Goal: Task Accomplishment & Management: Use online tool/utility

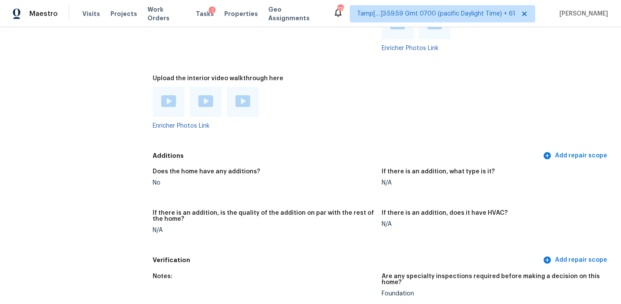
scroll to position [2213, 0]
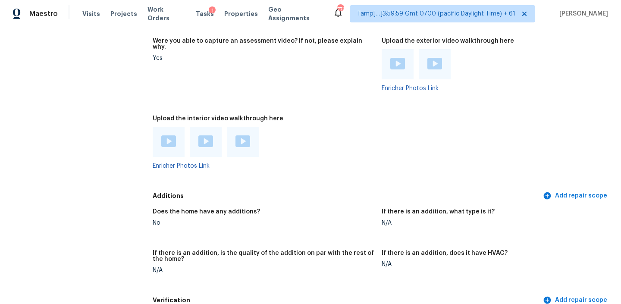
click at [169, 137] on img at bounding box center [168, 141] width 15 height 12
click at [195, 139] on div at bounding box center [206, 142] width 32 height 30
click at [204, 138] on img at bounding box center [205, 141] width 15 height 12
click at [241, 136] on img at bounding box center [242, 141] width 15 height 12
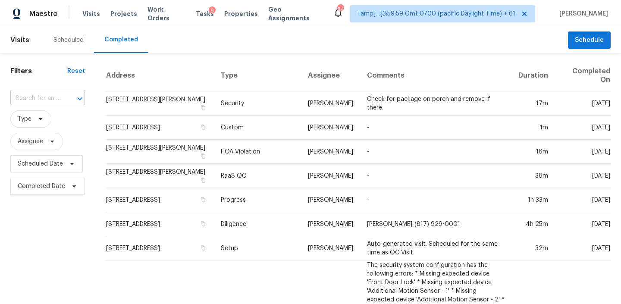
click at [48, 95] on input "text" at bounding box center [35, 98] width 50 height 13
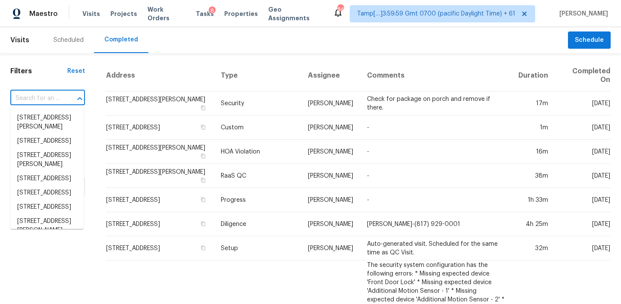
paste input "[STREET_ADDRESS]"
type input "[STREET_ADDRESS]"
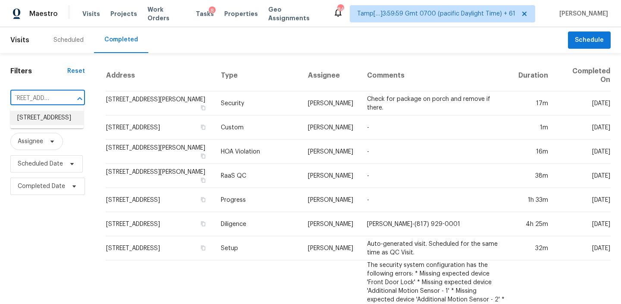
click at [48, 125] on li "[STREET_ADDRESS]" at bounding box center [46, 118] width 73 height 14
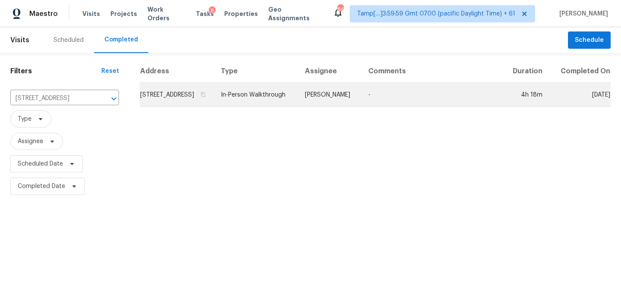
click at [214, 103] on td "[STREET_ADDRESS]" at bounding box center [177, 95] width 74 height 24
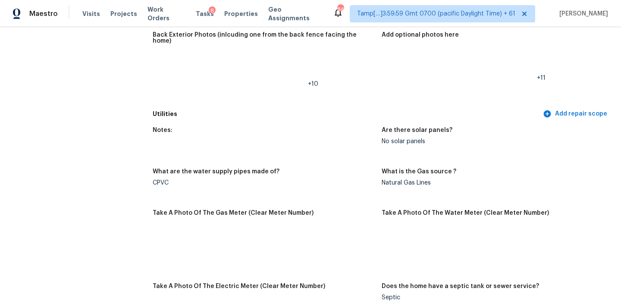
scroll to position [2405, 0]
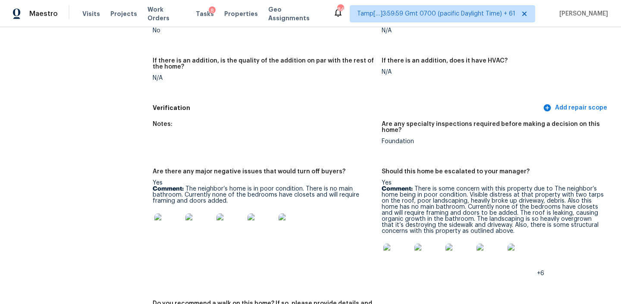
click at [399, 251] on img at bounding box center [397, 258] width 28 height 28
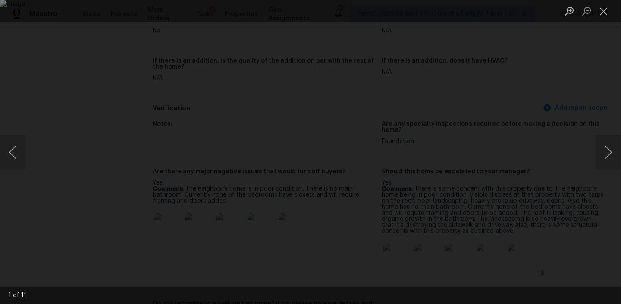
click at [462, 107] on img "Lightbox" at bounding box center [310, 152] width 621 height 304
click at [610, 153] on button "Next image" at bounding box center [608, 152] width 26 height 34
click at [607, 145] on button "Next image" at bounding box center [608, 152] width 26 height 34
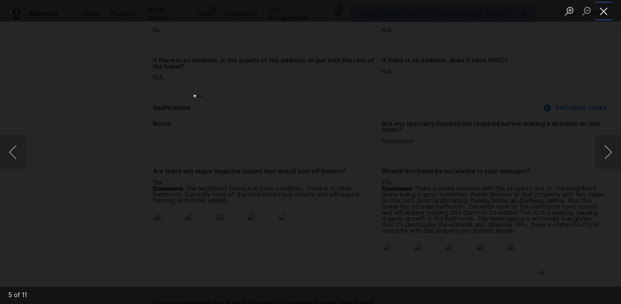
click at [602, 15] on button "Close lightbox" at bounding box center [603, 10] width 17 height 15
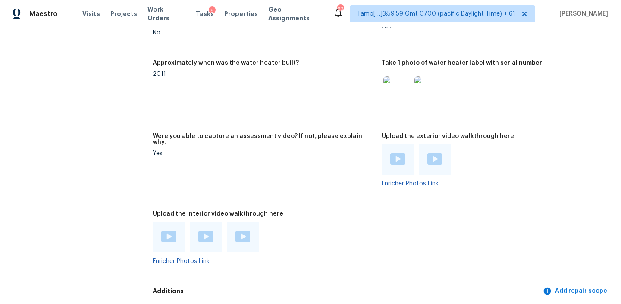
scroll to position [2163, 0]
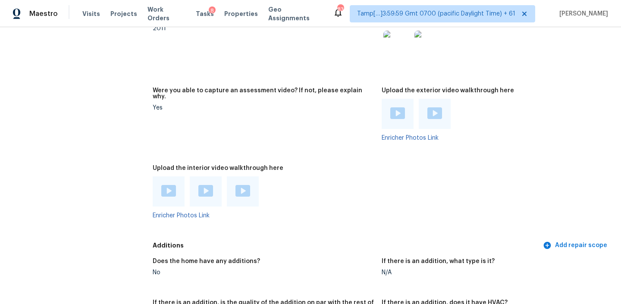
click at [175, 177] on div at bounding box center [169, 191] width 32 height 30
click at [172, 185] on img at bounding box center [168, 191] width 15 height 12
click at [213, 187] on div at bounding box center [206, 191] width 32 height 30
click at [209, 187] on img at bounding box center [205, 191] width 15 height 12
click at [244, 187] on img at bounding box center [242, 191] width 15 height 12
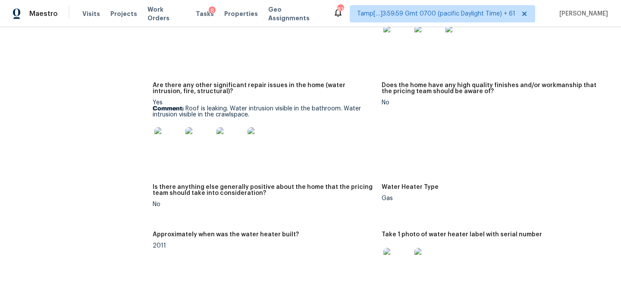
scroll to position [1772, 0]
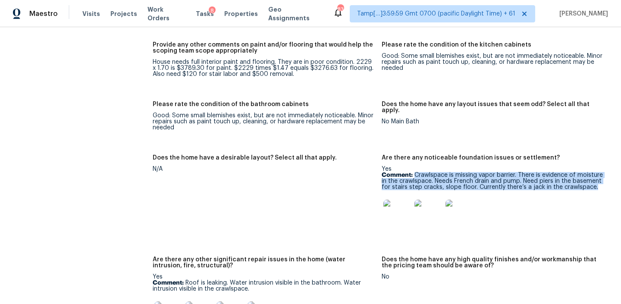
drag, startPoint x: 414, startPoint y: 169, endPoint x: 611, endPoint y: 183, distance: 197.6
click at [611, 183] on div "All visits 304 Glenview Dr Peachtree City, GA 30269 Home details Other Visits N…" at bounding box center [310, 165] width 621 height 277
copy p "Crawlspace is missing vapor barrier. There is evidence of moisture in the crawl…"
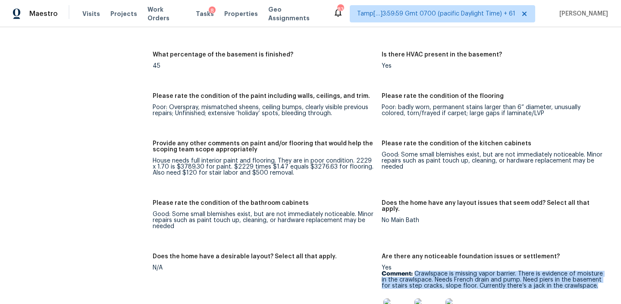
scroll to position [1713, 0]
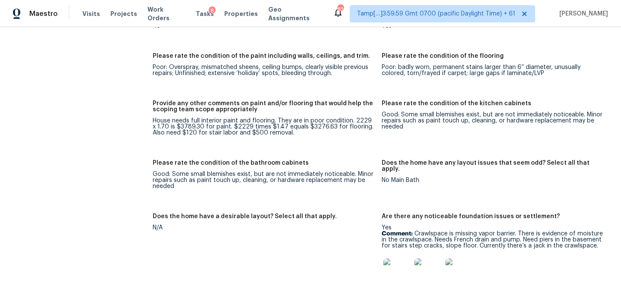
click at [358, 118] on div "House needs full interior paint and flooring. They are in poor condition. 2229 …" at bounding box center [264, 127] width 222 height 18
copy div "2229"
drag, startPoint x: 175, startPoint y: 119, endPoint x: 301, endPoint y: 125, distance: 126.4
click at [301, 125] on div "House needs full interior paint and flooring. They are in poor condition. 2229 …" at bounding box center [264, 127] width 222 height 18
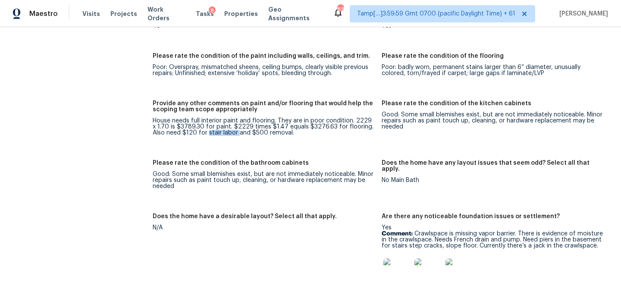
drag, startPoint x: 194, startPoint y: 126, endPoint x: 222, endPoint y: 126, distance: 28.9
click at [222, 126] on div "House needs full interior paint and flooring. They are in poor condition. 2229 …" at bounding box center [264, 127] width 222 height 18
copy div "stair labor"
click at [260, 127] on div "House needs full interior paint and flooring. They are in poor condition. 2229 …" at bounding box center [264, 127] width 222 height 18
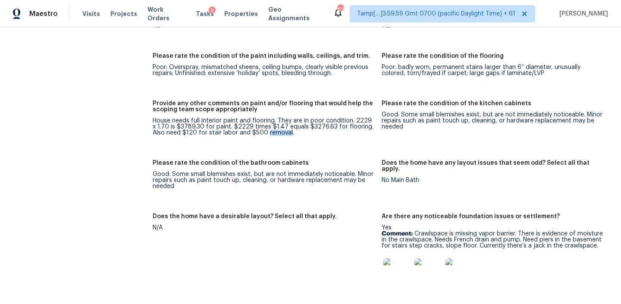
copy div "removal"
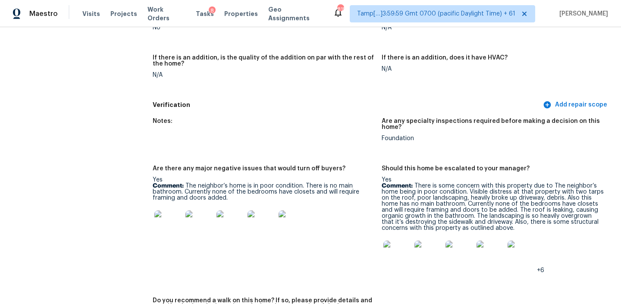
scroll to position [2410, 0]
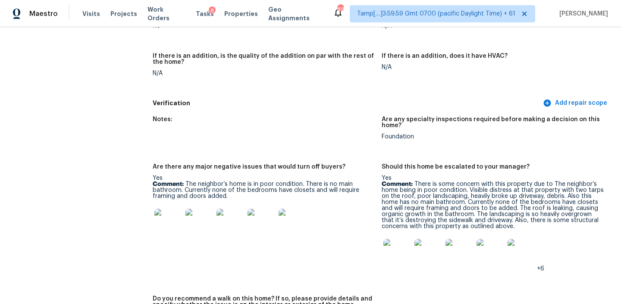
click at [393, 239] on img at bounding box center [397, 253] width 28 height 28
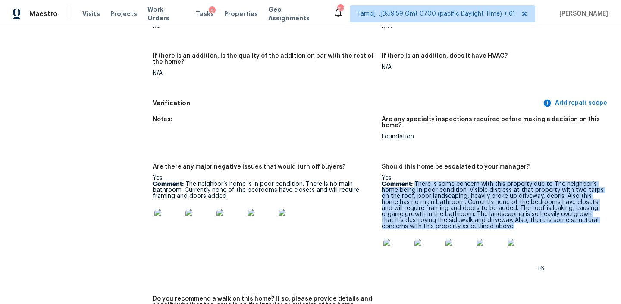
copy p "There is some concern with this property due to The neighbor’s home being in po…"
drag, startPoint x: 415, startPoint y: 178, endPoint x: 515, endPoint y: 220, distance: 109.1
click at [515, 220] on p "Comment: There is some concern with this property due to The neighbor’s home be…" at bounding box center [493, 205] width 222 height 48
click at [394, 245] on img at bounding box center [397, 253] width 28 height 28
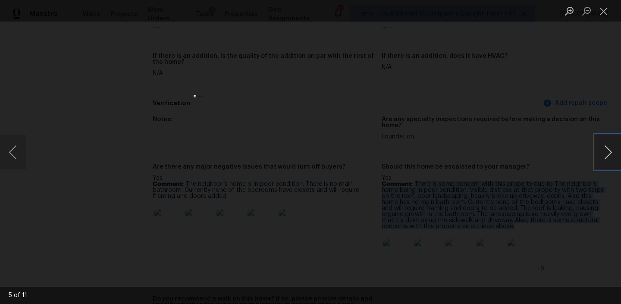
click at [606, 153] on button "Next image" at bounding box center [608, 152] width 26 height 34
click at [604, 150] on button "Next image" at bounding box center [608, 152] width 26 height 34
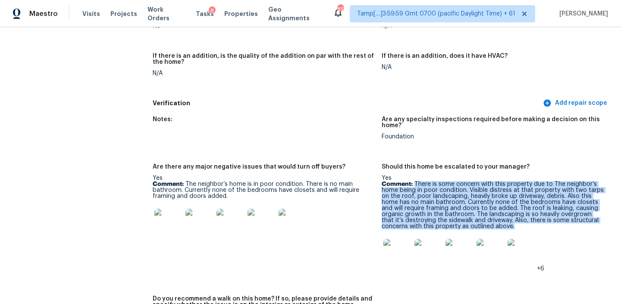
click at [460, 241] on img at bounding box center [459, 253] width 28 height 28
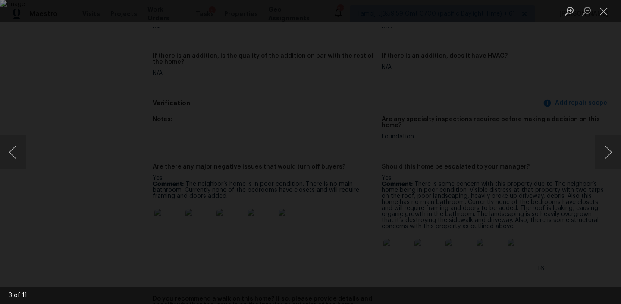
scroll to position [730, 0]
click at [554, 20] on div "Lightbox" at bounding box center [310, 11] width 621 height 22
click at [601, 10] on button "Close lightbox" at bounding box center [603, 10] width 17 height 15
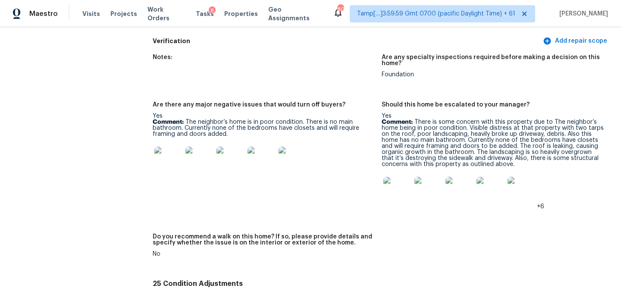
scroll to position [2467, 0]
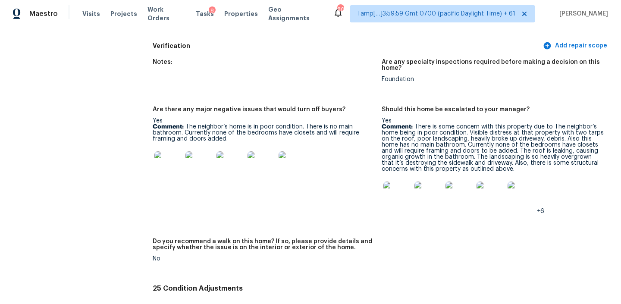
click at [397, 189] on img at bounding box center [397, 195] width 28 height 28
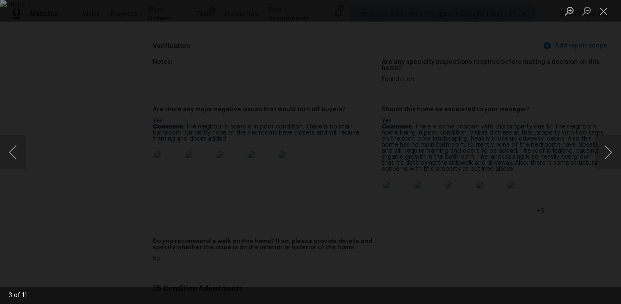
click at [455, 131] on img "Lightbox" at bounding box center [310, 152] width 621 height 304
click at [603, 152] on button "Next image" at bounding box center [608, 152] width 26 height 34
click at [12, 148] on button "Previous image" at bounding box center [13, 152] width 26 height 34
click at [604, 148] on button "Next image" at bounding box center [608, 152] width 26 height 34
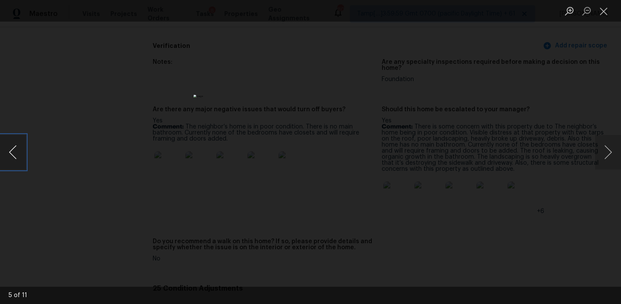
click at [16, 147] on button "Previous image" at bounding box center [13, 152] width 26 height 34
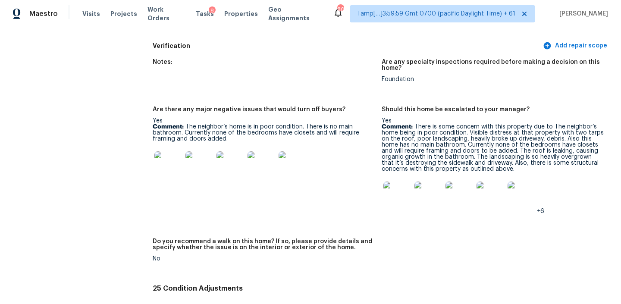
click at [401, 185] on img at bounding box center [397, 195] width 28 height 28
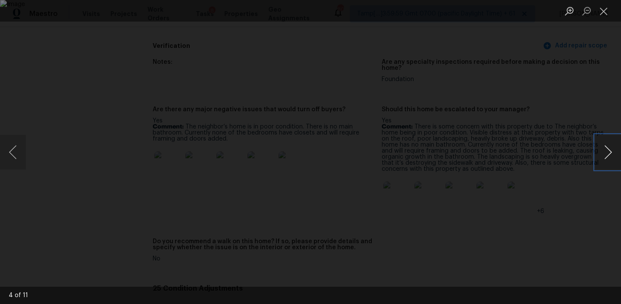
click at [608, 147] on button "Next image" at bounding box center [608, 152] width 26 height 34
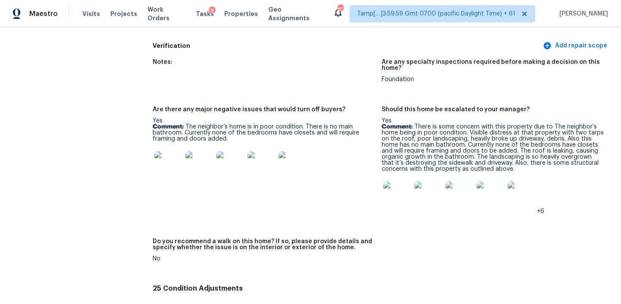
click at [394, 194] on img at bounding box center [397, 195] width 28 height 28
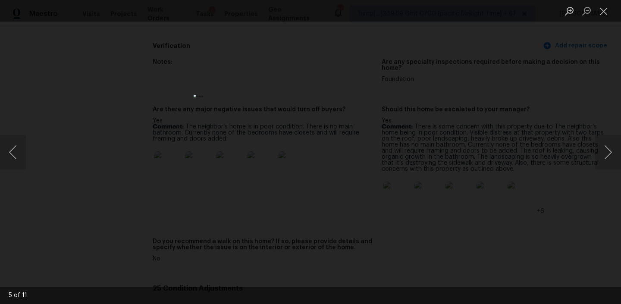
click at [409, 75] on div "Lightbox" at bounding box center [310, 152] width 621 height 304
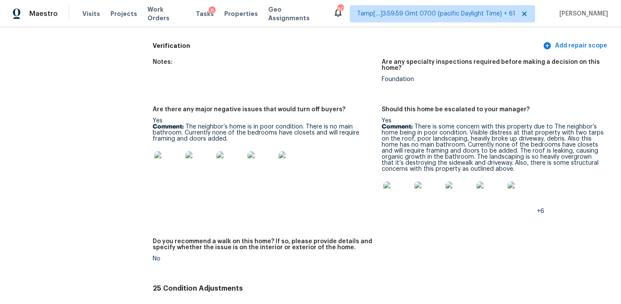
click at [384, 189] on img at bounding box center [397, 195] width 28 height 28
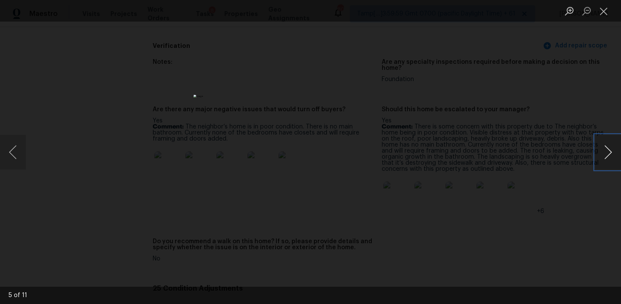
click at [606, 153] on button "Next image" at bounding box center [608, 152] width 26 height 34
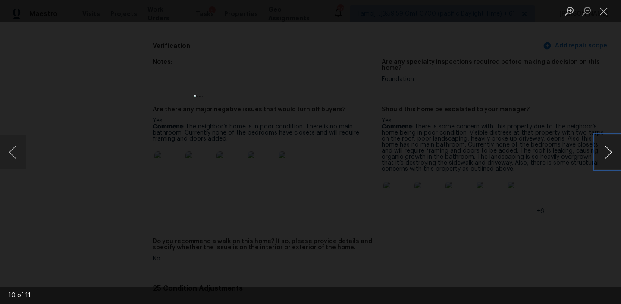
click at [606, 153] on button "Next image" at bounding box center [608, 152] width 26 height 34
click at [13, 147] on button "Previous image" at bounding box center [13, 152] width 26 height 34
click at [607, 159] on button "Next image" at bounding box center [608, 152] width 26 height 34
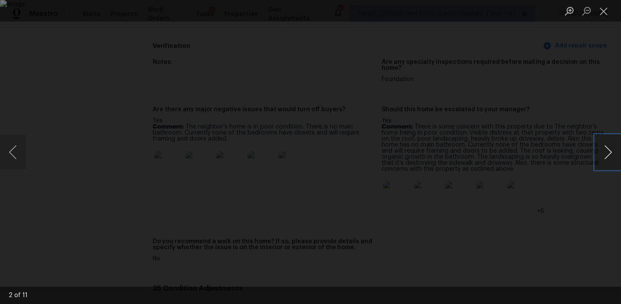
click at [607, 159] on button "Next image" at bounding box center [608, 152] width 26 height 34
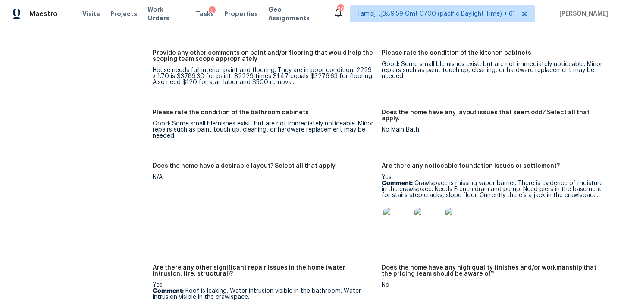
scroll to position [1738, 0]
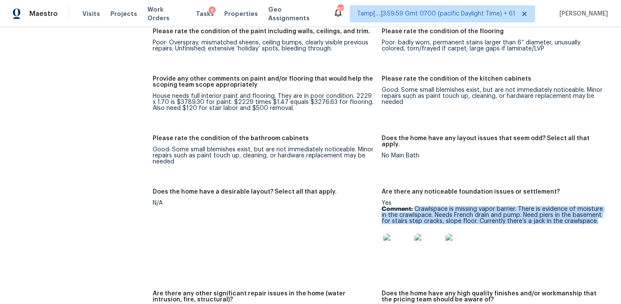
drag, startPoint x: 414, startPoint y: 203, endPoint x: 615, endPoint y: 216, distance: 201.3
click at [615, 216] on div "All visits 304 Glenview Dr Peachtree City, GA 30269 Home details Other Visits N…" at bounding box center [310, 165] width 621 height 277
copy p "Crawlspace is missing vapor barrier. There is evidence of moisture in the crawl…"
click at [402, 236] on img at bounding box center [397, 248] width 28 height 28
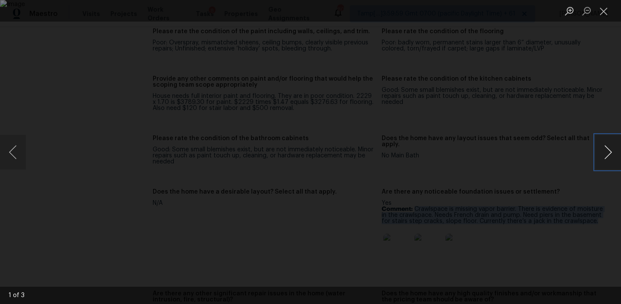
click at [608, 153] on button "Next image" at bounding box center [608, 152] width 26 height 34
click at [9, 146] on button "Previous image" at bounding box center [13, 152] width 26 height 34
click at [608, 150] on button "Next image" at bounding box center [608, 152] width 26 height 34
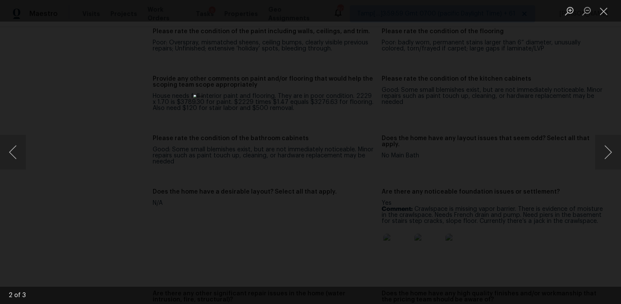
click at [447, 147] on div "Lightbox" at bounding box center [310, 152] width 621 height 304
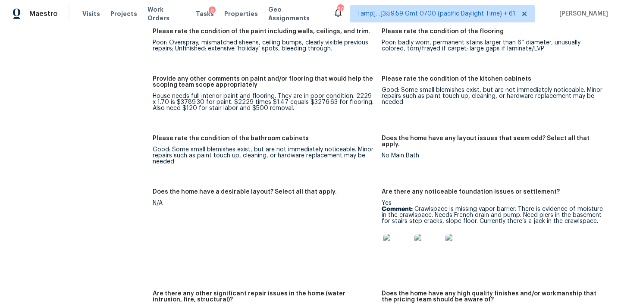
click at [426, 247] on img at bounding box center [428, 248] width 28 height 28
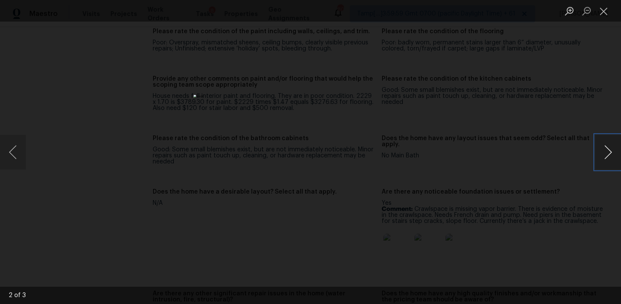
click at [605, 149] on button "Next image" at bounding box center [608, 152] width 26 height 34
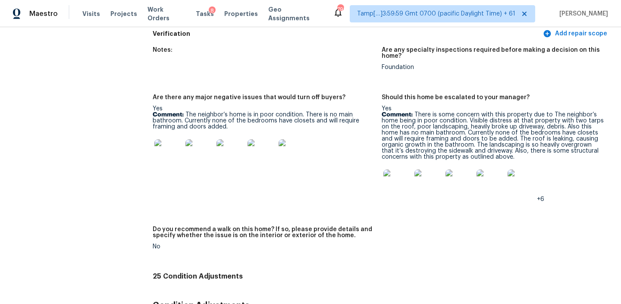
scroll to position [2491, 0]
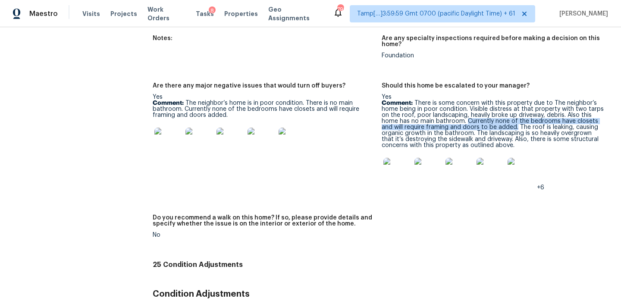
copy p "Currently none of the bedrooms have closets and will require framing and doors …"
drag, startPoint x: 467, startPoint y: 113, endPoint x: 516, endPoint y: 122, distance: 49.5
click at [516, 122] on p "Comment: There is some concern with this property due to The neighbor’s home be…" at bounding box center [493, 124] width 222 height 48
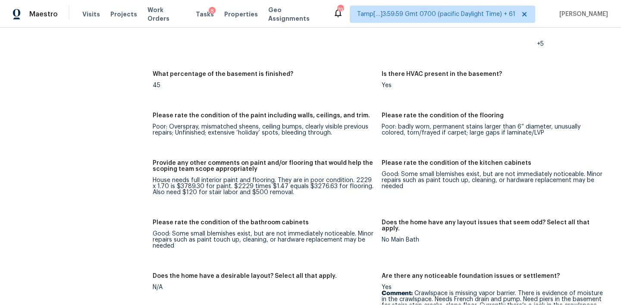
scroll to position [296, 0]
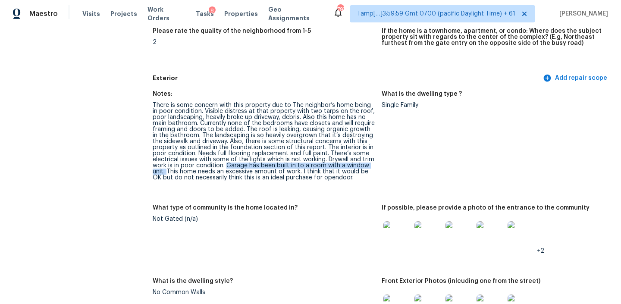
drag, startPoint x: 227, startPoint y: 163, endPoint x: 166, endPoint y: 170, distance: 61.3
click at [166, 170] on div "There is some concern with this property due to The neighbor’s home being in po…" at bounding box center [264, 141] width 222 height 78
copy div "Garage has been built in to a room with a window unit."
click at [89, 14] on span "Visits" at bounding box center [91, 13] width 18 height 9
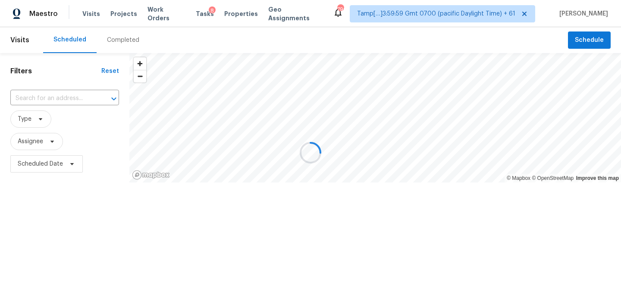
click at [124, 35] on div at bounding box center [310, 152] width 621 height 305
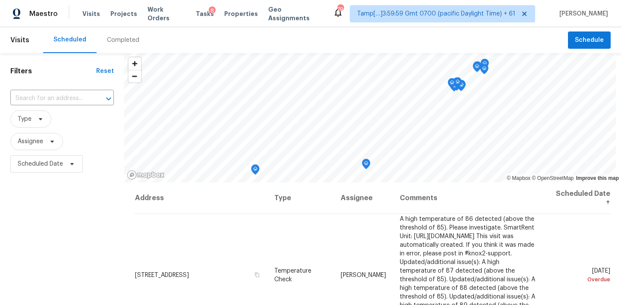
click at [124, 35] on div "Completed" at bounding box center [123, 40] width 53 height 26
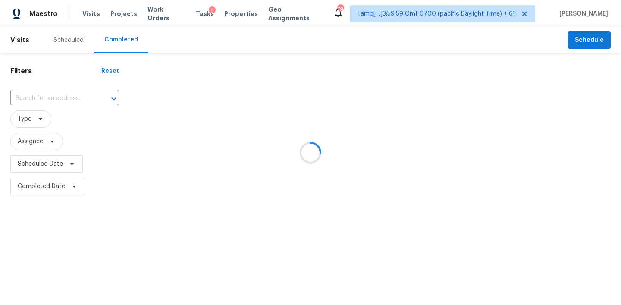
click at [62, 95] on div at bounding box center [310, 152] width 621 height 305
click at [56, 97] on div at bounding box center [310, 152] width 621 height 305
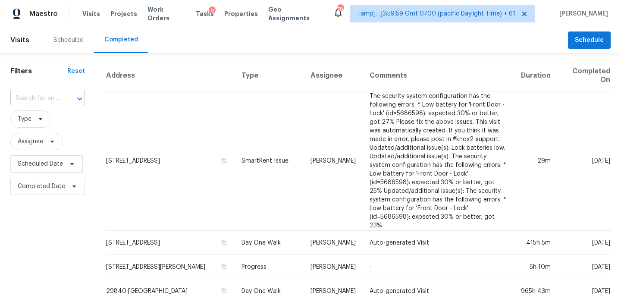
click at [33, 100] on input "text" at bounding box center [35, 98] width 50 height 13
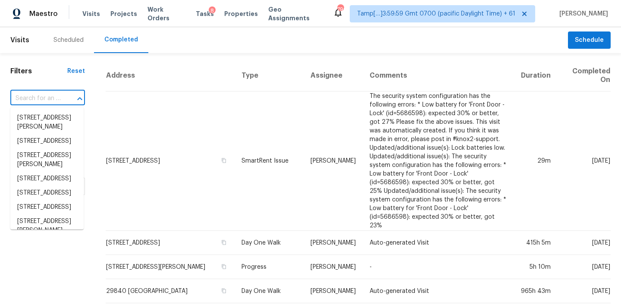
paste input "5701 E Helen St Tucson AZ 85712"
type input "5701 E Helen St Tucson AZ 85712"
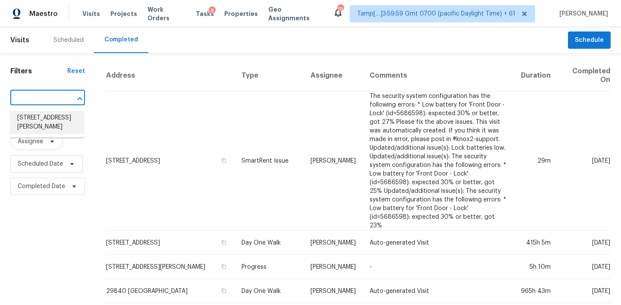
click at [40, 121] on li "5701 E Helen St, Tucson, AZ 85712" at bounding box center [46, 122] width 73 height 23
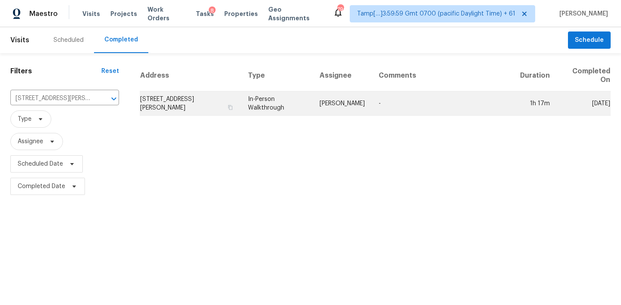
click at [306, 105] on td "In-Person Walkthrough" at bounding box center [277, 103] width 72 height 24
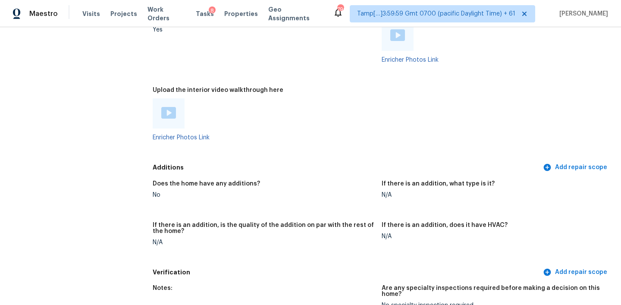
scroll to position [1691, 0]
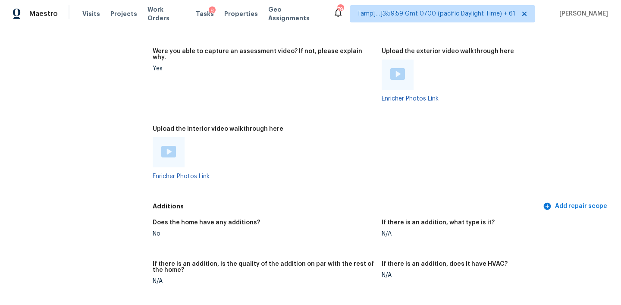
click at [174, 146] on img at bounding box center [168, 152] width 15 height 12
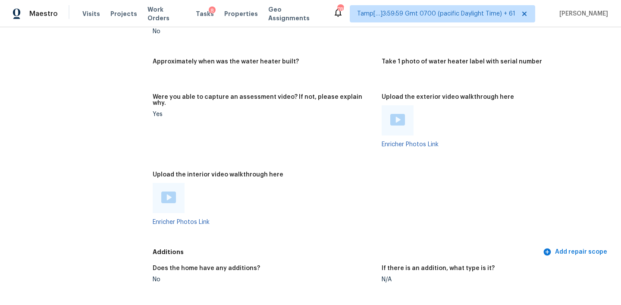
scroll to position [1655, 0]
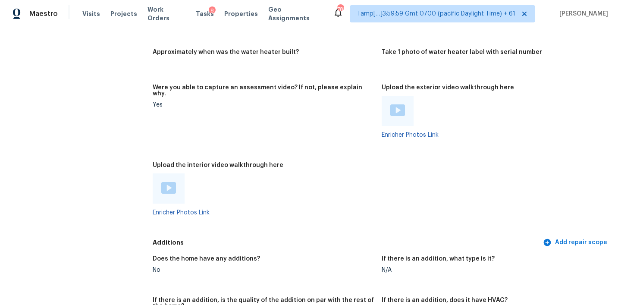
click at [165, 182] on img at bounding box center [168, 188] width 15 height 12
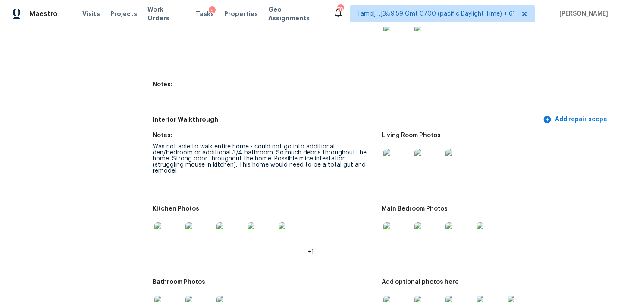
scroll to position [996, 0]
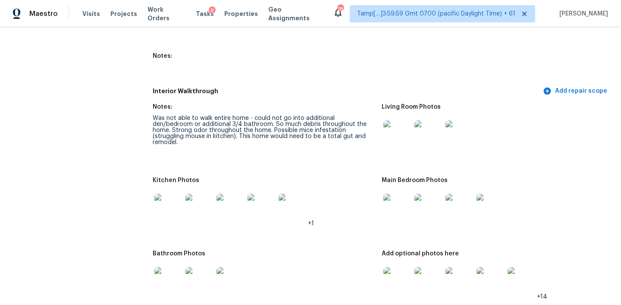
click at [197, 194] on img at bounding box center [199, 208] width 28 height 28
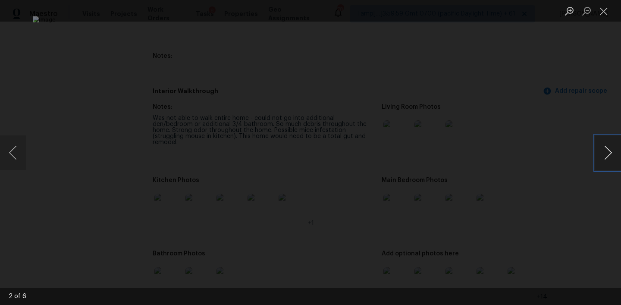
click at [603, 148] on button "Next image" at bounding box center [608, 152] width 26 height 34
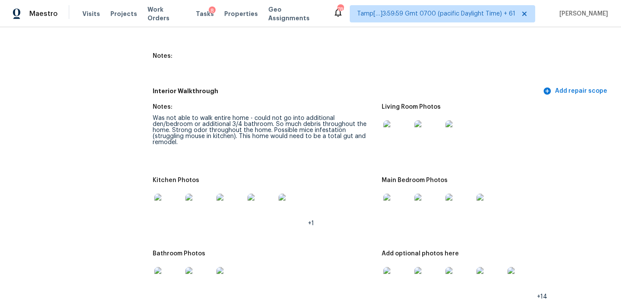
click at [97, 15] on div "Visits Projects Work Orders Tasks 8 Properties Geo Assignments" at bounding box center [207, 13] width 250 height 17
click at [92, 14] on span "Visits" at bounding box center [91, 13] width 18 height 9
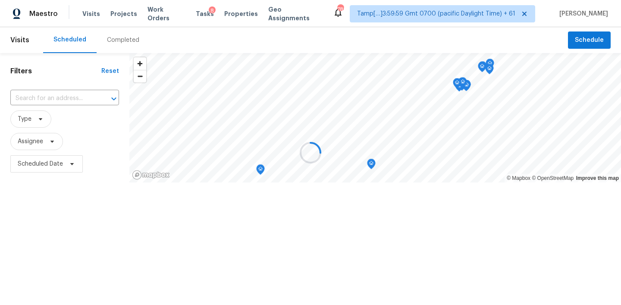
click at [121, 40] on div at bounding box center [310, 152] width 621 height 305
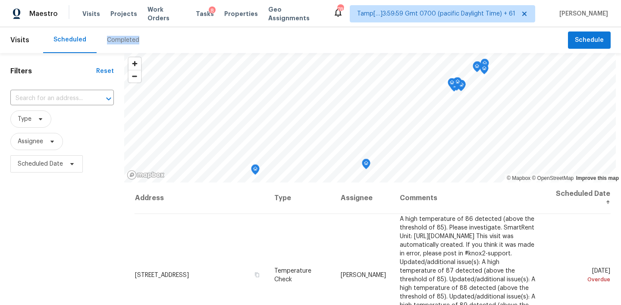
click at [121, 40] on div "Completed" at bounding box center [123, 40] width 32 height 9
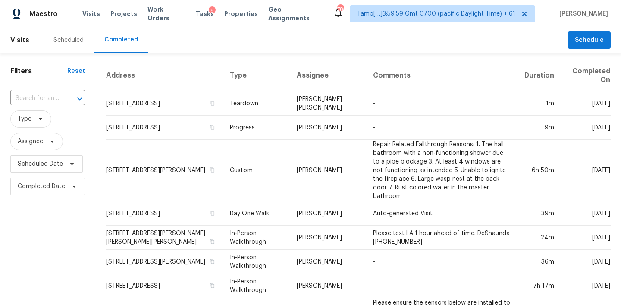
click at [57, 94] on input "text" at bounding box center [35, 98] width 50 height 13
paste input "[STREET_ADDRESS][PERSON_NAME]"
type input "[STREET_ADDRESS][PERSON_NAME]"
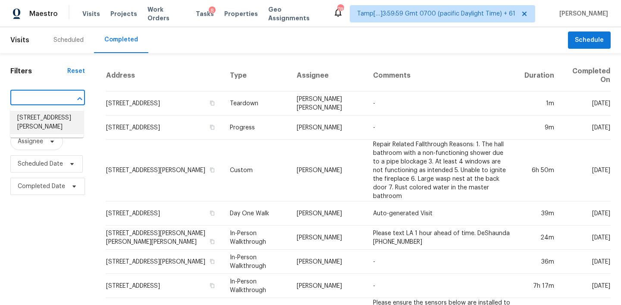
click at [41, 116] on li "[STREET_ADDRESS][PERSON_NAME]" at bounding box center [46, 122] width 73 height 23
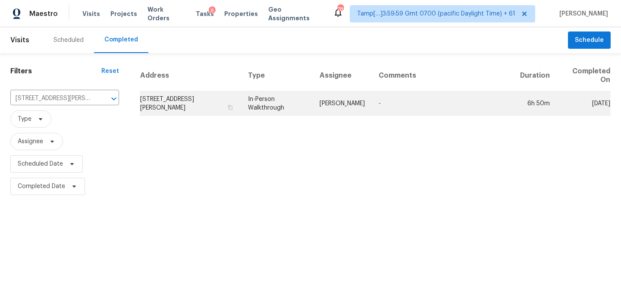
click at [260, 102] on td "In-Person Walkthrough" at bounding box center [277, 103] width 72 height 24
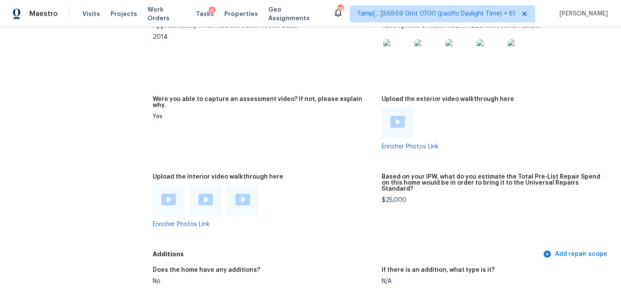
scroll to position [1799, 0]
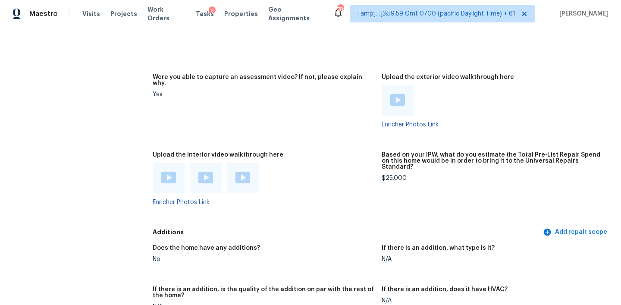
click at [170, 173] on img at bounding box center [168, 178] width 15 height 12
click at [204, 173] on img at bounding box center [205, 178] width 15 height 12
click at [235, 172] on img at bounding box center [242, 178] width 15 height 12
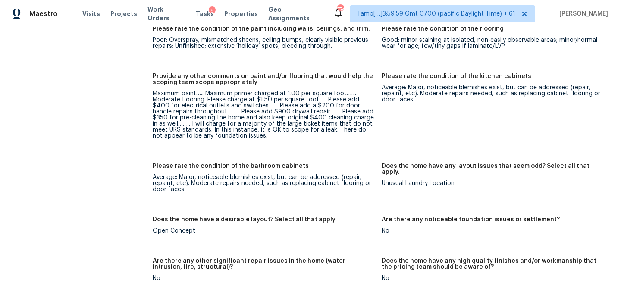
scroll to position [1459, 0]
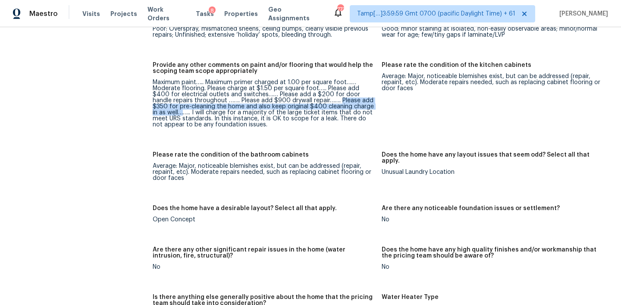
drag, startPoint x: 322, startPoint y: 91, endPoint x: 171, endPoint y: 105, distance: 151.5
click at [171, 105] on div "Maximum paint….. Maximum primer charged at 1.00 per square foot…… Moderate floo…" at bounding box center [264, 103] width 222 height 48
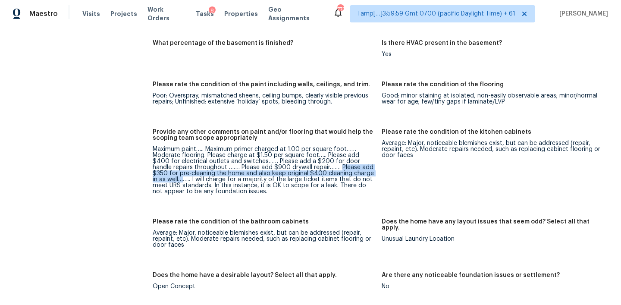
scroll to position [1375, 0]
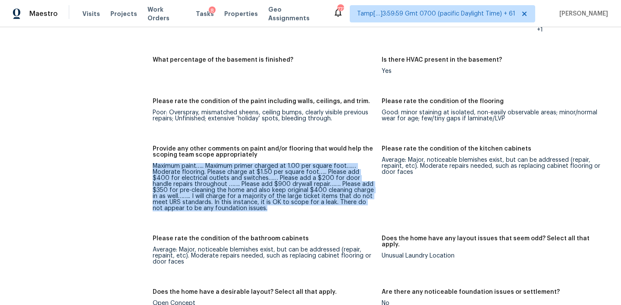
drag, startPoint x: 153, startPoint y: 159, endPoint x: 264, endPoint y: 203, distance: 118.8
click at [264, 203] on div "Maximum paint….. Maximum primer charged at 1.00 per square foot…… Moderate floo…" at bounding box center [264, 187] width 222 height 48
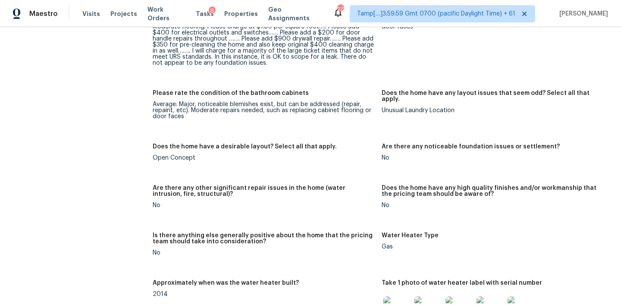
scroll to position [1552, 0]
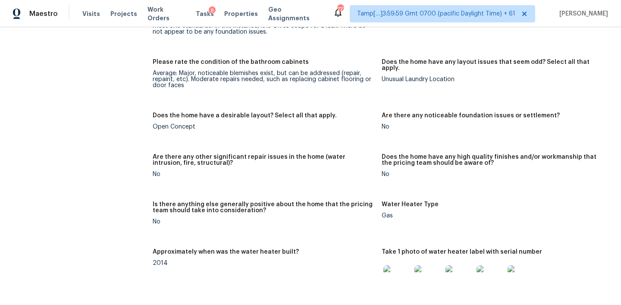
click at [290, 154] on h5 "Are there any other significant repair issues in the home (water intrusion, fir…" at bounding box center [264, 160] width 222 height 12
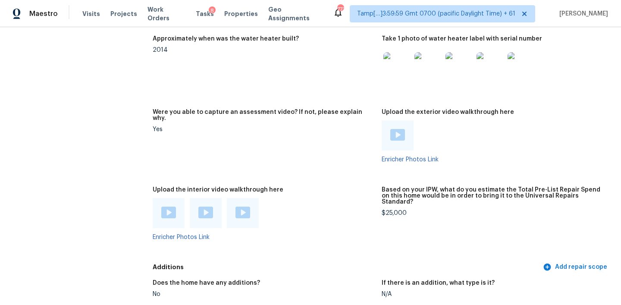
scroll to position [1810, 0]
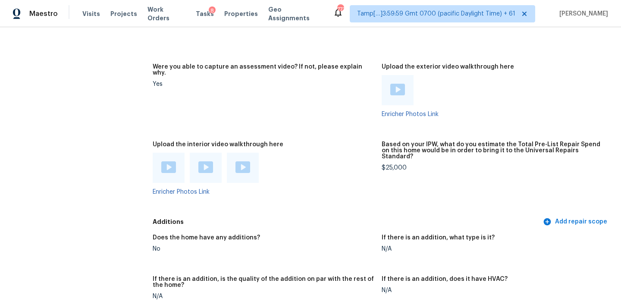
click at [163, 163] on img at bounding box center [168, 167] width 15 height 12
click at [199, 165] on img at bounding box center [205, 167] width 15 height 12
click at [228, 165] on div at bounding box center [243, 168] width 32 height 30
click at [246, 161] on img at bounding box center [242, 167] width 15 height 12
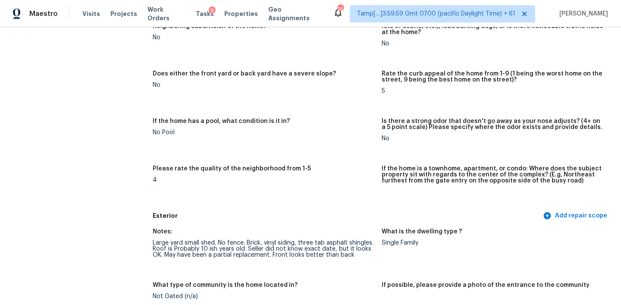
scroll to position [0, 0]
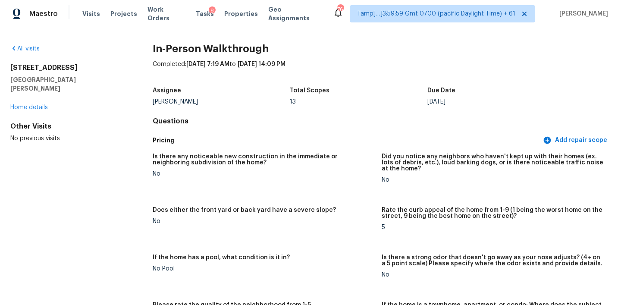
drag, startPoint x: 12, startPoint y: 67, endPoint x: 93, endPoint y: 70, distance: 81.1
click at [93, 70] on h2 "[STREET_ADDRESS]" at bounding box center [67, 67] width 115 height 9
copy h2 "[STREET_ADDRESS]"
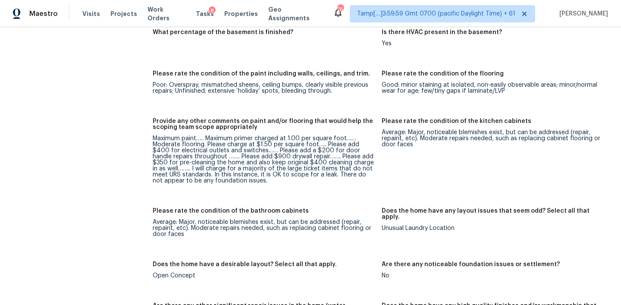
scroll to position [704, 0]
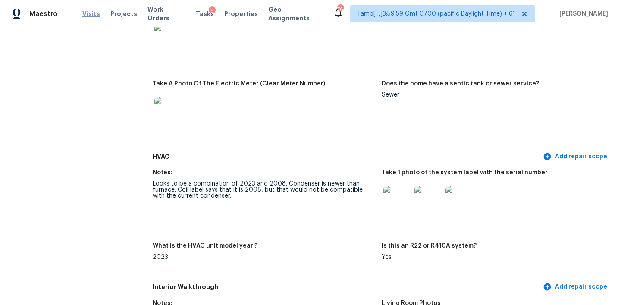
click at [91, 12] on span "Visits" at bounding box center [91, 13] width 18 height 9
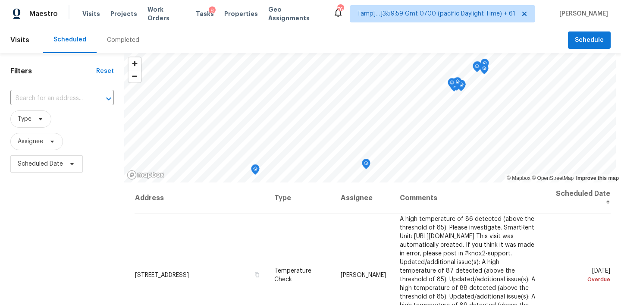
click at [121, 40] on div "Completed" at bounding box center [123, 40] width 32 height 9
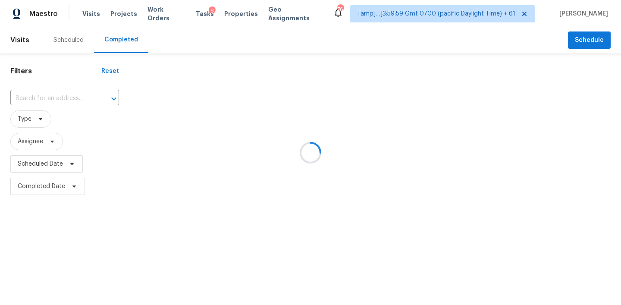
click at [68, 98] on div at bounding box center [310, 152] width 621 height 305
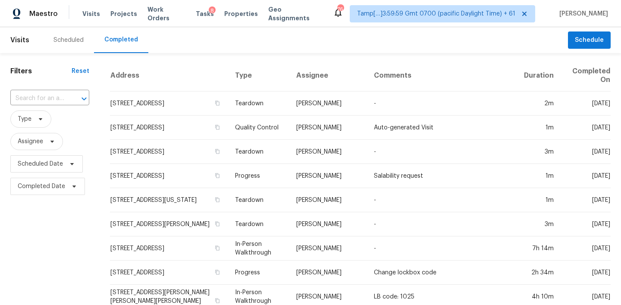
click at [65, 98] on input "text" at bounding box center [37, 98] width 55 height 13
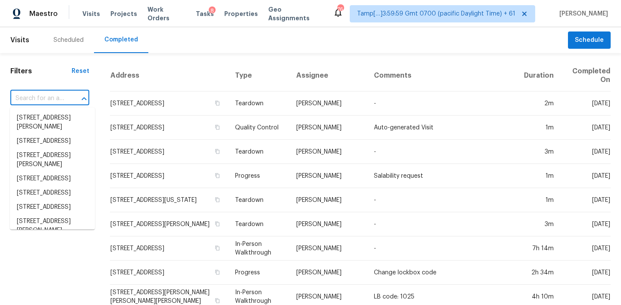
paste input "910 Saint Timothy St Corpus Christi TX 78418"
type input "910 Saint Timothy St Corpus Christi TX 78418"
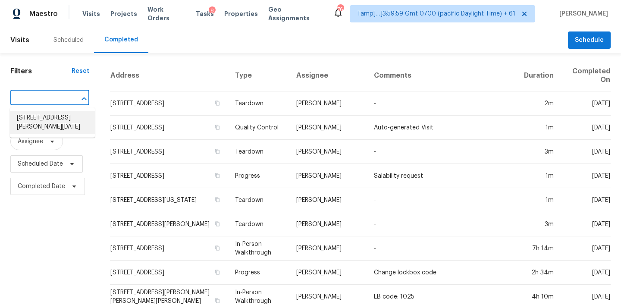
click at [47, 118] on li "910 Saint Timothy St, Corpus Christi, TX 78418" at bounding box center [52, 122] width 85 height 23
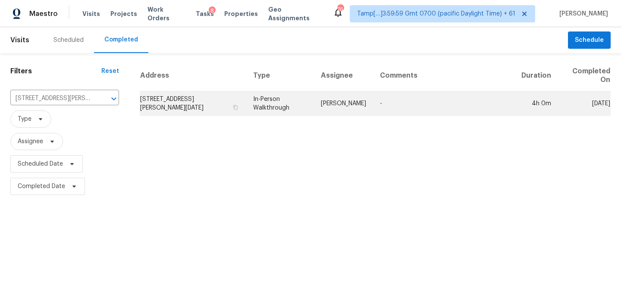
click at [237, 105] on td "910 Saint Timothy St, Corpus Christi, TX 78418" at bounding box center [193, 103] width 106 height 24
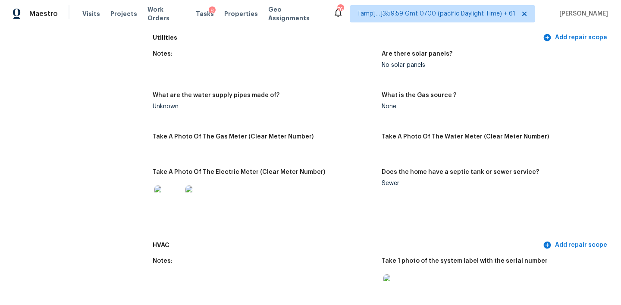
scroll to position [1656, 0]
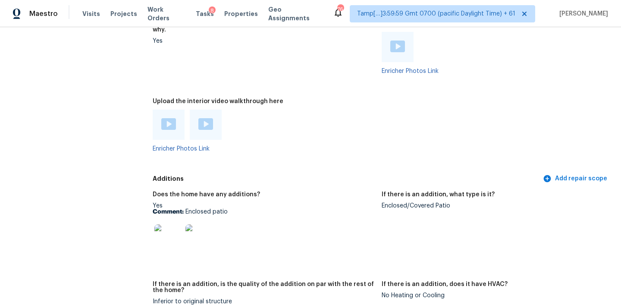
click at [185, 209] on p "Comment: Enclosed patio" at bounding box center [264, 212] width 222 height 6
click at [222, 203] on div "Yes Comment: Enclosed patio" at bounding box center [264, 230] width 222 height 54
drag, startPoint x: 186, startPoint y: 198, endPoint x: 249, endPoint y: 199, distance: 62.9
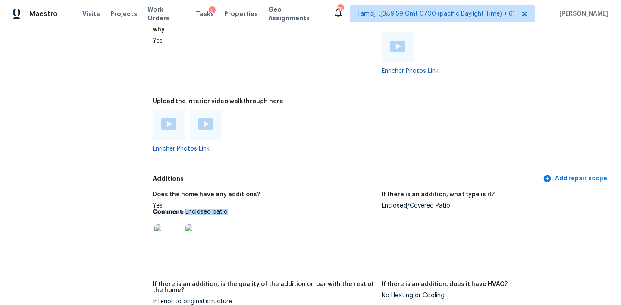
click at [248, 209] on p "Comment: Enclosed patio" at bounding box center [264, 212] width 222 height 6
copy p "Enclosed patio"
click at [157, 235] on img at bounding box center [168, 238] width 28 height 28
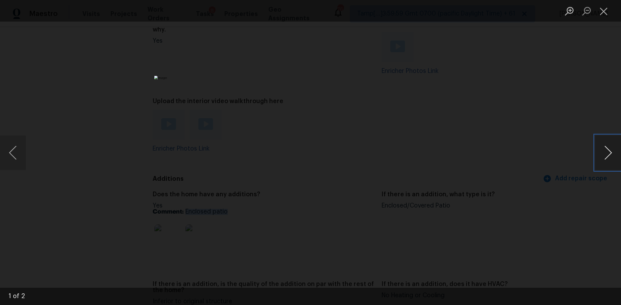
click at [604, 151] on button "Next image" at bounding box center [608, 152] width 26 height 34
click at [472, 68] on div "Lightbox" at bounding box center [310, 152] width 621 height 305
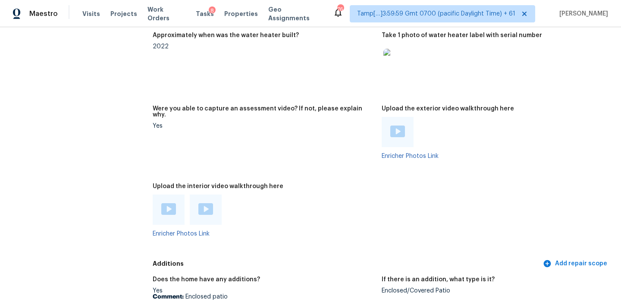
scroll to position [1699, 0]
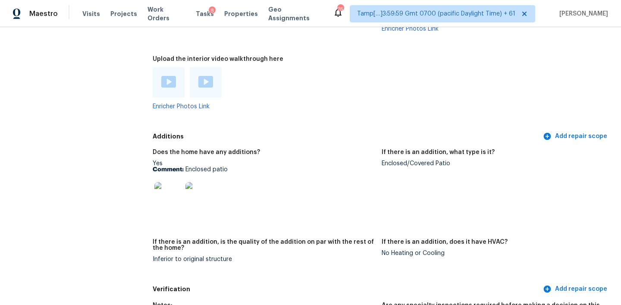
click at [168, 76] on img at bounding box center [168, 82] width 15 height 12
click at [213, 76] on img at bounding box center [205, 82] width 15 height 12
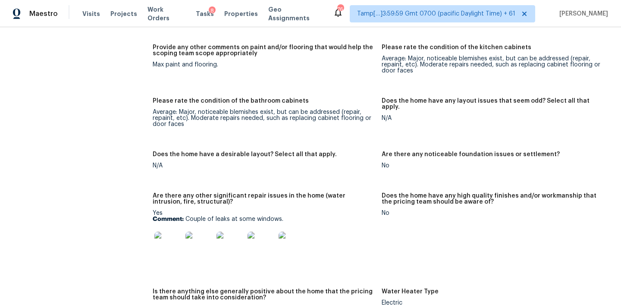
scroll to position [1282, 0]
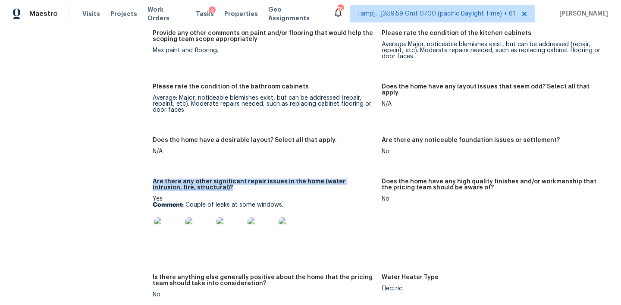
drag, startPoint x: 152, startPoint y: 168, endPoint x: 254, endPoint y: 175, distance: 102.4
click at [254, 175] on div "All visits 910 Saint Timothy St Corpus Christi, TX 78418 Home details Other Vis…" at bounding box center [310, 193] width 600 height 2862
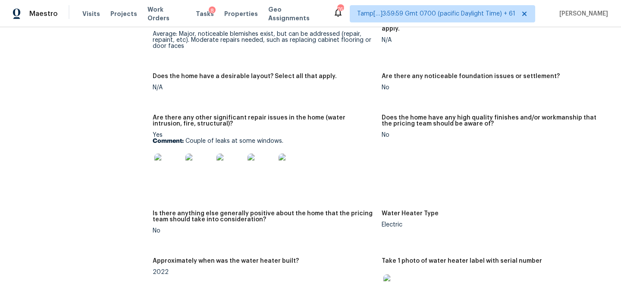
scroll to position [1352, 0]
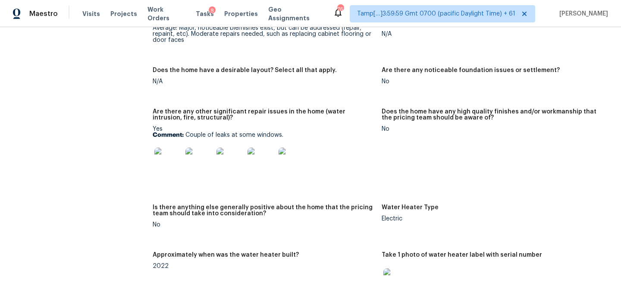
click at [175, 147] on img at bounding box center [168, 161] width 28 height 28
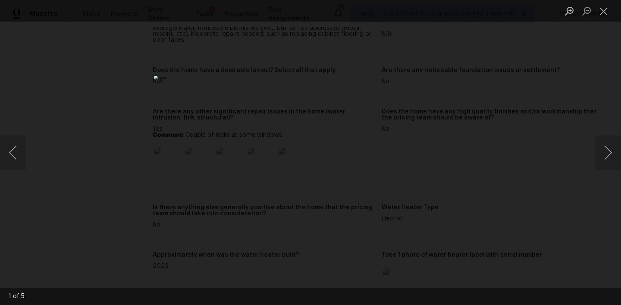
click at [413, 165] on img "Lightbox" at bounding box center [310, 152] width 313 height 153
click at [603, 153] on button "Next image" at bounding box center [608, 152] width 26 height 34
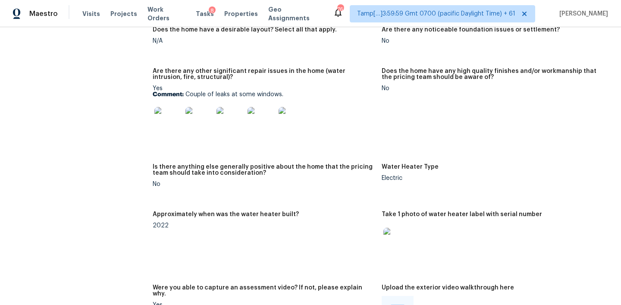
scroll to position [1379, 0]
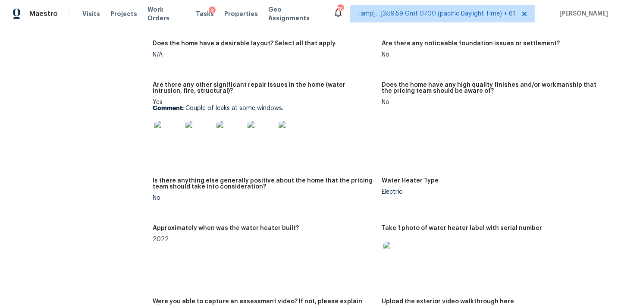
click at [163, 121] on img at bounding box center [168, 135] width 28 height 28
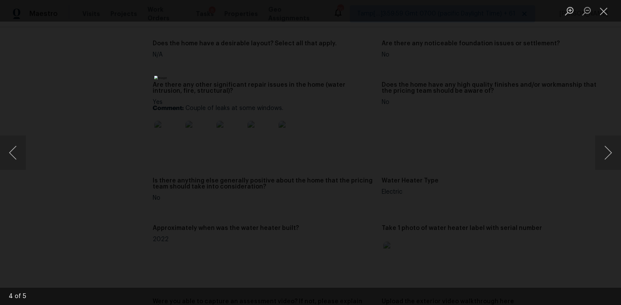
click at [332, 83] on img "Lightbox" at bounding box center [310, 152] width 313 height 153
click at [602, 151] on button "Next image" at bounding box center [608, 152] width 26 height 34
click at [599, 153] on button "Next image" at bounding box center [608, 152] width 26 height 34
click at [603, 149] on button "Next image" at bounding box center [608, 152] width 26 height 34
click at [603, 150] on button "Next image" at bounding box center [608, 152] width 26 height 34
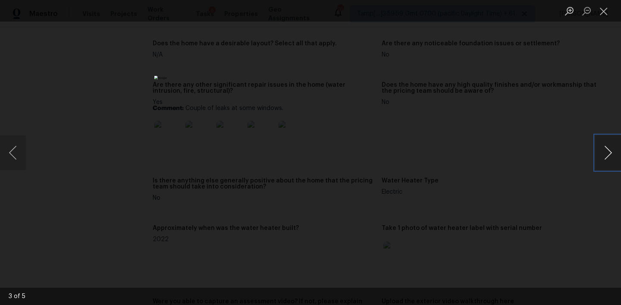
click at [603, 150] on button "Next image" at bounding box center [608, 152] width 26 height 34
click at [12, 147] on button "Previous image" at bounding box center [13, 152] width 26 height 34
click at [592, 153] on div "Lightbox" at bounding box center [310, 152] width 621 height 305
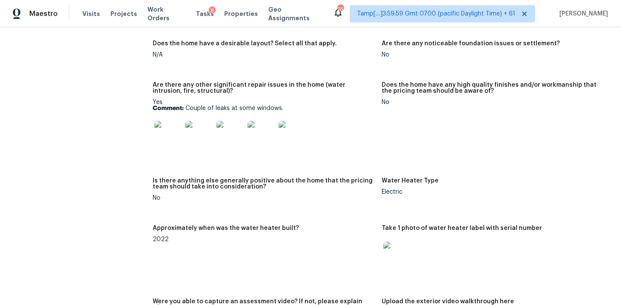
click at [267, 121] on img at bounding box center [261, 135] width 28 height 28
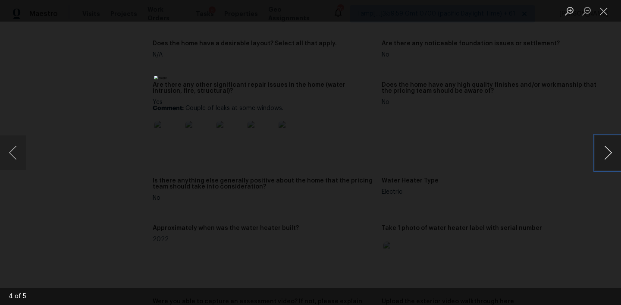
click at [607, 149] on button "Next image" at bounding box center [608, 152] width 26 height 34
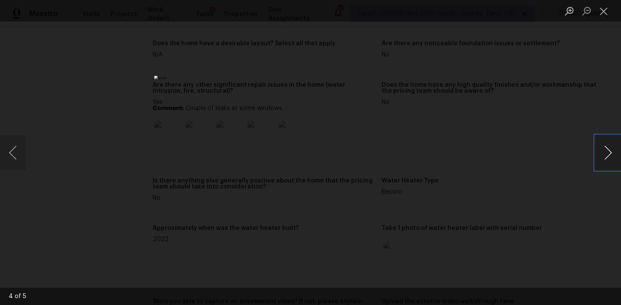
click at [607, 149] on button "Next image" at bounding box center [608, 152] width 26 height 34
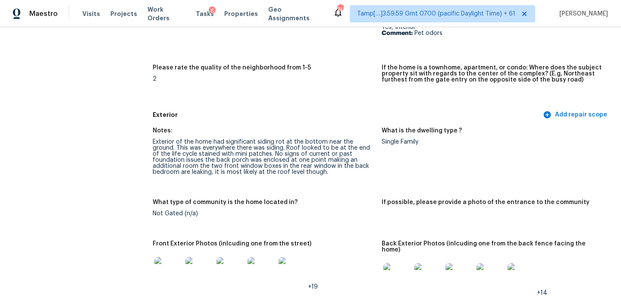
scroll to position [1309, 0]
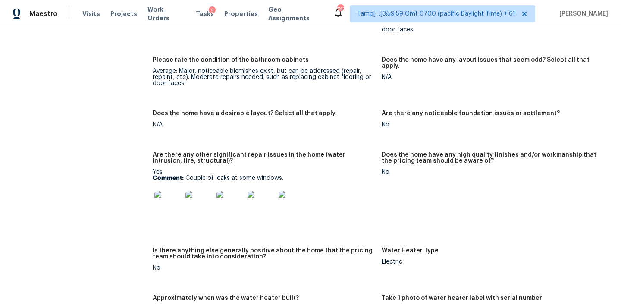
click at [166, 191] on img at bounding box center [168, 205] width 28 height 28
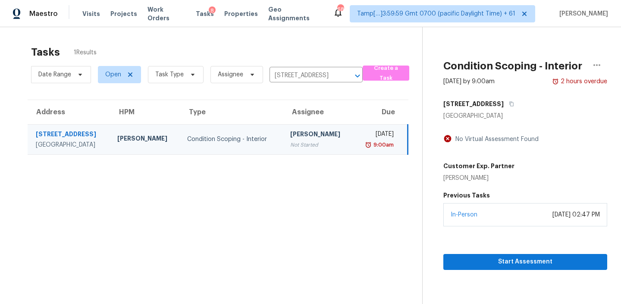
scroll to position [27, 0]
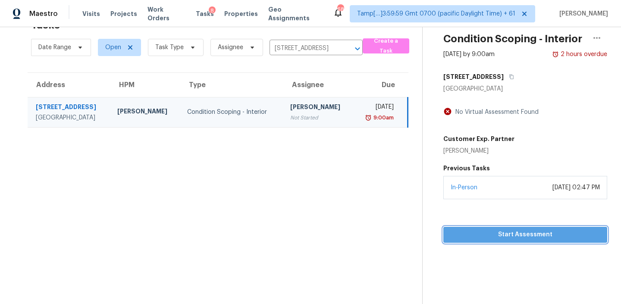
click at [502, 236] on span "Start Assessment" at bounding box center [525, 234] width 150 height 11
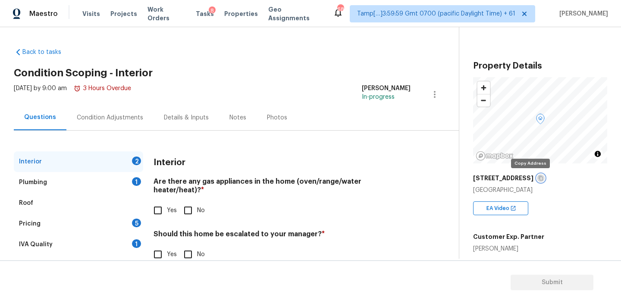
click at [538, 176] on icon "button" at bounding box center [540, 178] width 4 height 5
click at [159, 201] on input "Yes" at bounding box center [158, 210] width 18 height 18
checkbox input "true"
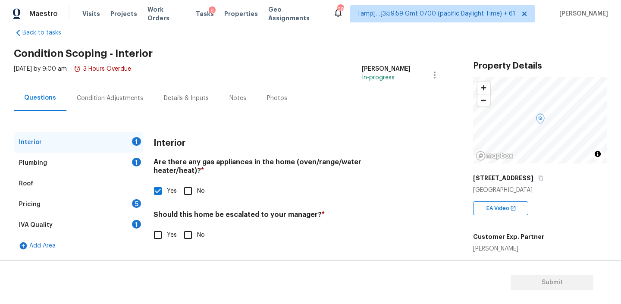
click at [291, 210] on h4 "Should this home be escalated to your manager? *" at bounding box center [281, 216] width 257 height 12
copy h4 "manager"
click at [163, 227] on input "Yes" at bounding box center [158, 235] width 18 height 18
checkbox input "true"
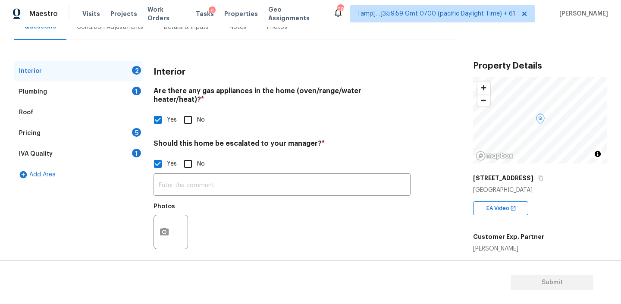
scroll to position [30, 0]
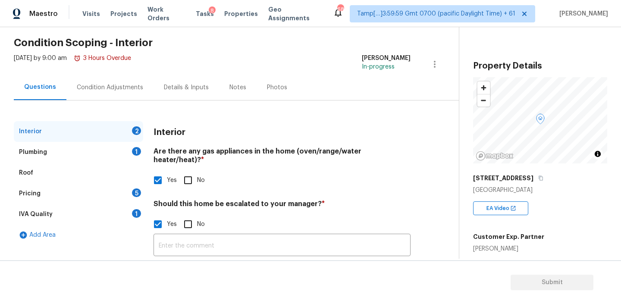
click at [97, 85] on div "Condition Adjustments" at bounding box center [110, 87] width 66 height 9
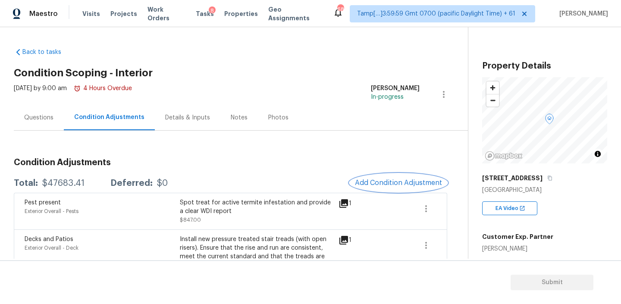
click at [416, 183] on span "Add Condition Adjustment" at bounding box center [398, 183] width 87 height 8
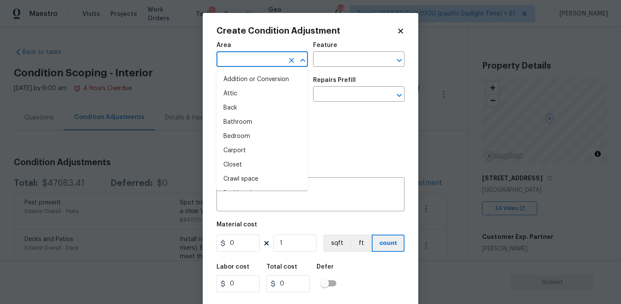
click at [249, 64] on input "text" at bounding box center [249, 59] width 67 height 13
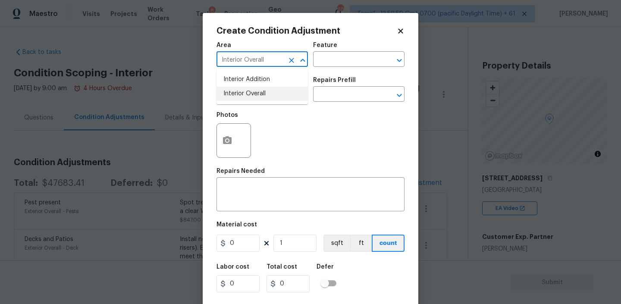
type input "Interior Overall"
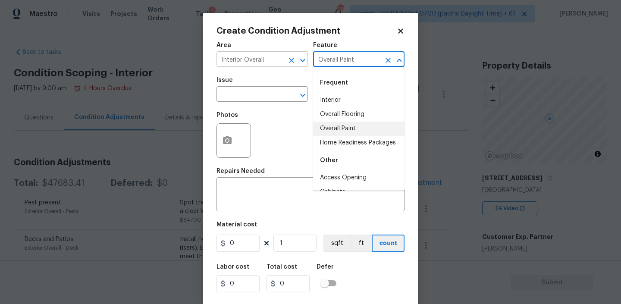
type input "Overall Paint"
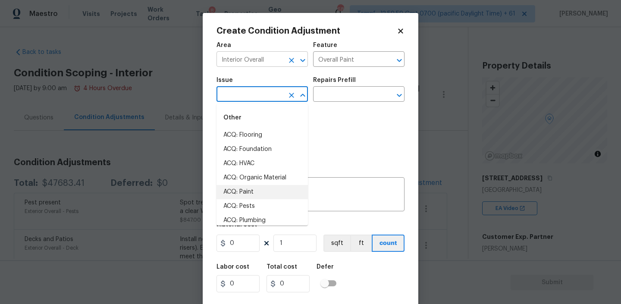
type input "ACQ: Paint"
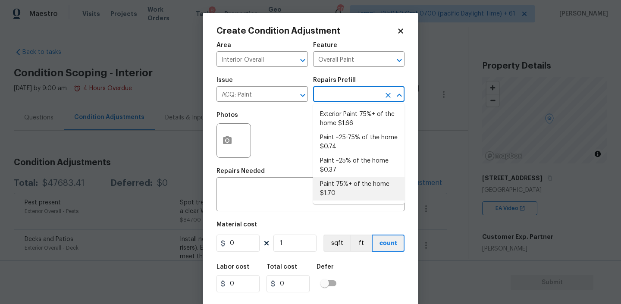
click at [339, 191] on li "Paint 75%+ of the home $1.70" at bounding box center [358, 188] width 91 height 23
type input "Acquisition"
type textarea "Acquisition Scope: 75%+ of the home will likely require interior paint"
type input "1.7"
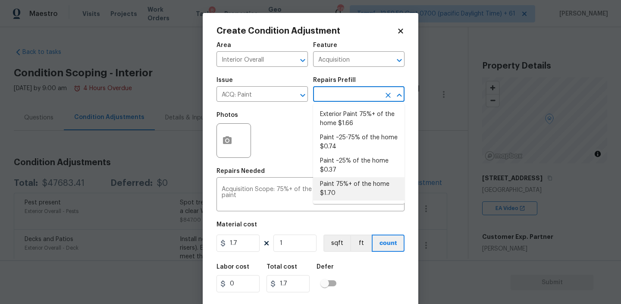
click at [341, 186] on li "Paint 75%+ of the home $1.70" at bounding box center [358, 188] width 91 height 23
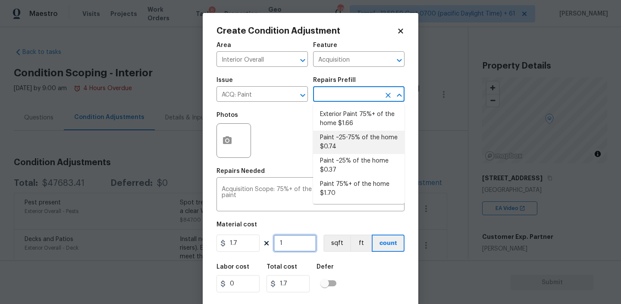
click at [291, 246] on input "1" at bounding box center [294, 243] width 43 height 17
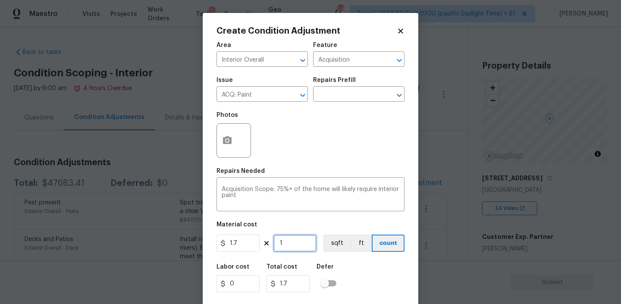
click at [291, 246] on input "1" at bounding box center [294, 243] width 43 height 17
paste input "2229"
type input "2229"
type input "3789.3"
type input "2229"
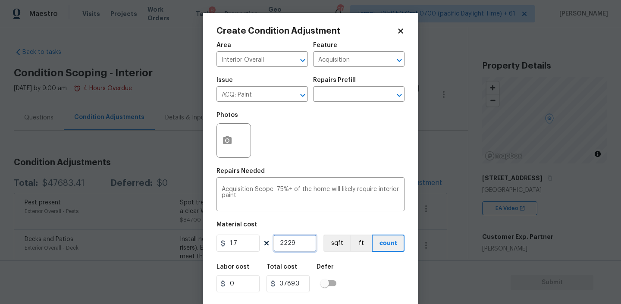
scroll to position [18, 0]
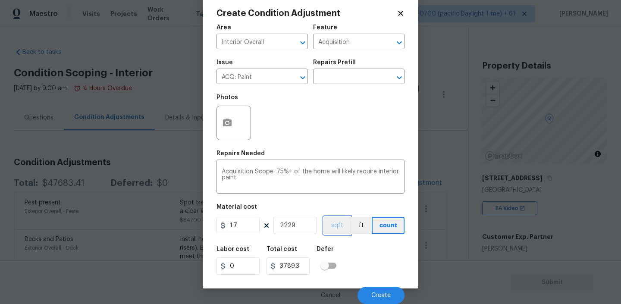
click at [331, 223] on button "sqft" at bounding box center [336, 225] width 27 height 17
click at [231, 123] on icon "button" at bounding box center [227, 123] width 9 height 8
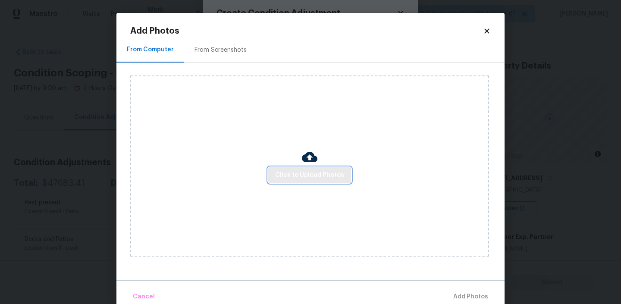
click at [301, 176] on span "Click to Upload Photos" at bounding box center [309, 175] width 69 height 11
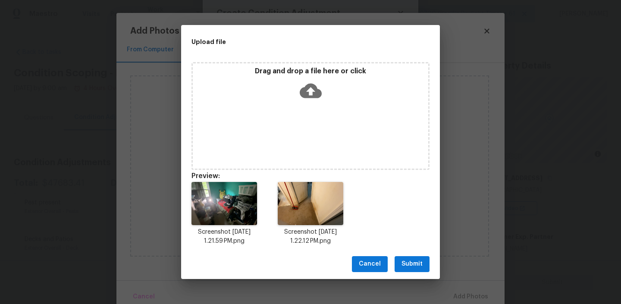
click at [408, 265] on span "Submit" at bounding box center [411, 264] width 21 height 11
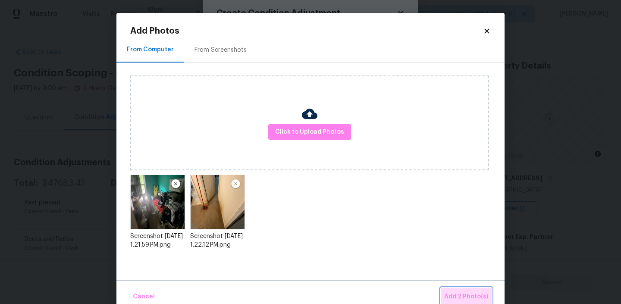
click at [459, 292] on span "Add 2 Photo(s)" at bounding box center [466, 296] width 44 height 11
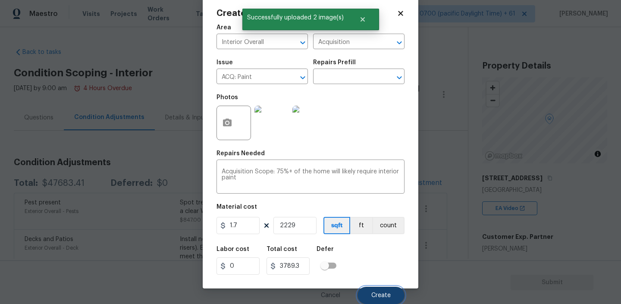
click at [387, 295] on span "Create" at bounding box center [380, 295] width 19 height 6
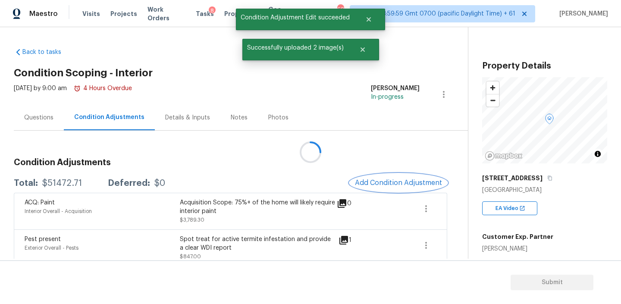
scroll to position [0, 0]
click at [396, 179] on span "Add Condition Adjustment" at bounding box center [398, 183] width 87 height 8
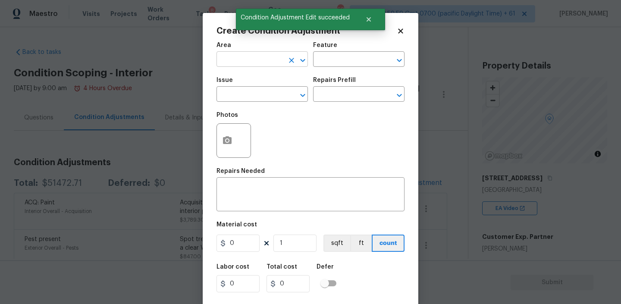
click at [234, 63] on input "text" at bounding box center [249, 59] width 67 height 13
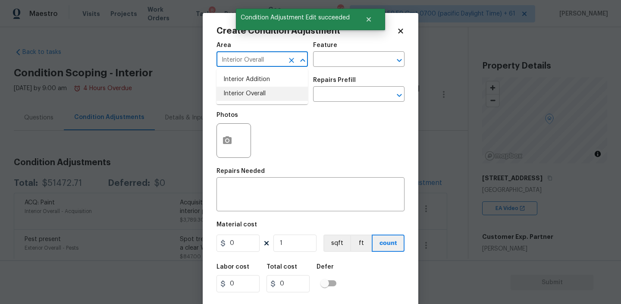
type input "Interior Overall"
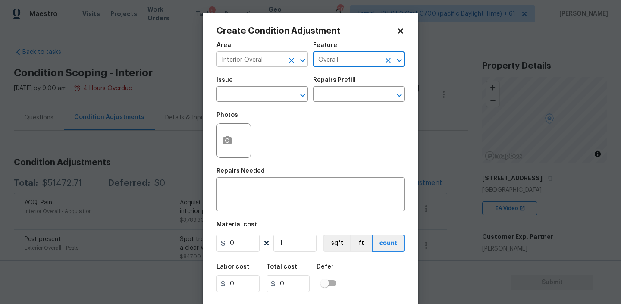
type input "Overall"
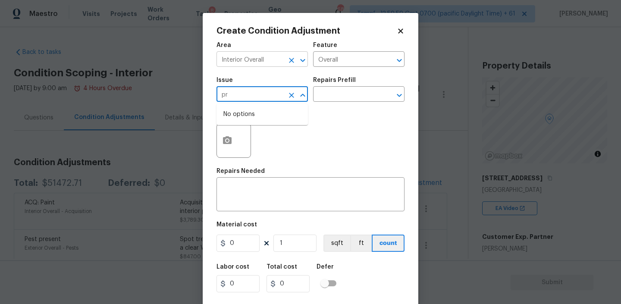
type input "p"
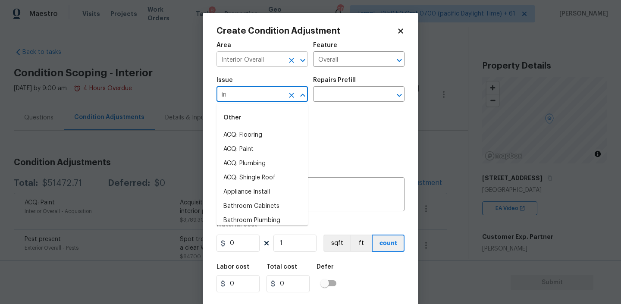
type input "i"
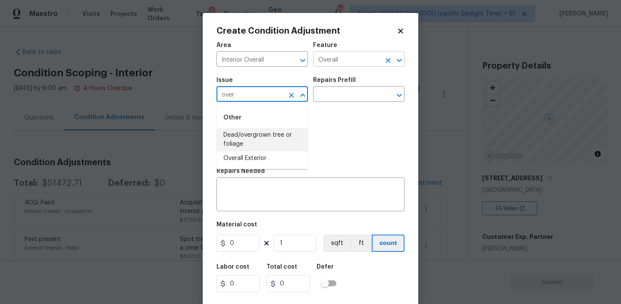
type input "over"
click at [342, 62] on input "Overall" at bounding box center [346, 59] width 67 height 13
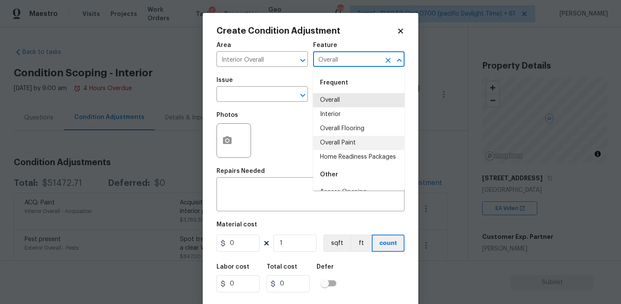
click at [334, 138] on li "Overall Paint" at bounding box center [358, 143] width 91 height 14
type input "Overall Paint"
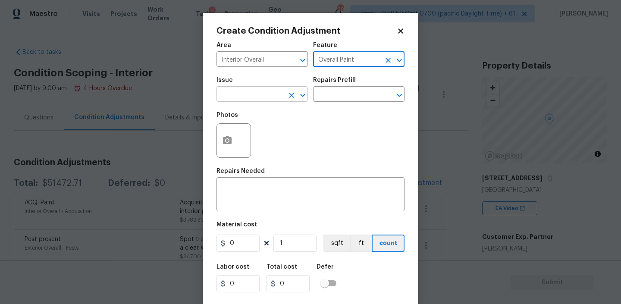
click at [241, 97] on input "text" at bounding box center [249, 94] width 67 height 13
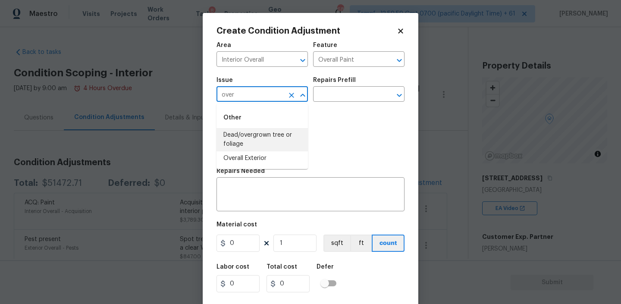
click at [241, 97] on input "over" at bounding box center [249, 94] width 67 height 13
type input "Interior Paint"
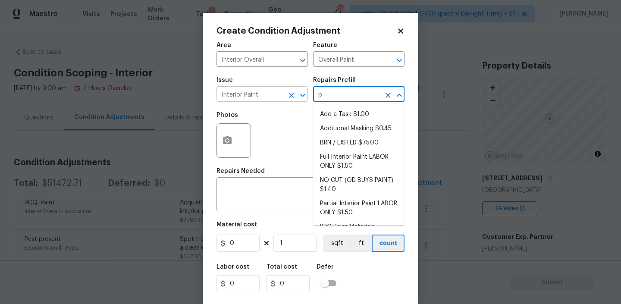
type input "pr"
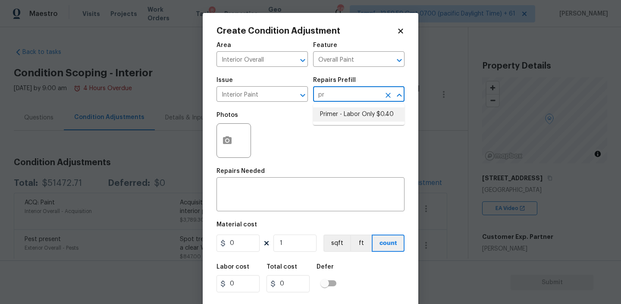
click at [349, 110] on li "Primer - Labor Only $0.40" at bounding box center [358, 114] width 91 height 14
type textarea "Interior primer - PRIMER PROVIDED BY OPENDOOR - All nails, screws, drywall anch…"
type input "0.4"
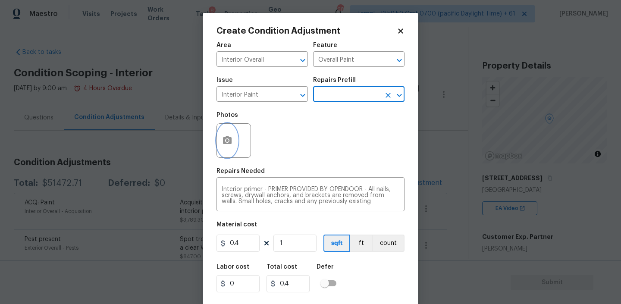
click at [228, 144] on icon "button" at bounding box center [227, 140] width 9 height 8
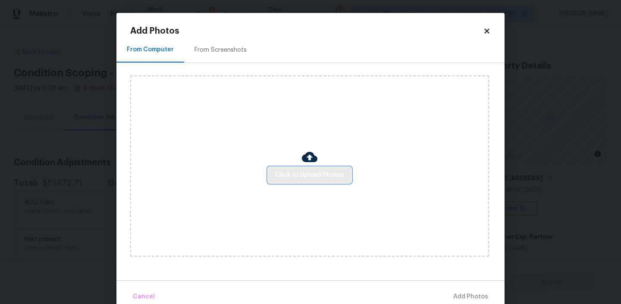
click at [329, 173] on span "Click to Upload Photos" at bounding box center [309, 175] width 69 height 11
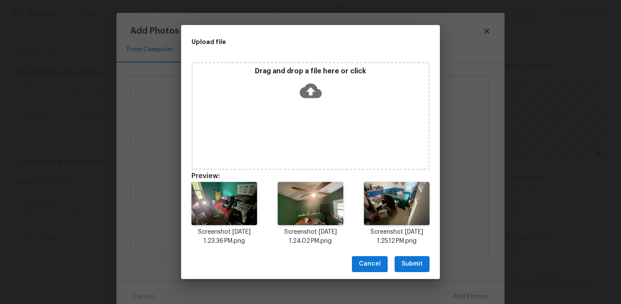
click at [405, 263] on span "Submit" at bounding box center [411, 264] width 21 height 11
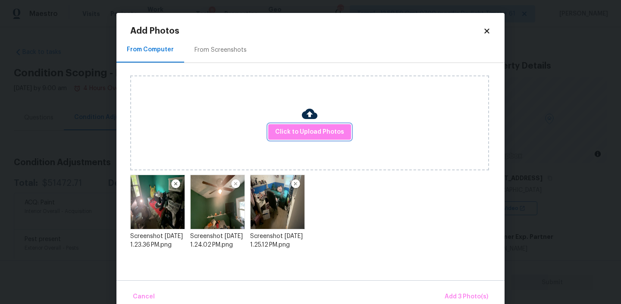
scroll to position [15, 0]
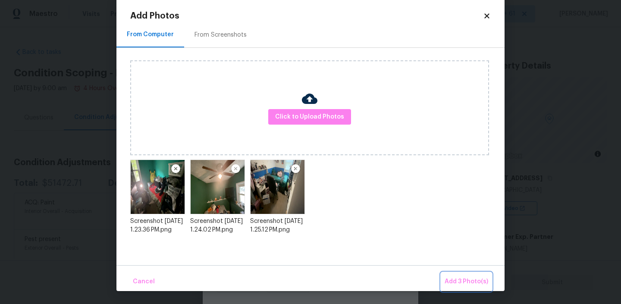
click at [472, 285] on span "Add 3 Photo(s)" at bounding box center [466, 281] width 44 height 11
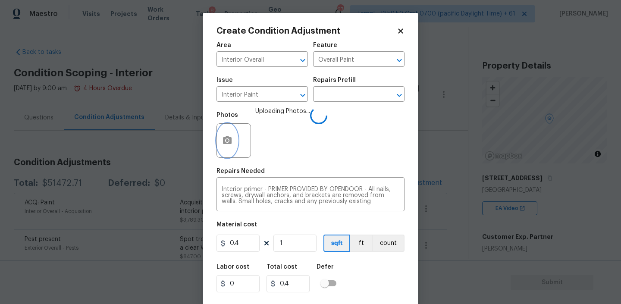
scroll to position [0, 0]
click at [287, 242] on input "1" at bounding box center [294, 243] width 43 height 17
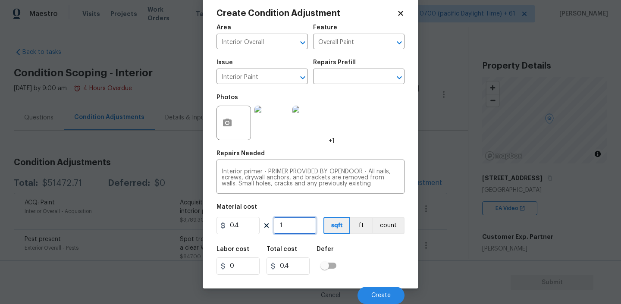
click at [306, 228] on input "1" at bounding box center [294, 225] width 43 height 17
type input "19"
type input "7.6"
type input "193"
type input "77.2"
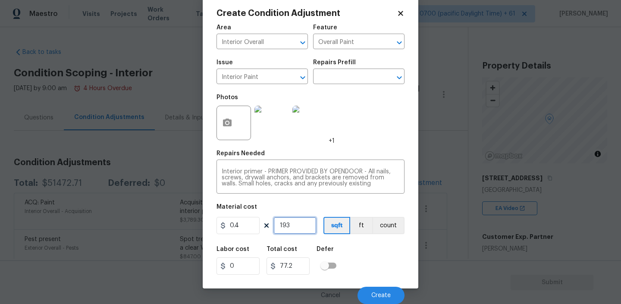
type input "1932"
type input "772.8"
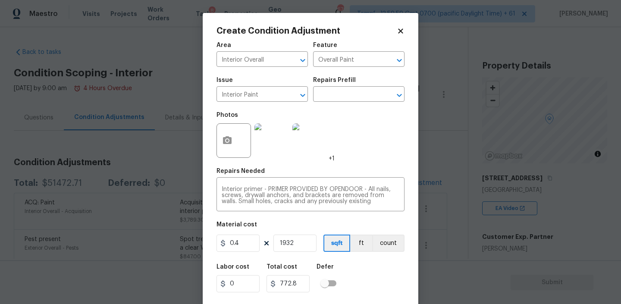
scroll to position [18, 0]
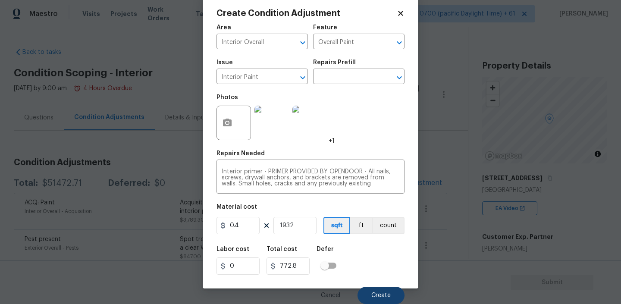
type input "1932"
click at [378, 294] on span "Create" at bounding box center [380, 295] width 19 height 6
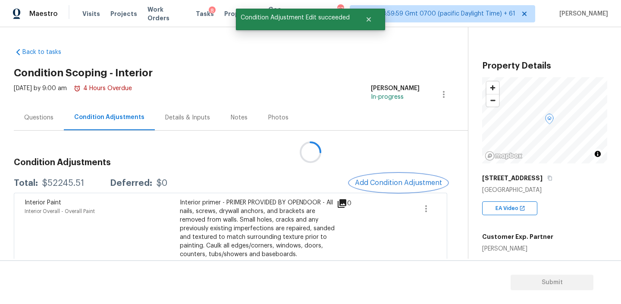
scroll to position [0, 0]
click at [391, 180] on span "Add Condition Adjustment" at bounding box center [398, 183] width 87 height 8
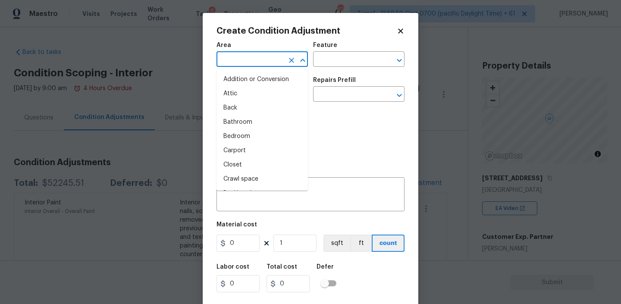
click at [247, 56] on input "text" at bounding box center [249, 59] width 67 height 13
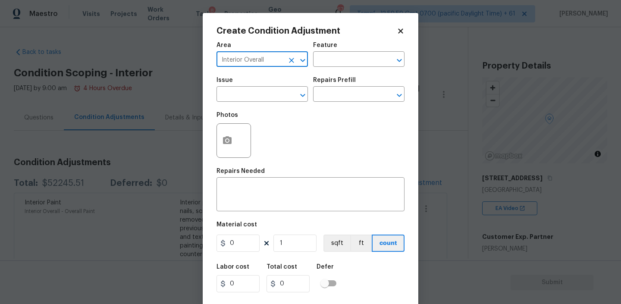
type input "Interior Overall"
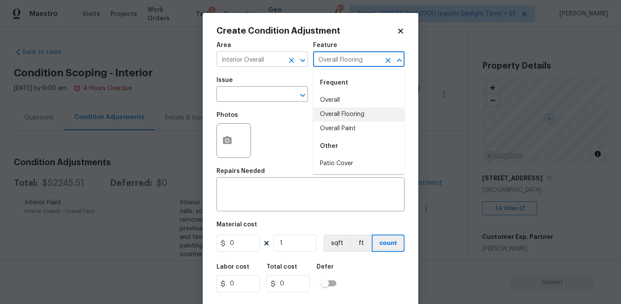
type input "Overall Flooring"
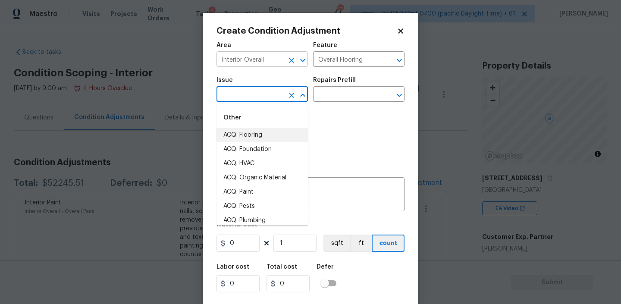
type input "ACQ: Flooring"
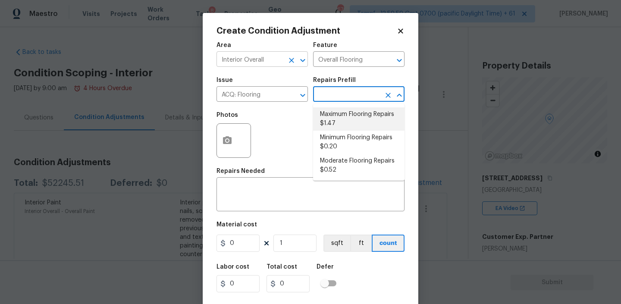
type input "Acquisition"
type textarea "Acquisition Scope: Maximum flooring repairs"
type input "1.47"
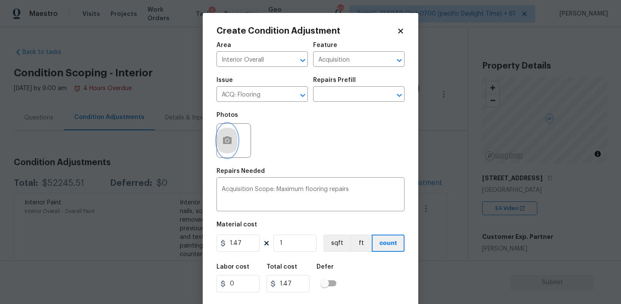
click at [234, 133] on button "button" at bounding box center [227, 141] width 21 height 34
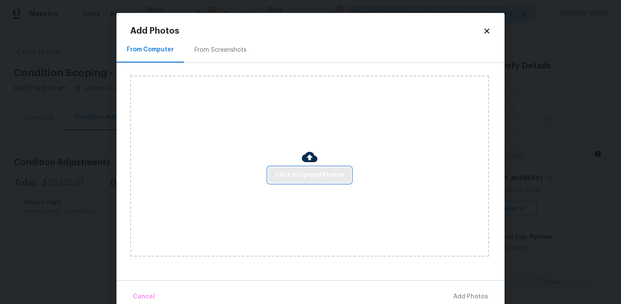
click at [303, 169] on button "Click to Upload Photos" at bounding box center [309, 175] width 83 height 16
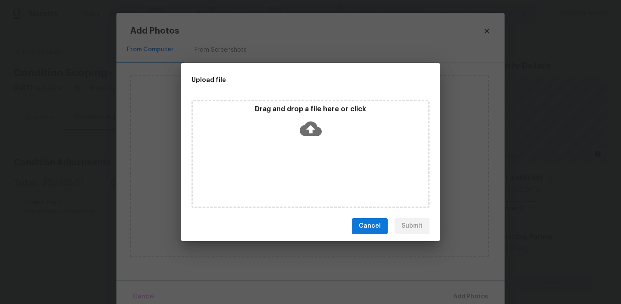
drag, startPoint x: 479, startPoint y: 167, endPoint x: 399, endPoint y: 152, distance: 81.5
click at [398, 152] on div "Upload file Drag and drop a file here or click Cancel Submit" at bounding box center [310, 152] width 621 height 304
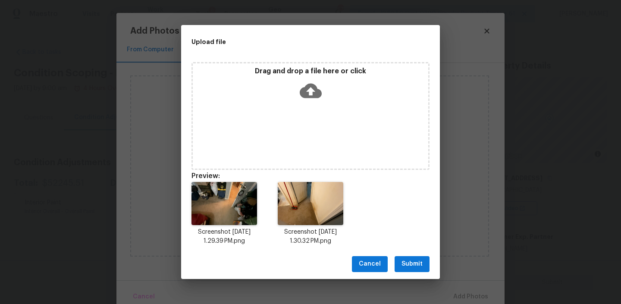
click at [411, 262] on span "Submit" at bounding box center [411, 264] width 21 height 11
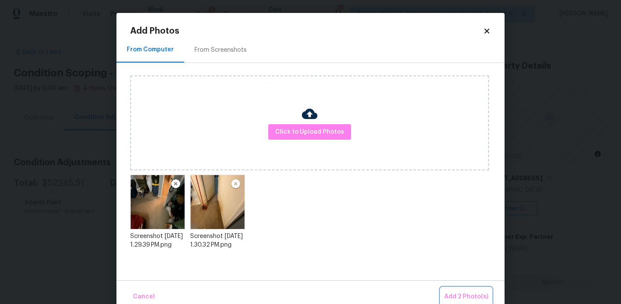
click at [463, 291] on button "Add 2 Photo(s)" at bounding box center [466, 297] width 51 height 19
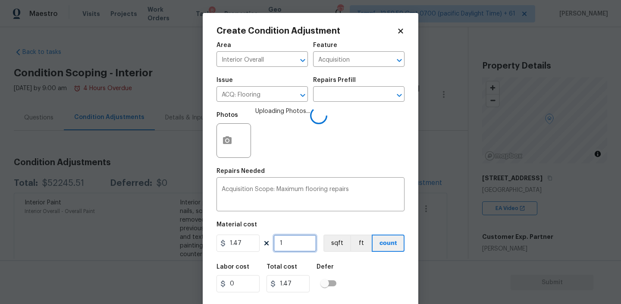
click at [306, 238] on input "1" at bounding box center [294, 243] width 43 height 17
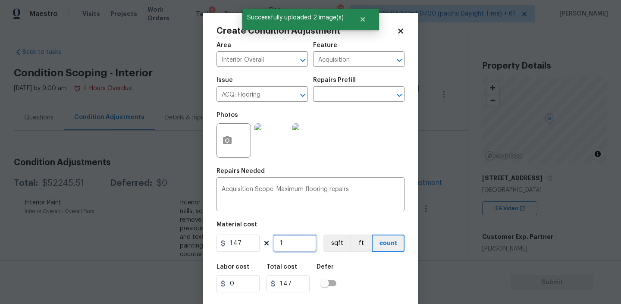
click at [286, 238] on input "1" at bounding box center [294, 243] width 43 height 17
type input "2"
type input "2.94"
type input "22"
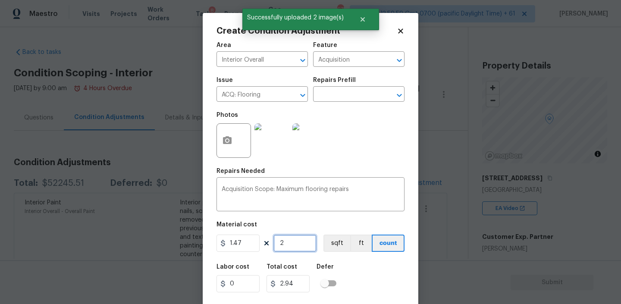
type input "32.34"
type input "222"
type input "326.34"
type input "2229"
type input "3276.63"
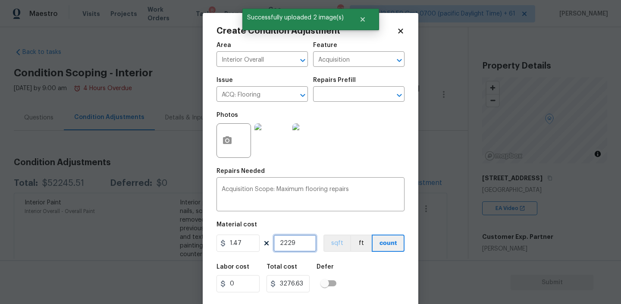
type input "2229"
click at [332, 250] on button "sqft" at bounding box center [336, 243] width 27 height 17
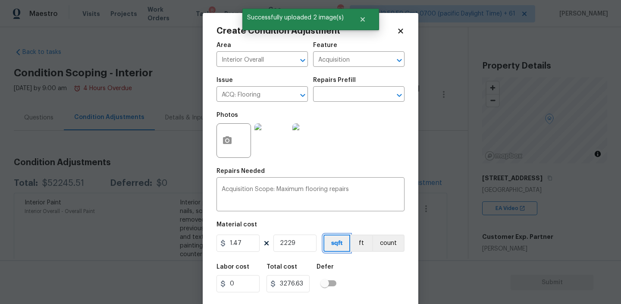
scroll to position [18, 0]
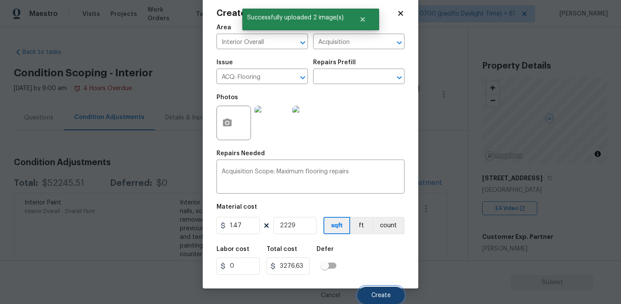
click at [371, 291] on button "Create" at bounding box center [380, 295] width 47 height 17
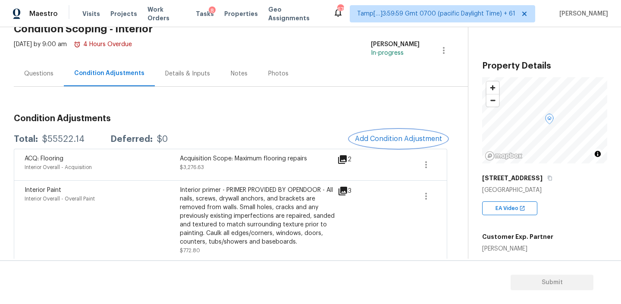
scroll to position [52, 0]
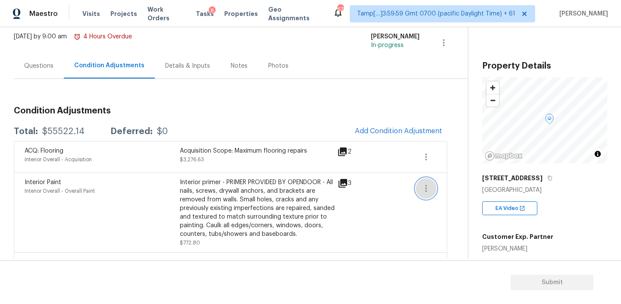
click at [422, 187] on icon "button" at bounding box center [426, 188] width 10 height 10
click at [448, 187] on div "Edit" at bounding box center [474, 186] width 67 height 9
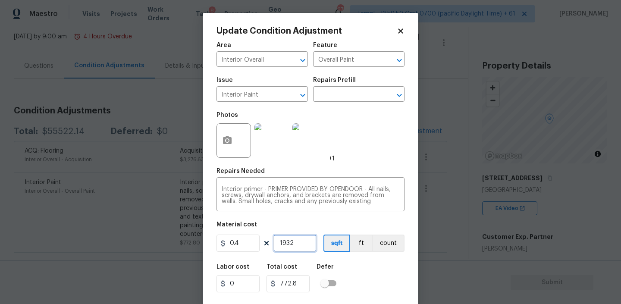
click at [297, 244] on input "1932" at bounding box center [294, 243] width 43 height 17
type input "2"
type input "0.8"
type input "22"
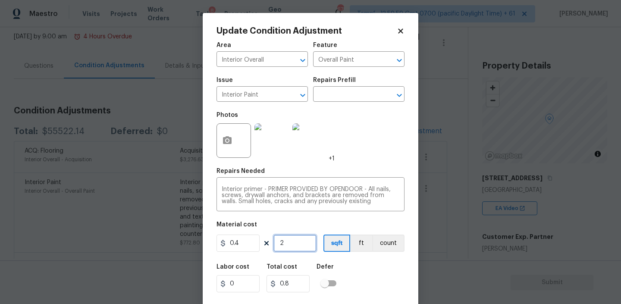
type input "8.8"
type input "222"
type input "88.8"
type input "2229"
type input "891.6"
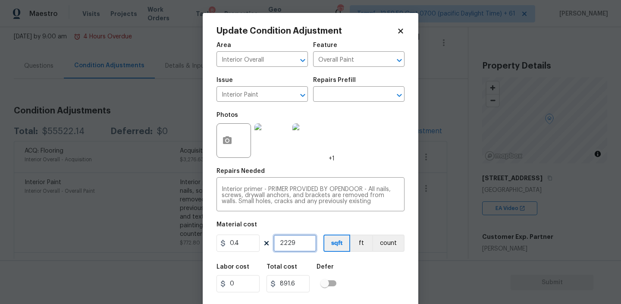
type input "2229"
click at [349, 268] on div "Labor cost 0 Total cost 891.6 Defer" at bounding box center [310, 278] width 188 height 39
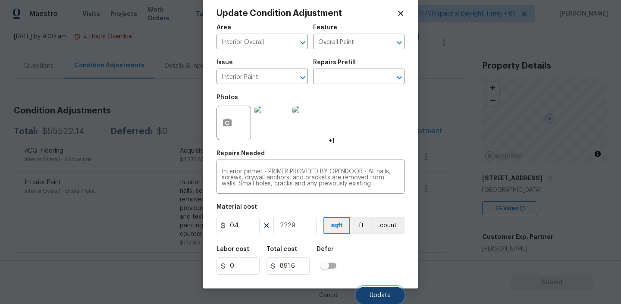
click at [375, 295] on span "Update" at bounding box center [379, 295] width 21 height 6
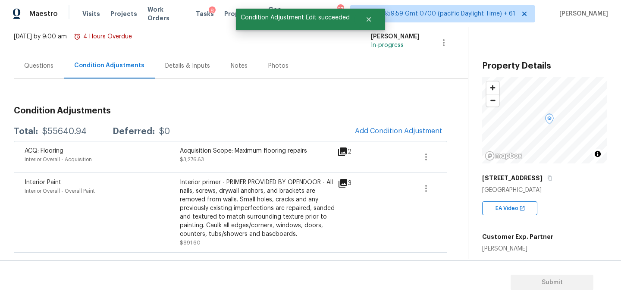
scroll to position [0, 0]
click at [436, 151] on span at bounding box center [426, 157] width 21 height 21
click at [426, 185] on icon "button" at bounding box center [426, 188] width 10 height 10
click at [441, 188] on div "Edit" at bounding box center [474, 186] width 67 height 9
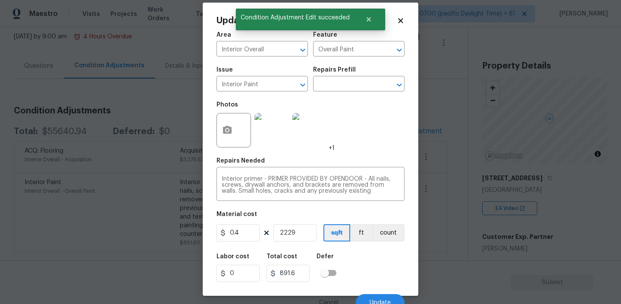
scroll to position [18, 0]
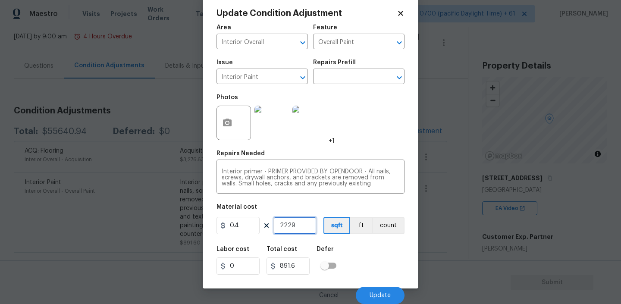
click at [294, 225] on input "2229" at bounding box center [294, 225] width 43 height 17
type input "1"
type input "0.4"
type input "19"
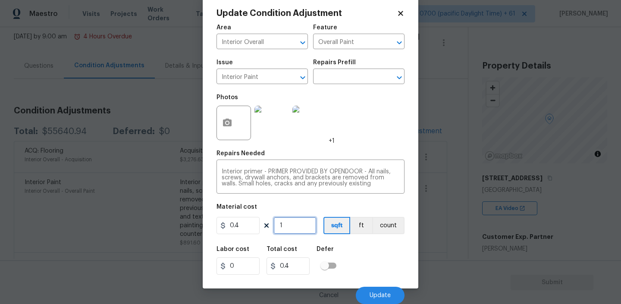
type input "7.6"
type input "193"
type input "77.2"
type input "1932"
type input "772.8"
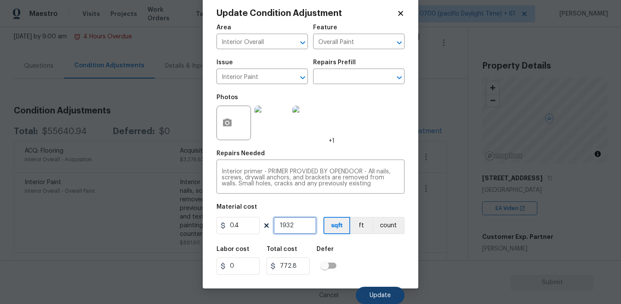
type input "1932"
click at [379, 292] on span "Update" at bounding box center [379, 295] width 21 height 6
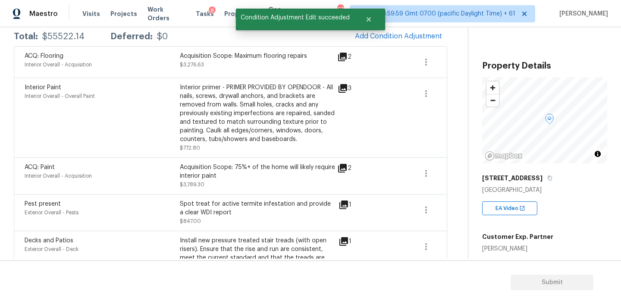
scroll to position [150, 0]
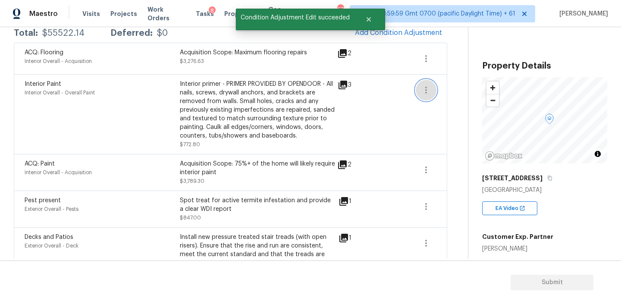
click at [427, 87] on icon "button" at bounding box center [426, 90] width 10 height 10
click at [455, 83] on link "Edit" at bounding box center [474, 88] width 73 height 13
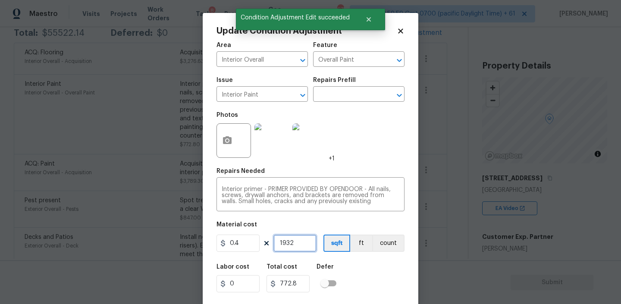
click at [296, 238] on input "1932" at bounding box center [294, 243] width 43 height 17
type input "2"
type input "0.8"
type input "22"
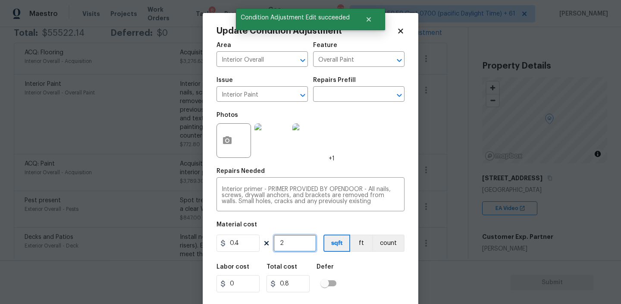
type input "8.8"
type input "222"
type input "88.8"
type input "2229"
type input "891.6"
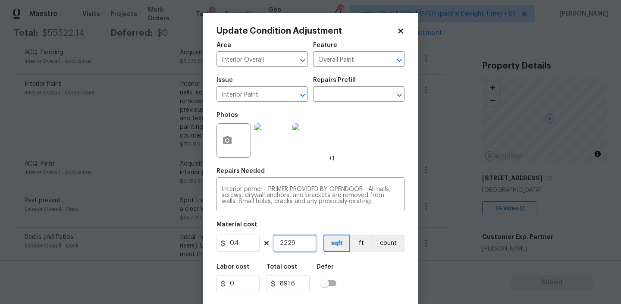
type input "2229"
click at [377, 276] on div "Labor cost 0 Total cost 891.6 Defer" at bounding box center [310, 278] width 188 height 39
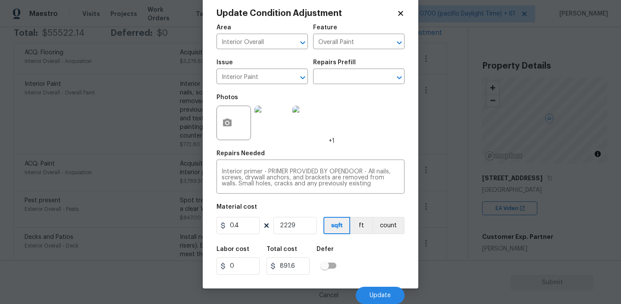
click at [402, 14] on icon at bounding box center [400, 13] width 5 height 5
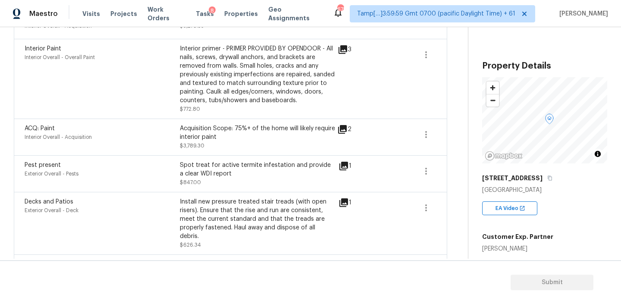
scroll to position [194, 0]
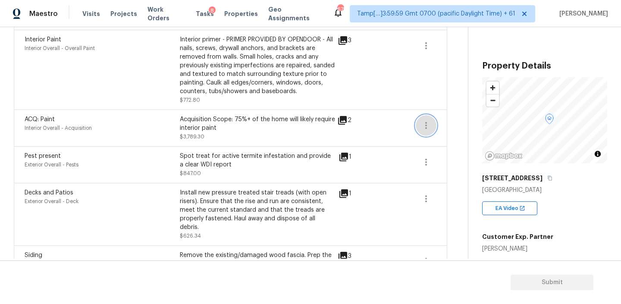
click at [428, 126] on icon "button" at bounding box center [426, 125] width 10 height 10
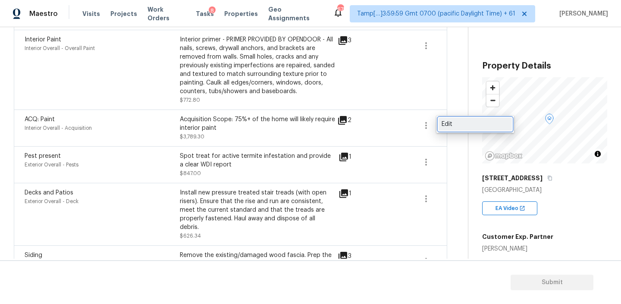
click at [458, 123] on div "Edit" at bounding box center [474, 124] width 67 height 9
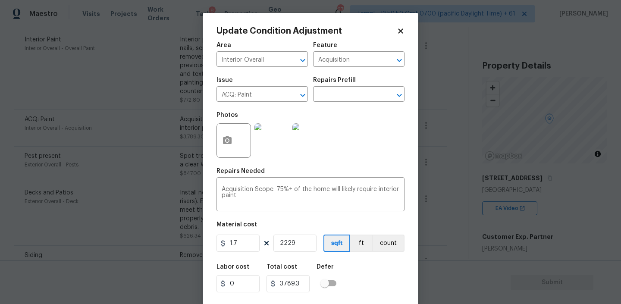
click at [398, 32] on icon at bounding box center [401, 31] width 8 height 8
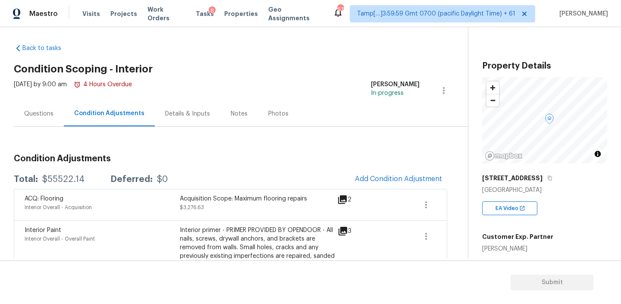
scroll to position [3, 0]
click at [372, 182] on span "Add Condition Adjustment" at bounding box center [398, 179] width 87 height 8
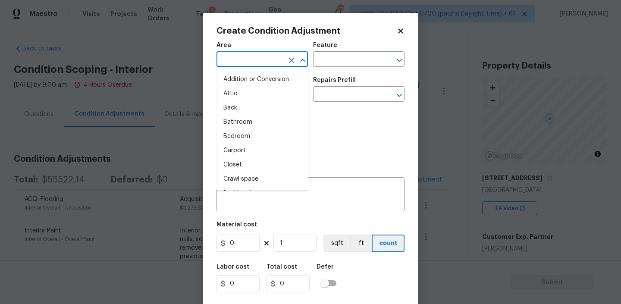
click at [256, 58] on input "text" at bounding box center [249, 59] width 67 height 13
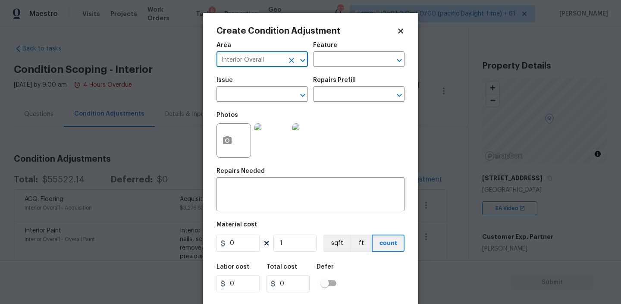
type input "Interior Overall"
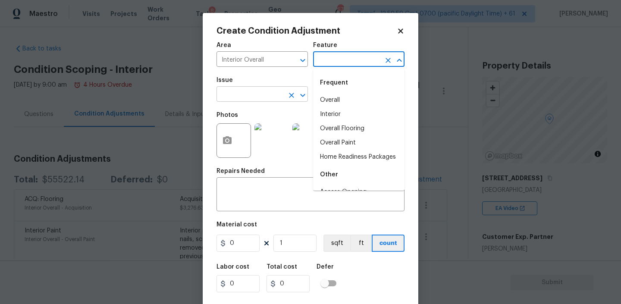
click at [253, 94] on input "text" at bounding box center [249, 94] width 67 height 13
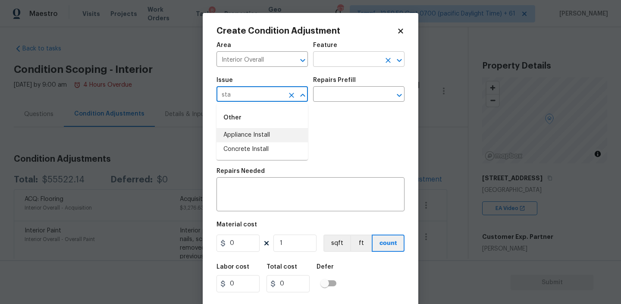
type input "sta"
click at [343, 62] on input "text" at bounding box center [346, 59] width 67 height 13
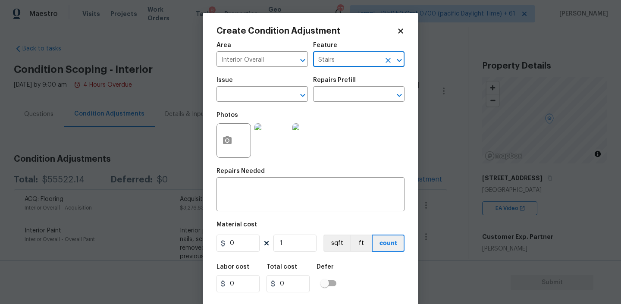
type input "Stairs"
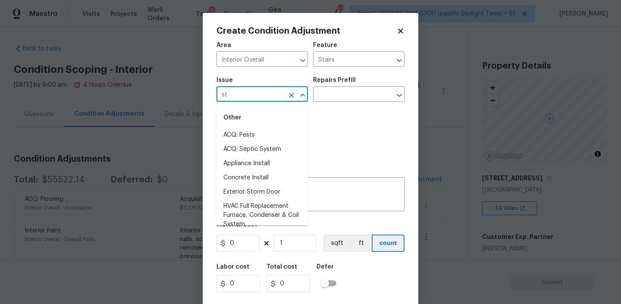
type input "s"
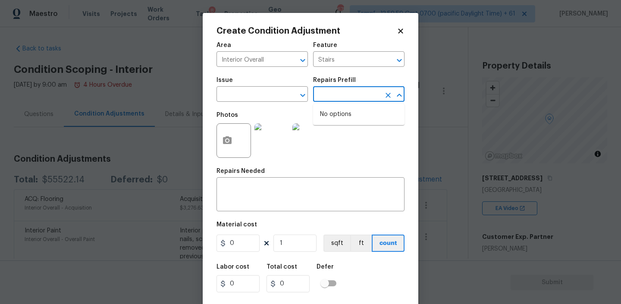
click at [346, 93] on input "text" at bounding box center [346, 94] width 67 height 13
type input "l"
click at [366, 61] on input "Stairs" at bounding box center [346, 59] width 67 height 13
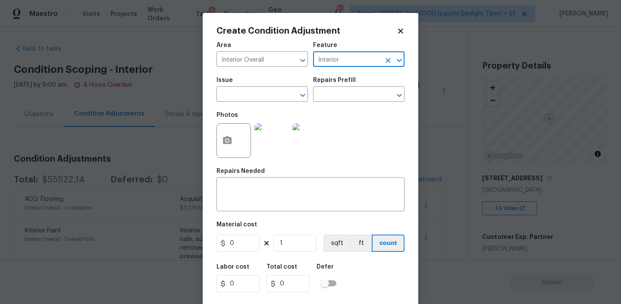
type input "Interior"
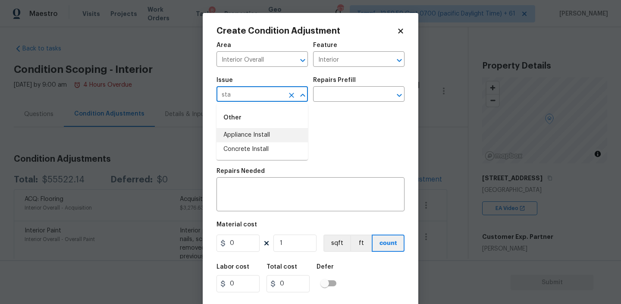
click at [251, 133] on li "Appliance Install" at bounding box center [261, 135] width 91 height 14
click at [258, 98] on input "Appliance Install" at bounding box center [249, 94] width 67 height 13
click at [301, 95] on icon "Open" at bounding box center [302, 95] width 5 height 3
click at [248, 153] on li "Concrete Install" at bounding box center [261, 149] width 91 height 14
type input "Concrete Install"
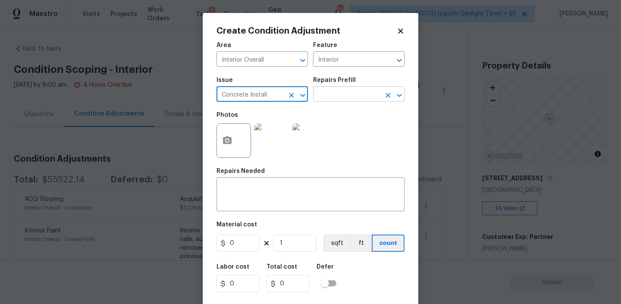
click at [360, 96] on input "text" at bounding box center [346, 94] width 67 height 13
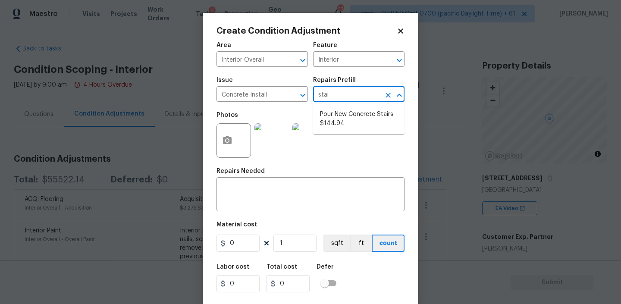
type input "stai"
type input "l"
click at [391, 61] on icon "Clear" at bounding box center [388, 60] width 9 height 9
type input "stai"
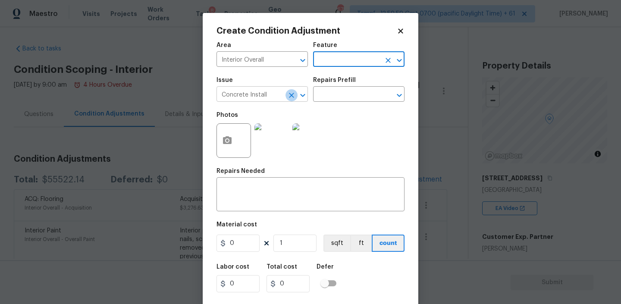
click at [291, 96] on icon "Clear" at bounding box center [291, 95] width 5 height 5
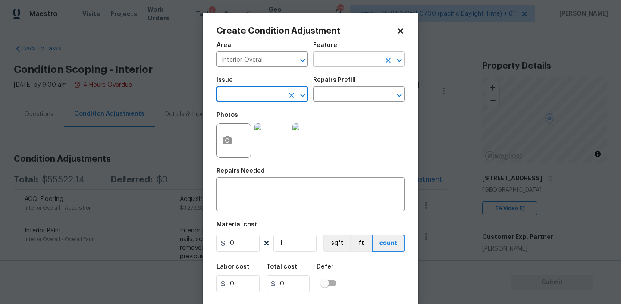
click at [350, 59] on input "text" at bounding box center [346, 59] width 67 height 13
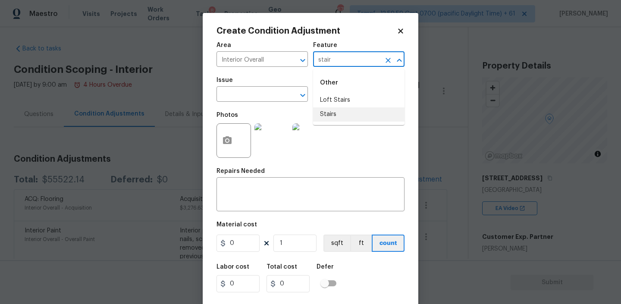
click at [333, 113] on li "Stairs" at bounding box center [358, 114] width 91 height 14
type input "Stairs"
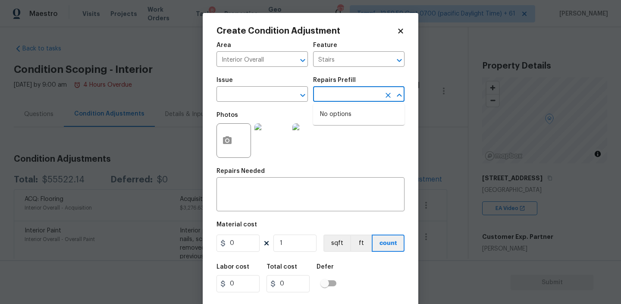
click at [338, 96] on input "text" at bounding box center [346, 94] width 67 height 13
click at [259, 107] on span "Issue ​" at bounding box center [261, 89] width 91 height 35
click at [262, 93] on input "text" at bounding box center [249, 94] width 67 height 13
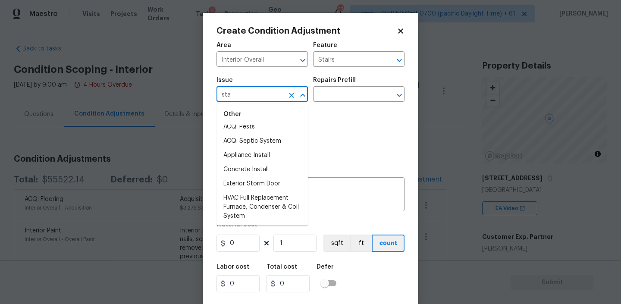
scroll to position [0, 0]
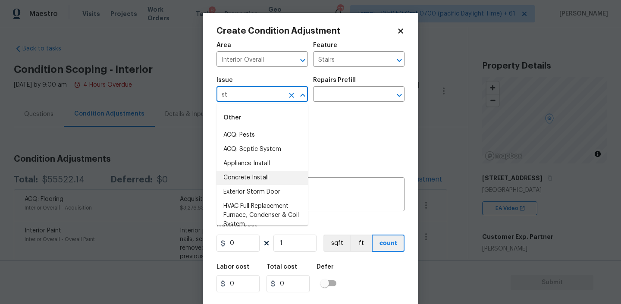
type input "s"
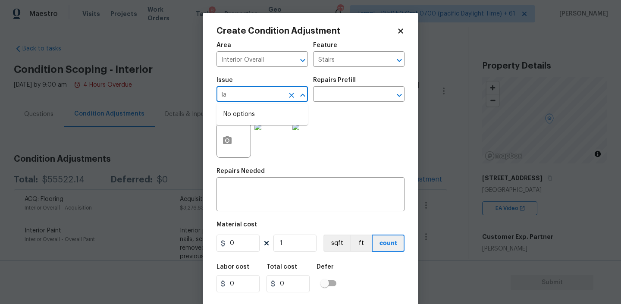
type input "l"
click at [240, 148] on li "Concrete Install" at bounding box center [261, 149] width 91 height 14
type input "Concrete Install"
click at [362, 94] on input "text" at bounding box center [346, 94] width 67 height 13
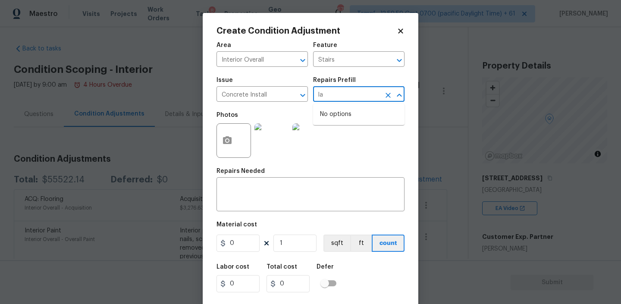
type input "l"
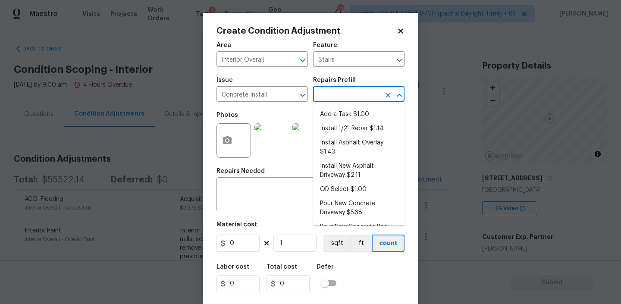
click at [386, 97] on icon "Clear" at bounding box center [387, 95] width 5 height 5
click at [293, 97] on icon "Clear" at bounding box center [291, 95] width 5 height 5
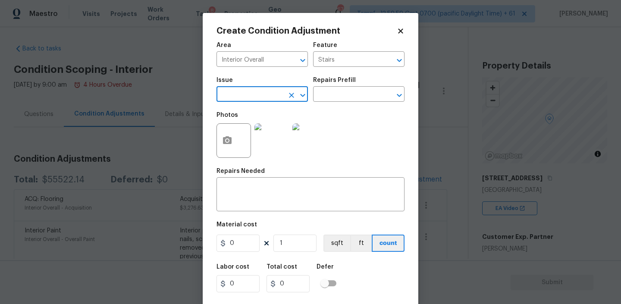
click at [366, 134] on div "Photos" at bounding box center [310, 135] width 188 height 56
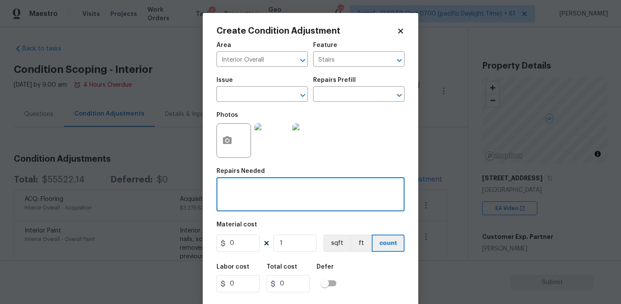
click at [237, 191] on textarea at bounding box center [311, 195] width 178 height 18
paste textarea "stair labor"
type textarea "As per HPM stair labor"
click at [238, 239] on input "0" at bounding box center [237, 243] width 43 height 17
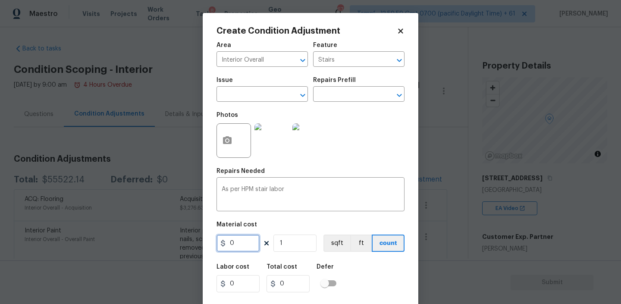
click at [238, 239] on input "0" at bounding box center [237, 243] width 43 height 17
type input "120"
click at [372, 263] on div "Labor cost 0 Total cost 120 Defer" at bounding box center [310, 278] width 188 height 39
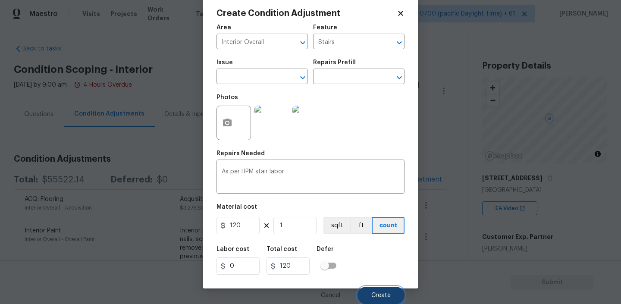
click at [374, 291] on button "Create" at bounding box center [380, 295] width 47 height 17
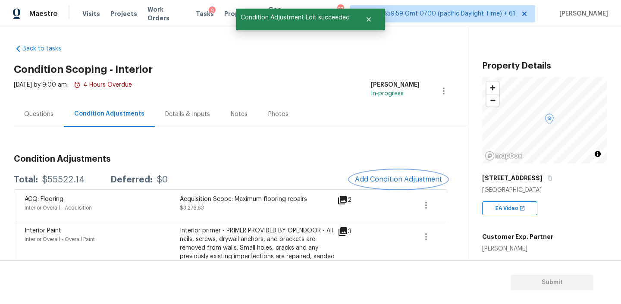
scroll to position [0, 0]
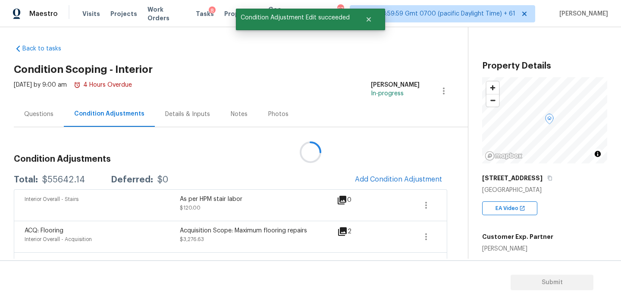
click at [416, 181] on div at bounding box center [310, 152] width 621 height 304
click at [392, 177] on span "Add Condition Adjustment" at bounding box center [398, 179] width 87 height 8
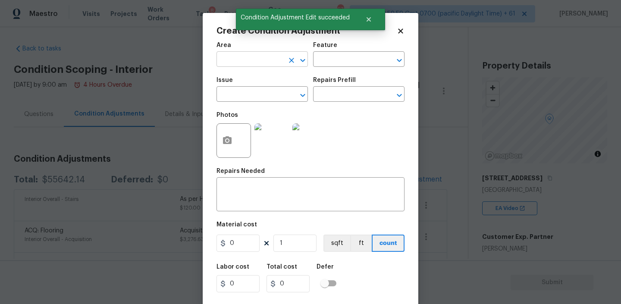
click at [250, 61] on input "text" at bounding box center [249, 59] width 67 height 13
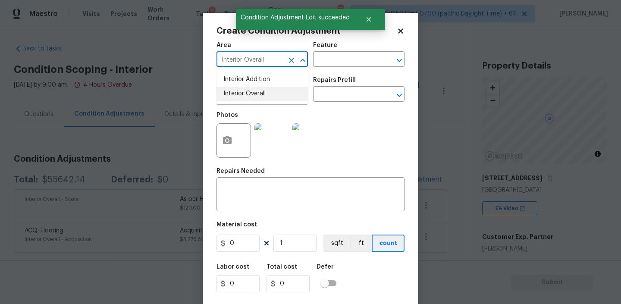
type input "Interior Overall"
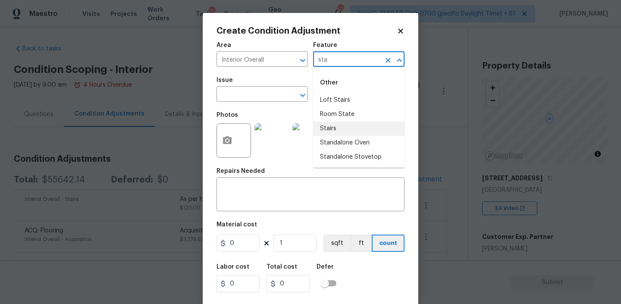
click at [344, 123] on li "Stairs" at bounding box center [358, 129] width 91 height 14
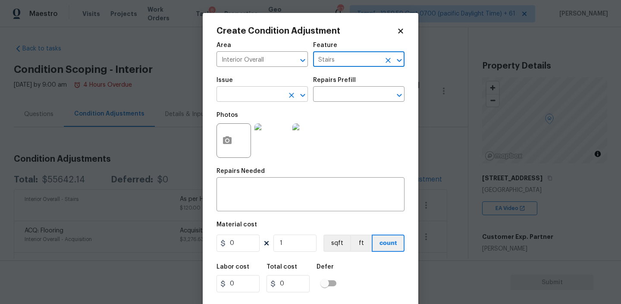
type input "Stairs"
click at [272, 94] on input "text" at bounding box center [249, 94] width 67 height 13
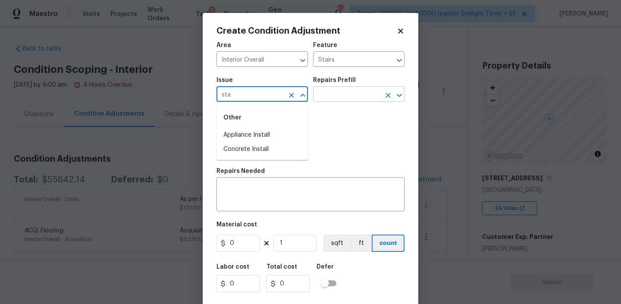
type input "sta"
click at [357, 90] on input "text" at bounding box center [346, 94] width 67 height 13
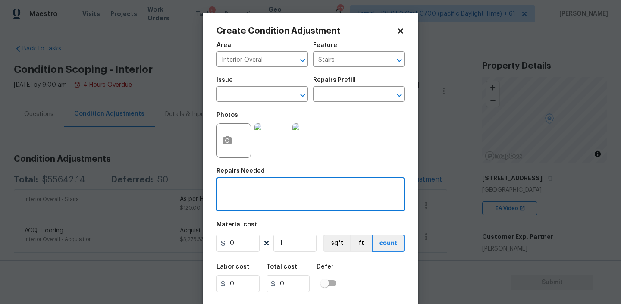
click at [233, 196] on textarea at bounding box center [311, 195] width 178 height 18
type textarea "Stair removal as per HPM"
click at [234, 246] on input "0" at bounding box center [237, 243] width 43 height 17
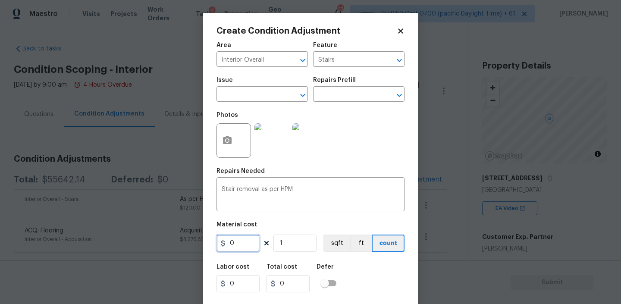
click at [234, 246] on input "0" at bounding box center [237, 243] width 43 height 17
type input "500"
click at [363, 267] on div "Labor cost 0 Total cost 500 Defer" at bounding box center [310, 278] width 188 height 39
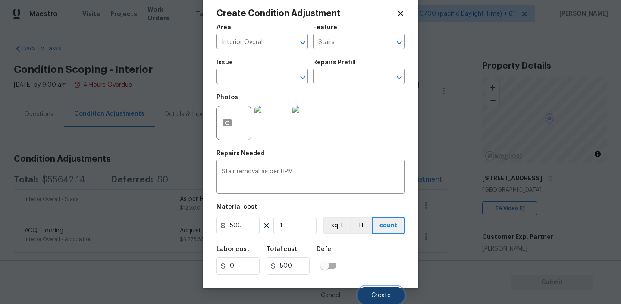
click at [382, 296] on span "Create" at bounding box center [380, 295] width 19 height 6
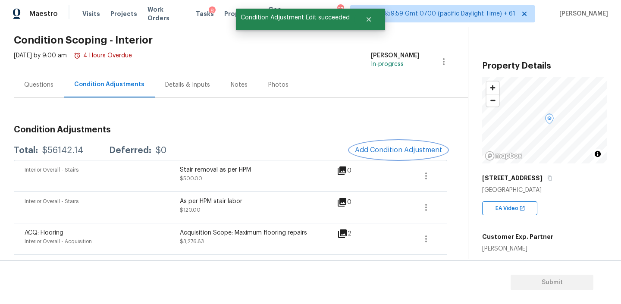
scroll to position [76, 0]
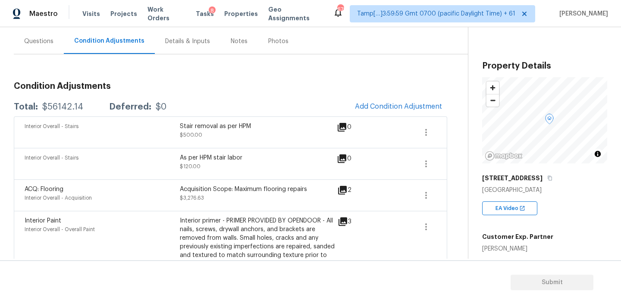
click at [44, 42] on div "Questions" at bounding box center [38, 41] width 29 height 9
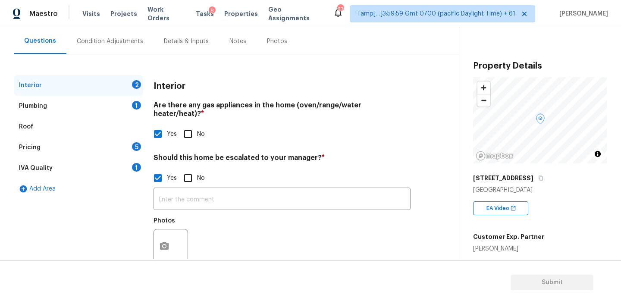
scroll to position [76, 0]
click at [191, 190] on input "text" at bounding box center [281, 200] width 257 height 20
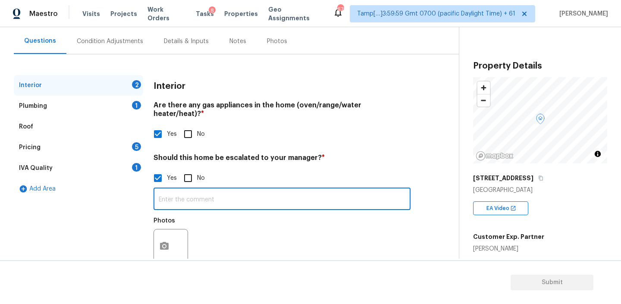
paste input "There is some concern with this property due to The neighbor’s home being in po…"
drag, startPoint x: 388, startPoint y: 192, endPoint x: 429, endPoint y: 191, distance: 41.8
click at [430, 191] on div "Interior 1 Plumbing 1 Roof Pricing 5 IVA Quality 1 Add Area Interior Are there …" at bounding box center [226, 177] width 424 height 204
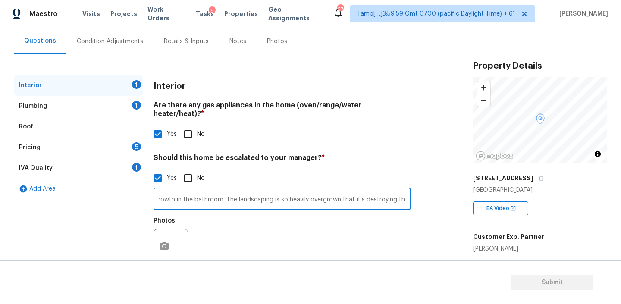
click at [375, 187] on div "There is some concern with this property due to The neighbor’s home being in po…" at bounding box center [281, 227] width 257 height 81
drag, startPoint x: 375, startPoint y: 193, endPoint x: 434, endPoint y: 195, distance: 59.1
click at [434, 195] on div "Interior 1 Plumbing 1 Roof Pricing 5 IVA Quality 1 Add Area Interior Are there …" at bounding box center [226, 177] width 424 height 204
click at [406, 191] on input "There is some concern with this property due to The neighbor’s home being in po…" at bounding box center [281, 200] width 257 height 20
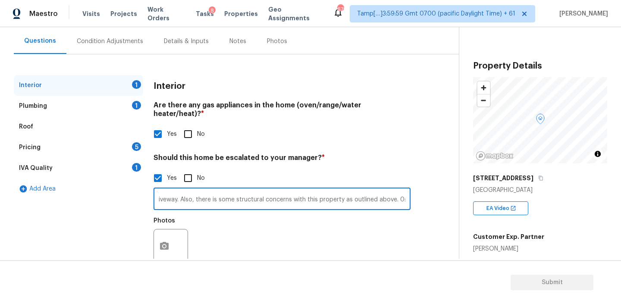
scroll to position [0, 1380]
type input "There is some concern with this property due to The neighbor’s home being in po…"
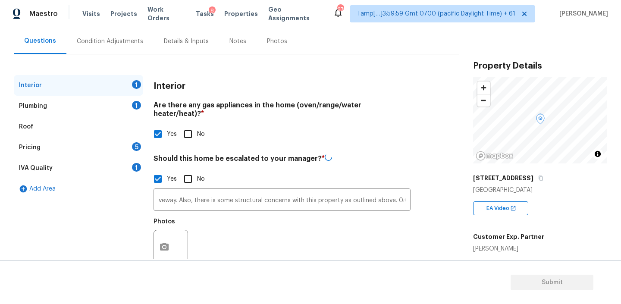
scroll to position [0, 0]
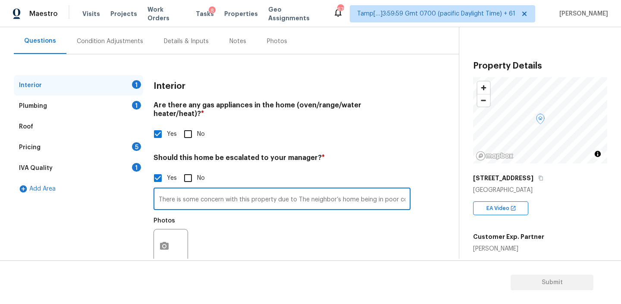
click at [53, 102] on div "Plumbing 1" at bounding box center [78, 106] width 129 height 21
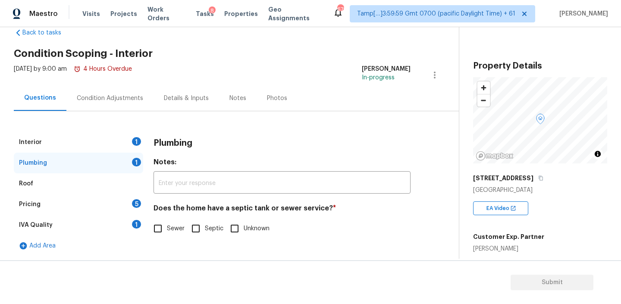
click at [198, 228] on input "Septic" at bounding box center [196, 228] width 18 height 18
checkbox input "true"
click at [51, 204] on div "Pricing 5" at bounding box center [78, 204] width 129 height 21
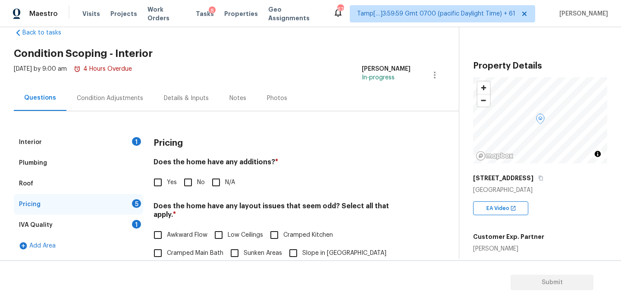
click at [247, 165] on h4 "Does the home have any additions? *" at bounding box center [281, 164] width 257 height 12
copy h4 "additions"
click at [249, 206] on h4 "Does the home have any layout issues that seem odd? Select all that apply. *" at bounding box center [281, 212] width 257 height 21
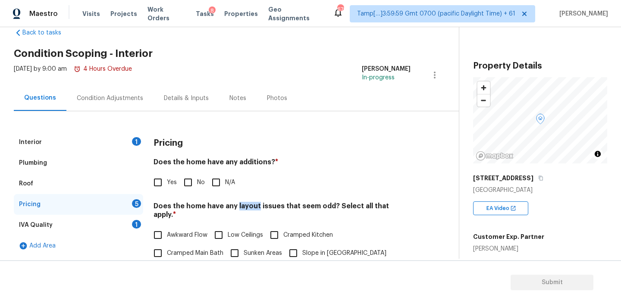
copy h4 "layout"
click at [188, 181] on input "No" at bounding box center [188, 182] width 18 height 18
checkbox input "true"
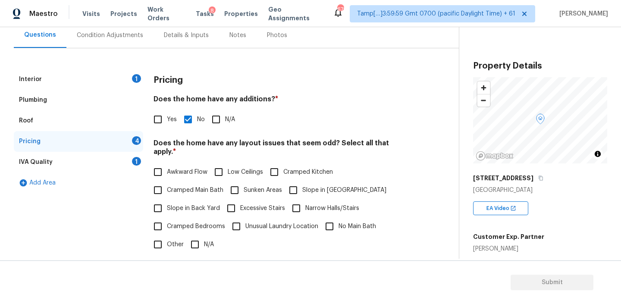
scroll to position [126, 0]
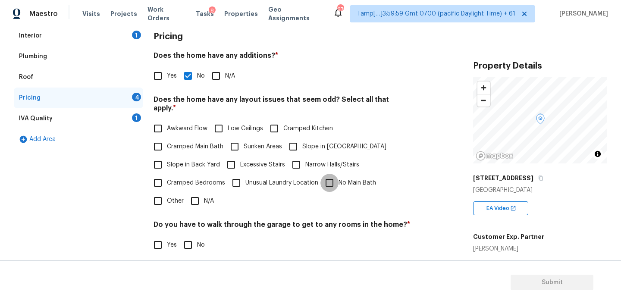
click at [328, 174] on input "No Main Bath" at bounding box center [329, 183] width 18 height 18
checkbox input "true"
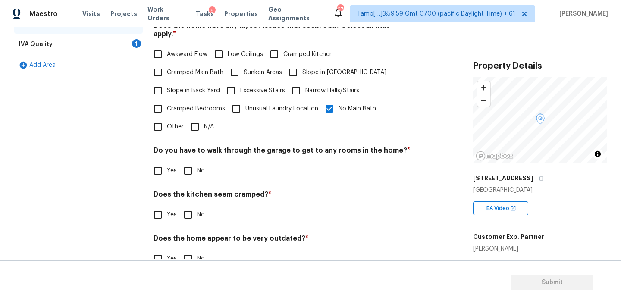
scroll to position [213, 0]
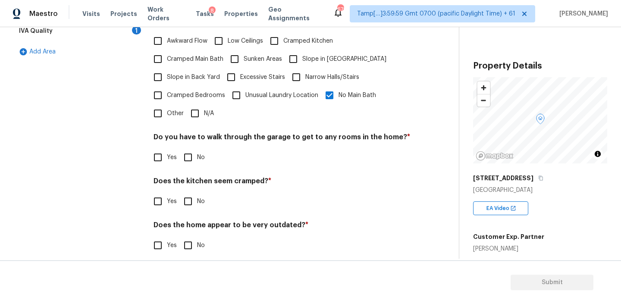
click at [191, 148] on input "No" at bounding box center [188, 157] width 18 height 18
checkbox input "true"
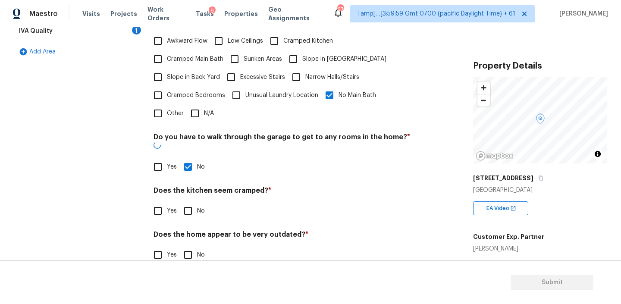
click at [186, 202] on input "No" at bounding box center [188, 211] width 18 height 18
checkbox input "true"
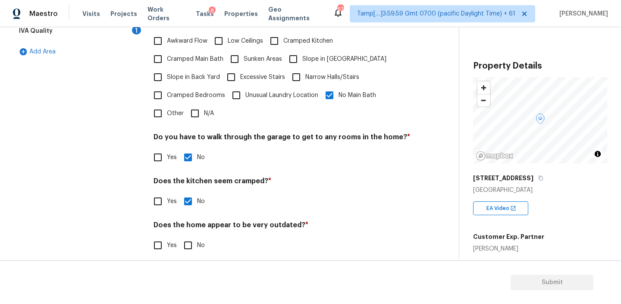
click at [186, 236] on input "No" at bounding box center [188, 245] width 18 height 18
checkbox input "true"
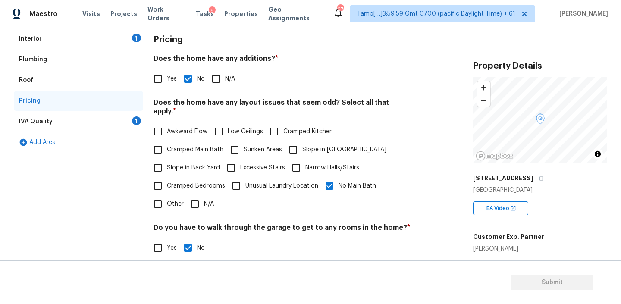
click at [73, 123] on div "IVA Quality 1" at bounding box center [78, 121] width 129 height 21
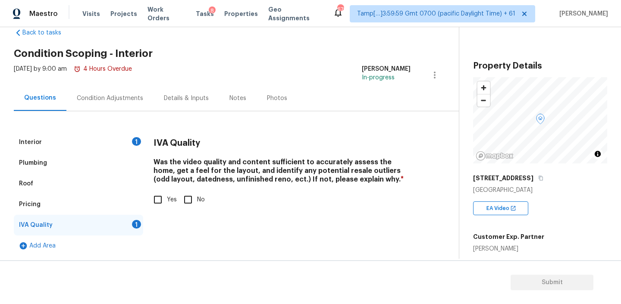
scroll to position [19, 0]
click at [154, 197] on input "Yes" at bounding box center [158, 200] width 18 height 18
checkbox input "true"
click at [90, 141] on div "Interior 1" at bounding box center [78, 142] width 129 height 21
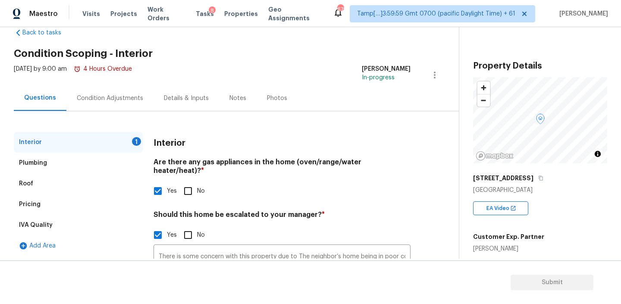
scroll to position [91, 0]
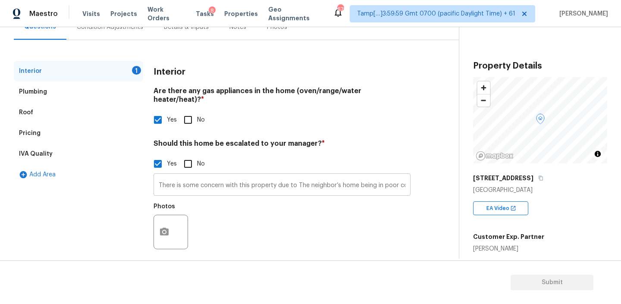
click at [366, 175] on input "There is some concern with this property due to The neighbor’s home being in po…" at bounding box center [281, 185] width 257 height 20
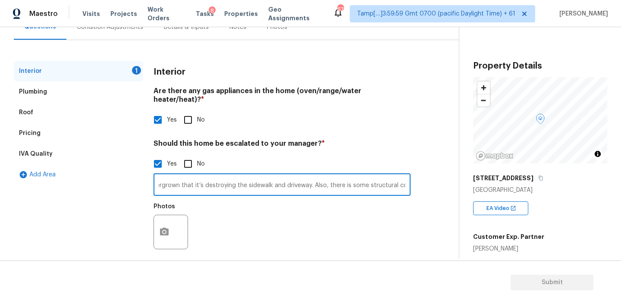
scroll to position [0, 1381]
drag, startPoint x: 366, startPoint y: 174, endPoint x: 430, endPoint y: 176, distance: 64.7
click at [430, 176] on div "Interior 1 Plumbing Roof Pricing IVA Quality Add Area Interior Are there any ga…" at bounding box center [226, 163] width 424 height 204
click at [406, 177] on input "There is some concern with this property due to The neighbor’s home being in po…" at bounding box center [281, 185] width 257 height 20
drag, startPoint x: 378, startPoint y: 179, endPoint x: 426, endPoint y: 182, distance: 48.4
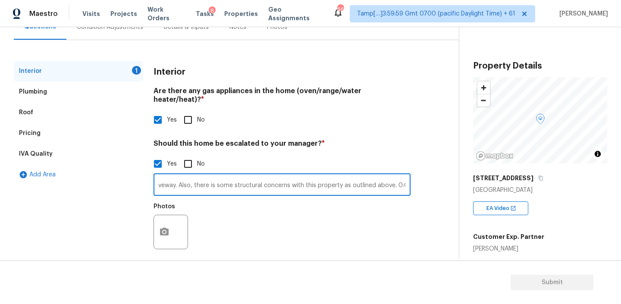
click at [426, 182] on div "Interior 1 Plumbing Roof Pricing IVA Quality Add Area Interior Are there any ga…" at bounding box center [226, 163] width 424 height 204
click at [404, 177] on input "There is some concern with this property due to The neighbor’s home being in po…" at bounding box center [281, 185] width 257 height 20
click at [383, 175] on input "There is some concern with this property due to The neighbor’s home being in po…" at bounding box center [281, 185] width 257 height 20
click at [383, 181] on input "There is some concern with this property due to The neighbor’s home being in po…" at bounding box center [281, 185] width 257 height 20
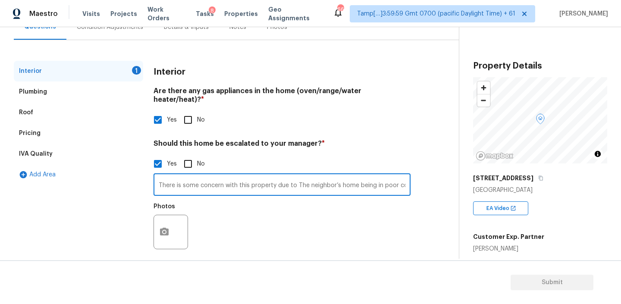
click at [362, 176] on input "There is some concern with this property due to The neighbor’s home being in po…" at bounding box center [281, 185] width 257 height 20
drag, startPoint x: 362, startPoint y: 176, endPoint x: 439, endPoint y: 194, distance: 79.6
click at [439, 194] on div "Back to tasks Condition Scoping - Interior Mon, Aug 25 2025 by 9:00 am 4 Hours …" at bounding box center [236, 108] width 445 height 317
click at [403, 175] on input "There is some concern with this property due to The neighbor’s home being in po…" at bounding box center [281, 185] width 257 height 20
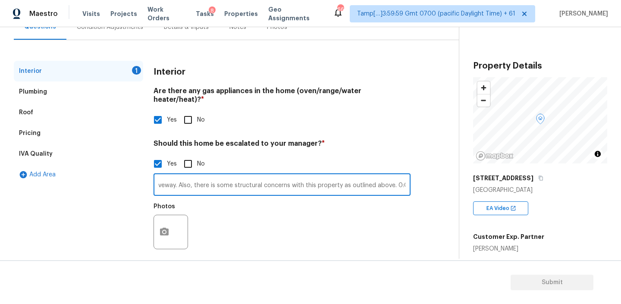
scroll to position [0, 0]
click at [354, 175] on input "There is some concern with this property due to The neighbor’s home being in po…" at bounding box center [281, 185] width 257 height 20
drag, startPoint x: 372, startPoint y: 176, endPoint x: 432, endPoint y: 187, distance: 60.4
click at [432, 187] on div "Interior 1 Plumbing Roof Pricing IVA Quality Add Area Interior Are there any ga…" at bounding box center [226, 163] width 424 height 204
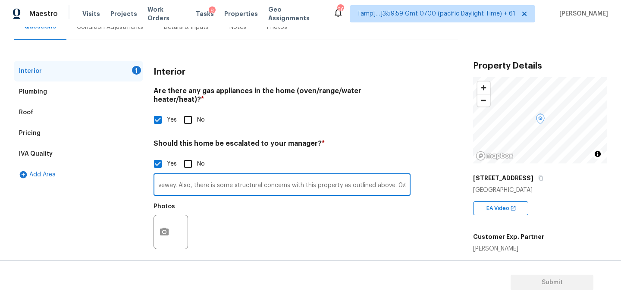
click at [399, 176] on input "There is some concern with this property due to The neighbor’s home being in po…" at bounding box center [281, 185] width 257 height 20
click at [404, 176] on input "There is some concern with this property due to The neighbor’s home being in po…" at bounding box center [281, 185] width 257 height 20
type input "There is some concern with this property due to The neighbor’s home being in po…"
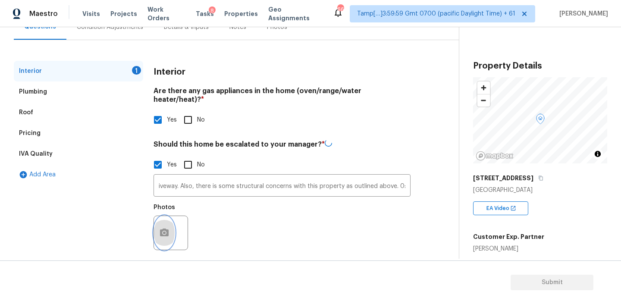
click at [161, 228] on icon "button" at bounding box center [164, 232] width 9 height 8
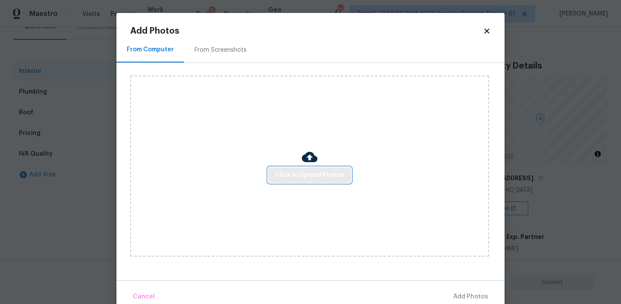
click at [309, 173] on span "Click to Upload Photos" at bounding box center [309, 175] width 69 height 11
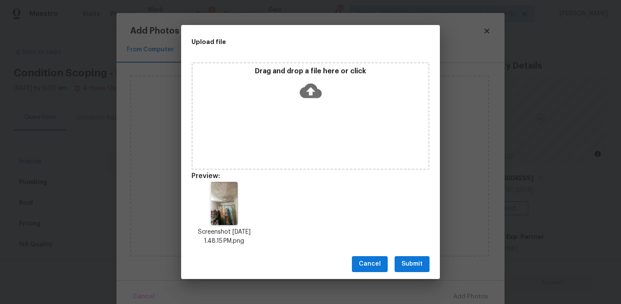
scroll to position [91, 0]
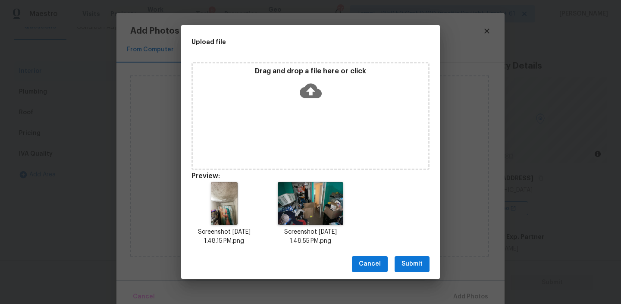
click at [412, 260] on span "Submit" at bounding box center [411, 264] width 21 height 11
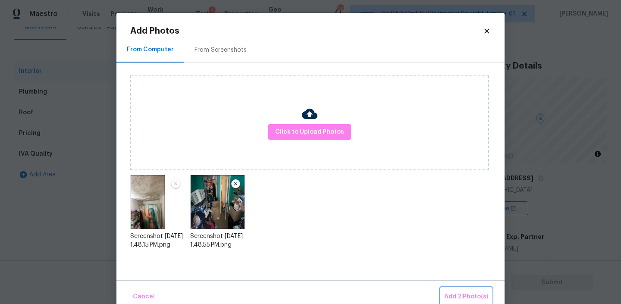
click at [469, 300] on span "Add 2 Photo(s)" at bounding box center [466, 296] width 44 height 11
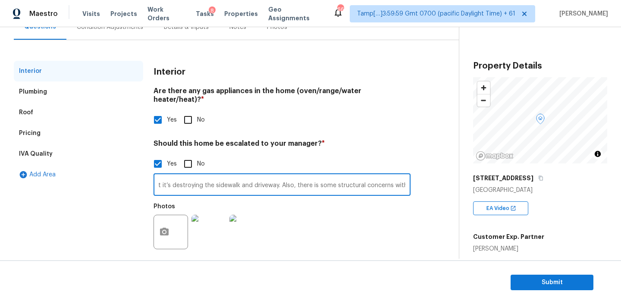
scroll to position [0, 1381]
drag, startPoint x: 362, startPoint y: 178, endPoint x: 419, endPoint y: 175, distance: 56.5
click at [419, 175] on div "Interior Plumbing Roof Pricing IVA Quality Add Area Interior Are there any gas …" at bounding box center [226, 163] width 424 height 204
click at [404, 176] on input "There is some concern with this property due to The neighbor’s home being in po…" at bounding box center [281, 185] width 257 height 20
paste input "Crawlspace is missing vapor barrier. There is evidence of moisture in the crawl…"
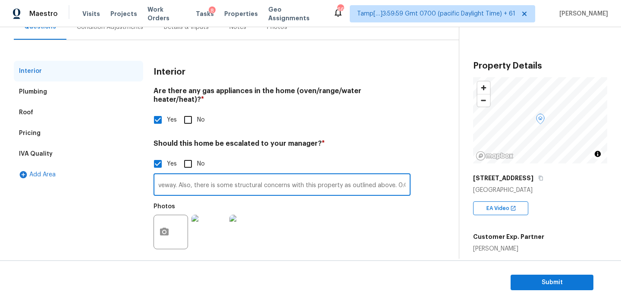
scroll to position [0, 2001]
type input "There is some concern with this property due to The neighbor’s home being in po…"
click at [172, 215] on button "button" at bounding box center [164, 232] width 21 height 34
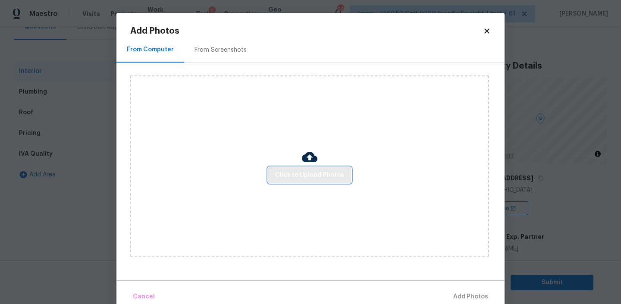
click at [321, 171] on span "Click to Upload Photos" at bounding box center [309, 175] width 69 height 11
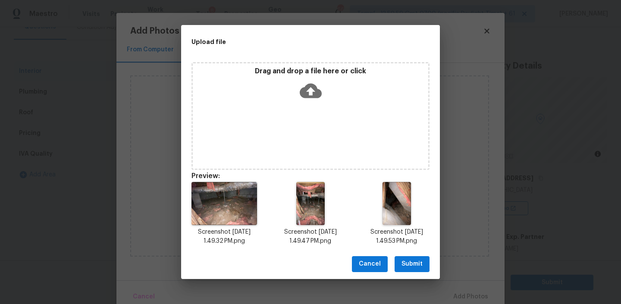
click at [409, 259] on span "Submit" at bounding box center [411, 264] width 21 height 11
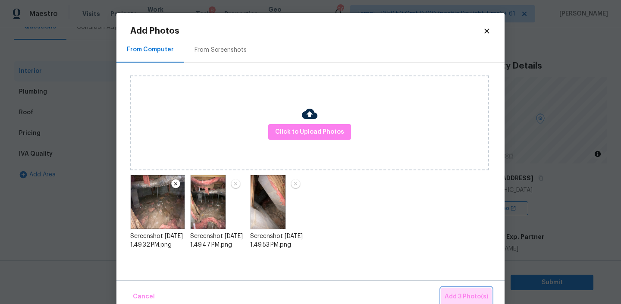
click at [465, 297] on span "Add 3 Photo(s)" at bounding box center [466, 296] width 44 height 11
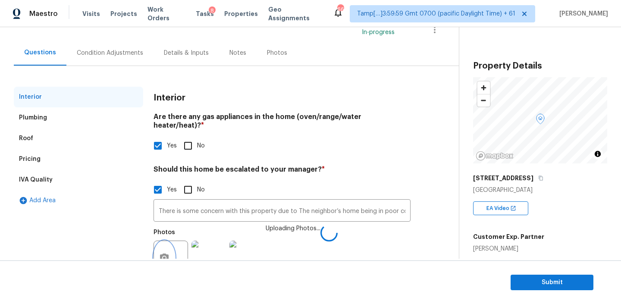
scroll to position [40, 0]
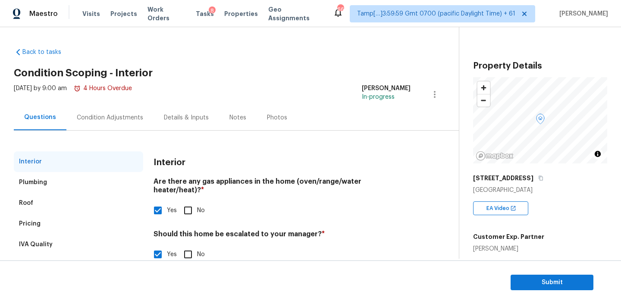
scroll to position [40, 0]
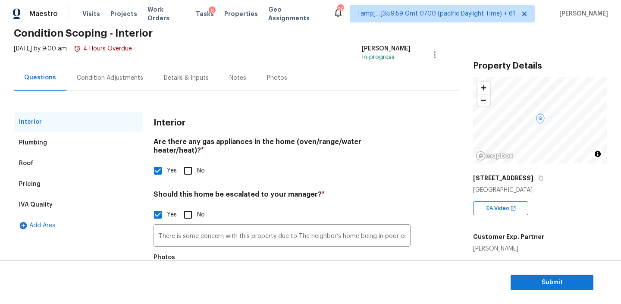
click at [110, 76] on div "Condition Adjustments" at bounding box center [110, 78] width 66 height 9
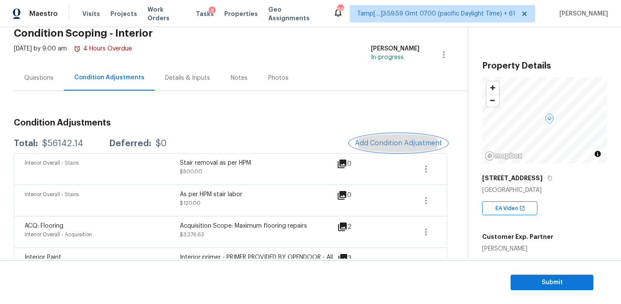
click at [385, 141] on span "Add Condition Adjustment" at bounding box center [398, 143] width 87 height 8
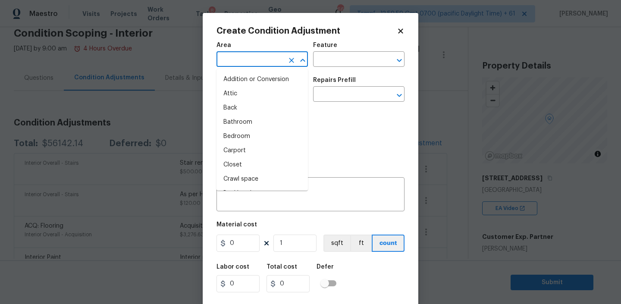
click at [253, 56] on input "text" at bounding box center [249, 59] width 67 height 13
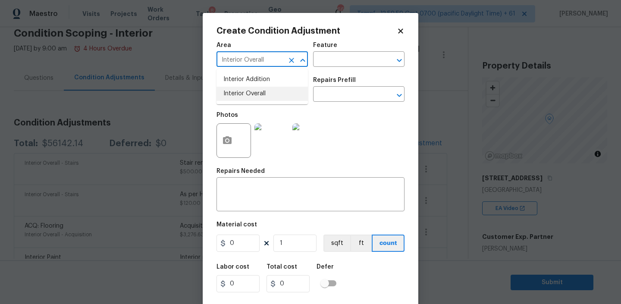
type input "Interior Overall"
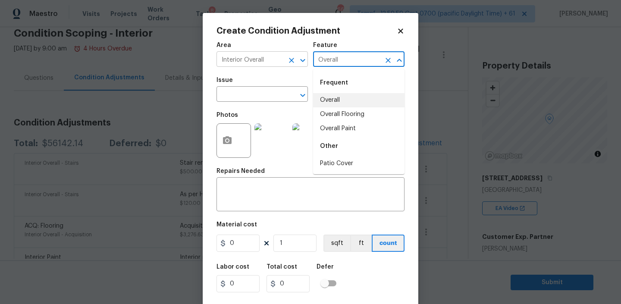
type input "Overall"
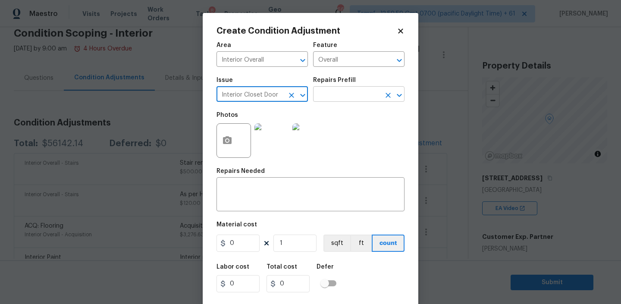
type input "Interior Closet Door"
click at [338, 97] on input "text" at bounding box center [346, 94] width 67 height 13
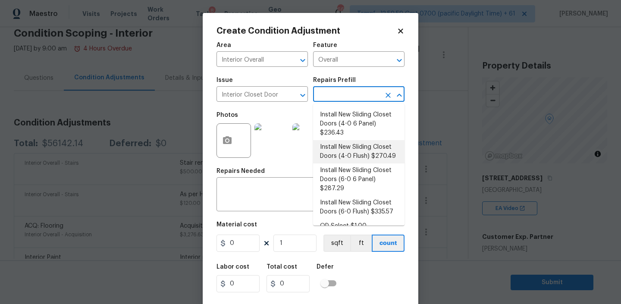
scroll to position [39, 0]
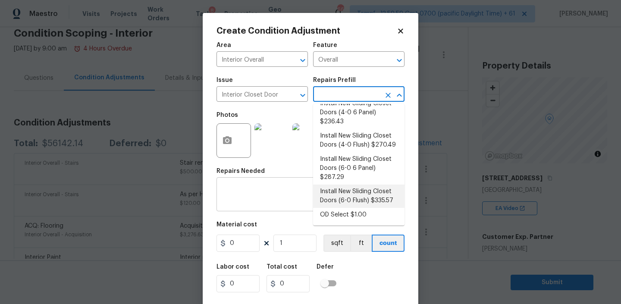
click at [239, 190] on textarea at bounding box center [311, 195] width 178 height 18
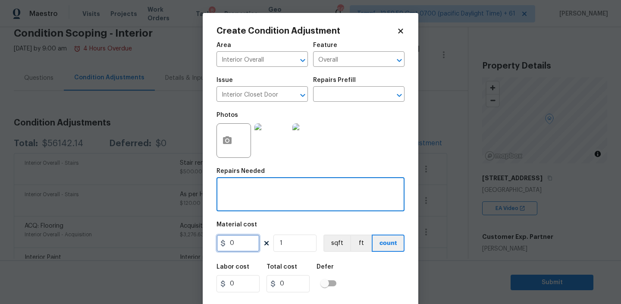
click at [239, 244] on input "0" at bounding box center [237, 243] width 43 height 17
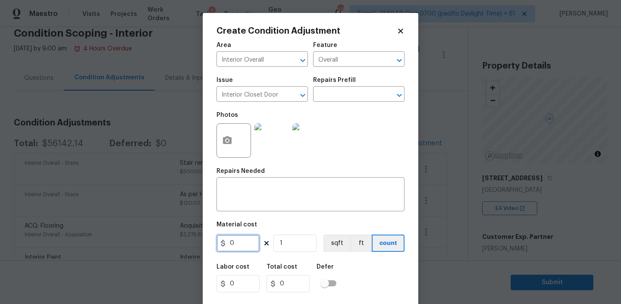
click at [239, 244] on input "0" at bounding box center [237, 243] width 43 height 17
type input "800"
click at [298, 244] on input "1" at bounding box center [294, 243] width 43 height 17
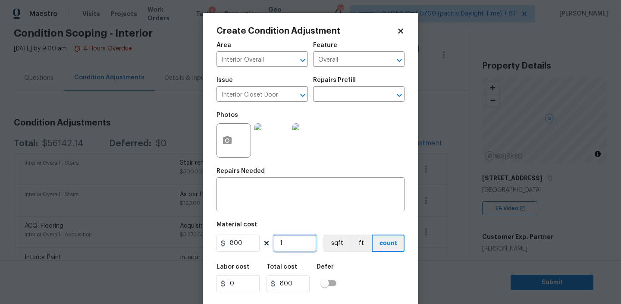
type input "4"
type input "3200"
type input "4"
click at [353, 272] on div "Labor cost 0 Total cost 3200 Defer" at bounding box center [310, 278] width 188 height 39
click at [252, 193] on textarea at bounding box center [311, 195] width 178 height 18
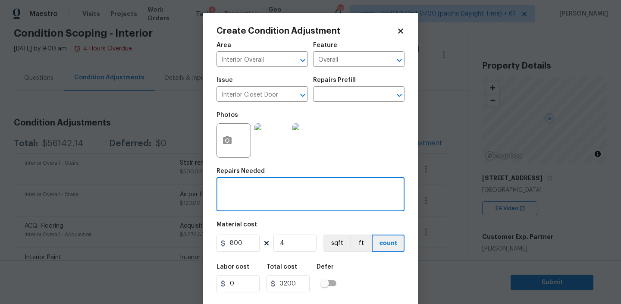
paste textarea "Currently none of the bedrooms have closets and will require framing and doors …"
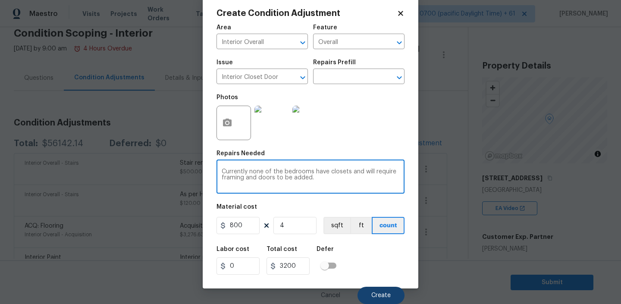
type textarea "Currently none of the bedrooms have closets and will require framing and doors …"
click at [387, 293] on span "Create" at bounding box center [380, 295] width 19 height 6
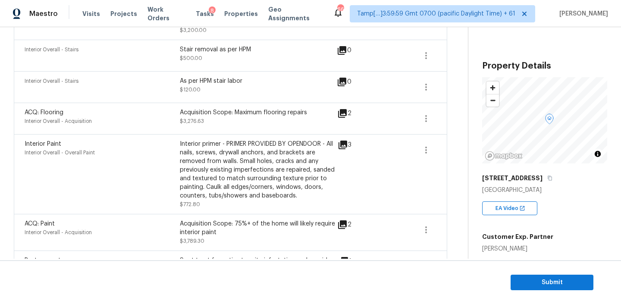
scroll to position [0, 0]
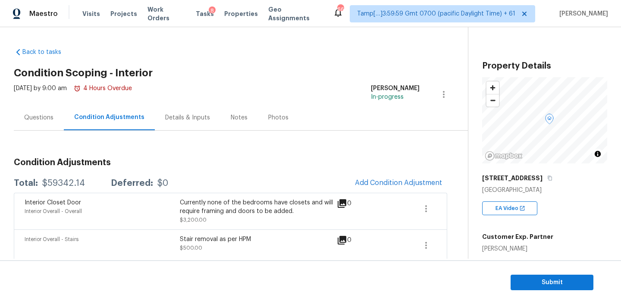
click at [44, 118] on div "Questions" at bounding box center [38, 117] width 29 height 9
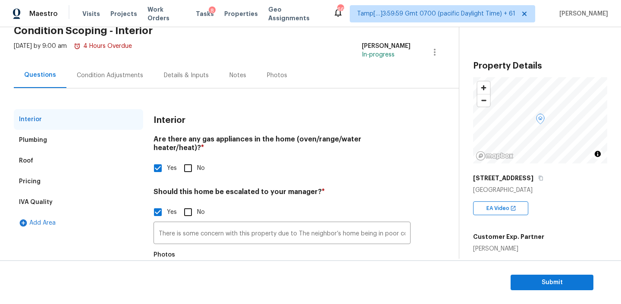
scroll to position [91, 0]
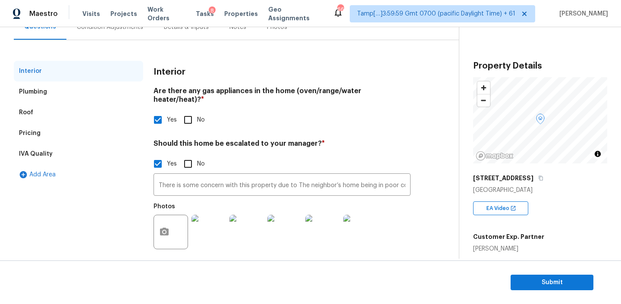
click at [47, 140] on div "Pricing" at bounding box center [78, 133] width 129 height 21
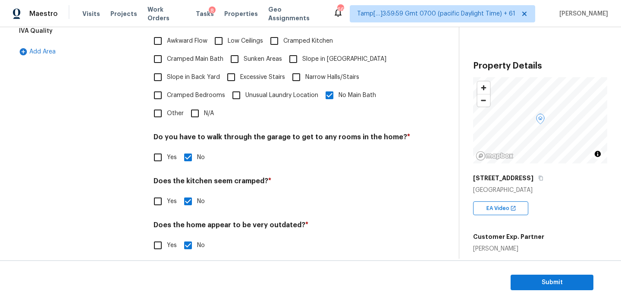
scroll to position [170, 0]
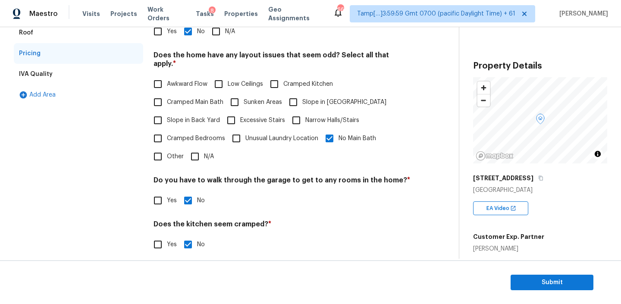
click at [36, 52] on div "Pricing" at bounding box center [30, 53] width 22 height 9
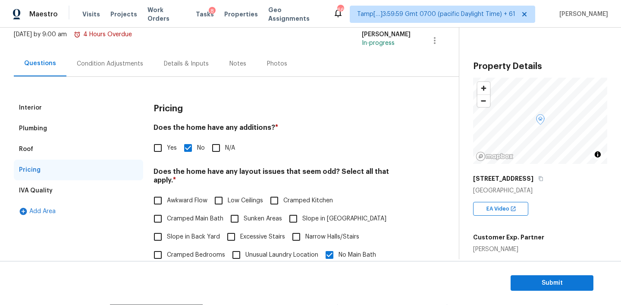
scroll to position [198, 0]
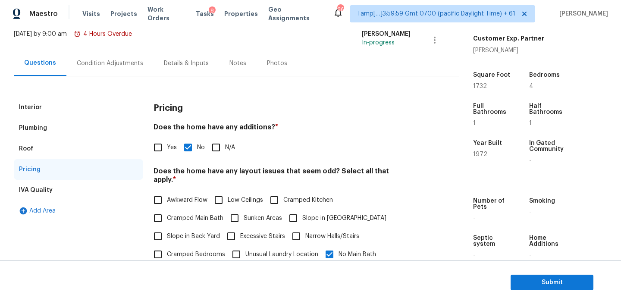
click at [157, 146] on input "Yes" at bounding box center [158, 147] width 18 height 18
checkbox input "true"
checkbox input "false"
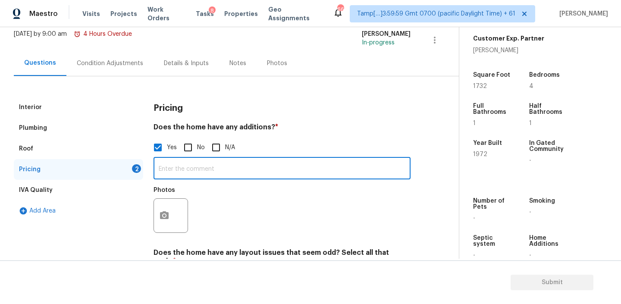
click at [202, 173] on input "text" at bounding box center [281, 169] width 257 height 20
paste input "Garage has been built in to a room with a window unit."
type input "Garage has been built in to a room with a window unit."
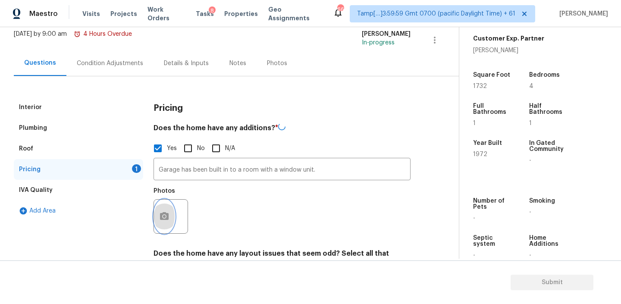
click at [170, 208] on button "button" at bounding box center [164, 217] width 21 height 34
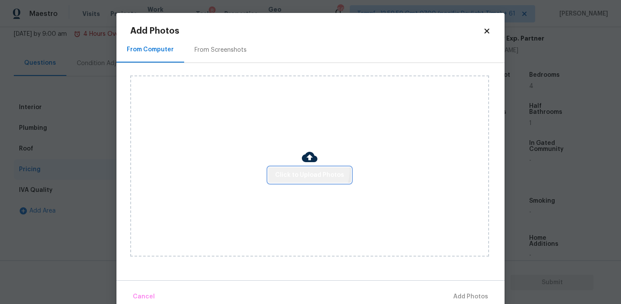
click at [309, 170] on span "Click to Upload Photos" at bounding box center [309, 175] width 69 height 11
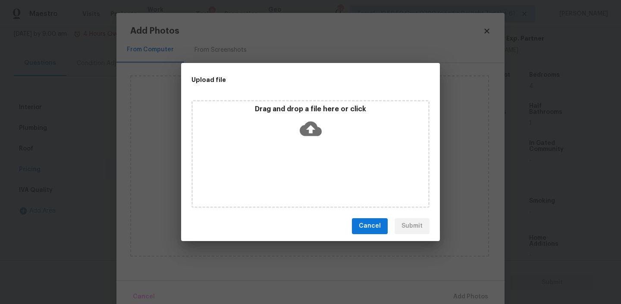
click at [305, 135] on icon at bounding box center [311, 128] width 22 height 15
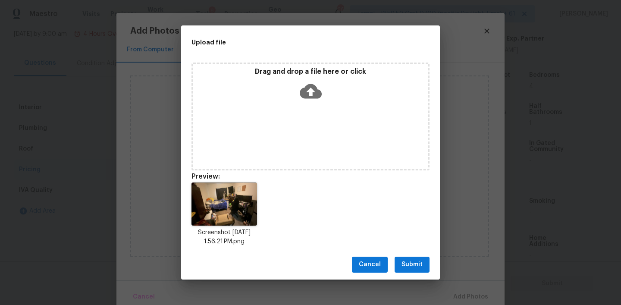
click at [414, 266] on span "Submit" at bounding box center [411, 264] width 21 height 11
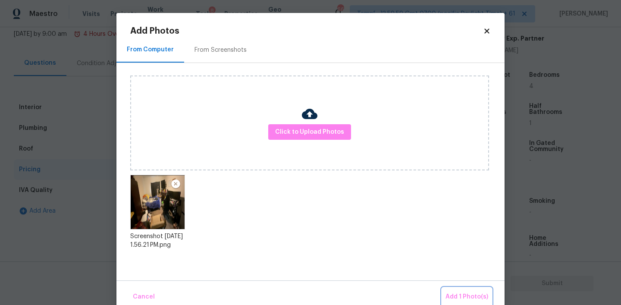
click at [466, 294] on span "Add 1 Photo(s)" at bounding box center [466, 296] width 43 height 11
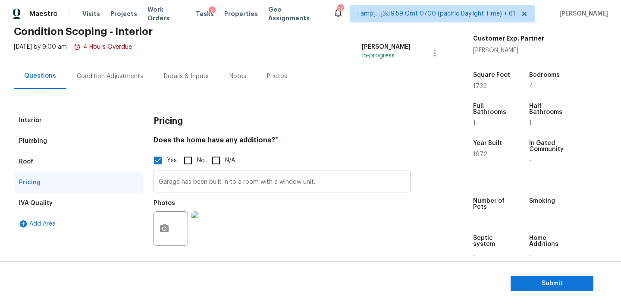
scroll to position [0, 0]
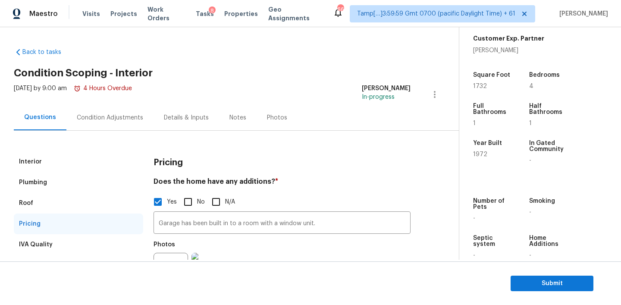
click at [119, 113] on div "Condition Adjustments" at bounding box center [110, 117] width 66 height 9
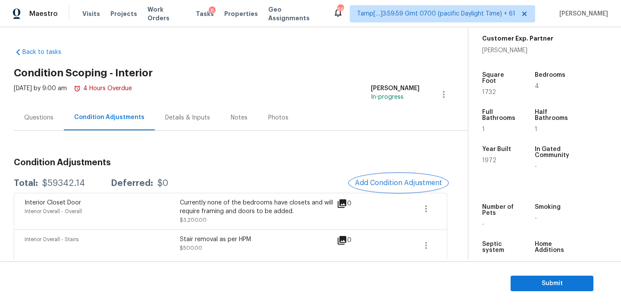
click at [386, 176] on button "Add Condition Adjustment" at bounding box center [398, 183] width 97 height 18
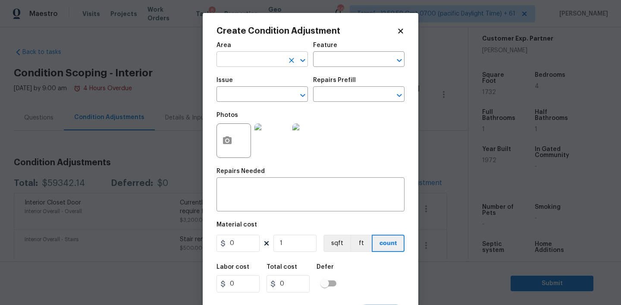
click at [265, 57] on input "text" at bounding box center [249, 59] width 67 height 13
type input "Exterior Overall"
type input "Garage"
click at [344, 97] on input "text" at bounding box center [346, 94] width 67 height 13
type input "garage"
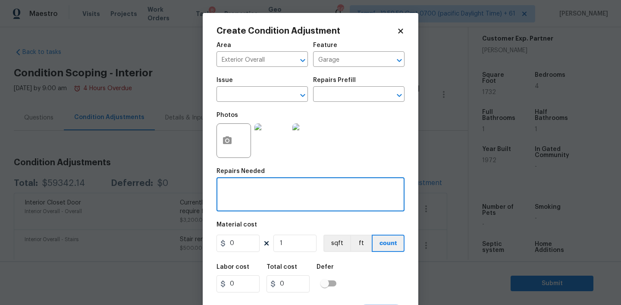
click at [246, 196] on textarea at bounding box center [311, 195] width 178 height 18
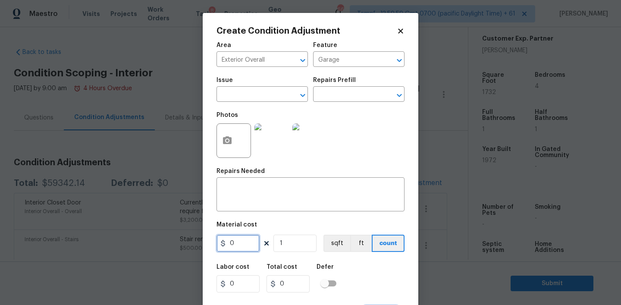
click at [246, 247] on input "0" at bounding box center [237, 243] width 43 height 17
type input "2500"
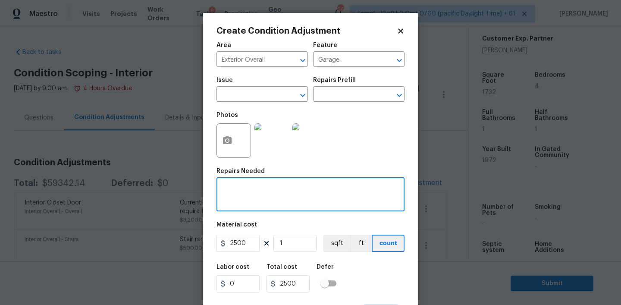
click at [255, 199] on textarea at bounding box center [311, 195] width 178 height 18
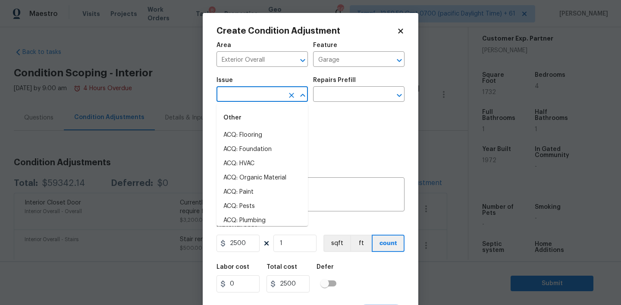
click at [256, 95] on input "text" at bounding box center [249, 94] width 67 height 13
type input "g"
click at [351, 68] on div "Area Exterior Overall ​ Feature Garage ​" at bounding box center [310, 54] width 188 height 35
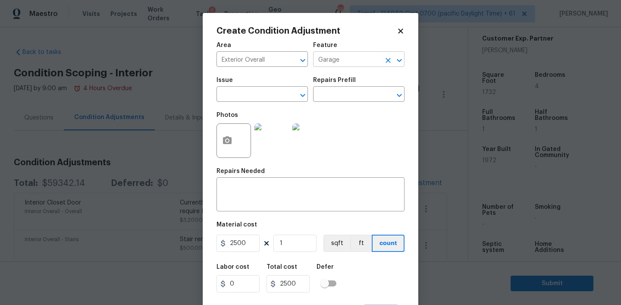
click at [353, 58] on input "Garage" at bounding box center [346, 59] width 67 height 13
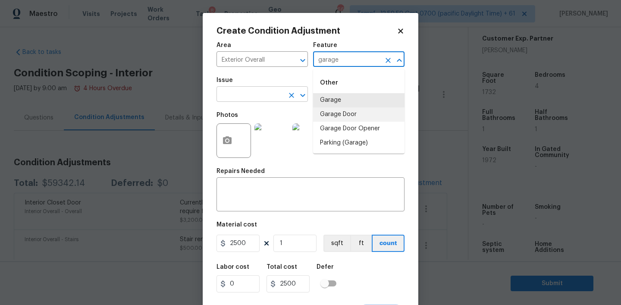
click at [283, 93] on div "​" at bounding box center [261, 94] width 91 height 13
type input "Garage"
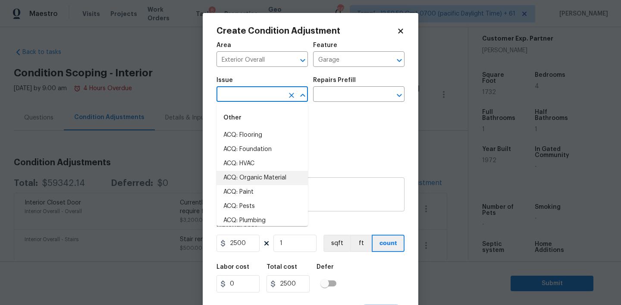
click at [329, 187] on textarea at bounding box center [311, 195] width 178 height 18
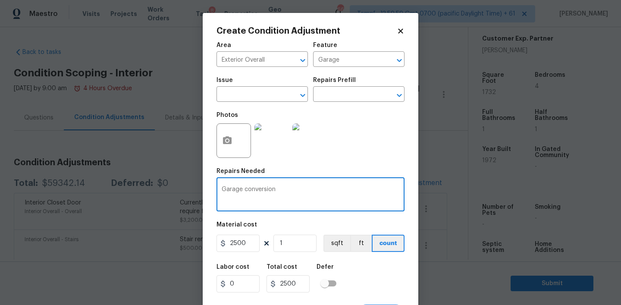
type textarea "Garage conversion"
click at [356, 225] on div "Material cost" at bounding box center [310, 227] width 188 height 11
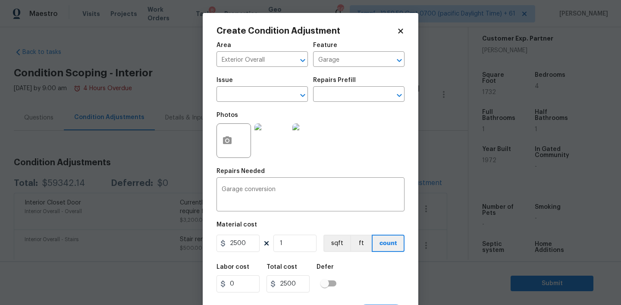
scroll to position [17, 0]
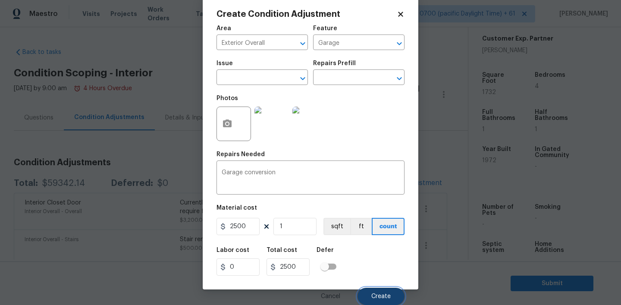
click at [382, 296] on span "Create" at bounding box center [380, 296] width 19 height 6
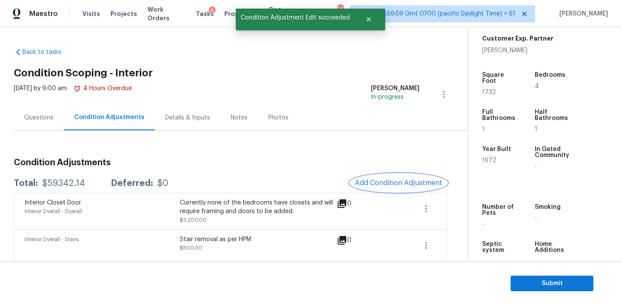
scroll to position [0, 0]
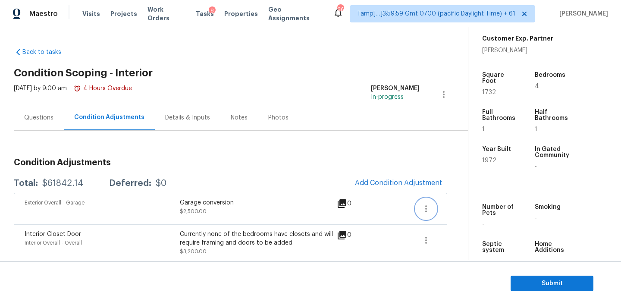
click at [431, 209] on button "button" at bounding box center [426, 208] width 21 height 21
click at [445, 203] on div "Edit" at bounding box center [474, 207] width 67 height 9
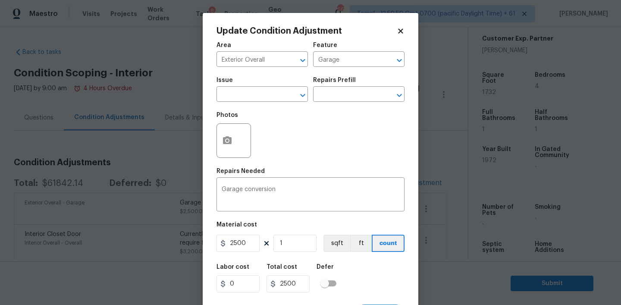
click at [241, 147] on div at bounding box center [233, 140] width 34 height 34
click at [229, 138] on icon "button" at bounding box center [227, 140] width 9 height 8
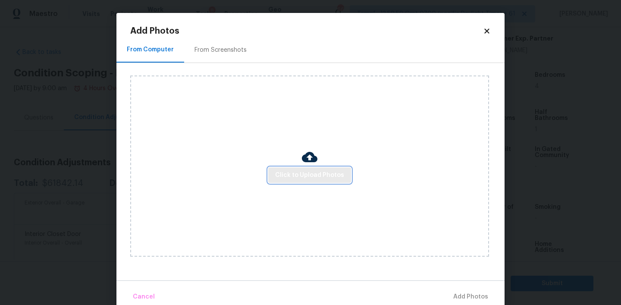
click at [297, 175] on span "Click to Upload Photos" at bounding box center [309, 175] width 69 height 11
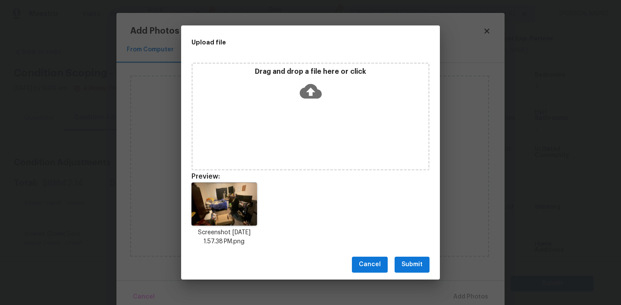
click at [410, 270] on button "Submit" at bounding box center [411, 265] width 35 height 16
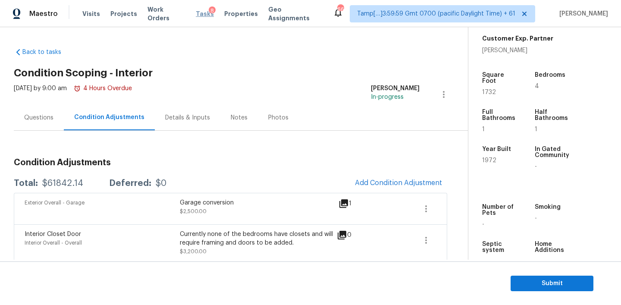
click at [198, 14] on span "Tasks" at bounding box center [205, 14] width 18 height 6
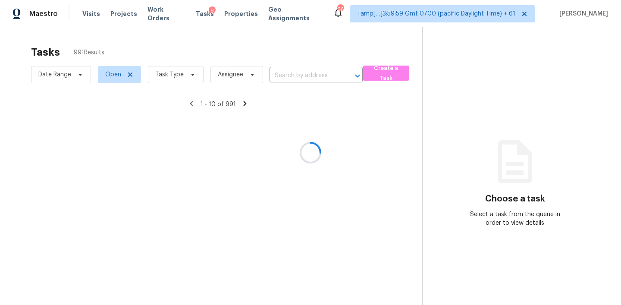
click at [301, 75] on div at bounding box center [310, 152] width 621 height 305
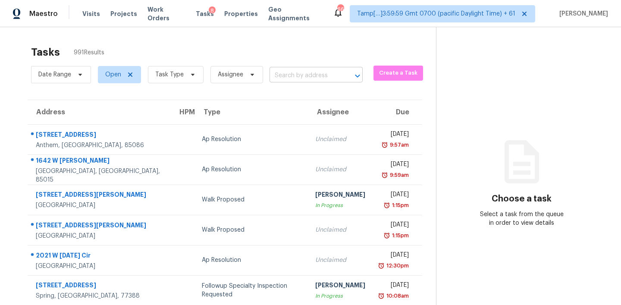
click at [290, 77] on input "text" at bounding box center [303, 75] width 69 height 13
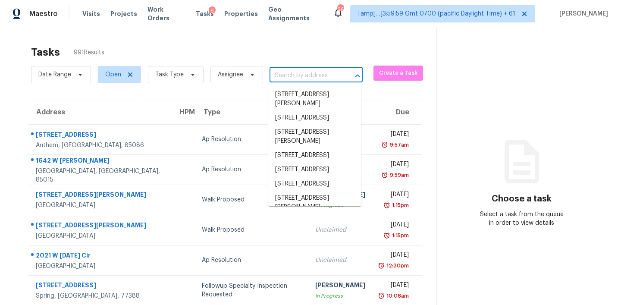
paste input "5701 E Helen St Tucson AZ 85712"
type input "5701 E Helen St Tucson AZ 85712"
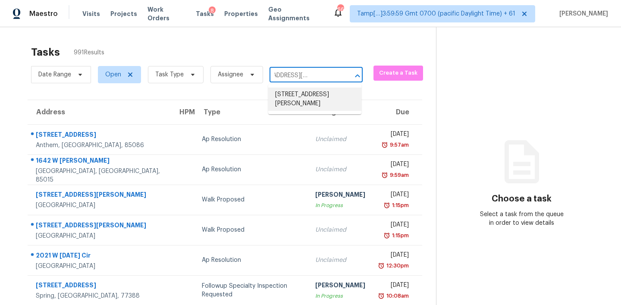
click at [294, 102] on li "5701 E Helen St, Tucson, AZ 85712" at bounding box center [314, 99] width 93 height 23
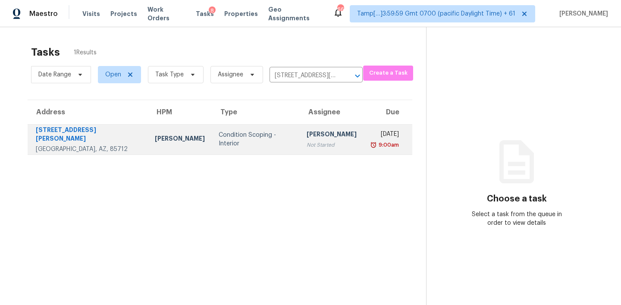
click at [245, 137] on div "Condition Scoping - Interior" at bounding box center [256, 139] width 74 height 17
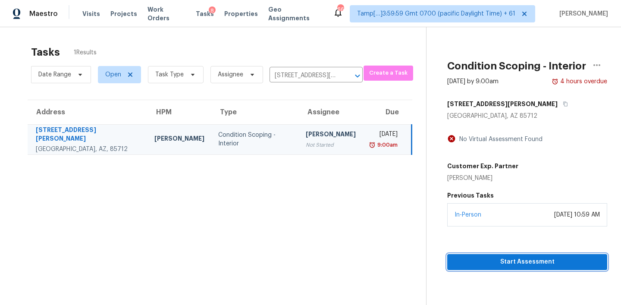
click at [522, 265] on span "Start Assessment" at bounding box center [527, 262] width 146 height 11
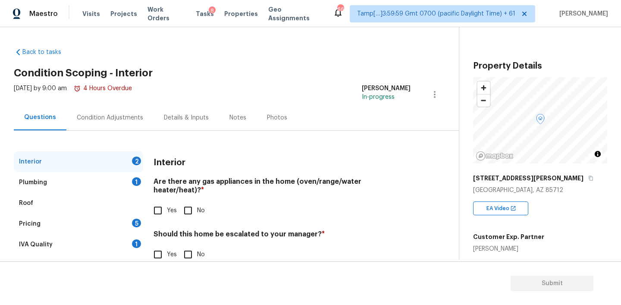
click at [185, 207] on input "No" at bounding box center [188, 210] width 18 height 18
checkbox input "true"
click at [188, 245] on input "No" at bounding box center [188, 254] width 18 height 18
checkbox input "true"
click at [99, 193] on div "Roof" at bounding box center [78, 203] width 129 height 21
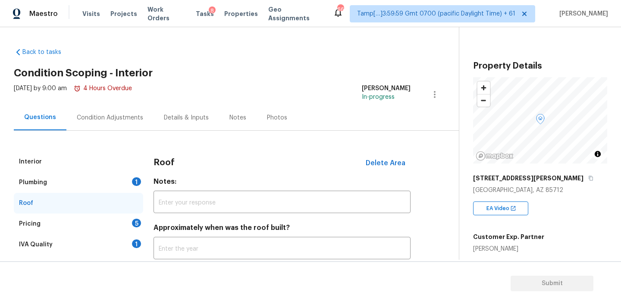
click at [94, 184] on div "Plumbing 1" at bounding box center [78, 182] width 129 height 21
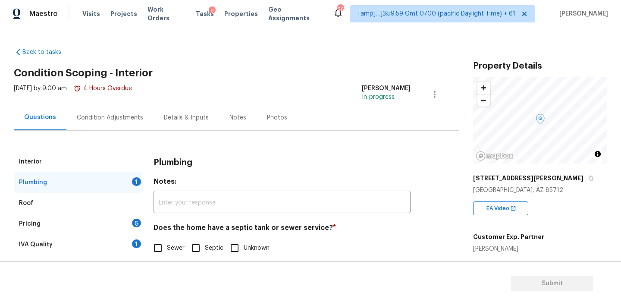
scroll to position [19, 0]
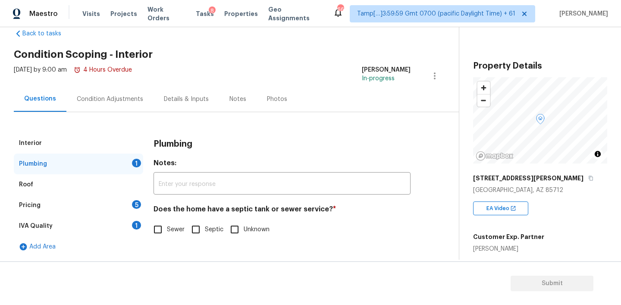
click at [156, 231] on input "Sewer" at bounding box center [158, 229] width 18 height 18
checkbox input "true"
click at [73, 210] on div "Pricing 5" at bounding box center [78, 205] width 129 height 21
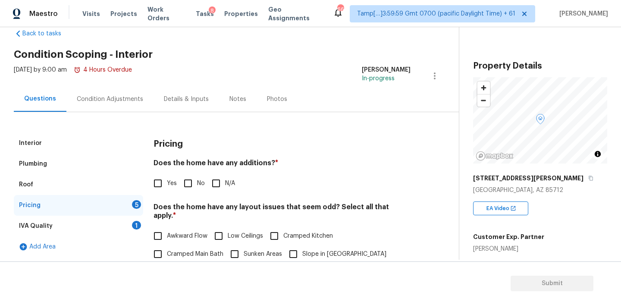
click at [246, 163] on h4 "Does the home have any additions? *" at bounding box center [281, 165] width 257 height 12
copy h4 "additions"
click at [183, 187] on input "No" at bounding box center [188, 183] width 18 height 18
checkbox input "true"
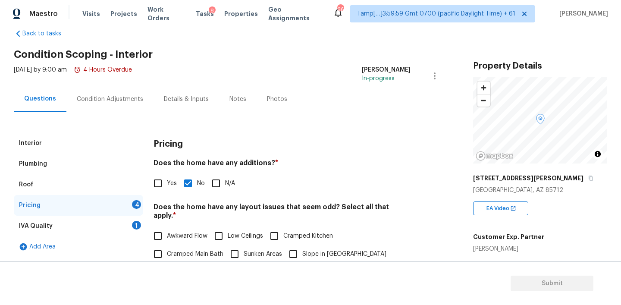
click at [237, 206] on h4 "Does the home have any layout issues that seem odd? Select all that apply. *" at bounding box center [281, 213] width 257 height 21
copy h4 "layout"
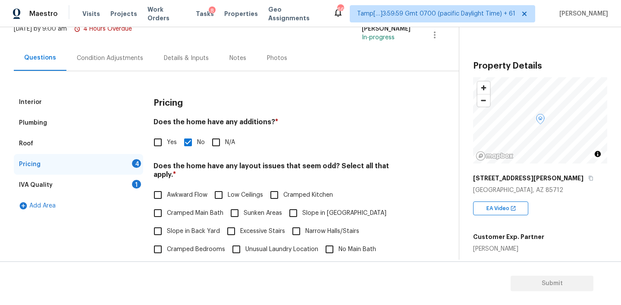
scroll to position [110, 0]
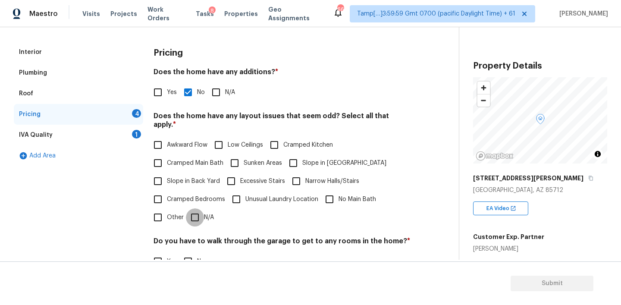
click at [197, 213] on input "N/A" at bounding box center [195, 217] width 18 height 18
checkbox input "true"
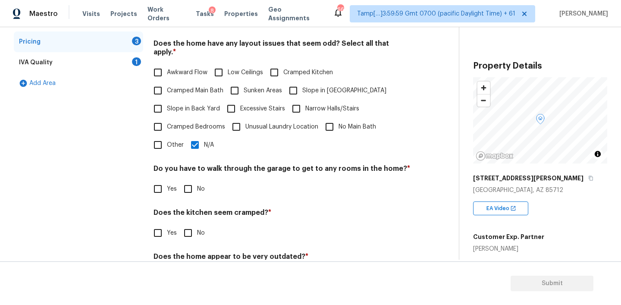
click at [189, 194] on div "Pricing Does the home have any additions? * Yes No N/A Does the home have any l…" at bounding box center [281, 132] width 257 height 327
click at [189, 180] on input "No" at bounding box center [188, 189] width 18 height 18
checkbox input "true"
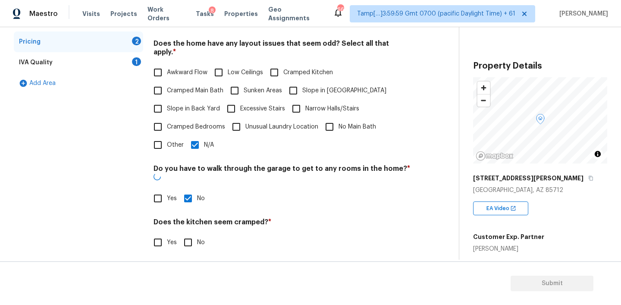
click at [189, 233] on input "No" at bounding box center [188, 242] width 18 height 18
checkbox input "true"
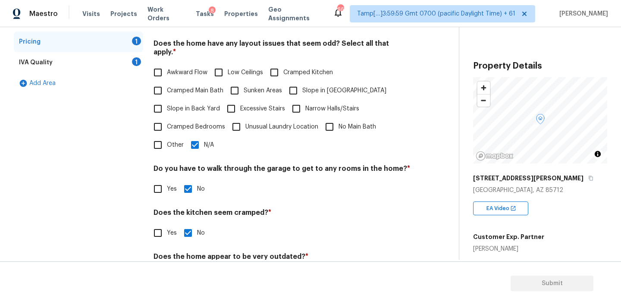
scroll to position [213, 0]
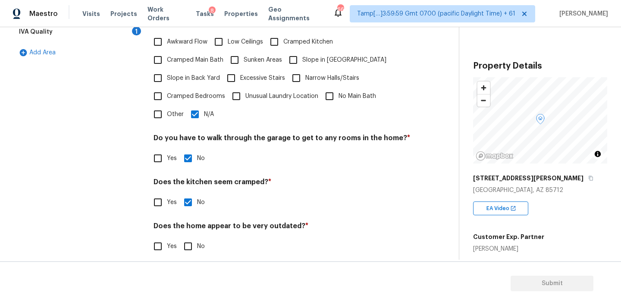
click at [188, 237] on input "No" at bounding box center [188, 246] width 18 height 18
checkbox input "true"
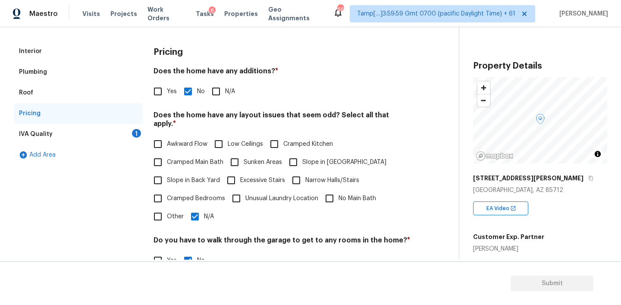
scroll to position [108, 0]
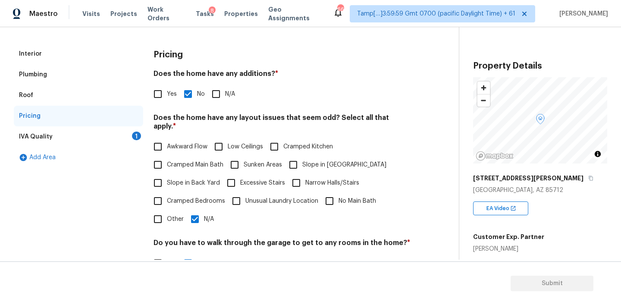
click at [60, 126] on div "IVA Quality 1" at bounding box center [78, 136] width 129 height 21
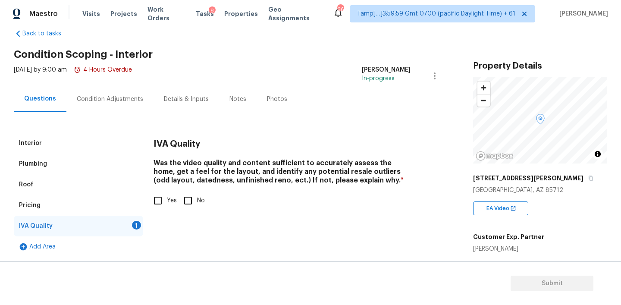
scroll to position [19, 0]
click at [161, 201] on input "Yes" at bounding box center [158, 200] width 18 height 18
checkbox input "true"
click at [91, 95] on div "Condition Adjustments" at bounding box center [110, 99] width 66 height 9
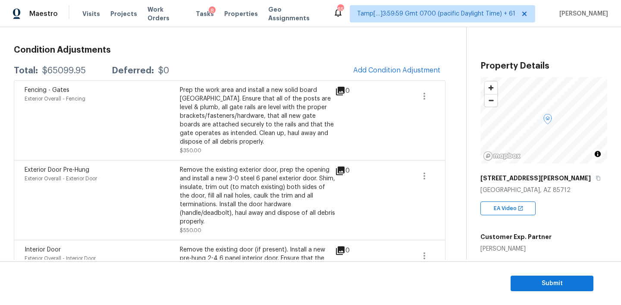
scroll to position [117, 0]
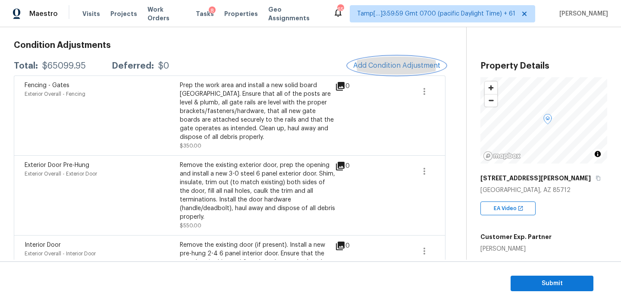
click at [398, 61] on button "Add Condition Adjustment" at bounding box center [396, 65] width 97 height 18
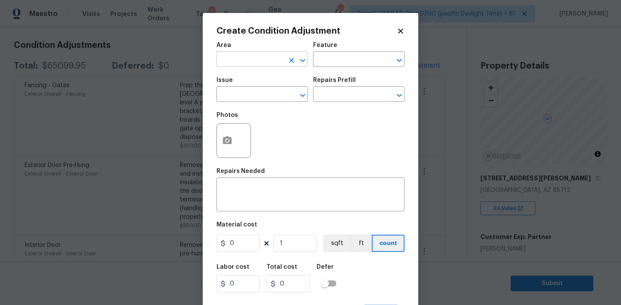
click at [251, 61] on input "text" at bounding box center [249, 59] width 67 height 13
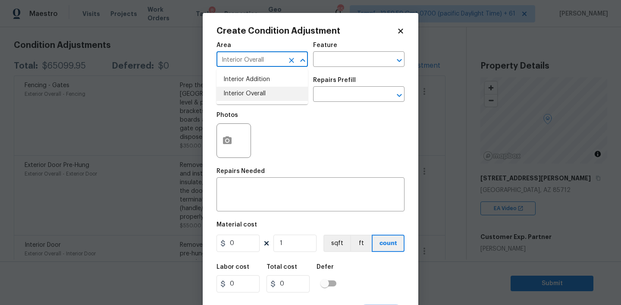
type input "Interior Overall"
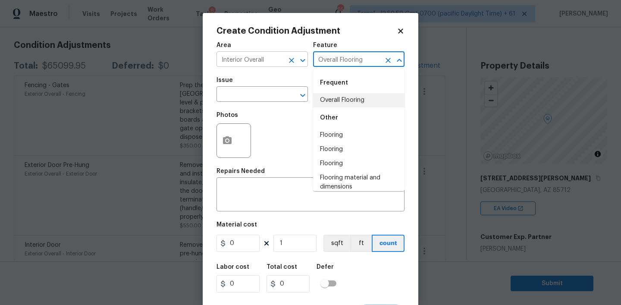
type input "Overall Flooring"
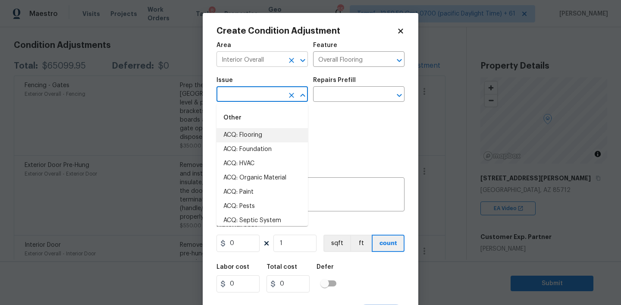
type input "ACQ: Flooring"
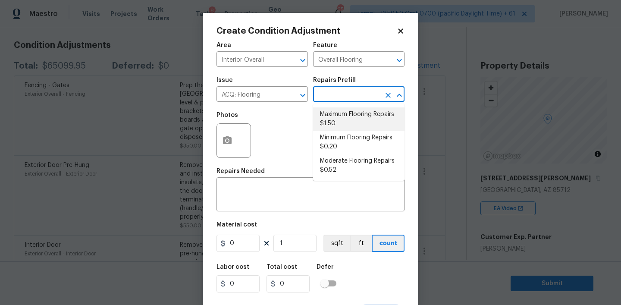
click at [338, 116] on li "Maximum Flooring Repairs $1.50" at bounding box center [358, 118] width 91 height 23
type input "Acquisition"
type textarea "Acquisition Scope: Maximum flooring repairs"
type input "1.5"
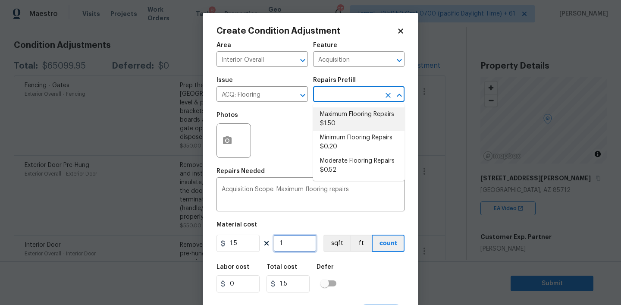
click at [286, 238] on input "1" at bounding box center [294, 243] width 43 height 17
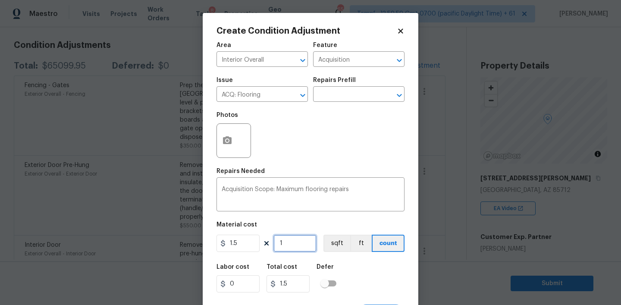
type input "15"
type input "22.5"
type input "155"
type input "232.5"
type input "1550"
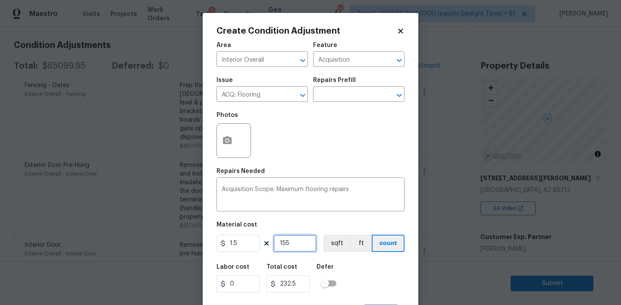
type input "2325"
type input "1550"
click at [353, 269] on div "Labor cost 0 Total cost 2325 Defer" at bounding box center [310, 278] width 188 height 39
click at [399, 91] on icon "Open" at bounding box center [399, 95] width 10 height 10
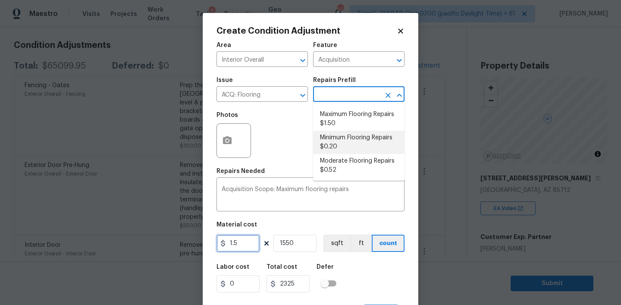
click at [240, 245] on input "1.5" at bounding box center [237, 243] width 43 height 17
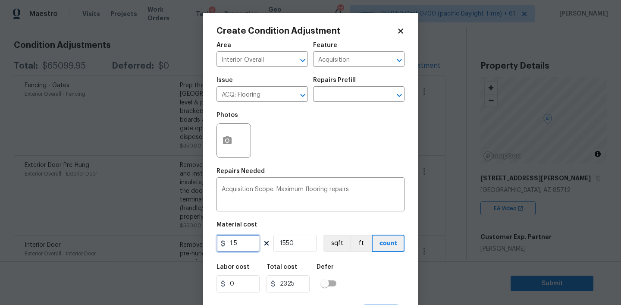
click at [240, 245] on input "1.5" at bounding box center [237, 243] width 43 height 17
type input "4"
type input "6200"
click at [359, 274] on div "Labor cost 0 Total cost 6200 Defer" at bounding box center [310, 278] width 188 height 39
click at [334, 238] on button "sqft" at bounding box center [336, 243] width 27 height 17
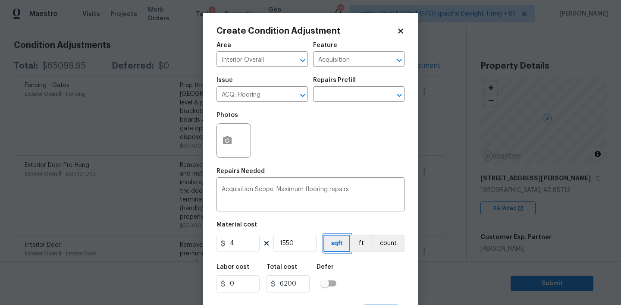
scroll to position [17, 0]
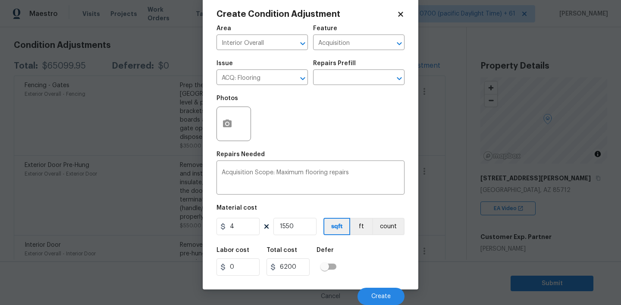
click at [368, 251] on div "Labor cost 0 Total cost 6200 Defer" at bounding box center [310, 261] width 188 height 39
click at [223, 120] on icon "button" at bounding box center [227, 123] width 9 height 8
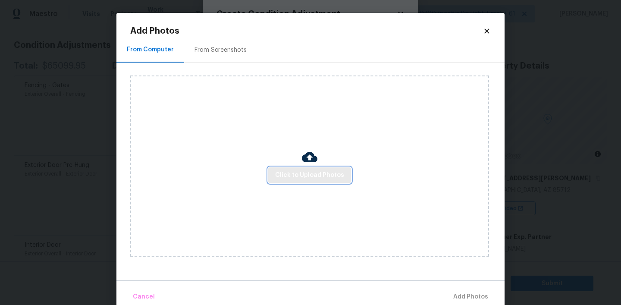
click at [302, 171] on span "Click to Upload Photos" at bounding box center [309, 175] width 69 height 11
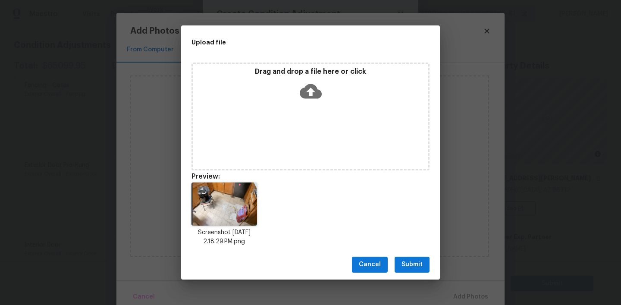
click at [375, 260] on span "Cancel" at bounding box center [370, 264] width 22 height 11
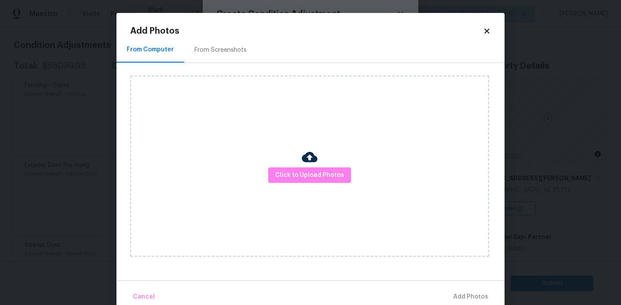
click at [488, 32] on icon at bounding box center [486, 30] width 5 height 5
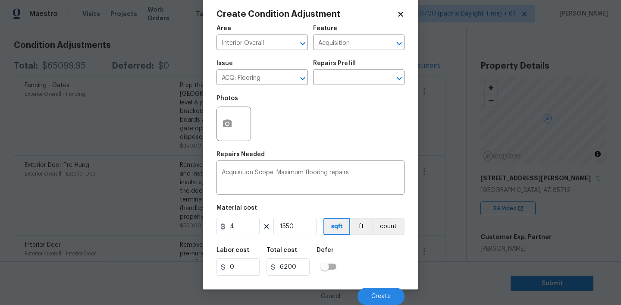
click at [399, 14] on icon at bounding box center [401, 14] width 8 height 8
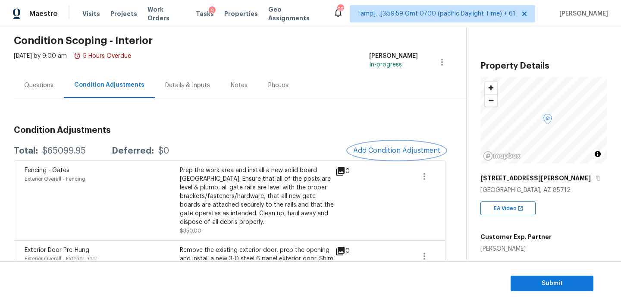
scroll to position [0, 0]
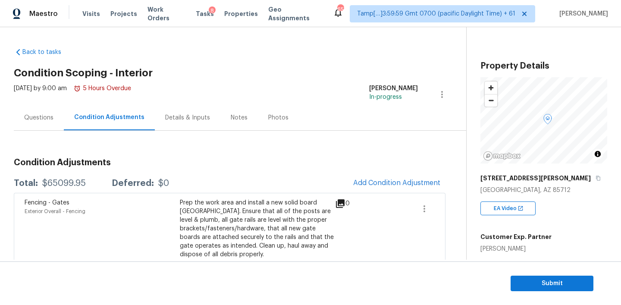
click at [48, 122] on div "Questions" at bounding box center [39, 117] width 50 height 25
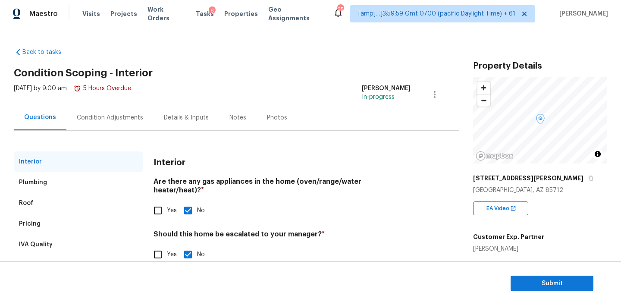
scroll to position [19, 0]
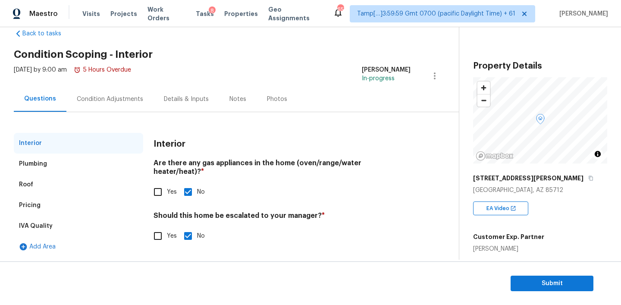
click at [156, 228] on input "Yes" at bounding box center [158, 236] width 18 height 18
checkbox input "true"
checkbox input "false"
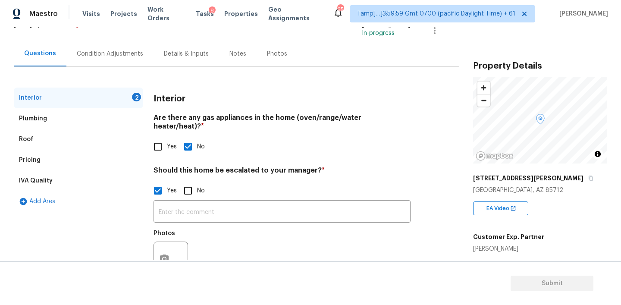
scroll to position [90, 0]
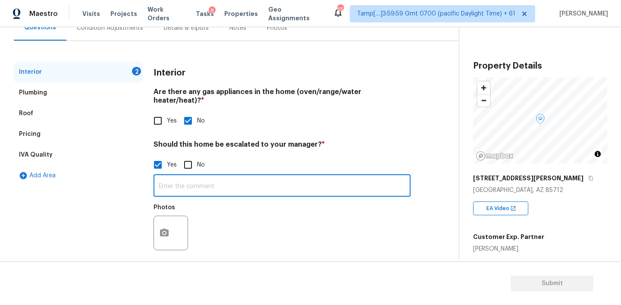
click at [210, 176] on input "text" at bounding box center [281, 186] width 257 height 20
click at [184, 178] on input "Home is bad condition recommend walk-in!" at bounding box center [281, 186] width 257 height 20
type input "Home is in bad condition recommend walk-in!"
click at [166, 228] on icon "button" at bounding box center [164, 232] width 9 height 8
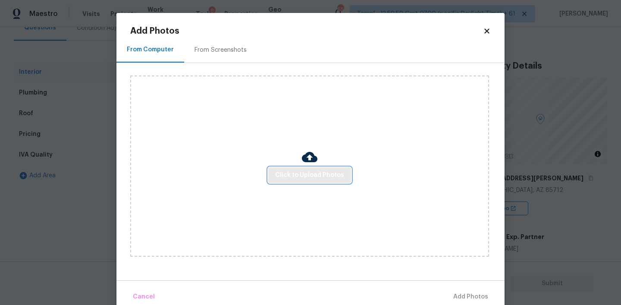
click at [286, 172] on span "Click to Upload Photos" at bounding box center [309, 175] width 69 height 11
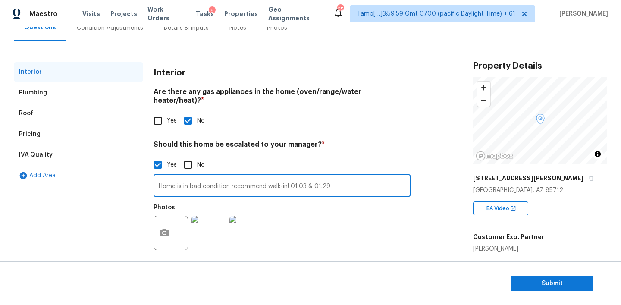
scroll to position [49, 0]
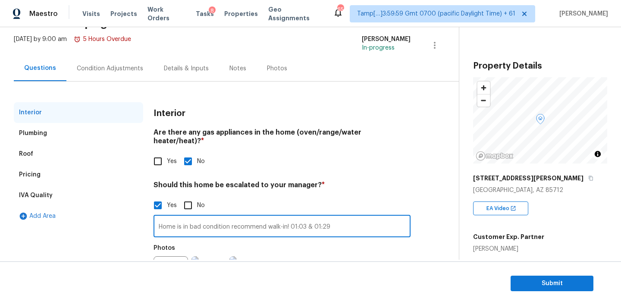
type input "Home is in bad condition recommend walk-in! 01:03 & 01:29"
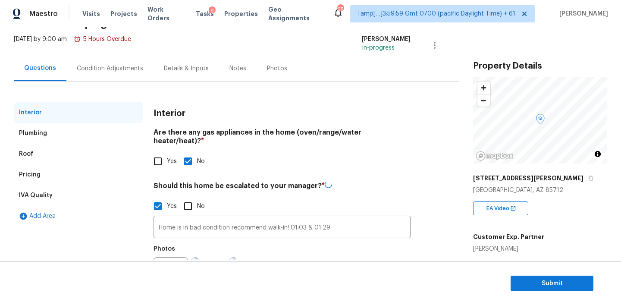
click at [105, 56] on div "Condition Adjustments" at bounding box center [109, 68] width 87 height 25
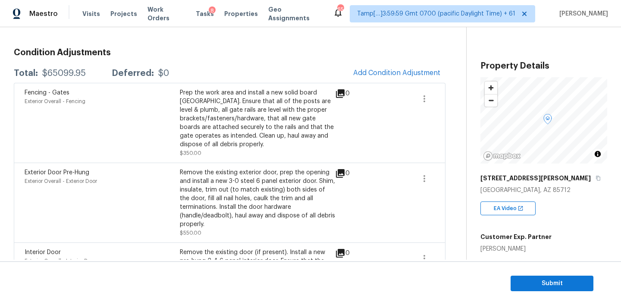
scroll to position [112, 0]
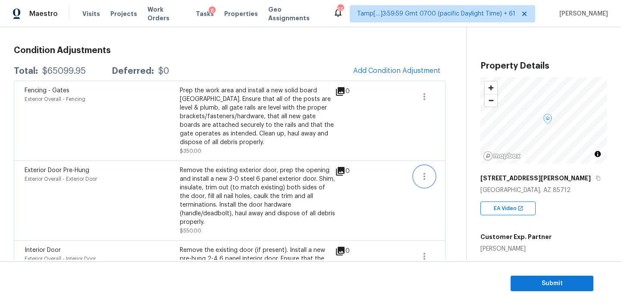
click at [421, 175] on icon "button" at bounding box center [424, 176] width 10 height 10
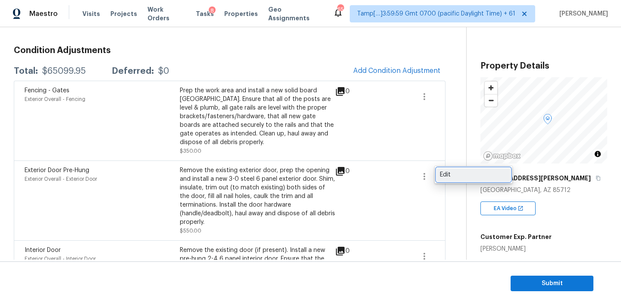
click at [452, 172] on div "Edit" at bounding box center [473, 174] width 67 height 9
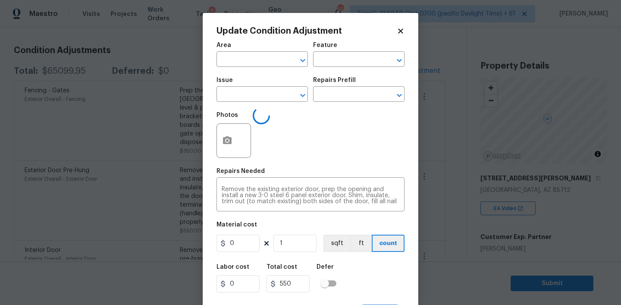
type input "Exterior Overall"
type input "Exterior Door"
type input "Exterior Door Pre-Hung"
type input "550"
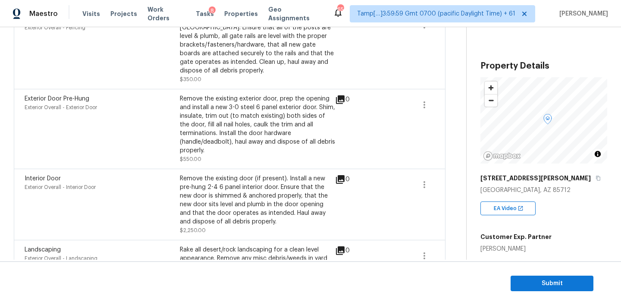
scroll to position [231, 0]
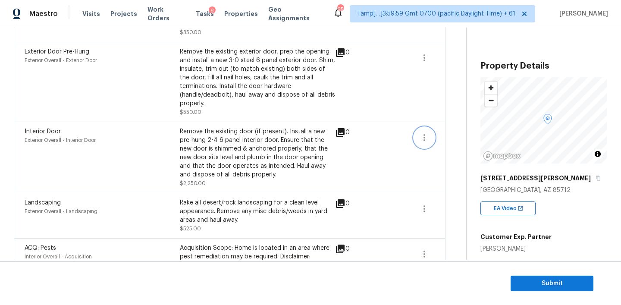
click at [428, 137] on icon "button" at bounding box center [424, 137] width 10 height 10
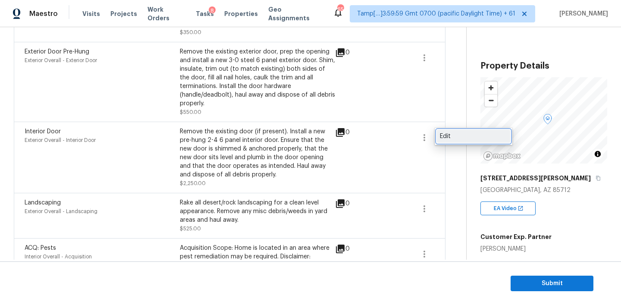
click at [451, 136] on div "Edit" at bounding box center [473, 136] width 67 height 9
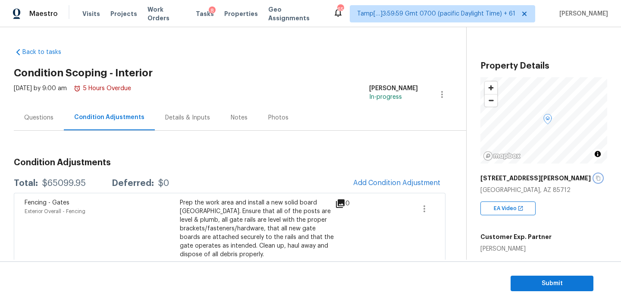
click at [595, 178] on icon "button" at bounding box center [597, 177] width 5 height 5
click at [228, 129] on div "Notes" at bounding box center [239, 117] width 38 height 25
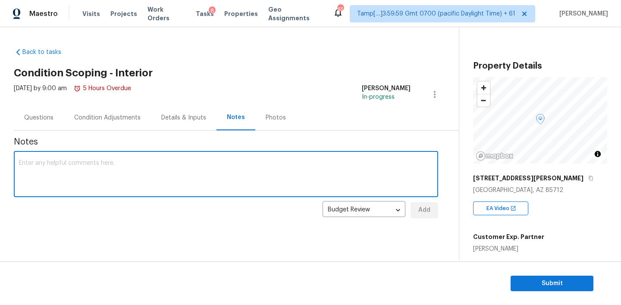
click at [116, 164] on textarea at bounding box center [226, 175] width 414 height 30
type textarea "IVA completed! Hom"
click at [41, 123] on div "Questions" at bounding box center [39, 117] width 50 height 25
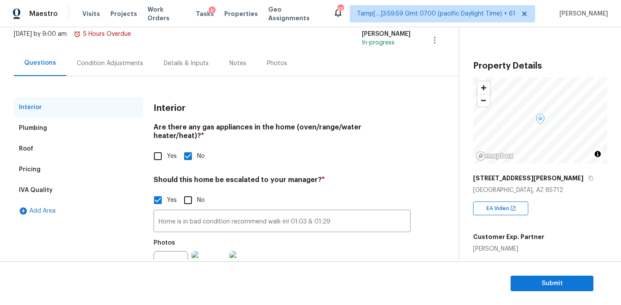
scroll to position [90, 0]
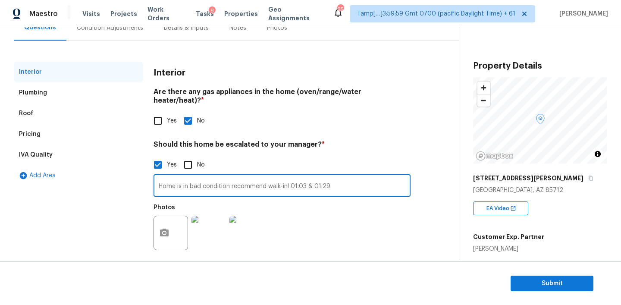
drag, startPoint x: 288, startPoint y: 176, endPoint x: 138, endPoint y: 171, distance: 150.1
click at [138, 171] on div "Interior Plumbing Roof Pricing IVA Quality Add Area Interior Are there any gas …" at bounding box center [226, 164] width 424 height 204
click at [228, 34] on div "Notes" at bounding box center [238, 27] width 38 height 25
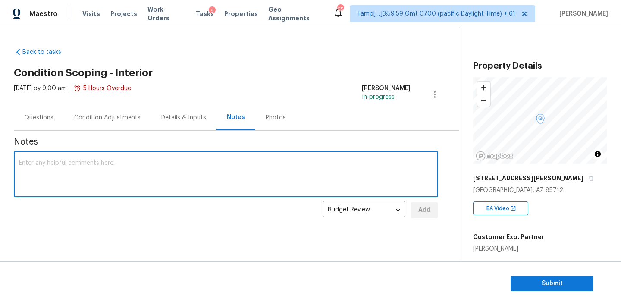
click at [125, 168] on textarea at bounding box center [226, 175] width 414 height 30
paste textarea "Home is in bad condition recommend walk-in!"
type textarea "Home is in bad condition recommend walk-in! IVA completed!"
click at [424, 207] on span "Add" at bounding box center [424, 210] width 14 height 11
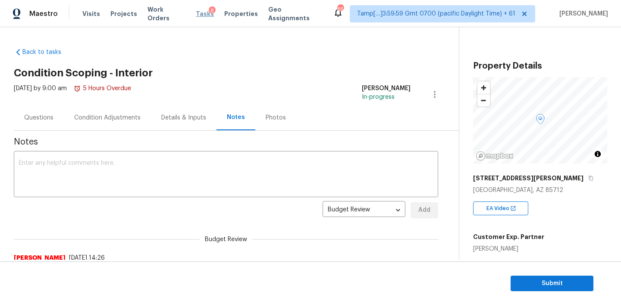
click at [196, 13] on span "Tasks" at bounding box center [205, 14] width 18 height 6
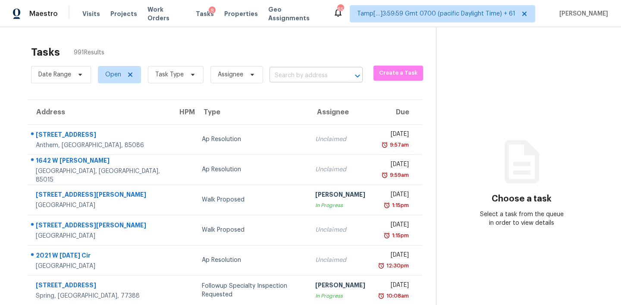
click at [323, 75] on input "text" at bounding box center [303, 75] width 69 height 13
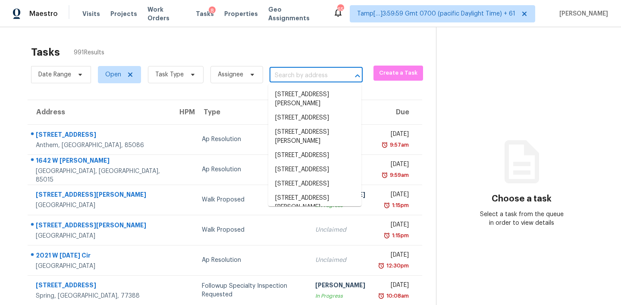
paste input "[STREET_ADDRESS][PERSON_NAME]"
type input "[STREET_ADDRESS][PERSON_NAME]"
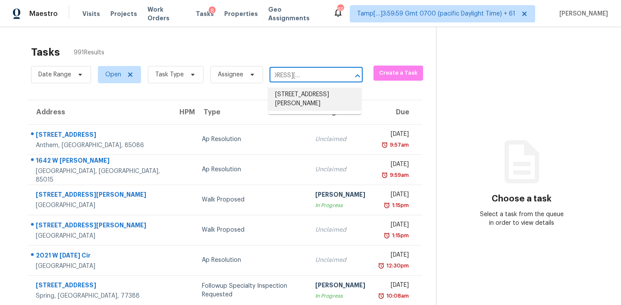
click at [303, 103] on li "[STREET_ADDRESS][PERSON_NAME]" at bounding box center [314, 99] width 93 height 23
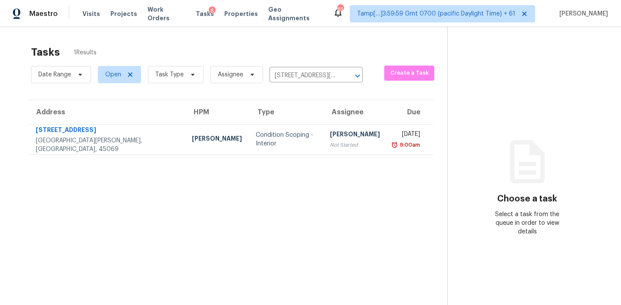
click at [323, 113] on th "Assignee" at bounding box center [355, 112] width 64 height 24
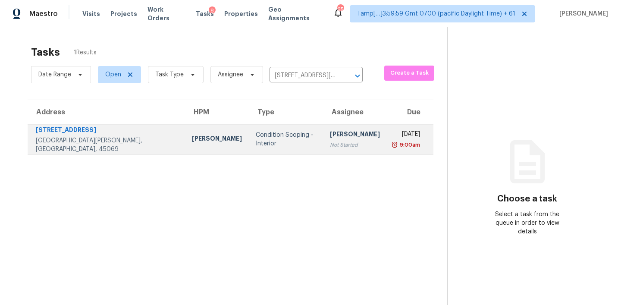
click at [330, 130] on div "[PERSON_NAME]" at bounding box center [355, 135] width 50 height 11
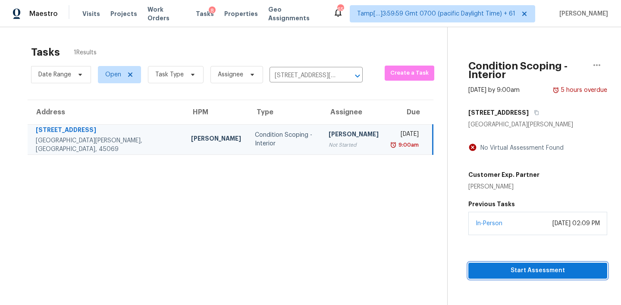
click at [510, 265] on span "Start Assessment" at bounding box center [537, 270] width 125 height 11
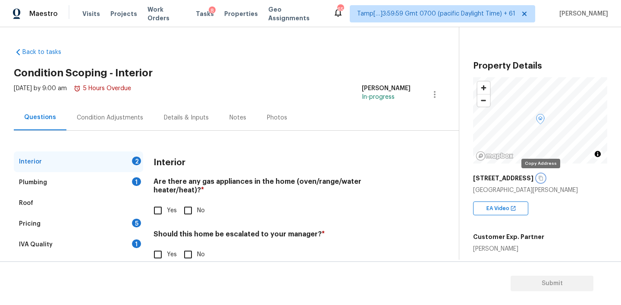
click at [541, 175] on button "button" at bounding box center [541, 178] width 8 height 8
click at [127, 121] on div "Condition Adjustments" at bounding box center [110, 117] width 66 height 9
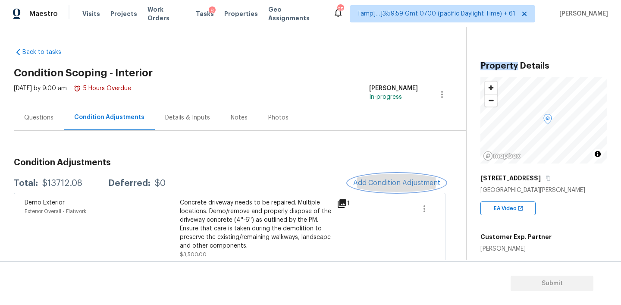
click at [367, 178] on button "Add Condition Adjustment" at bounding box center [396, 183] width 97 height 18
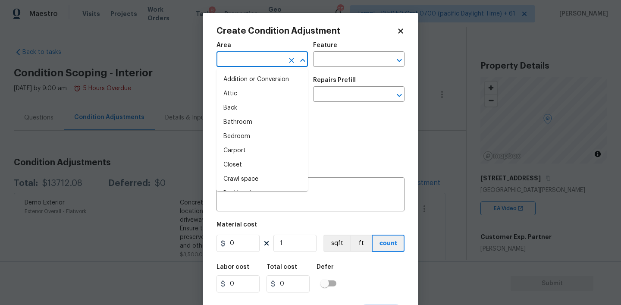
click at [265, 58] on input "text" at bounding box center [249, 59] width 67 height 13
type input "i"
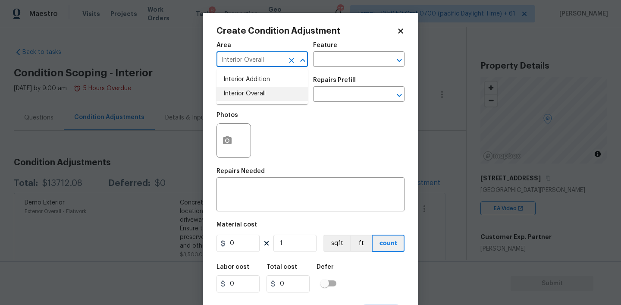
type input "Interior Overall"
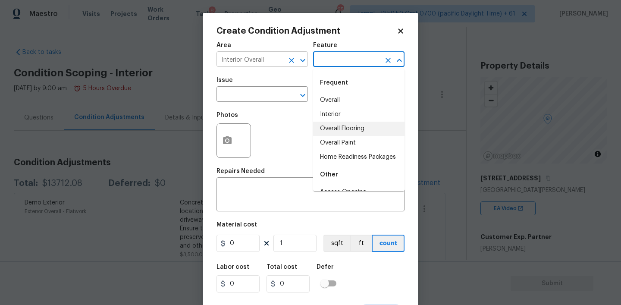
type input "Overall Paint"
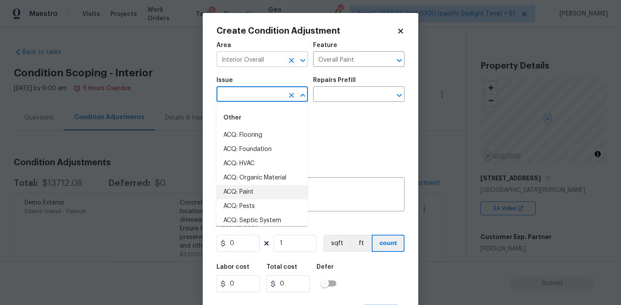
type input "ACQ: Paint"
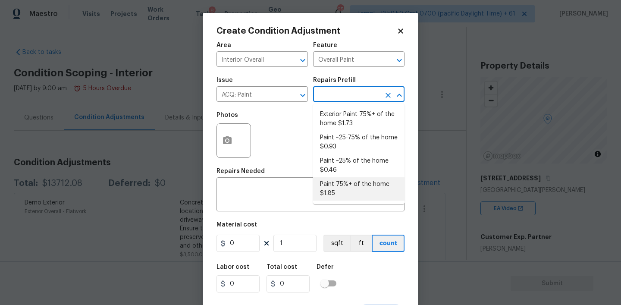
click at [334, 186] on li "Paint 75%+ of the home $1.85" at bounding box center [358, 188] width 91 height 23
type input "Acquisition"
type textarea "Acquisition Scope: 75%+ of the home will likely require interior paint"
type input "1.85"
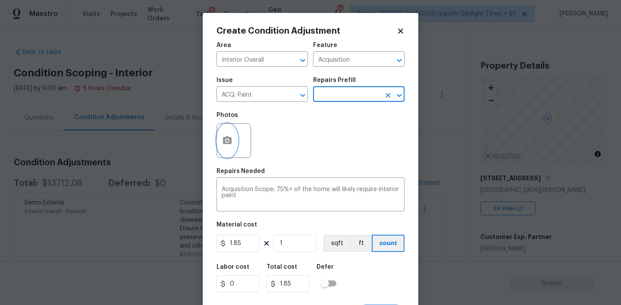
click at [236, 133] on button "button" at bounding box center [227, 141] width 21 height 34
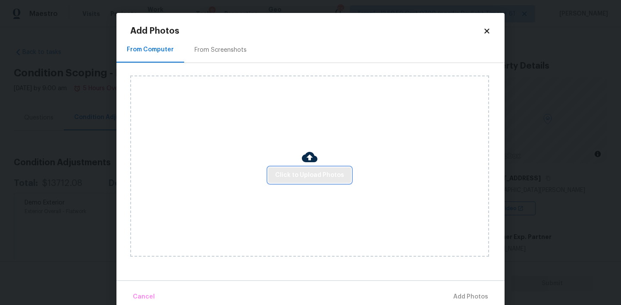
click at [300, 167] on button "Click to Upload Photos" at bounding box center [309, 175] width 83 height 16
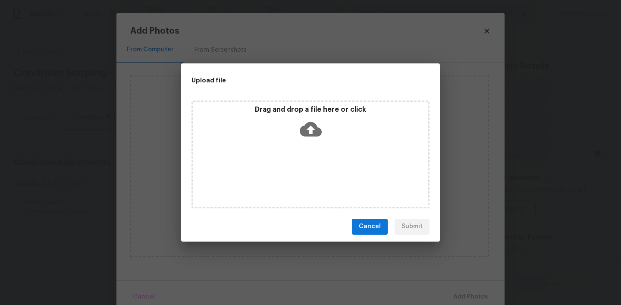
click at [592, 102] on div "Upload file Drag and drop a file here or click Cancel Submit" at bounding box center [310, 152] width 621 height 305
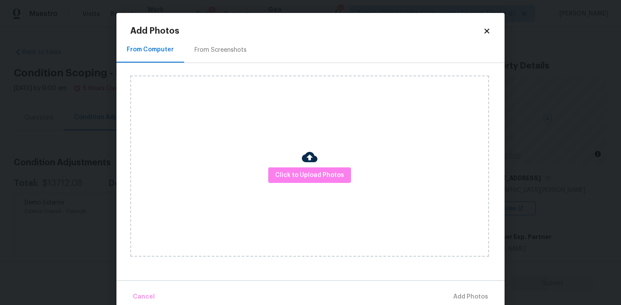
click at [346, 142] on div "Click to Upload Photos" at bounding box center [309, 165] width 359 height 181
click at [488, 32] on icon at bounding box center [486, 30] width 5 height 5
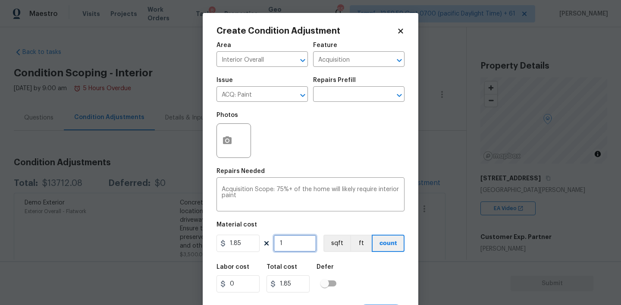
click at [295, 245] on input "1" at bounding box center [294, 243] width 43 height 17
click at [334, 242] on button "sqft" at bounding box center [336, 243] width 27 height 17
click at [286, 243] on input "1" at bounding box center [294, 243] width 43 height 17
type input "19"
type input "35.15"
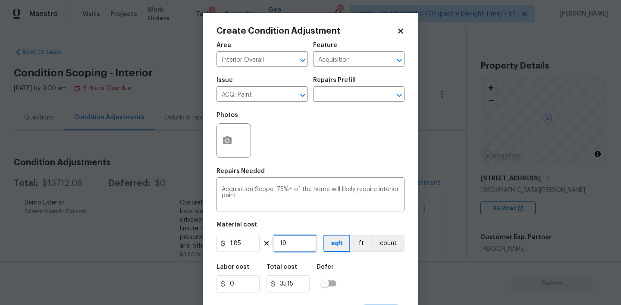
type input "192"
type input "355.2"
type input "1920"
type input "3552"
type input "1920"
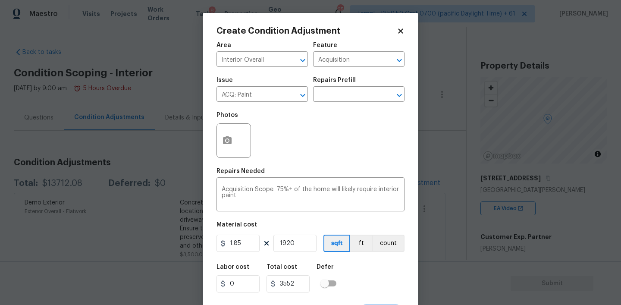
click at [362, 263] on div "Labor cost 0 Total cost 3552 Defer" at bounding box center [310, 278] width 188 height 39
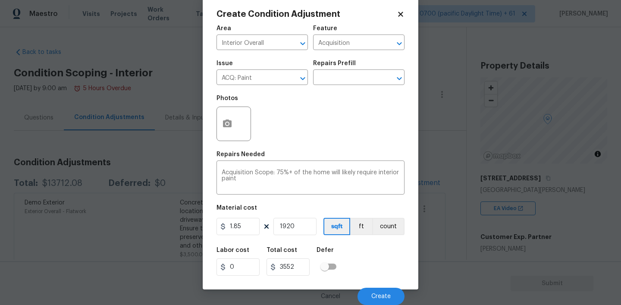
click at [377, 286] on div "Cancel Create" at bounding box center [310, 293] width 188 height 24
click at [375, 289] on button "Create" at bounding box center [380, 296] width 47 height 17
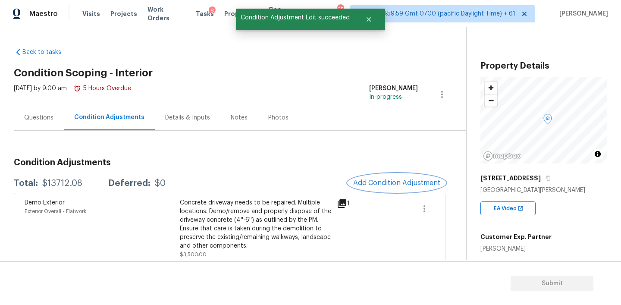
scroll to position [0, 0]
click at [405, 183] on span "Add Condition Adjustment" at bounding box center [396, 183] width 87 height 8
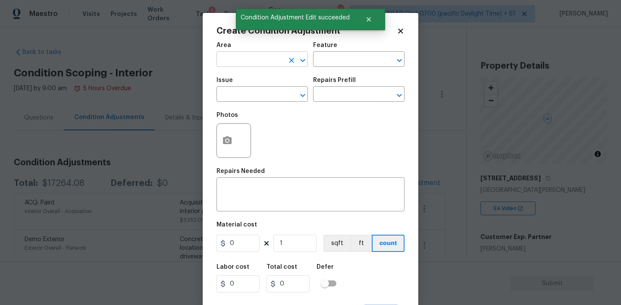
click at [256, 65] on input "text" at bounding box center [249, 59] width 67 height 13
type input "Interior Overall"
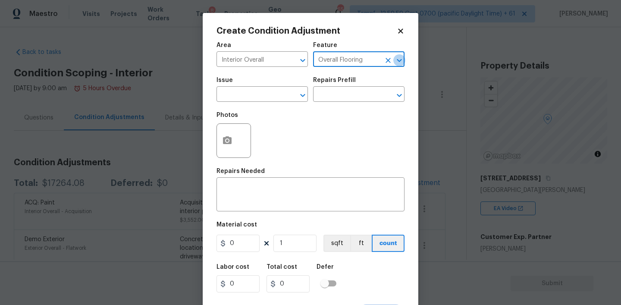
click at [398, 57] on icon "Open" at bounding box center [399, 60] width 10 height 10
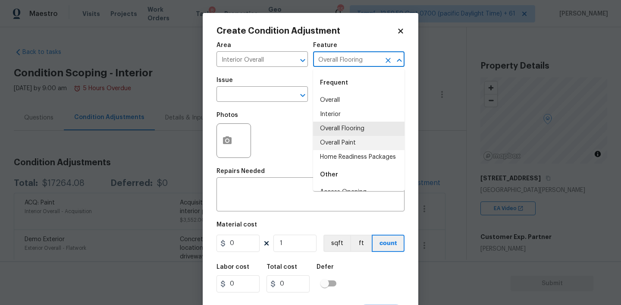
click at [343, 139] on li "Overall Paint" at bounding box center [358, 143] width 91 height 14
type input "Overall Paint"
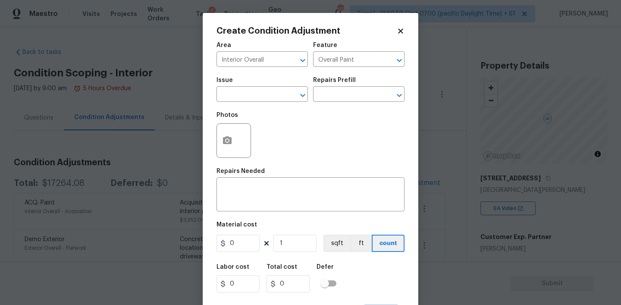
click at [267, 102] on span "Issue ​" at bounding box center [261, 89] width 91 height 35
click at [265, 97] on input "text" at bounding box center [249, 94] width 67 height 13
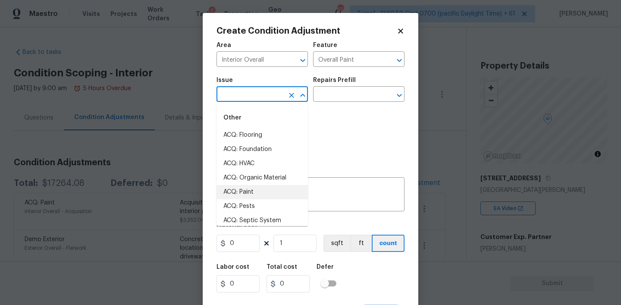
click at [239, 194] on li "ACQ: Paint" at bounding box center [261, 192] width 91 height 14
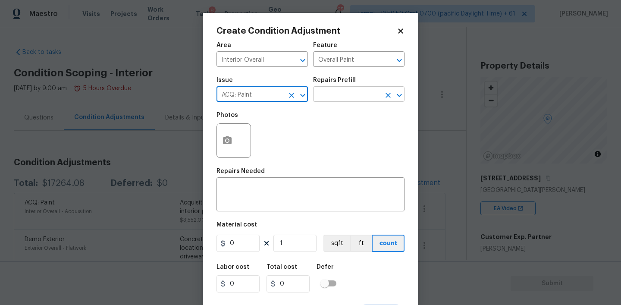
click at [334, 94] on input "text" at bounding box center [346, 94] width 67 height 13
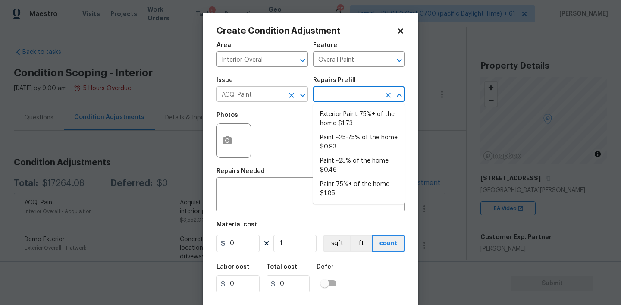
click at [274, 95] on input "ACQ: Paint" at bounding box center [249, 94] width 67 height 13
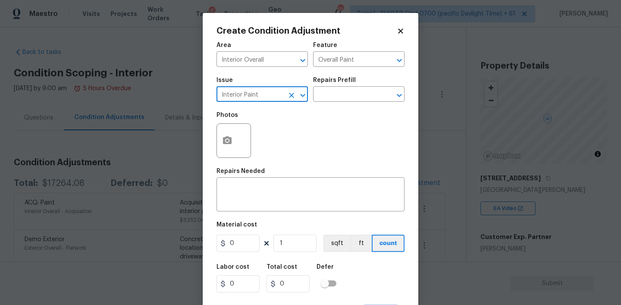
type input "Interior Paint"
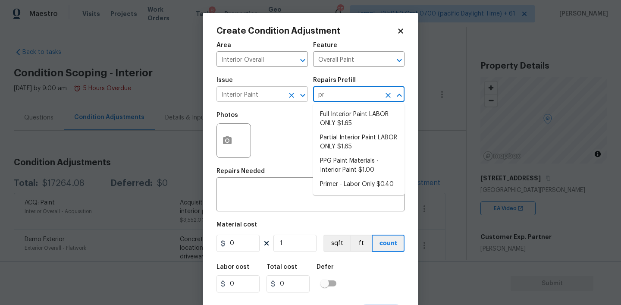
type input "pri"
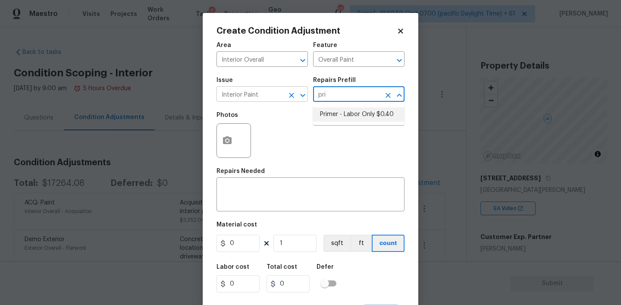
type textarea "Interior primer - PRIMER PROVIDED BY OPENDOOR - All nails, screws, drywall anch…"
type input "0.4"
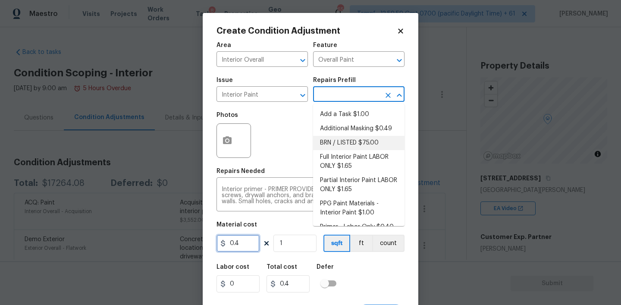
click at [246, 245] on input "0.4" at bounding box center [237, 243] width 43 height 17
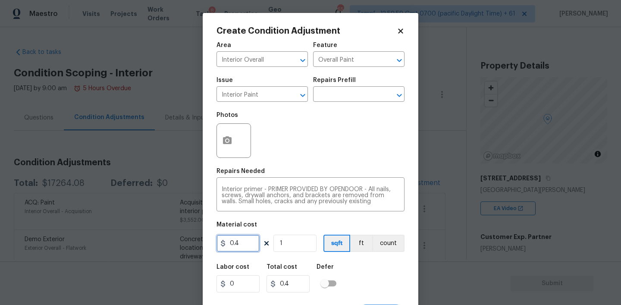
click at [246, 245] on input "0.4" at bounding box center [237, 243] width 43 height 17
type input "1"
click at [307, 237] on input "1" at bounding box center [294, 243] width 43 height 17
type input "19"
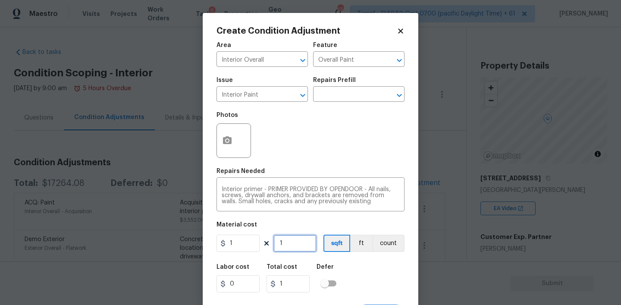
type input "19"
type input "192"
type input "1920"
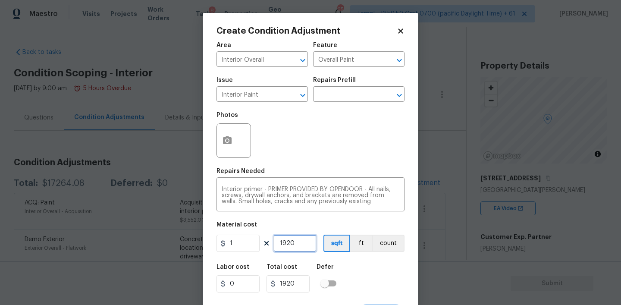
scroll to position [17, 0]
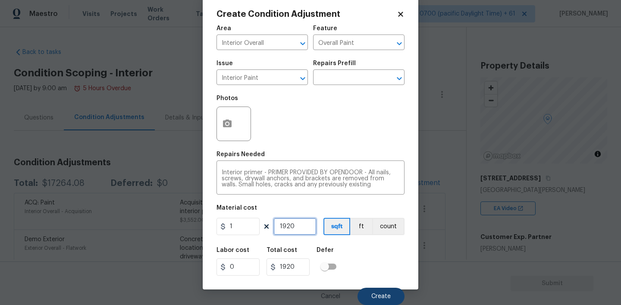
type input "1920"
click at [375, 291] on button "Create" at bounding box center [380, 296] width 47 height 17
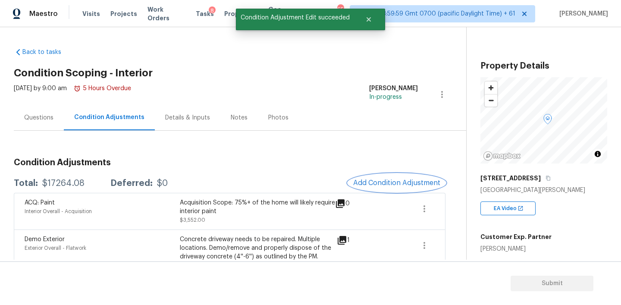
scroll to position [0, 0]
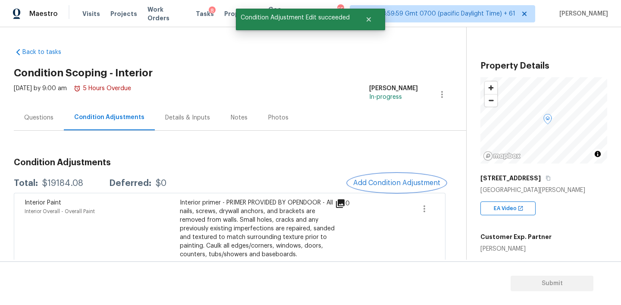
click at [403, 180] on span "Add Condition Adjustment" at bounding box center [396, 183] width 87 height 8
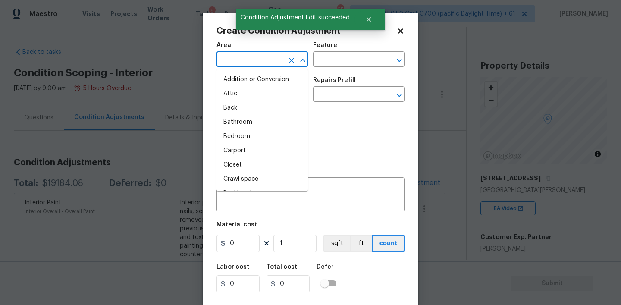
click at [266, 61] on input "text" at bounding box center [249, 59] width 67 height 13
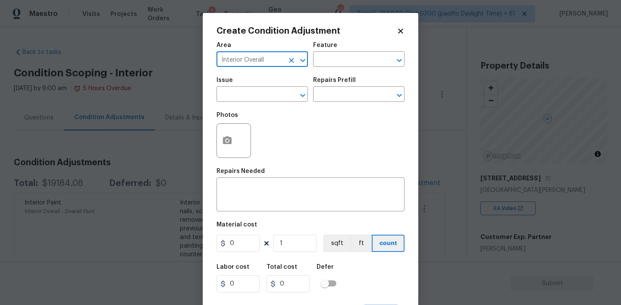
type input "Interior Overall"
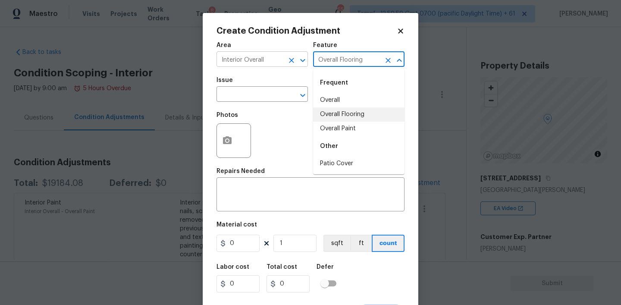
type input "Overall Flooring"
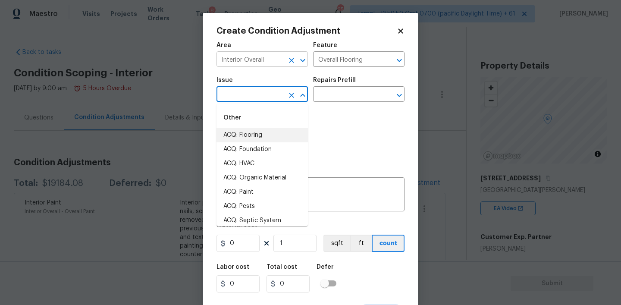
type input "ACQ: Flooring"
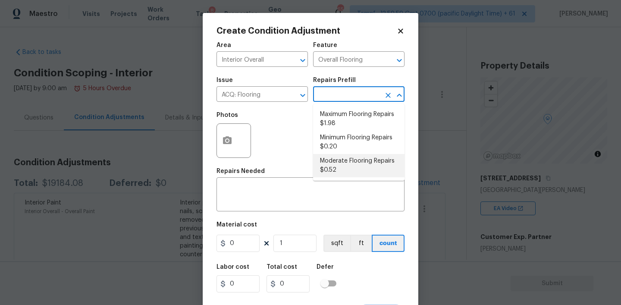
click at [335, 161] on li "Moderate Flooring Repairs $0.52" at bounding box center [358, 165] width 91 height 23
type input "Acquisition"
type textarea "Acquisition Scope: Moderate flooring repairs"
type input "0.52"
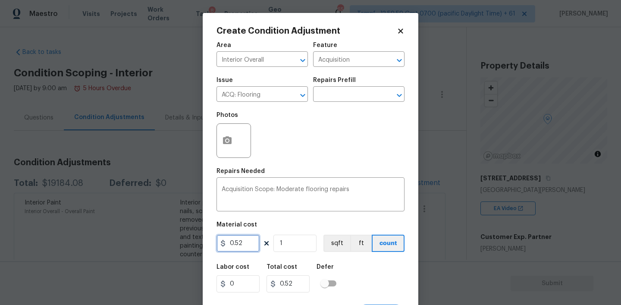
click at [241, 244] on input "0.52" at bounding box center [237, 243] width 43 height 17
type input "1.5"
click at [292, 249] on input "1" at bounding box center [294, 243] width 43 height 17
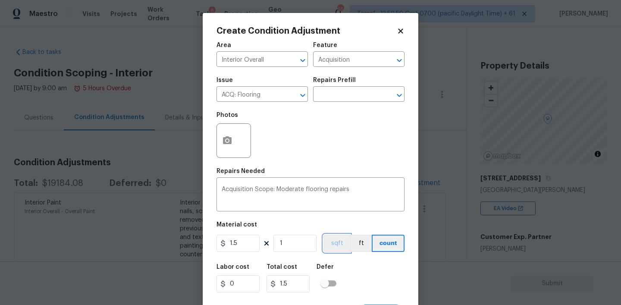
click at [329, 237] on button "sqft" at bounding box center [336, 243] width 27 height 17
click at [295, 243] on input "1" at bounding box center [294, 243] width 43 height 17
type input "19"
type input "28.5"
type input "192"
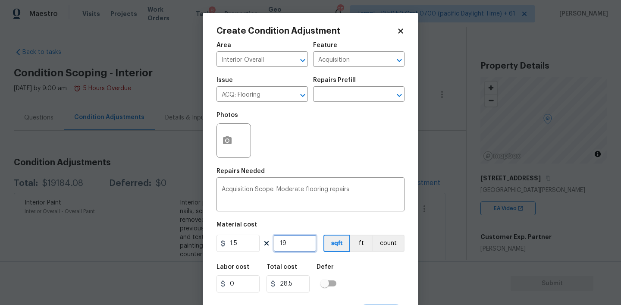
type input "288"
type input "1920"
type input "2880"
type input "1920"
click at [344, 259] on div "Labor cost 0 Total cost 2880 Defer" at bounding box center [310, 278] width 188 height 39
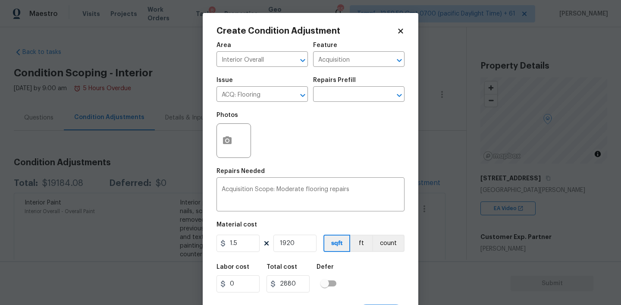
scroll to position [17, 0]
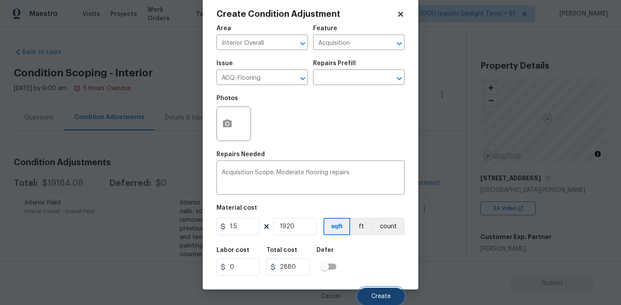
click at [374, 295] on span "Create" at bounding box center [380, 296] width 19 height 6
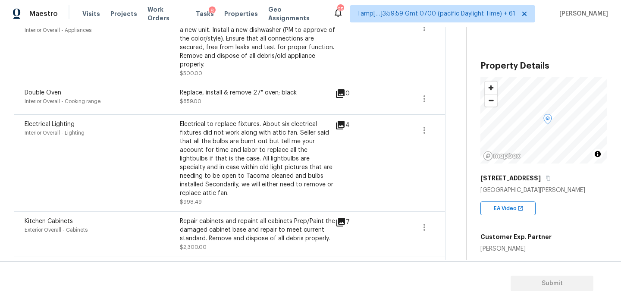
scroll to position [490, 0]
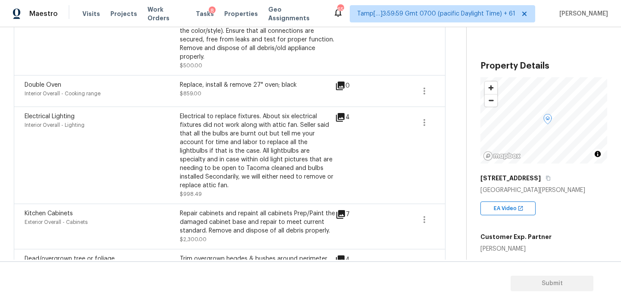
click at [340, 119] on icon at bounding box center [340, 117] width 9 height 9
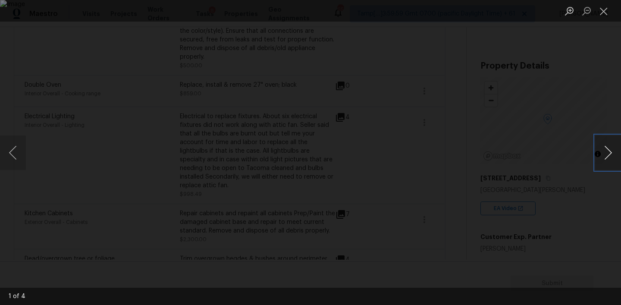
click at [607, 151] on button "Next image" at bounding box center [608, 152] width 26 height 34
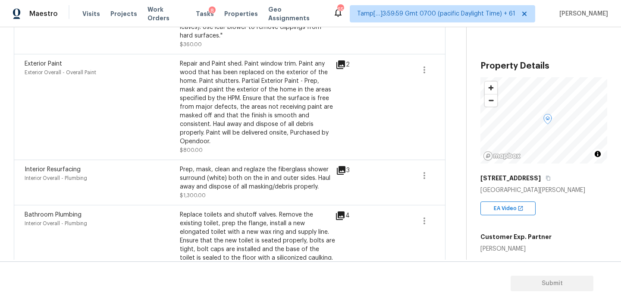
scroll to position [91, 0]
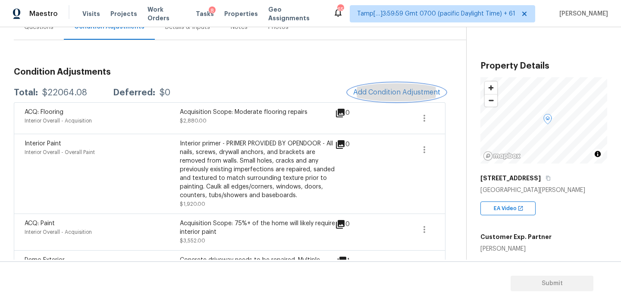
click at [386, 89] on span "Add Condition Adjustment" at bounding box center [396, 92] width 87 height 8
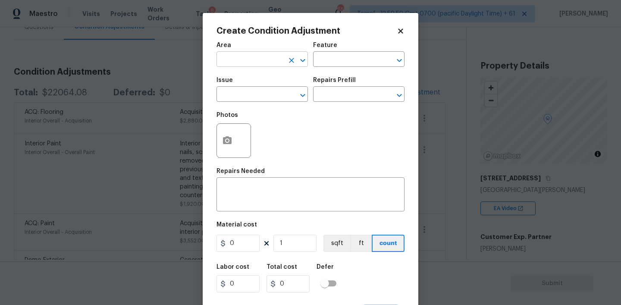
click at [253, 56] on input "text" at bounding box center [249, 59] width 67 height 13
type input "Interior Overall"
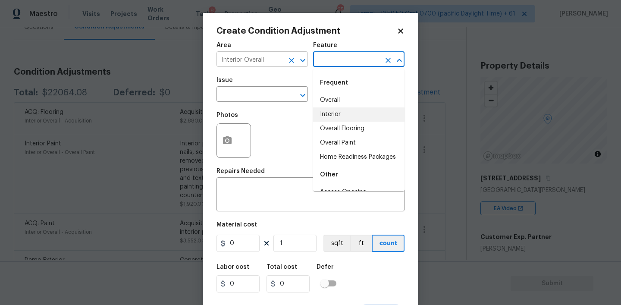
type input "Interior"
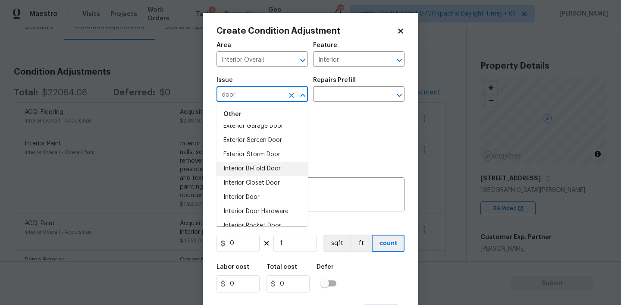
scroll to position [60, 0]
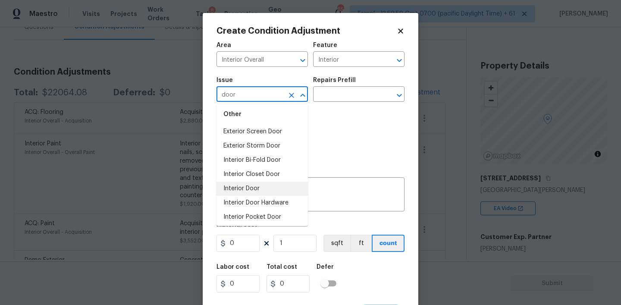
click at [243, 187] on li "Interior Door" at bounding box center [261, 188] width 91 height 14
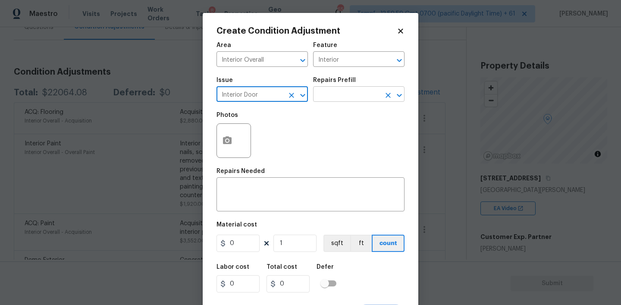
type input "Interior Door"
click at [327, 97] on input "text" at bounding box center [346, 94] width 67 height 13
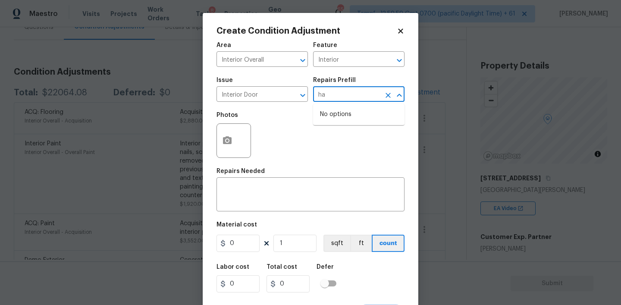
type input "h"
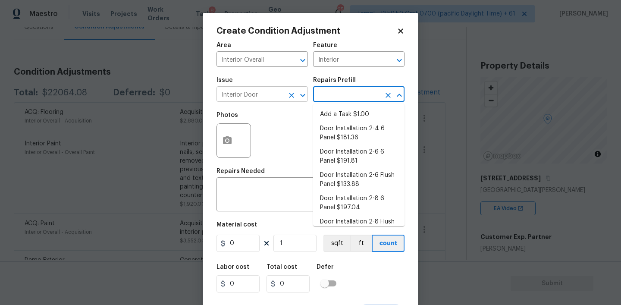
click at [267, 99] on input "Interior Door" at bounding box center [249, 94] width 67 height 13
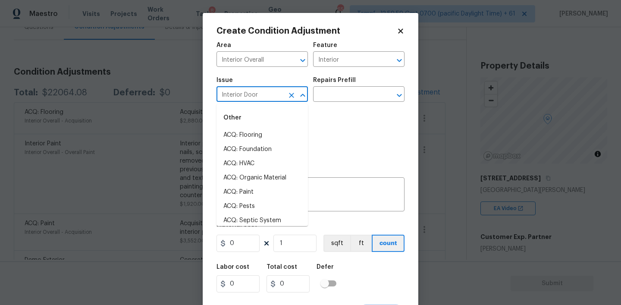
click at [267, 99] on input "Interior Door" at bounding box center [249, 94] width 67 height 13
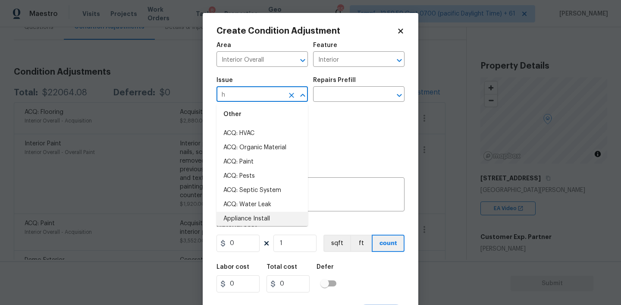
scroll to position [0, 0]
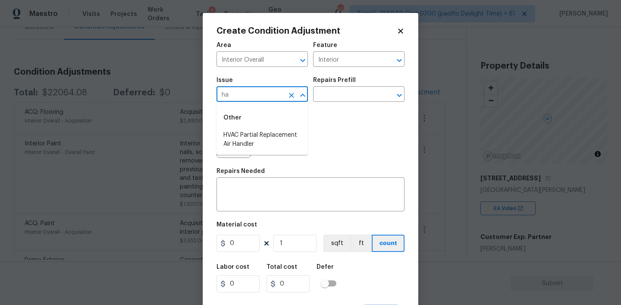
type input "h"
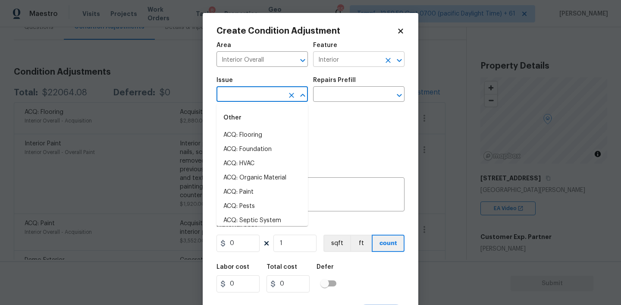
click at [375, 59] on input "Interior" at bounding box center [346, 59] width 67 height 13
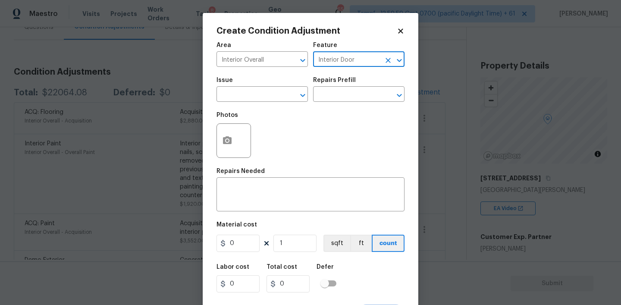
type input "Interior Door"
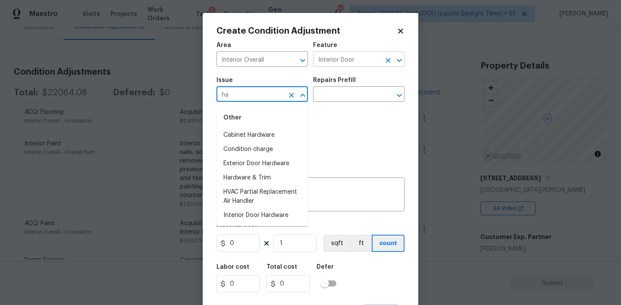
type input "h"
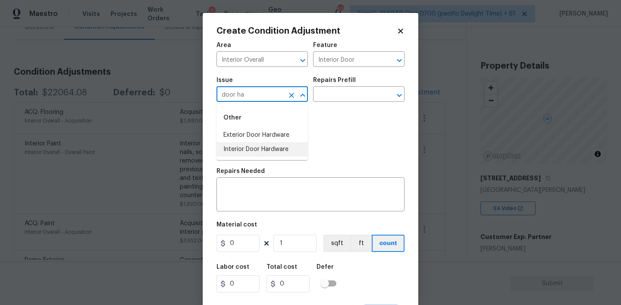
click at [267, 149] on li "Interior Door Hardware" at bounding box center [261, 149] width 91 height 14
type input "Interior Door Hardware"
click at [347, 94] on input "text" at bounding box center [346, 94] width 67 height 13
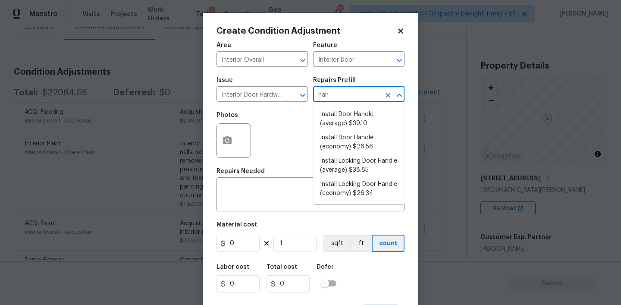
type input "hand"
click at [352, 110] on li "Install Door Handle (average) $39.10" at bounding box center [358, 118] width 91 height 23
type textarea "Remove the existing interior door handle (if present). Install a new (average) …"
type input "39.1"
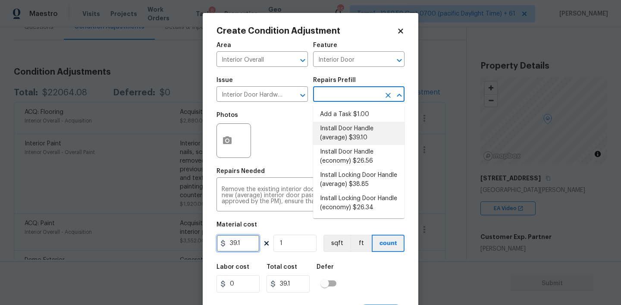
click at [246, 246] on input "39.1" at bounding box center [237, 243] width 43 height 17
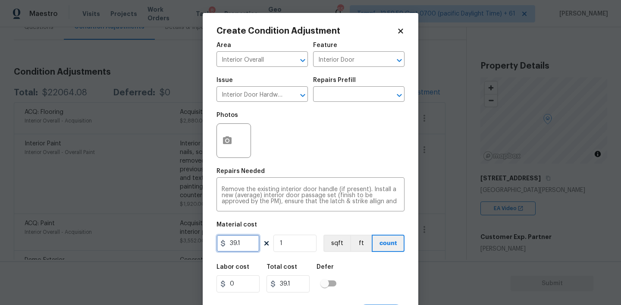
click at [246, 246] on input "39.1" at bounding box center [237, 243] width 43 height 17
type input "200"
click at [398, 275] on div "Labor cost 0 Total cost 200 Defer" at bounding box center [310, 278] width 188 height 39
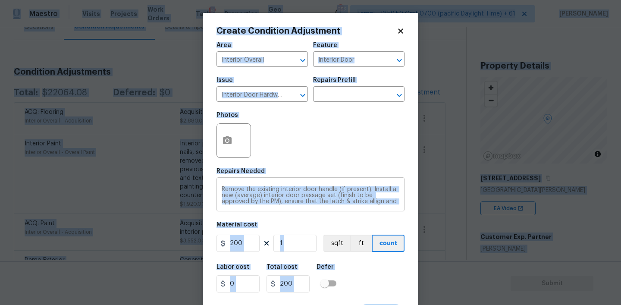
click at [317, 195] on textarea "Remove the existing interior door handle (if present). Install a new (average) …" at bounding box center [311, 195] width 178 height 18
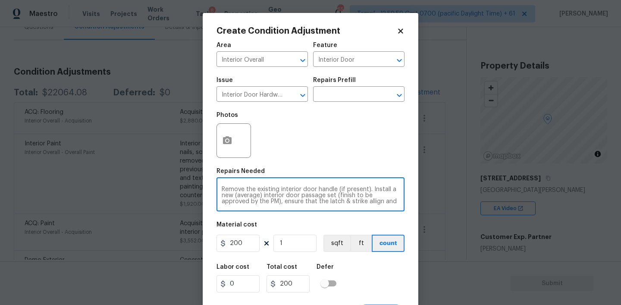
click at [317, 195] on textarea "Remove the existing interior door handle (if present). Install a new (average) …" at bounding box center [311, 195] width 178 height 18
click at [344, 188] on textarea "Remove the existing interior door handle (if present). Install a new (average) …" at bounding box center [311, 195] width 178 height 18
drag, startPoint x: 338, startPoint y: 190, endPoint x: 392, endPoint y: 211, distance: 57.9
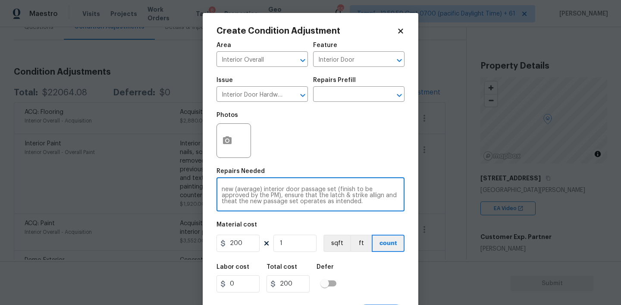
click at [392, 212] on div "Area Interior Overall ​ Feature Interior Door ​ Issue Interior Door Hardware ​ …" at bounding box center [310, 179] width 188 height 285
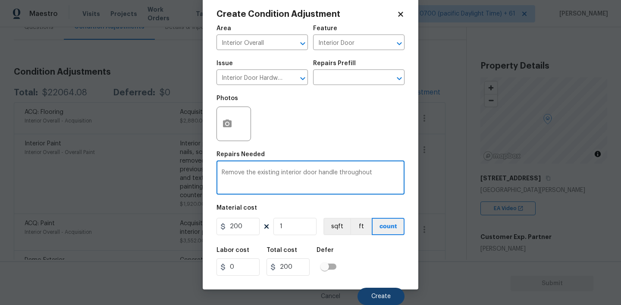
type textarea "Remove the existing interior door handle throughout"
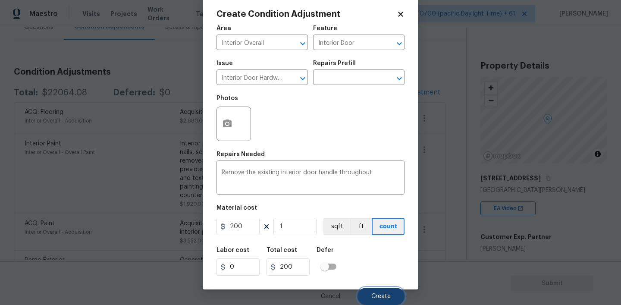
click at [370, 292] on button "Create" at bounding box center [380, 296] width 47 height 17
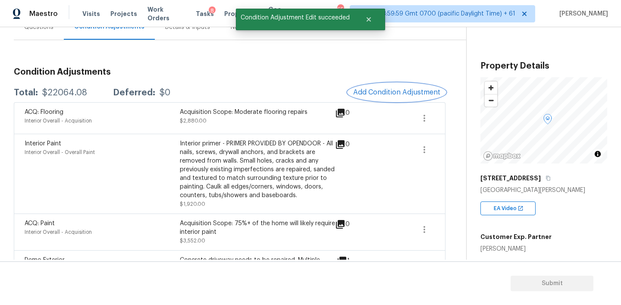
scroll to position [122, 0]
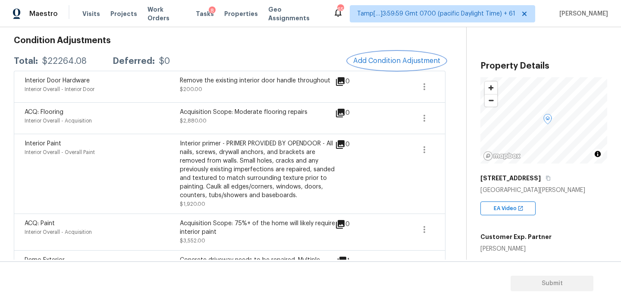
click at [399, 55] on button "Add Condition Adjustment" at bounding box center [396, 61] width 97 height 18
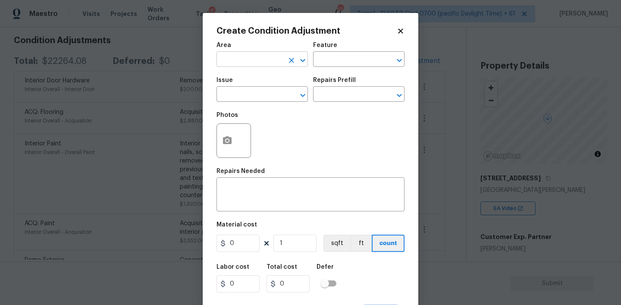
click at [275, 63] on input "text" at bounding box center [249, 59] width 67 height 13
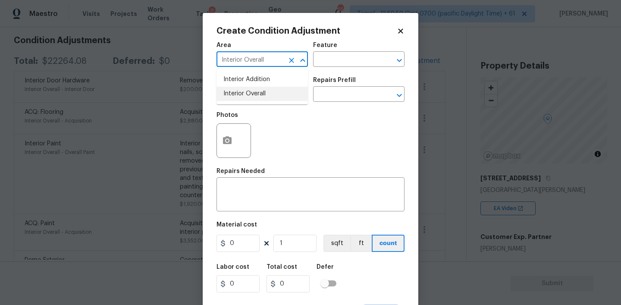
type input "Interior Overall"
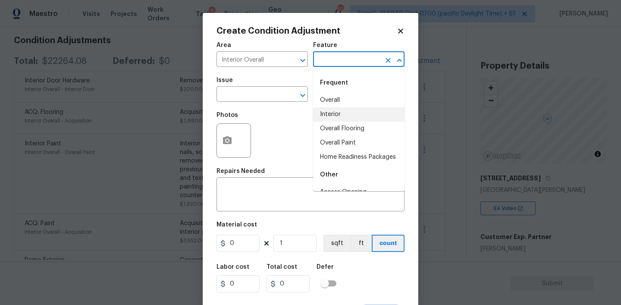
click at [331, 112] on li "Interior" at bounding box center [358, 114] width 91 height 14
type input "Interior"
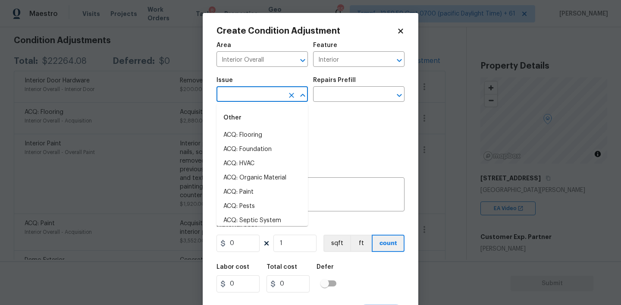
click at [260, 96] on input "text" at bounding box center [249, 94] width 67 height 13
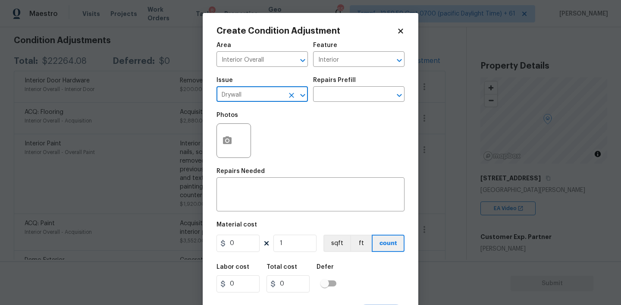
type input "Drywall"
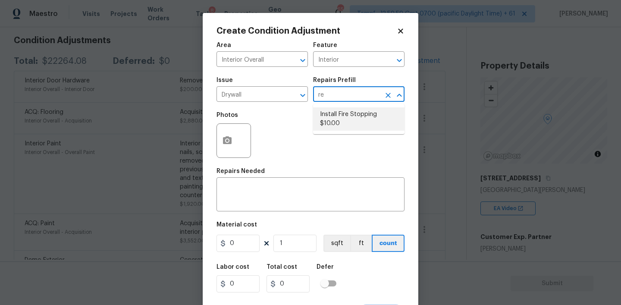
type input "r"
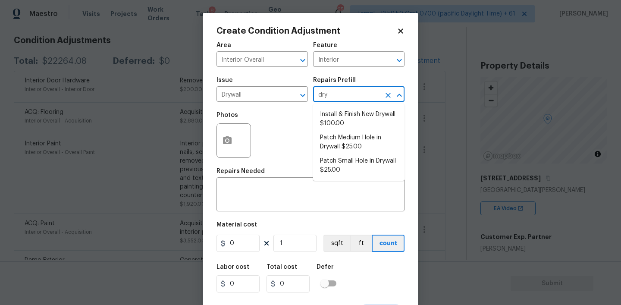
type input "dryw"
click at [356, 113] on li "Install & Finish New Drywall $100.00" at bounding box center [358, 118] width 91 height 23
type input "Walls and Ceiling"
type textarea "Remove the existing damaged drywall and replace with new. Ensure that the new d…"
type input "100"
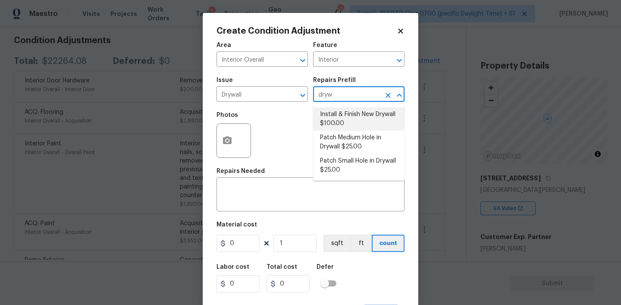
type input "100"
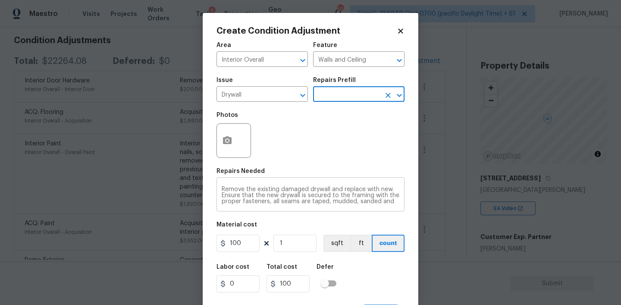
click at [266, 197] on textarea "Remove the existing damaged drywall and replace with new. Ensure that the new d…" at bounding box center [311, 195] width 178 height 18
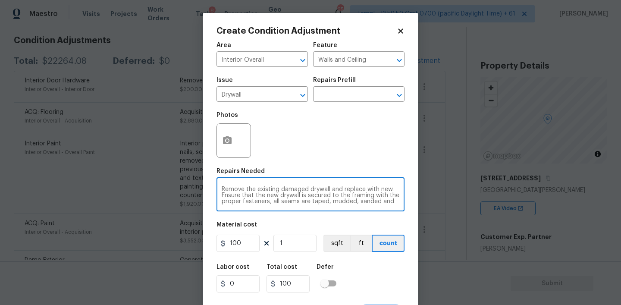
click at [266, 197] on textarea "Remove the existing damaged drywall and replace with new. Ensure that the new d…" at bounding box center [311, 195] width 178 height 18
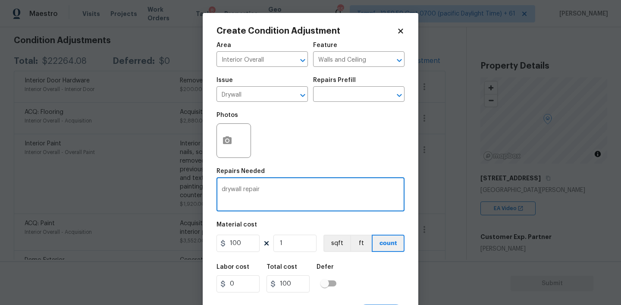
click at [226, 190] on textarea "drywall repair" at bounding box center [311, 195] width 178 height 18
type textarea "Drywall repair"
click at [240, 243] on input "100" at bounding box center [237, 243] width 43 height 17
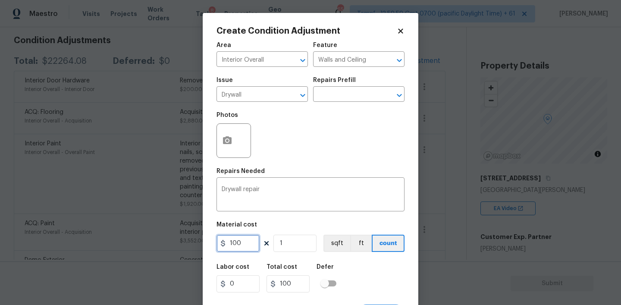
click at [240, 243] on input "100" at bounding box center [237, 243] width 43 height 17
type input "900"
click at [354, 269] on div "Labor cost 0 Total cost 900 Defer" at bounding box center [310, 278] width 188 height 39
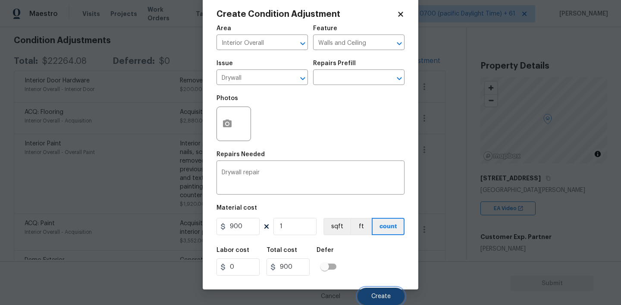
click at [382, 291] on button "Create" at bounding box center [380, 296] width 47 height 17
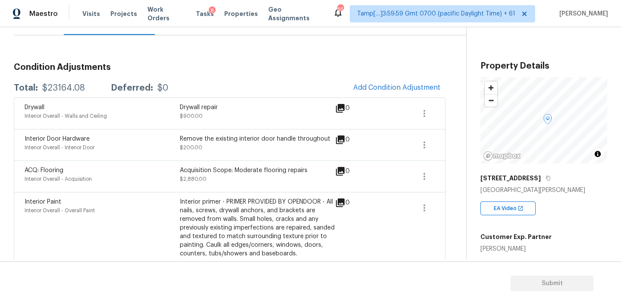
scroll to position [89, 0]
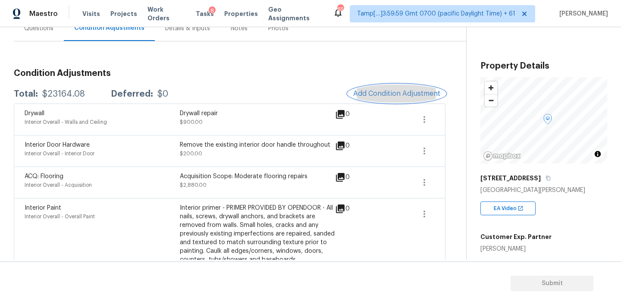
click at [382, 91] on span "Add Condition Adjustment" at bounding box center [396, 94] width 87 height 8
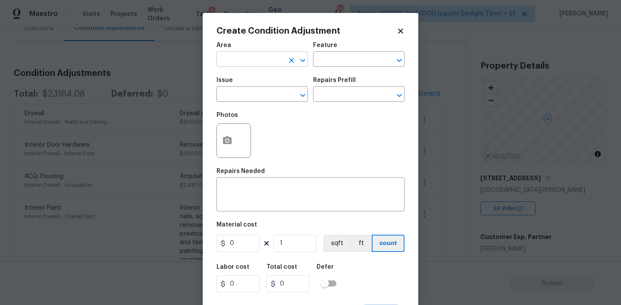
click at [259, 57] on input "text" at bounding box center [249, 59] width 67 height 13
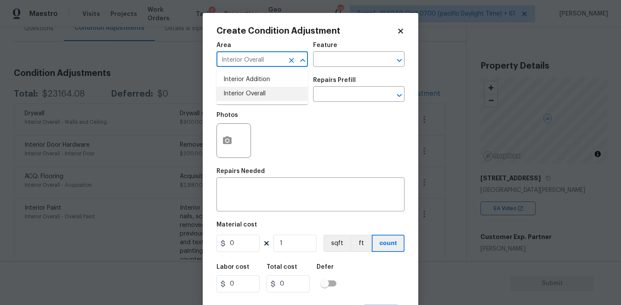
type input "Interior Overall"
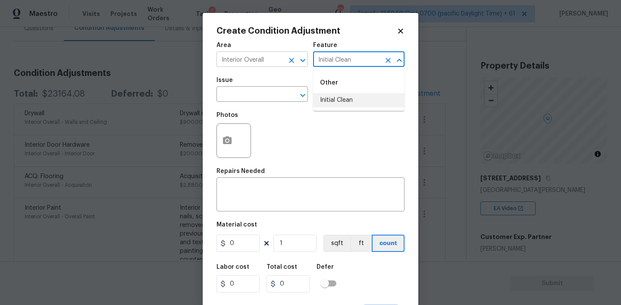
type input "Initial Clean"
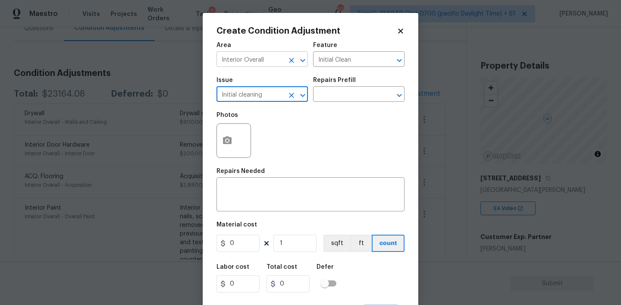
type input "Initial cleaning"
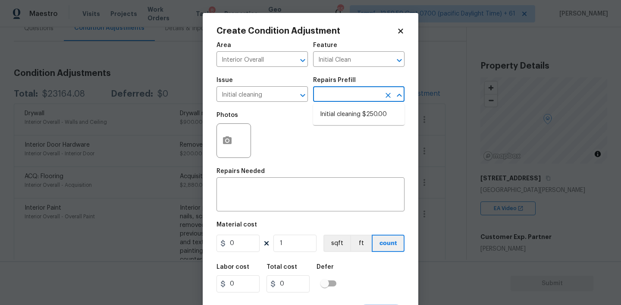
click at [346, 111] on li "Initial cleaning $250.00" at bounding box center [358, 114] width 91 height 14
type input "Home Readiness Packages"
type textarea "1. Wipe down exterior doors and trim. 2. Clean out all exterior light fixtures …"
type input "250"
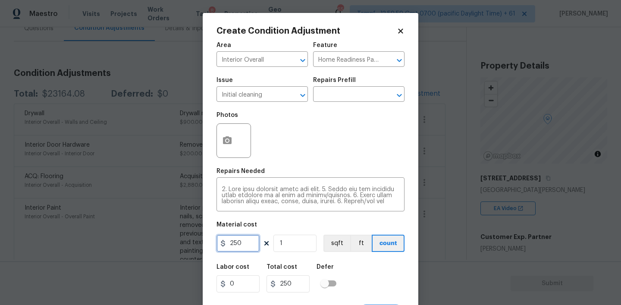
click at [236, 245] on input "250" at bounding box center [237, 243] width 43 height 17
type input "350"
click at [356, 278] on div "Labor cost 0 Total cost 350 Defer" at bounding box center [310, 278] width 188 height 39
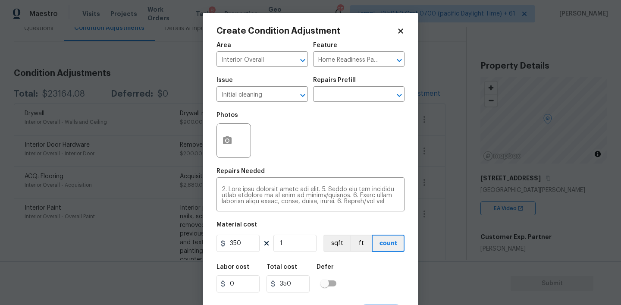
scroll to position [17, 0]
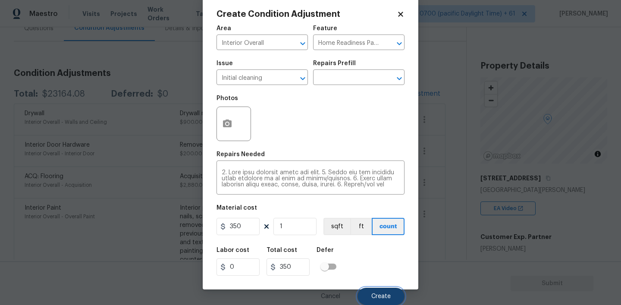
click at [380, 296] on span "Create" at bounding box center [380, 296] width 19 height 6
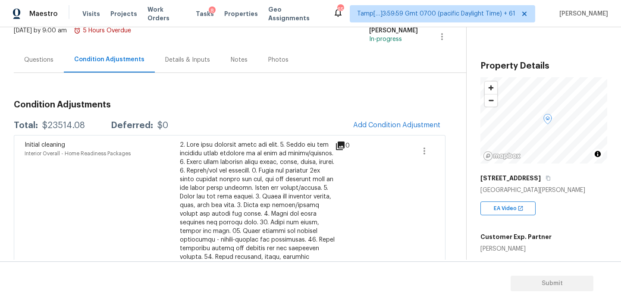
scroll to position [46, 0]
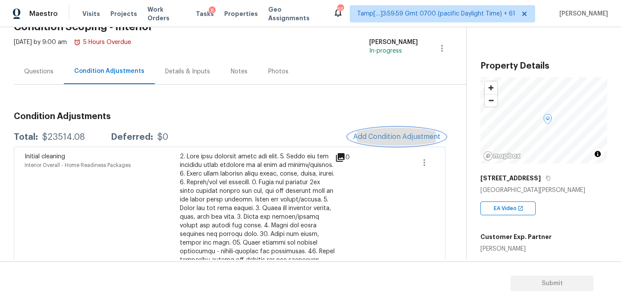
click at [380, 138] on span "Add Condition Adjustment" at bounding box center [396, 137] width 87 height 8
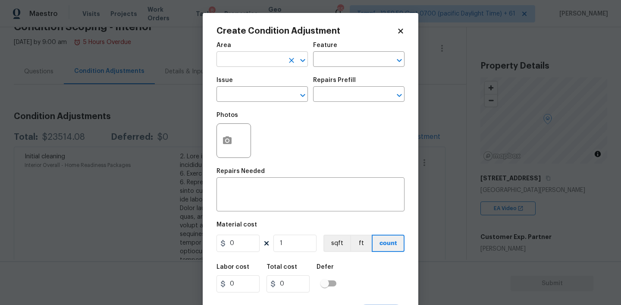
click at [246, 64] on input "text" at bounding box center [249, 59] width 67 height 13
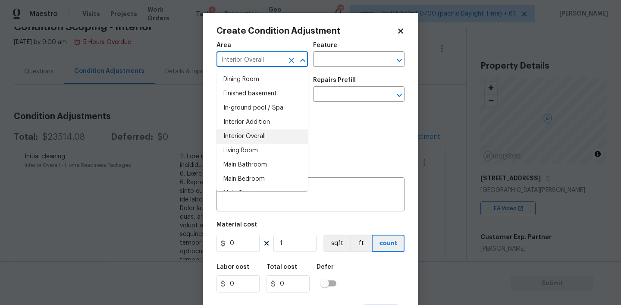
type input "Interior Overall"
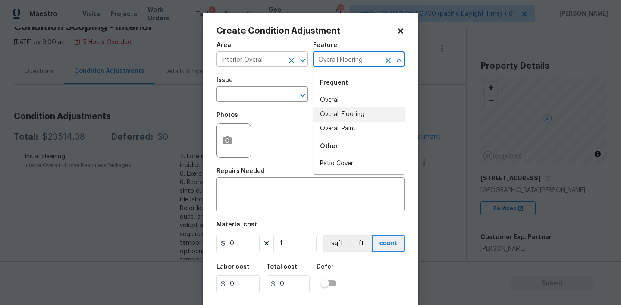
type input "Overall Flooring"
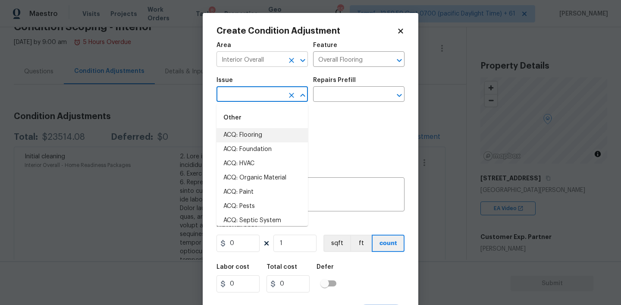
type input "ACQ: Flooring"
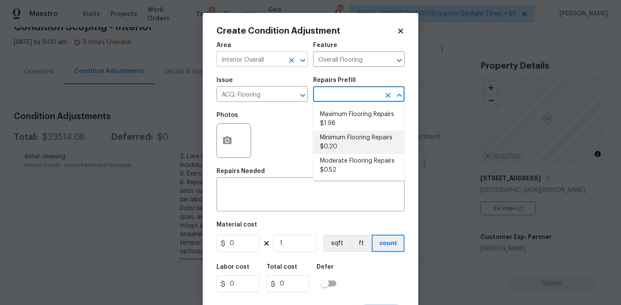
type input "Acquisition"
type textarea "Acquisition Scope: Minimum flooring repairs"
type input "0.2"
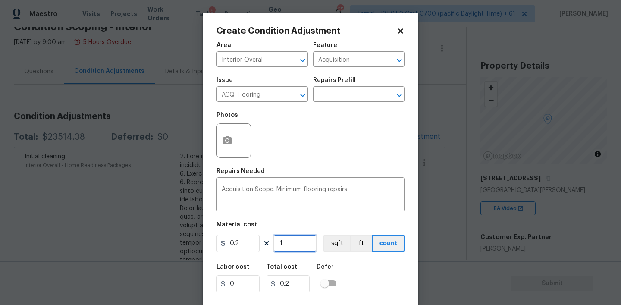
click at [282, 244] on input "1" at bounding box center [294, 243] width 43 height 17
type input "19"
type input "3.8"
type input "192"
type input "38.4"
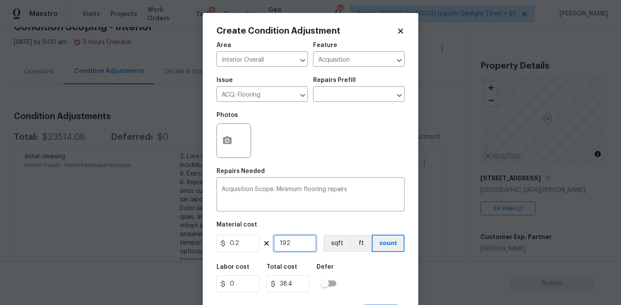
type input "1920"
type input "384"
type input "1920"
click at [336, 245] on button "sqft" at bounding box center [336, 243] width 27 height 17
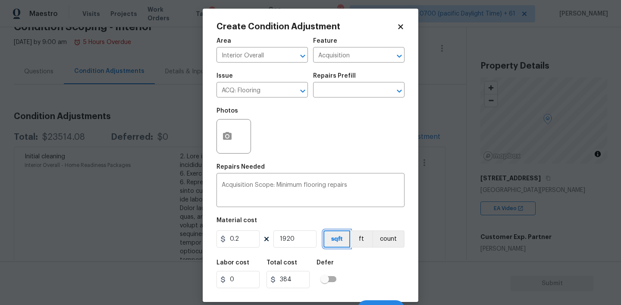
scroll to position [17, 0]
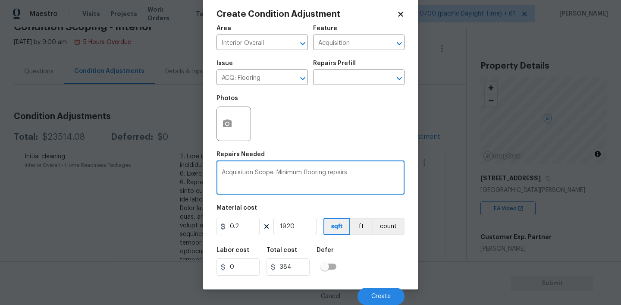
drag, startPoint x: 353, startPoint y: 172, endPoint x: 193, endPoint y: 172, distance: 160.4
click at [193, 172] on div "Create Condition Adjustment Area Interior Overall ​ Feature Acquisition ​ Issue…" at bounding box center [310, 152] width 621 height 305
type textarea "As per HPM request"
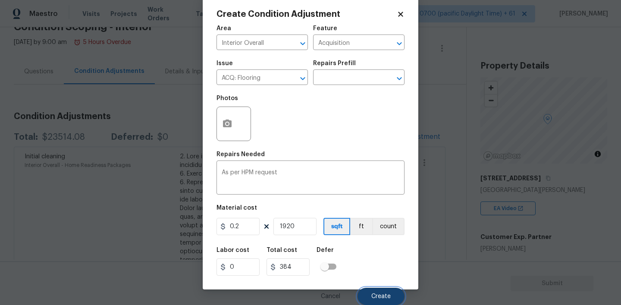
click at [382, 292] on button "Create" at bounding box center [380, 296] width 47 height 17
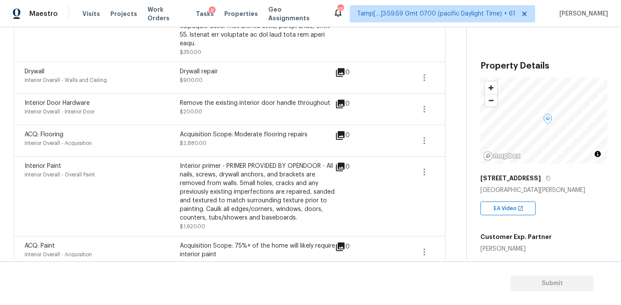
scroll to position [443, 0]
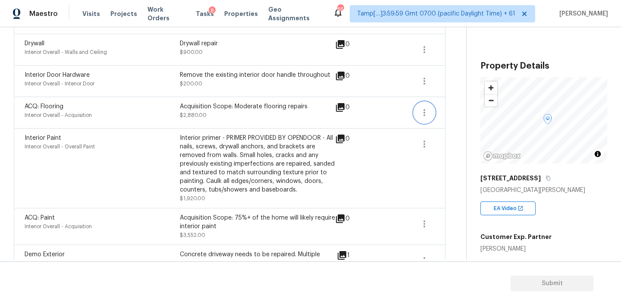
click at [423, 107] on icon "button" at bounding box center [424, 112] width 10 height 10
click at [442, 102] on div "Edit" at bounding box center [473, 102] width 67 height 9
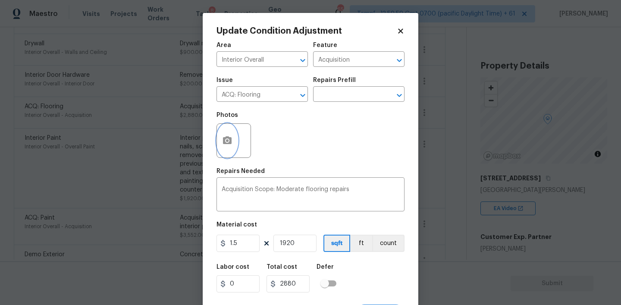
click at [217, 145] on button "button" at bounding box center [227, 141] width 21 height 34
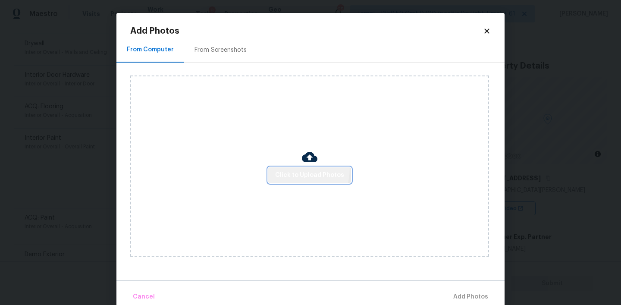
click at [297, 169] on button "Click to Upload Photos" at bounding box center [309, 175] width 83 height 16
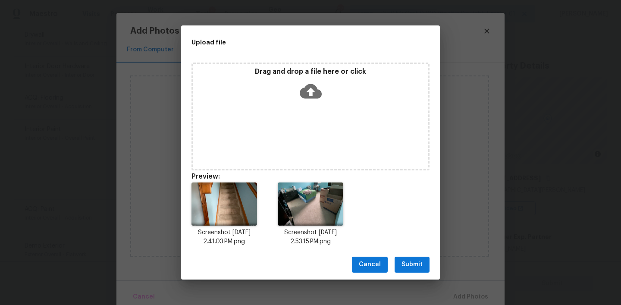
click at [407, 264] on span "Submit" at bounding box center [411, 264] width 21 height 11
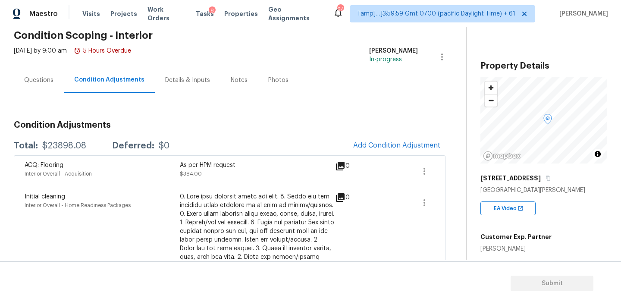
scroll to position [48, 0]
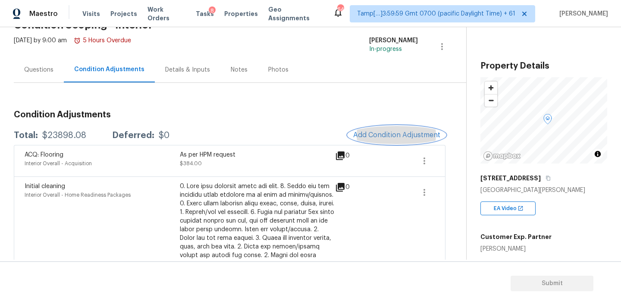
click at [376, 142] on button "Add Condition Adjustment" at bounding box center [396, 135] width 97 height 18
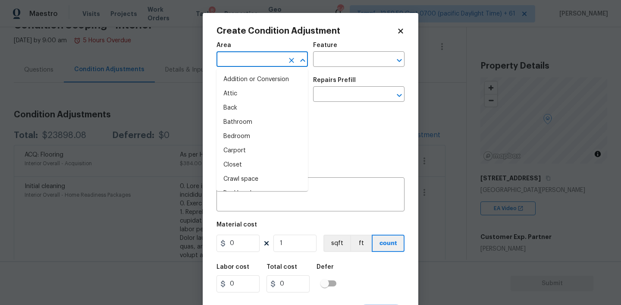
click at [262, 55] on input "text" at bounding box center [249, 59] width 67 height 13
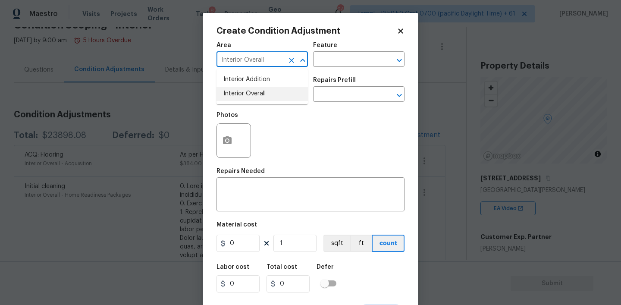
type input "Interior Overall"
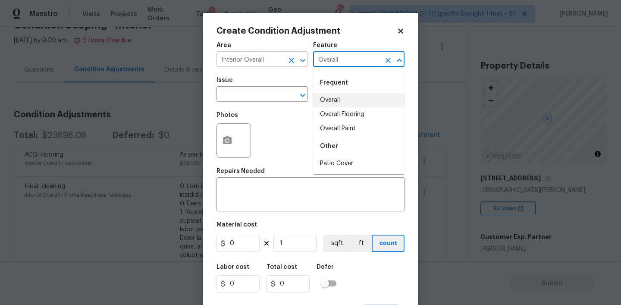
type input "Overall"
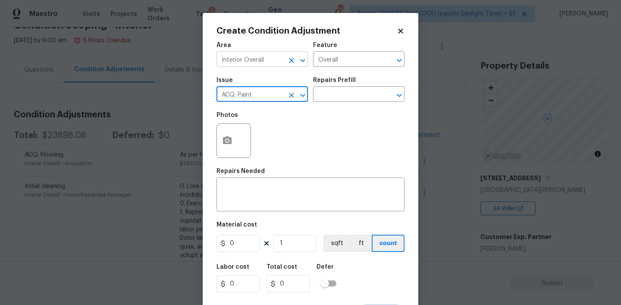
type input "ACQ: Paint"
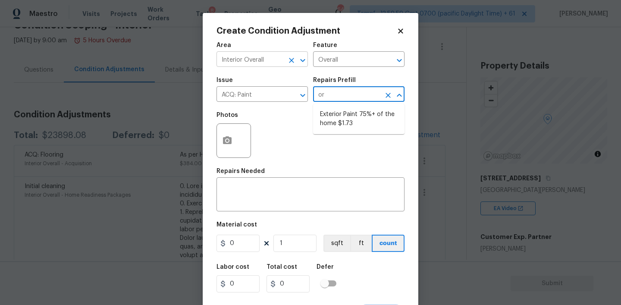
type input "o"
type input "p"
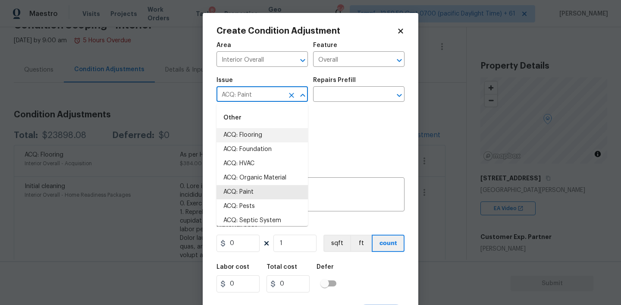
click at [262, 93] on input "ACQ: Paint" at bounding box center [249, 94] width 67 height 13
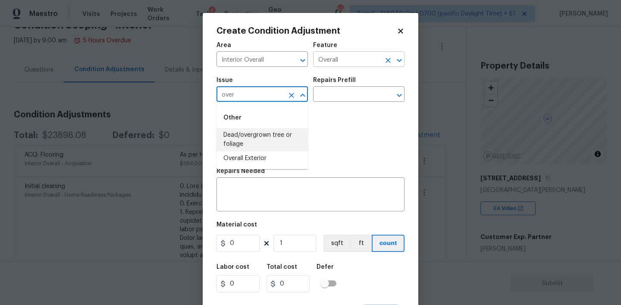
type input "ACQ: Paint"
click at [363, 56] on input "Overall" at bounding box center [346, 59] width 67 height 13
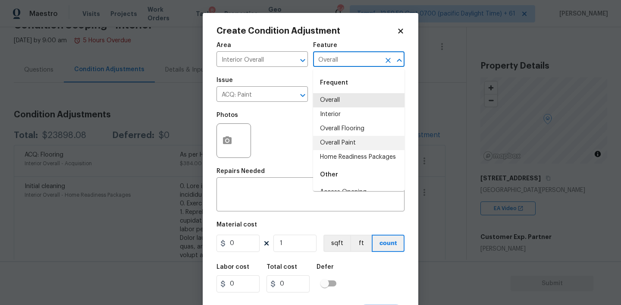
click at [336, 141] on li "Overall Paint" at bounding box center [358, 143] width 91 height 14
type input "Overall Paint"
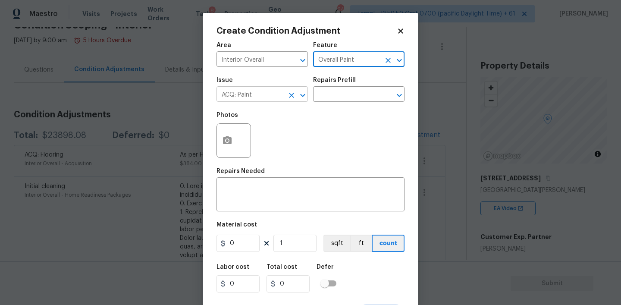
click at [254, 92] on input "ACQ: Paint" at bounding box center [249, 94] width 67 height 13
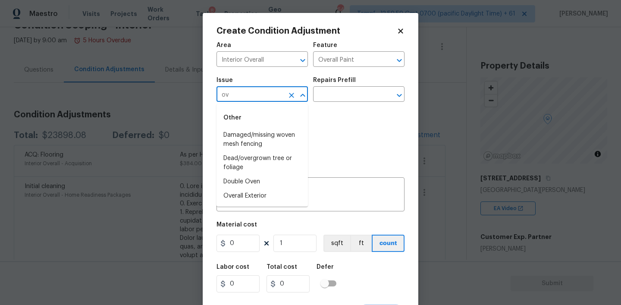
type input "o"
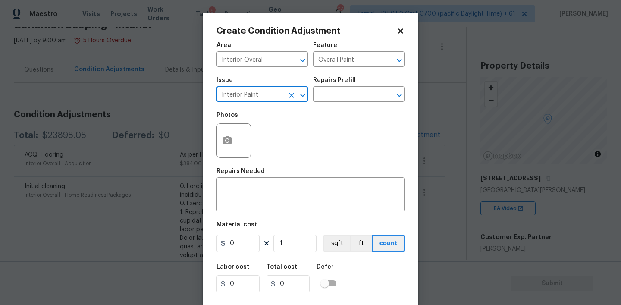
type input "Interior Paint"
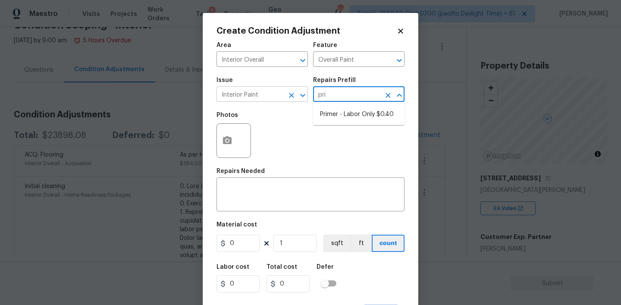
type input "prim"
type textarea "Interior primer - PRIMER PROVIDED BY OPENDOOR - All nails, screws, drywall anch…"
type input "0.4"
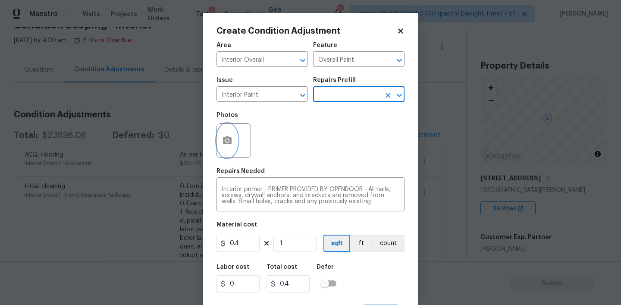
click at [236, 144] on button "button" at bounding box center [227, 141] width 21 height 34
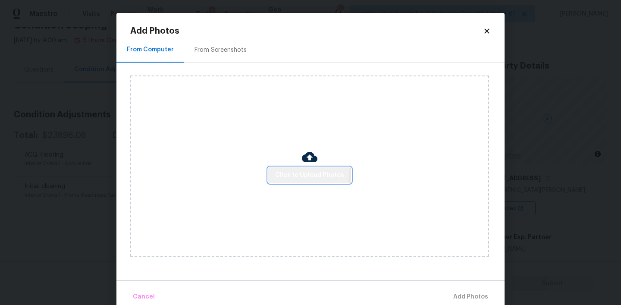
click at [297, 170] on span "Click to Upload Photos" at bounding box center [309, 175] width 69 height 11
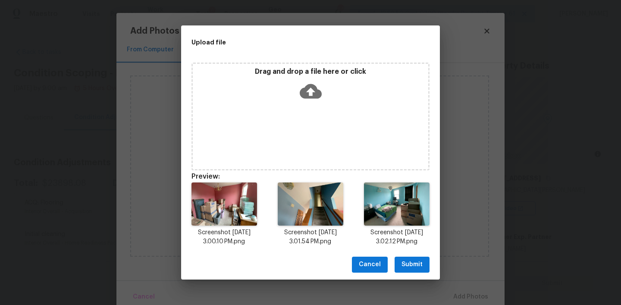
scroll to position [48, 0]
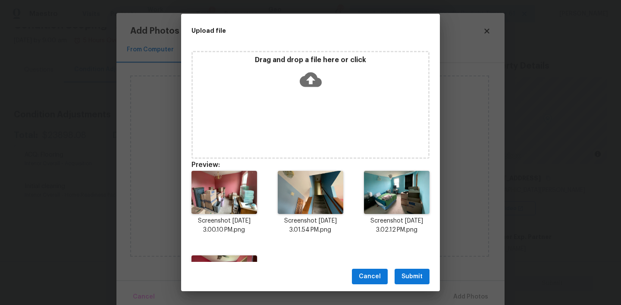
click at [411, 273] on span "Submit" at bounding box center [411, 276] width 21 height 11
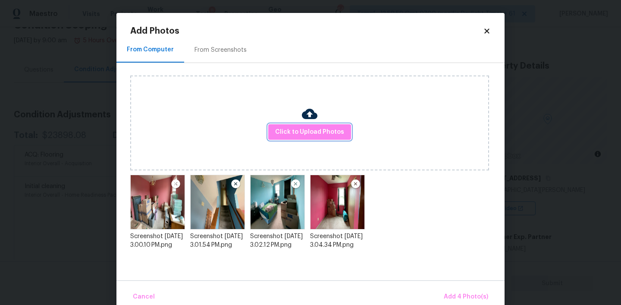
scroll to position [14, 0]
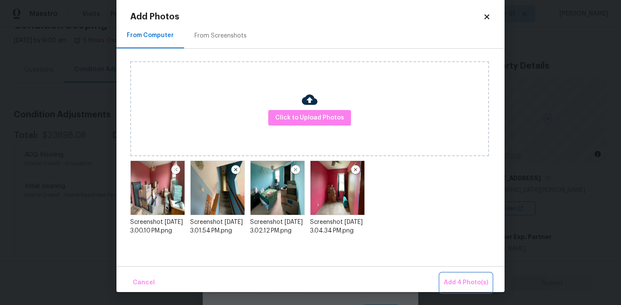
click at [455, 281] on span "Add 4 Photo(s)" at bounding box center [466, 282] width 44 height 11
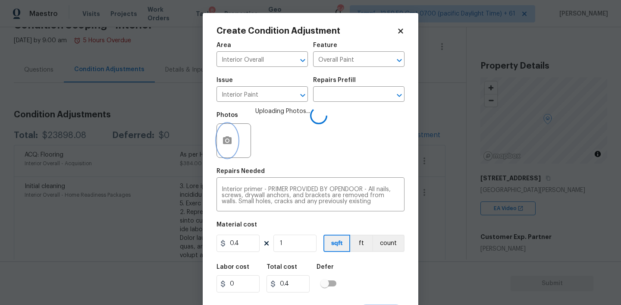
scroll to position [0, 0]
click at [291, 244] on input "1" at bounding box center [294, 243] width 43 height 17
type input "19"
type input "7.6"
type input "192"
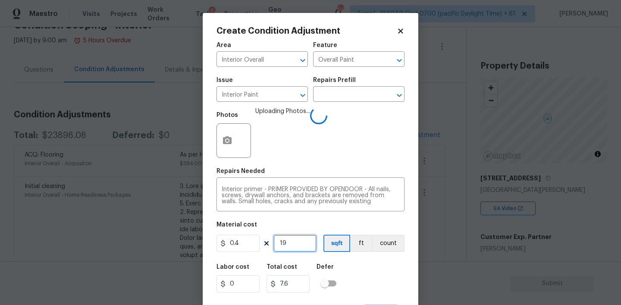
type input "76.8"
type input "1920"
type input "768"
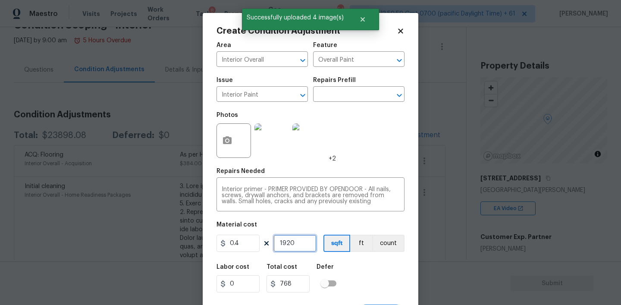
scroll to position [17, 0]
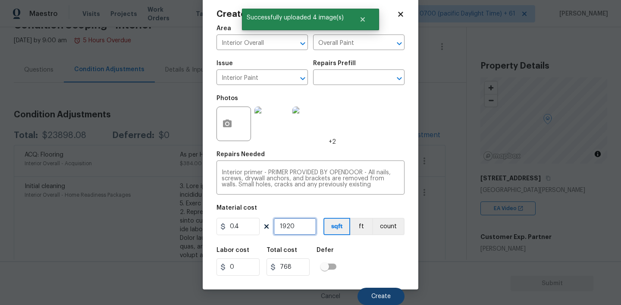
type input "1920"
click at [375, 292] on button "Create" at bounding box center [380, 296] width 47 height 17
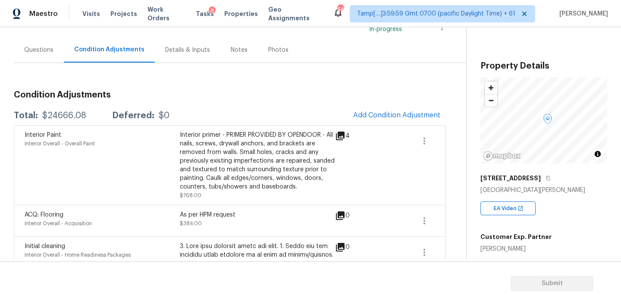
scroll to position [414, 0]
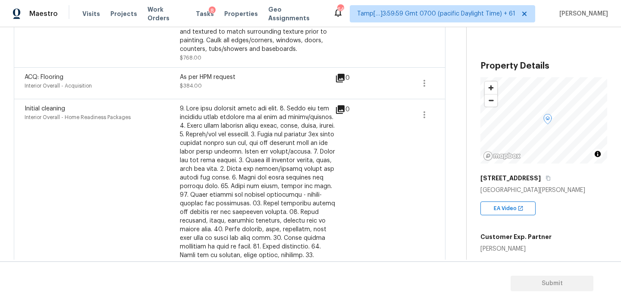
scroll to position [214, 0]
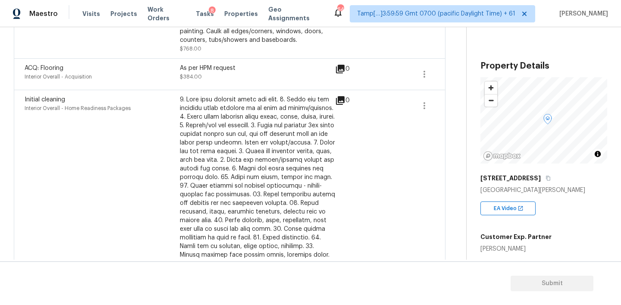
click at [194, 69] on div "As per HPM request" at bounding box center [257, 68] width 155 height 9
drag, startPoint x: 181, startPoint y: 67, endPoint x: 247, endPoint y: 69, distance: 66.4
click at [247, 69] on div "As per HPM request" at bounding box center [257, 68] width 155 height 9
copy div "As per HPM request"
click at [422, 102] on icon "button" at bounding box center [424, 105] width 10 height 10
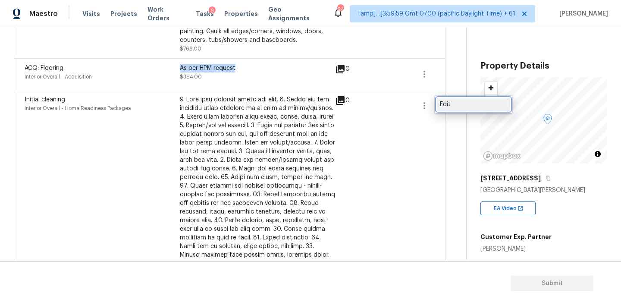
click at [445, 102] on div "Edit" at bounding box center [473, 104] width 67 height 9
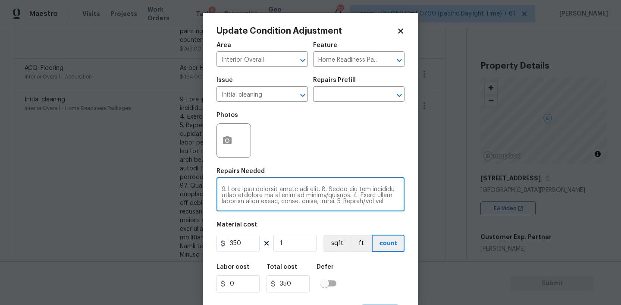
click at [267, 195] on textarea at bounding box center [311, 195] width 178 height 18
paste textarea "As per HPM request"
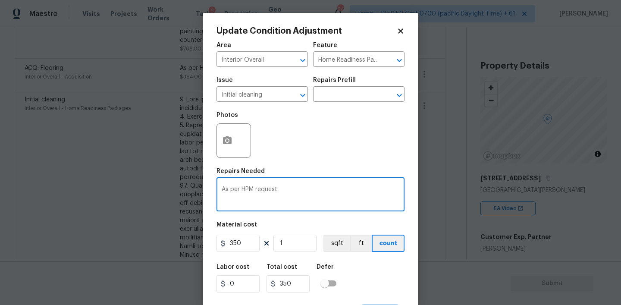
scroll to position [17, 0]
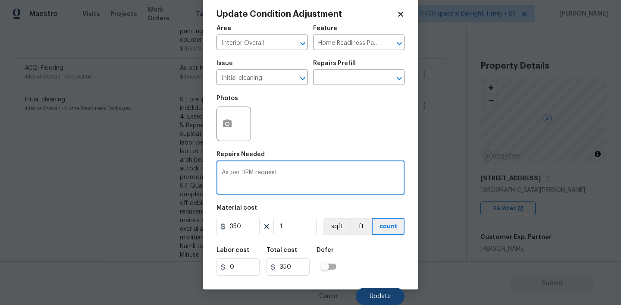
type textarea "As per HPM request"
click at [366, 298] on button "Update" at bounding box center [380, 296] width 49 height 17
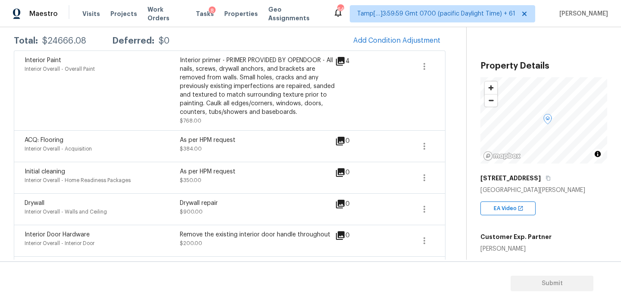
scroll to position [96, 0]
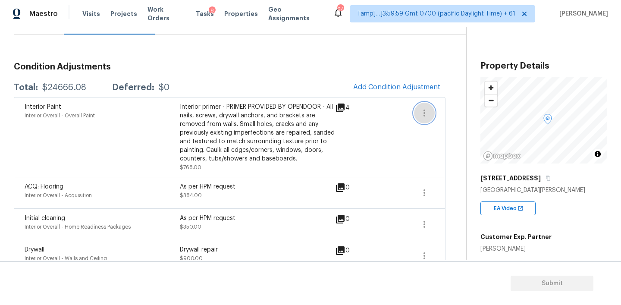
click at [420, 115] on icon "button" at bounding box center [424, 113] width 10 height 10
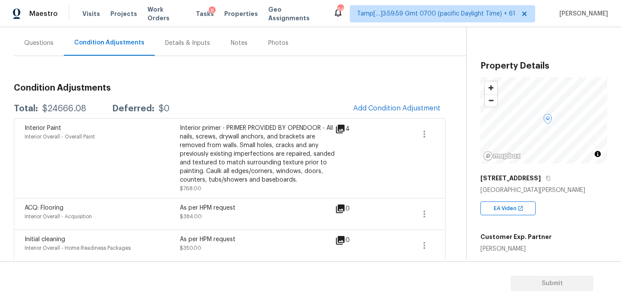
scroll to position [64, 0]
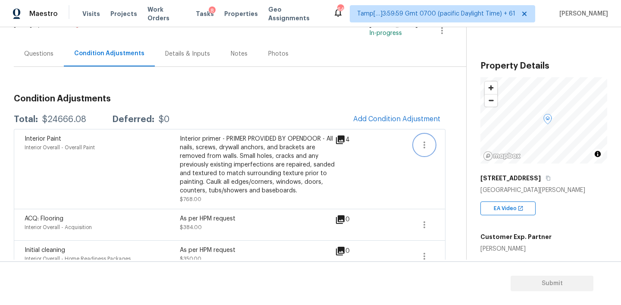
click at [422, 147] on icon "button" at bounding box center [424, 145] width 10 height 10
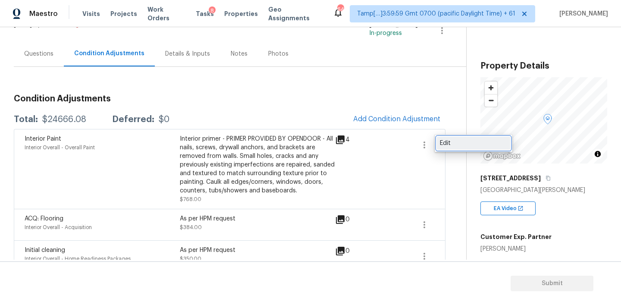
click at [454, 147] on link "Edit" at bounding box center [473, 143] width 73 height 13
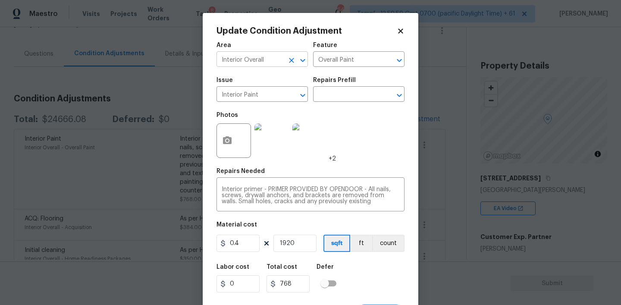
click at [286, 61] on button "Clear" at bounding box center [291, 60] width 12 height 12
click at [389, 60] on icon "Clear" at bounding box center [388, 60] width 9 height 9
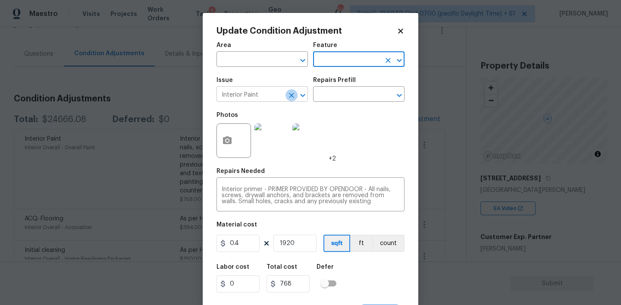
click at [289, 97] on icon "Clear" at bounding box center [291, 95] width 5 height 5
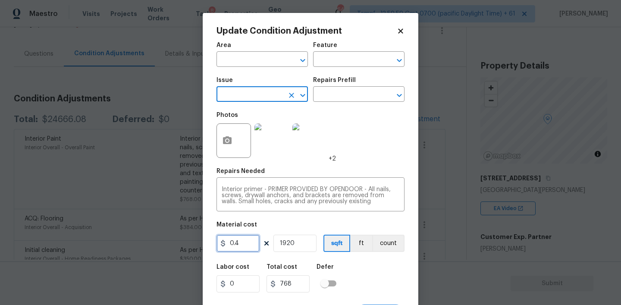
click at [241, 247] on input "0.4" at bounding box center [237, 243] width 43 height 17
type input "0"
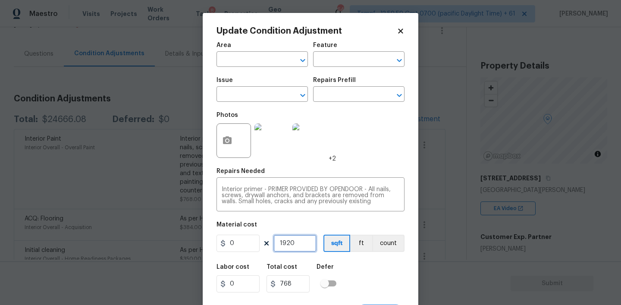
type input "0"
click at [293, 244] on input "1920" at bounding box center [294, 243] width 43 height 17
type input "0"
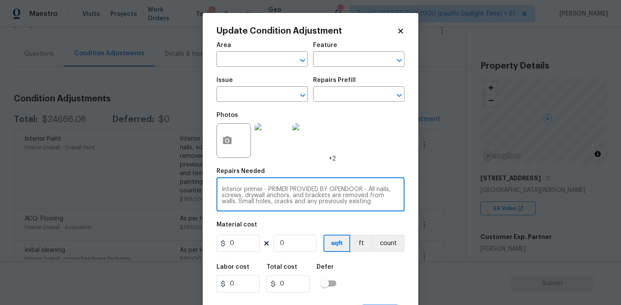
click at [274, 192] on textarea "Interior primer - PRIMER PROVIDED BY OPENDOOR - All nails, screws, drywall anch…" at bounding box center [311, 195] width 178 height 18
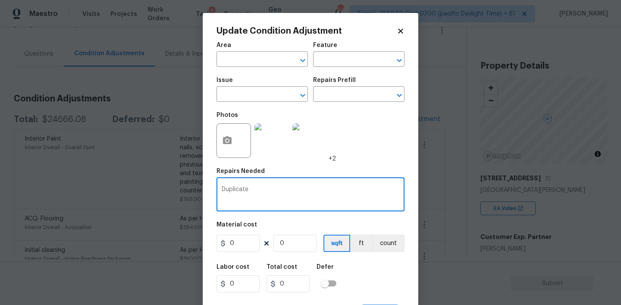
type textarea "Duplicate"
click at [372, 138] on div "Photos +2" at bounding box center [310, 135] width 188 height 56
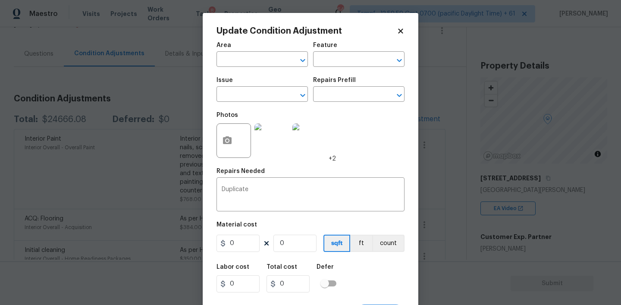
scroll to position [17, 0]
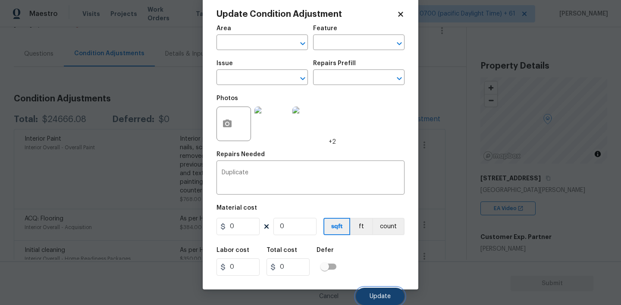
click at [382, 297] on span "Update" at bounding box center [379, 296] width 21 height 6
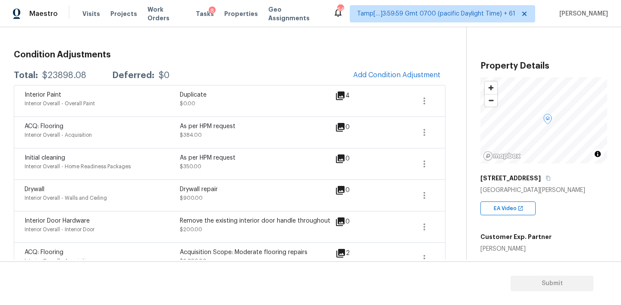
scroll to position [117, 0]
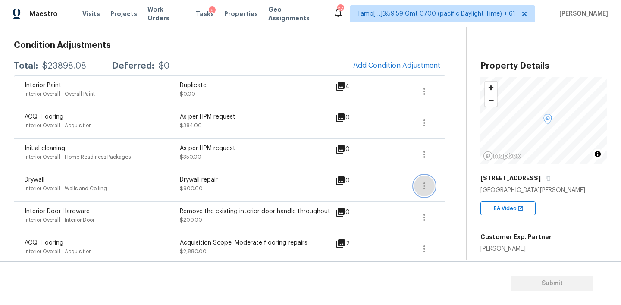
click at [420, 188] on icon "button" at bounding box center [424, 186] width 10 height 10
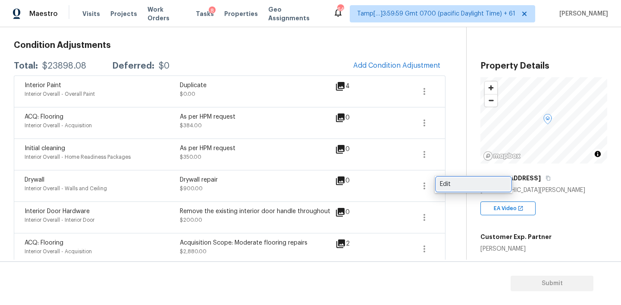
click at [452, 184] on div "Edit" at bounding box center [473, 184] width 67 height 9
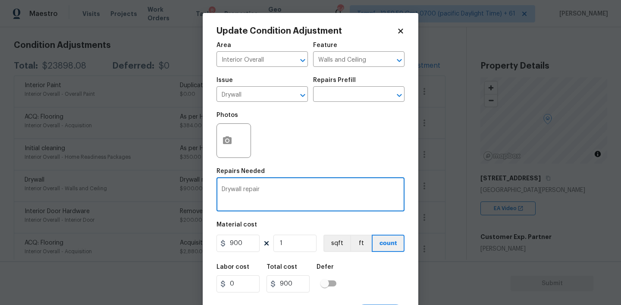
click at [222, 190] on textarea "Drywall repair" at bounding box center [311, 195] width 178 height 18
paste textarea "As per HPM request"
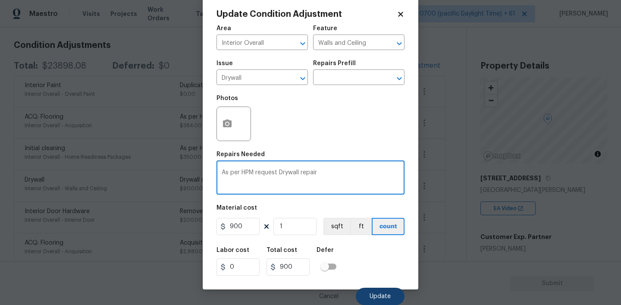
type textarea "As per HPM request Drywall repair"
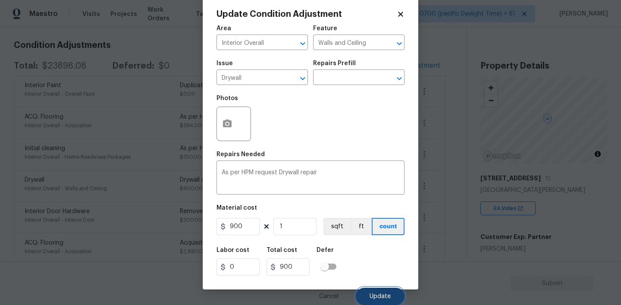
click at [373, 291] on button "Update" at bounding box center [380, 296] width 49 height 17
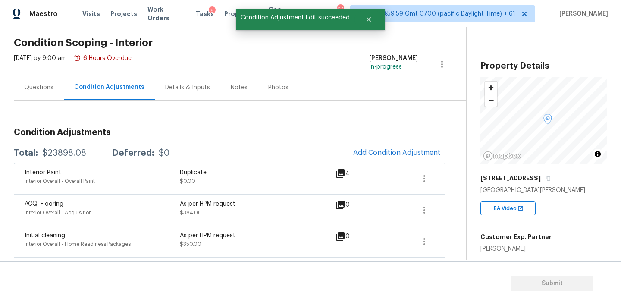
scroll to position [0, 0]
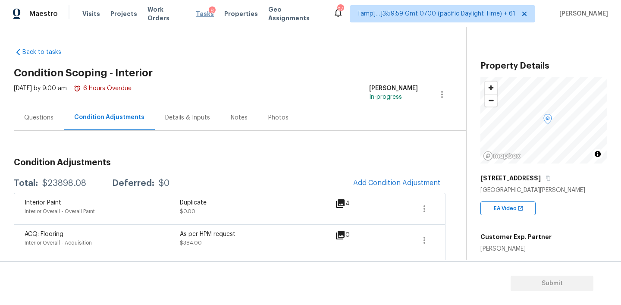
click at [196, 11] on span "Tasks" at bounding box center [205, 14] width 18 height 6
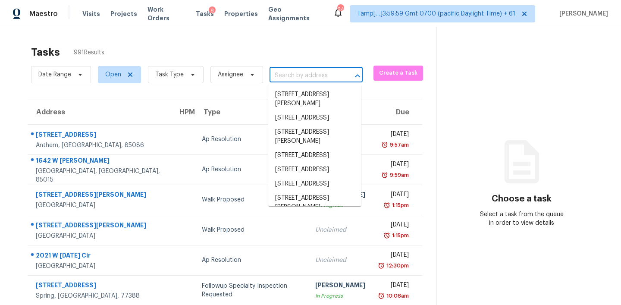
click at [282, 74] on input "text" at bounding box center [303, 75] width 69 height 13
paste input "910 Saint Timothy St Corpus Christi TX 78418"
type input "910 Saint Timothy St Corpus Christi TX 78418"
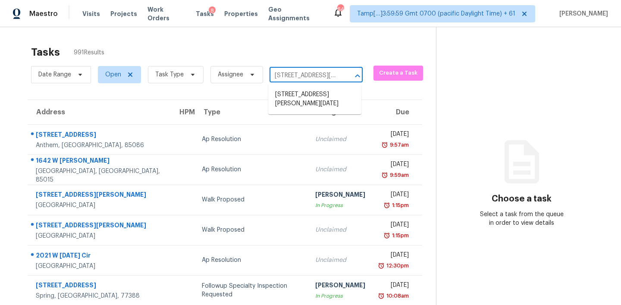
scroll to position [0, 63]
click at [285, 94] on li "910 Saint Timothy St, Corpus Christi, TX 78418" at bounding box center [314, 99] width 93 height 23
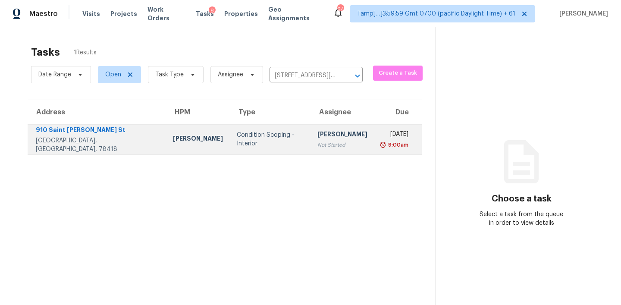
click at [317, 138] on div "[PERSON_NAME]" at bounding box center [342, 135] width 50 height 11
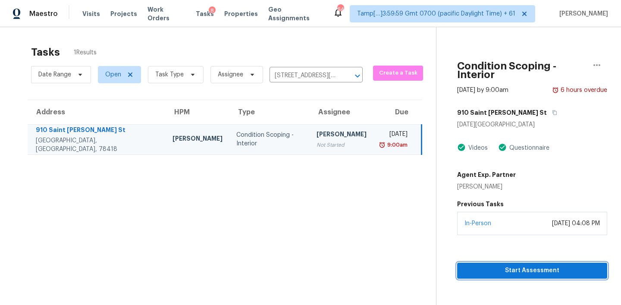
click at [518, 265] on span "Start Assessment" at bounding box center [532, 270] width 136 height 11
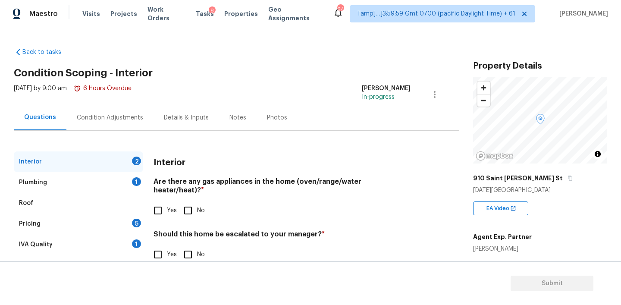
click at [191, 202] on input "No" at bounding box center [188, 210] width 18 height 18
checkbox input "true"
click at [290, 219] on div "Interior Are there any gas appliances in the home (oven/range/water heater/heat…" at bounding box center [281, 212] width 257 height 122
click at [292, 230] on h4 "Should this home be escalated to your manager? *" at bounding box center [281, 236] width 257 height 12
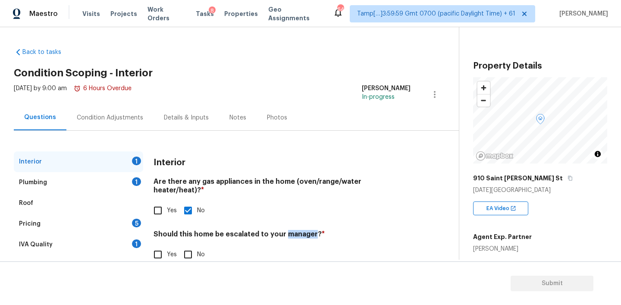
click at [292, 230] on h4 "Should this home be escalated to your manager? *" at bounding box center [281, 236] width 257 height 12
copy h4 "manager"
click at [187, 246] on input "No" at bounding box center [188, 254] width 18 height 18
checkbox input "true"
click at [112, 183] on div "Plumbing 1" at bounding box center [78, 182] width 129 height 21
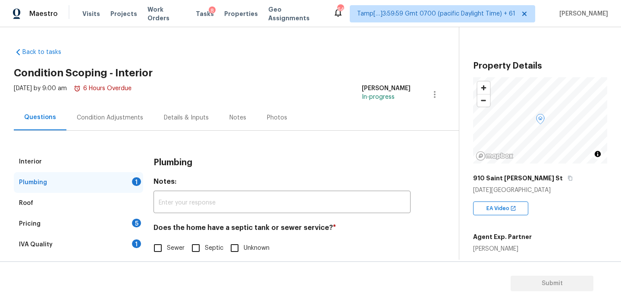
click at [160, 245] on input "Sewer" at bounding box center [158, 248] width 18 height 18
checkbox input "true"
click at [108, 226] on div "Pricing 5" at bounding box center [78, 223] width 129 height 21
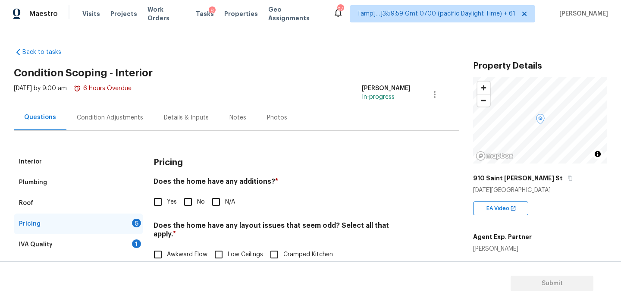
scroll to position [56, 0]
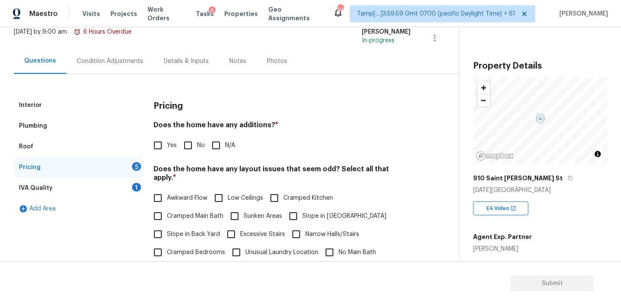
click at [254, 124] on h4 "Does the home have any additions? *" at bounding box center [281, 127] width 257 height 12
copy h4 "additions"
click at [166, 144] on input "Yes" at bounding box center [158, 145] width 18 height 18
checkbox input "true"
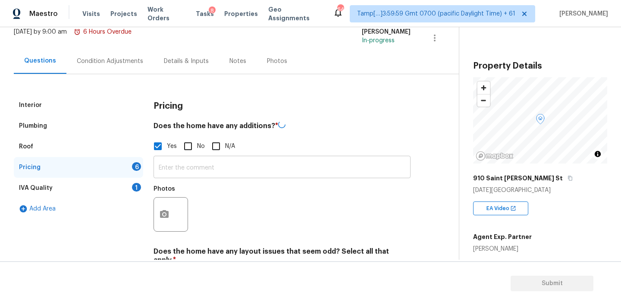
click at [185, 168] on input "text" at bounding box center [281, 168] width 257 height 20
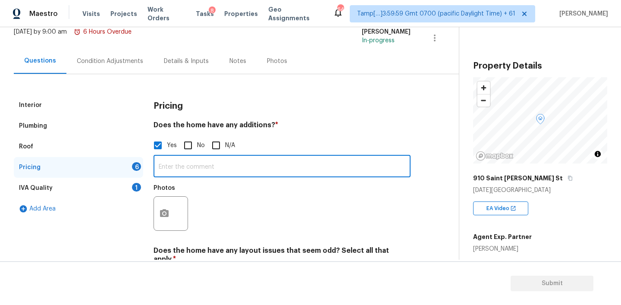
paste input "Enclosed patio"
type input "Enclosed patio"
click at [162, 207] on button "button" at bounding box center [164, 214] width 21 height 34
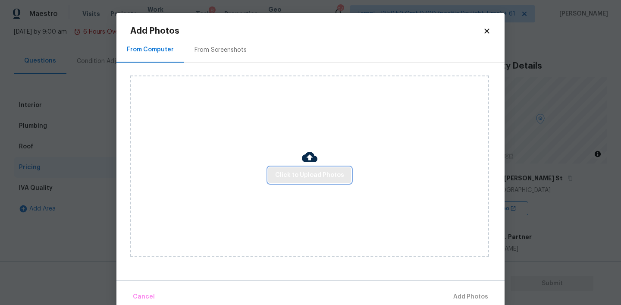
click at [306, 172] on span "Click to Upload Photos" at bounding box center [309, 175] width 69 height 11
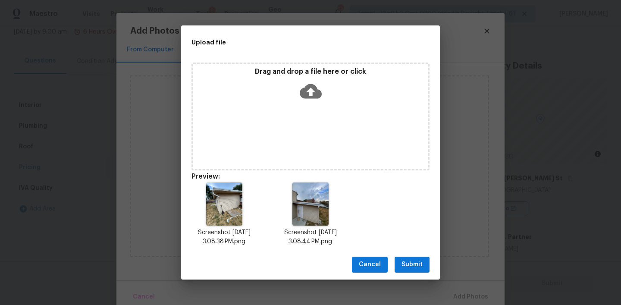
click at [413, 260] on span "Submit" at bounding box center [411, 264] width 21 height 11
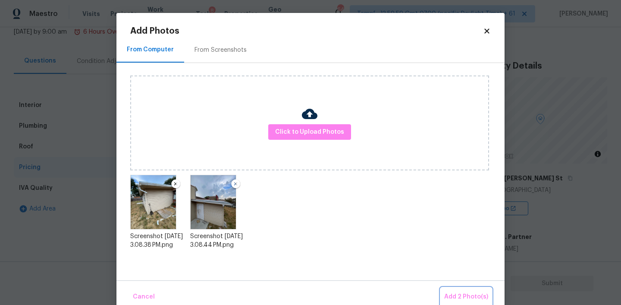
click at [456, 290] on button "Add 2 Photo(s)" at bounding box center [466, 297] width 51 height 19
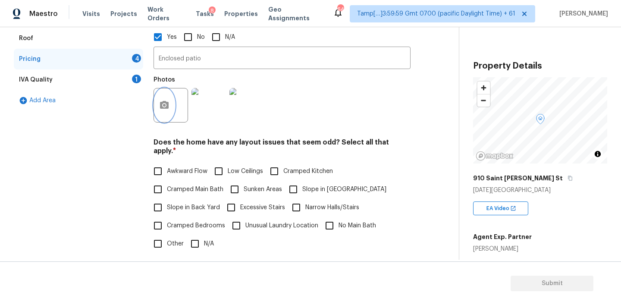
scroll to position [172, 0]
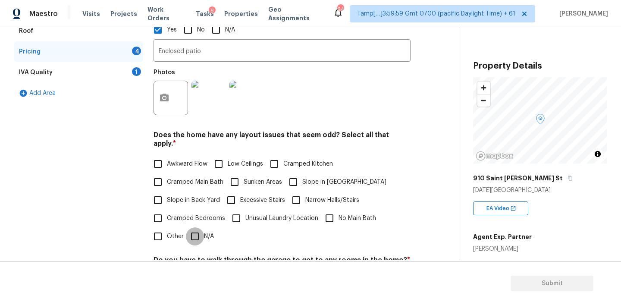
click at [200, 228] on input "N/A" at bounding box center [195, 236] width 18 height 18
checkbox input "true"
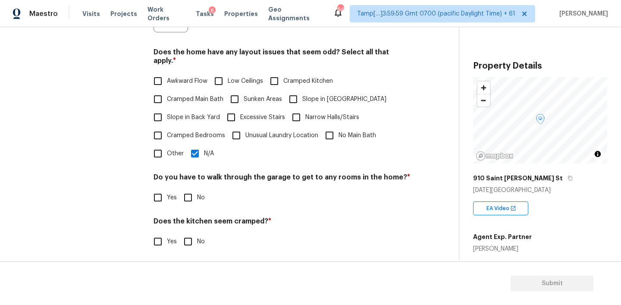
click at [189, 188] on input "No" at bounding box center [188, 197] width 18 height 18
checkbox input "true"
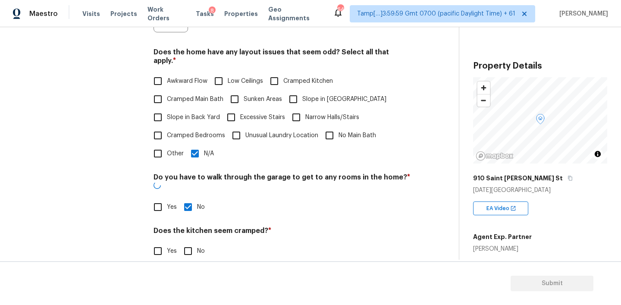
click at [188, 242] on input "No" at bounding box center [188, 251] width 18 height 18
checkbox input "true"
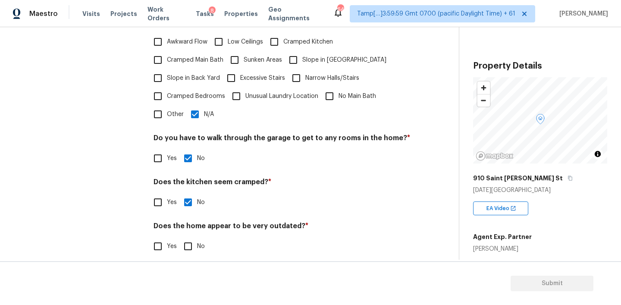
click at [189, 239] on input "No" at bounding box center [188, 246] width 18 height 18
checkbox input "true"
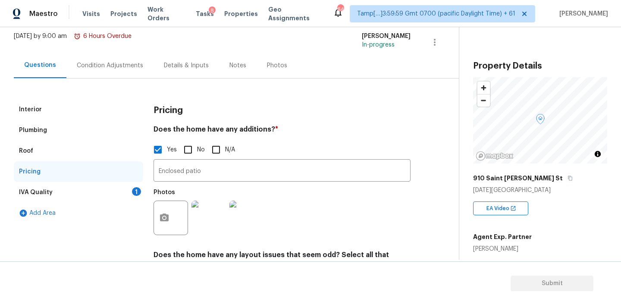
scroll to position [44, 0]
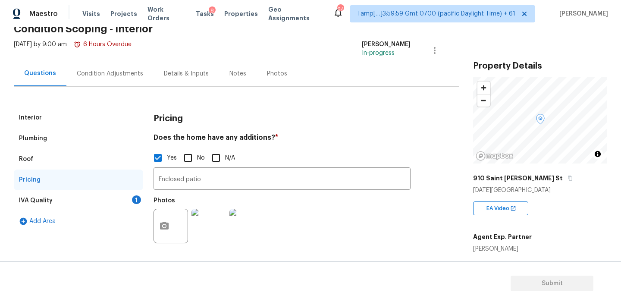
click at [57, 198] on div "IVA Quality 1" at bounding box center [78, 200] width 129 height 21
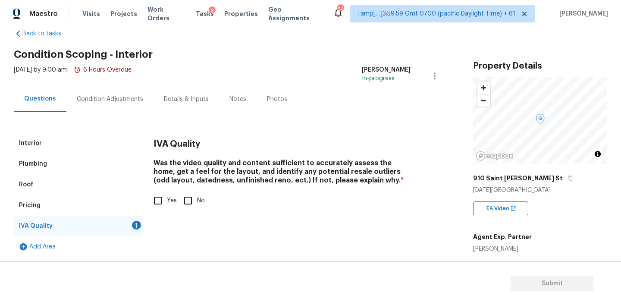
scroll to position [19, 0]
click at [161, 201] on input "Yes" at bounding box center [158, 200] width 18 height 18
checkbox input "true"
click at [116, 99] on div "Condition Adjustments" at bounding box center [110, 99] width 66 height 9
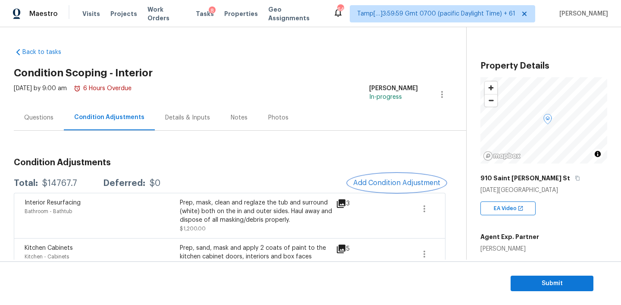
click at [387, 179] on span "Add Condition Adjustment" at bounding box center [396, 183] width 87 height 8
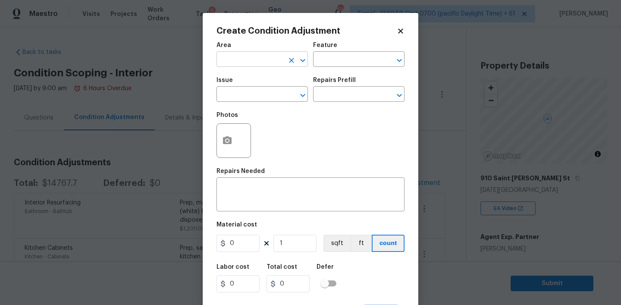
click at [259, 57] on input "text" at bounding box center [249, 59] width 67 height 13
type input "Interior Overall"
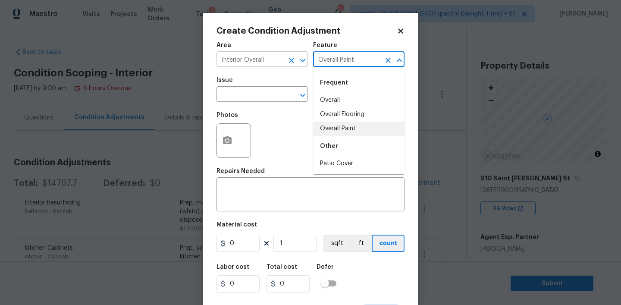
type input "Overall Paint"
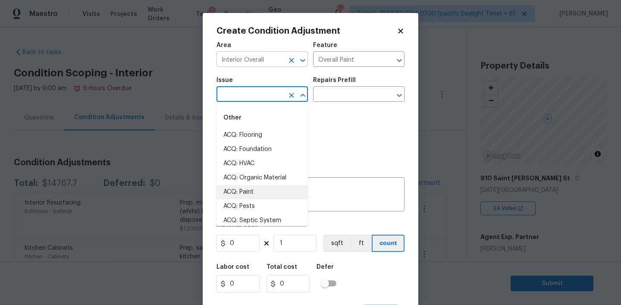
type input "ACQ: Paint"
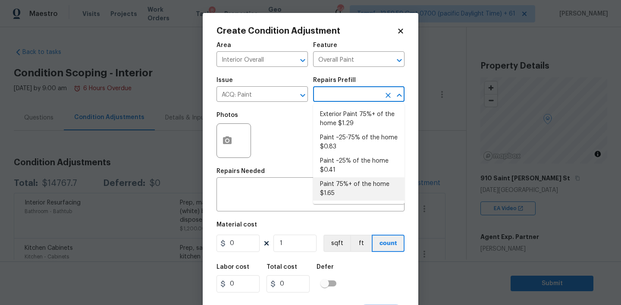
click at [344, 182] on li "Paint 75%+ of the home $1.65" at bounding box center [358, 188] width 91 height 23
type input "Acquisition"
type textarea "Acquisition Scope: 75%+ of the home will likely require interior paint"
type input "1.65"
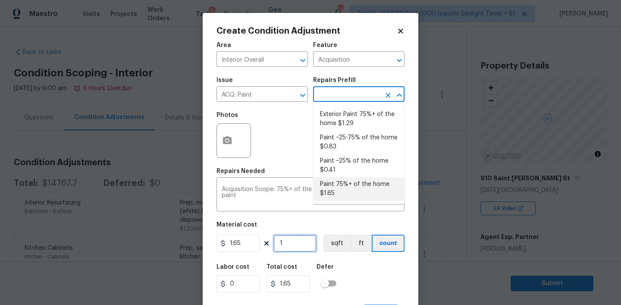
click at [300, 241] on input "1" at bounding box center [294, 243] width 43 height 17
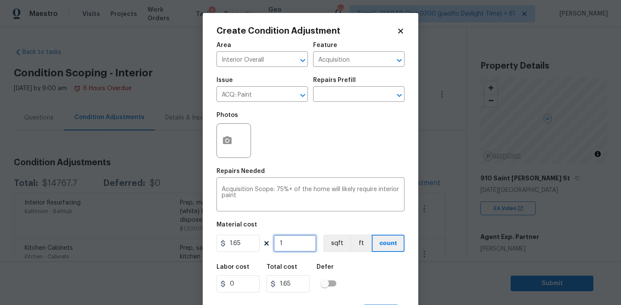
type input "14"
type input "23.1"
type input "149"
type input "245.85"
type input "1493"
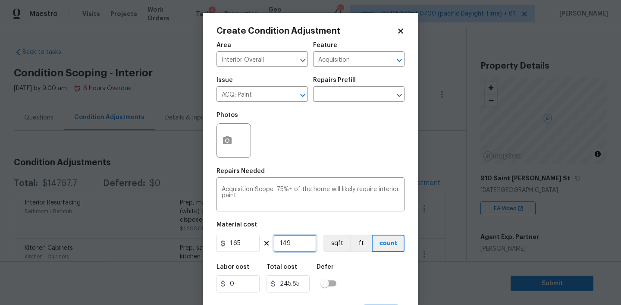
type input "2463.45"
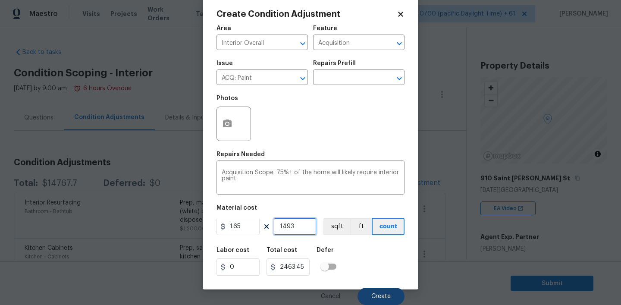
type input "1493"
click at [372, 291] on button "Create" at bounding box center [380, 296] width 47 height 17
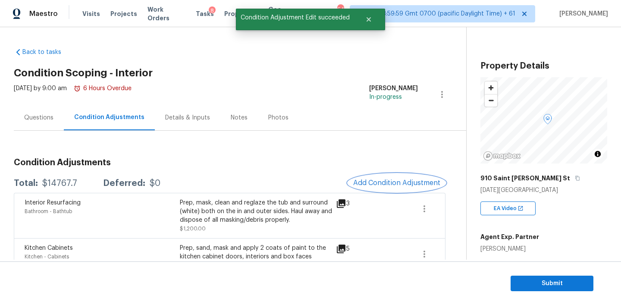
scroll to position [0, 0]
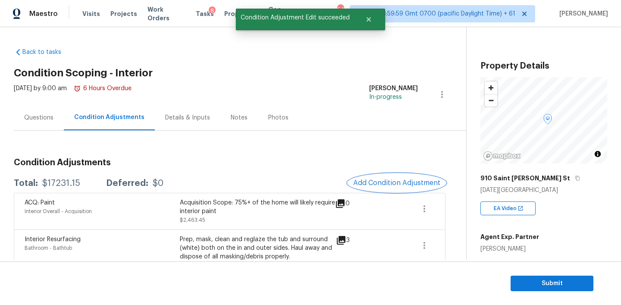
click at [401, 180] on span "Add Condition Adjustment" at bounding box center [396, 183] width 87 height 8
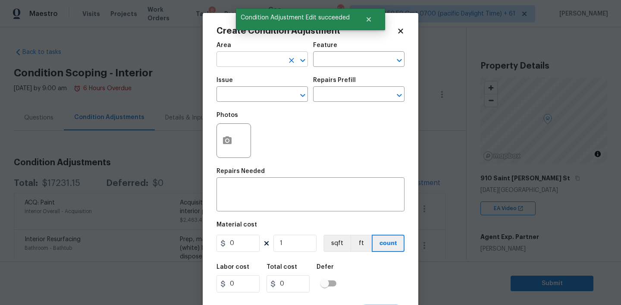
click at [250, 65] on input "text" at bounding box center [249, 59] width 67 height 13
type input "Interior Overall"
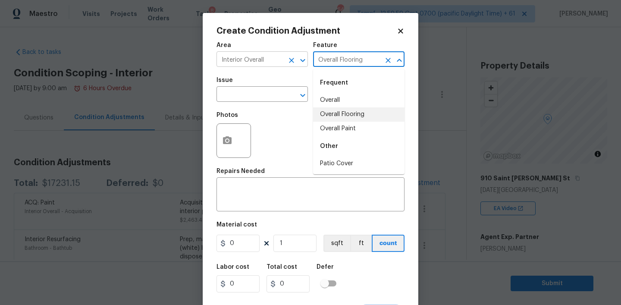
type input "Overall Flooring"
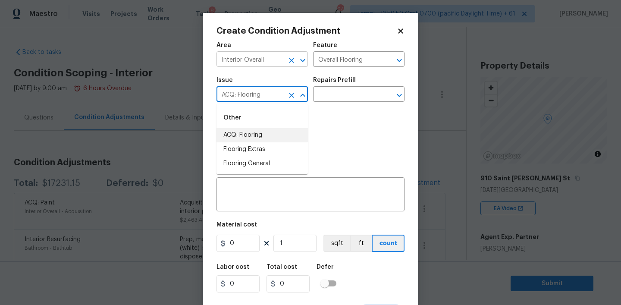
type input "ACQ: Flooring"
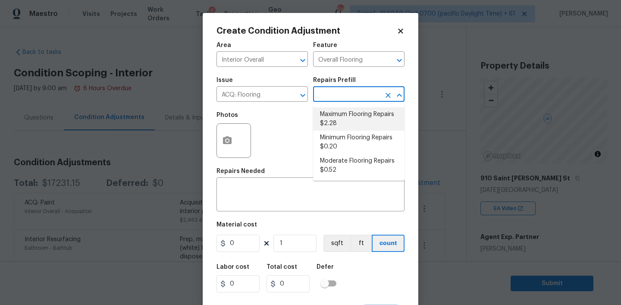
click at [341, 118] on li "Maximum Flooring Repairs $2.28" at bounding box center [358, 118] width 91 height 23
type input "Acquisition"
type textarea "Acquisition Scope: Maximum flooring repairs"
type input "2.28"
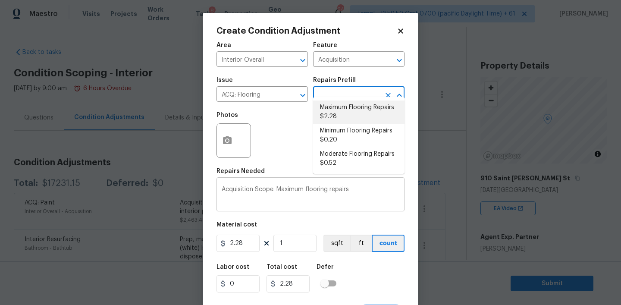
scroll to position [17, 0]
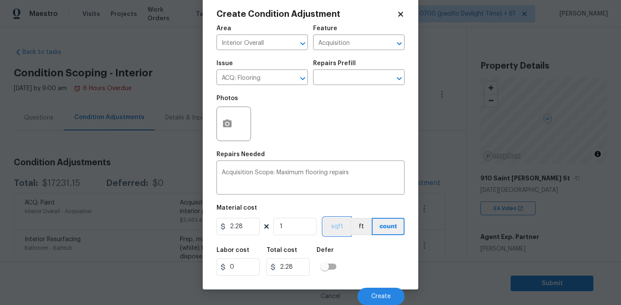
click at [341, 225] on button "sqft" at bounding box center [336, 226] width 27 height 17
click at [294, 224] on input "1" at bounding box center [294, 226] width 43 height 17
type input "14"
type input "31.92"
type input "149"
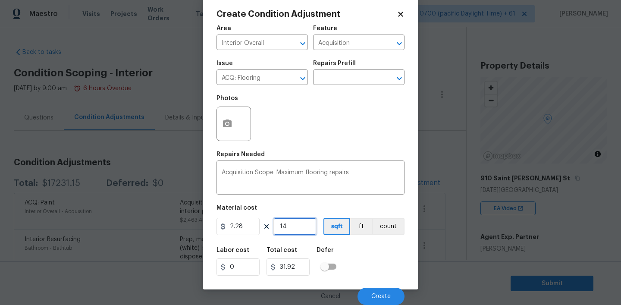
type input "339.72"
type input "1493"
type input "3404.04"
type input "1493"
click at [381, 294] on span "Create" at bounding box center [380, 296] width 19 height 6
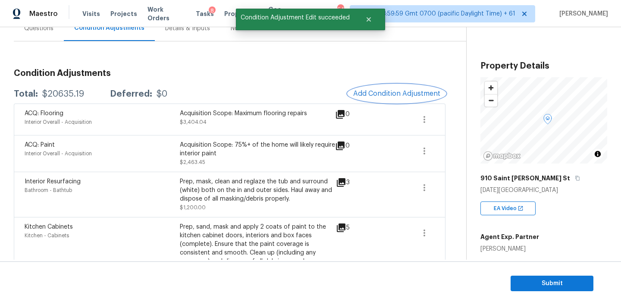
scroll to position [96, 0]
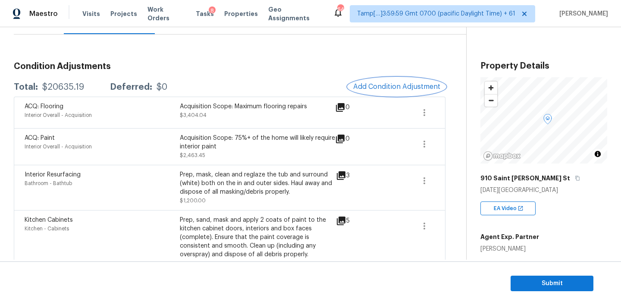
click at [394, 90] on span "Add Condition Adjustment" at bounding box center [396, 87] width 87 height 8
click at [304, 78] on div "Total: $20635.19 Deferred: $0 Add Condition Adjustment" at bounding box center [230, 87] width 432 height 19
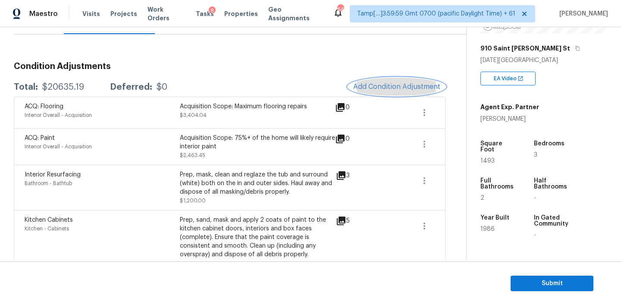
click at [392, 84] on span "Add Condition Adjustment" at bounding box center [396, 87] width 87 height 8
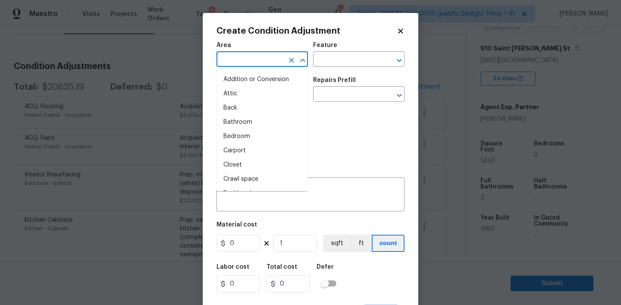
click at [263, 60] on input "text" at bounding box center [249, 59] width 67 height 13
type input "Interior Overall"
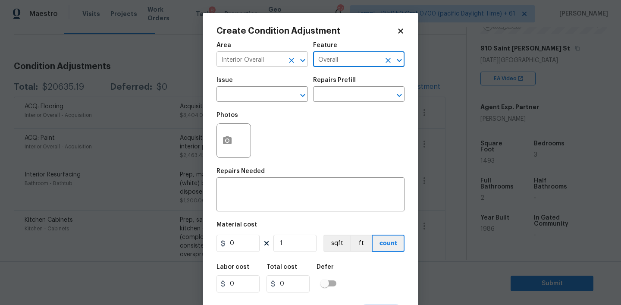
type input "Overall"
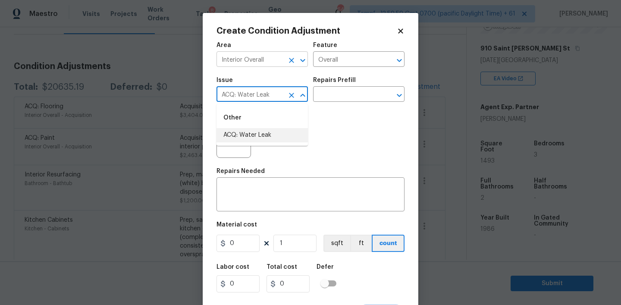
type input "ACQ: Water Leak"
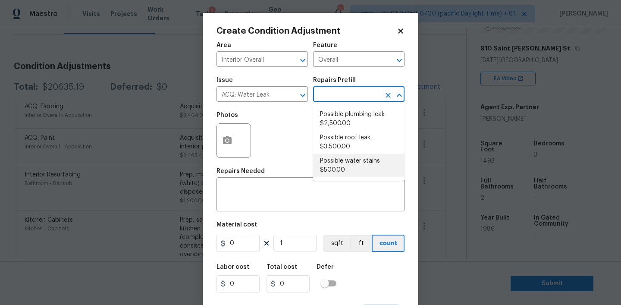
click at [338, 165] on li "Possible water stains $500.00" at bounding box center [358, 165] width 91 height 23
type input "Acquisition"
type textarea "Acquisition Scope: Possible water stains"
type input "500"
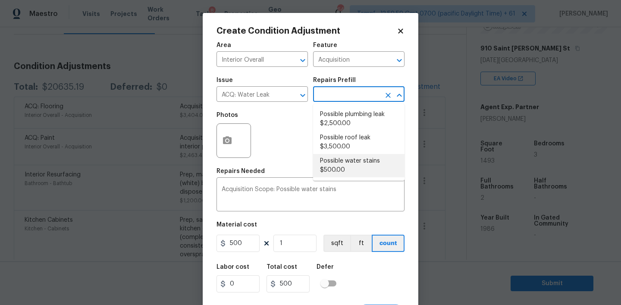
click at [347, 96] on input "text" at bounding box center [346, 94] width 67 height 13
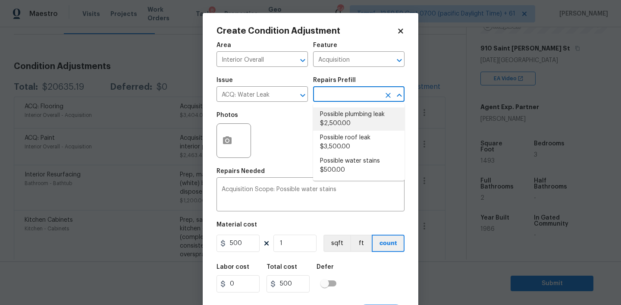
click at [344, 121] on li "Possible plumbing leak $2,500.00" at bounding box center [358, 118] width 91 height 23
type textarea "Acquisition Scope: Possible plumbing leak"
type input "2500"
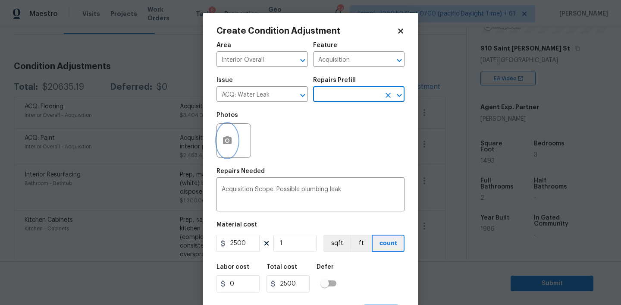
click at [235, 139] on button "button" at bounding box center [227, 141] width 21 height 34
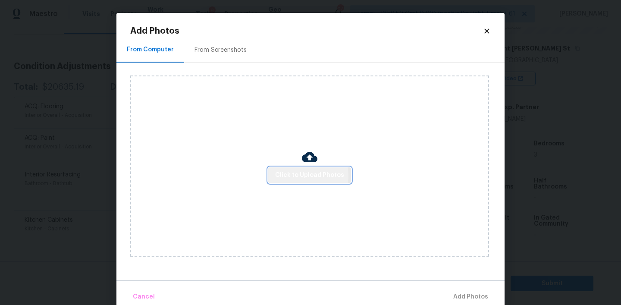
click at [301, 175] on span "Click to Upload Photos" at bounding box center [309, 175] width 69 height 11
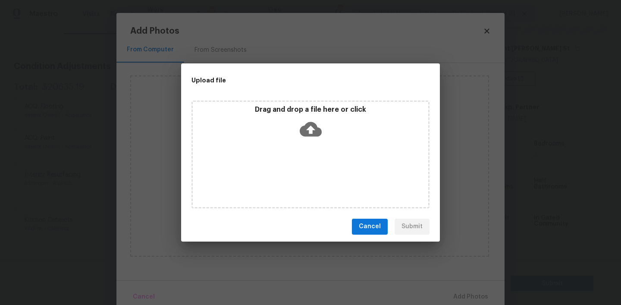
click at [311, 124] on icon at bounding box center [311, 129] width 22 height 15
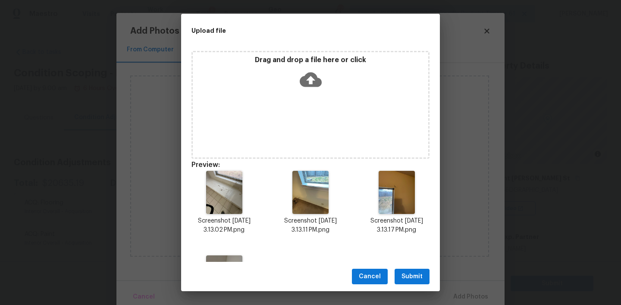
scroll to position [130, 0]
click at [416, 278] on span "Submit" at bounding box center [411, 276] width 21 height 11
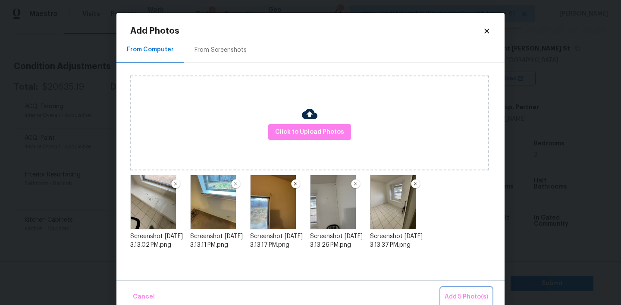
click at [463, 297] on span "Add 5 Photo(s)" at bounding box center [466, 296] width 44 height 11
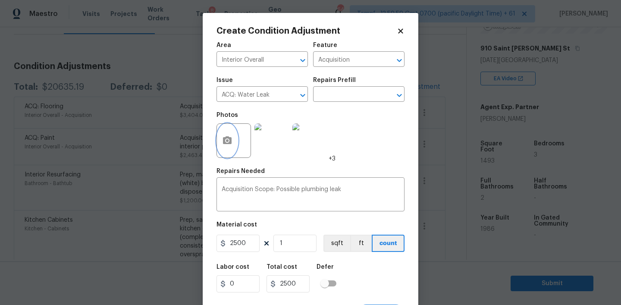
scroll to position [17, 0]
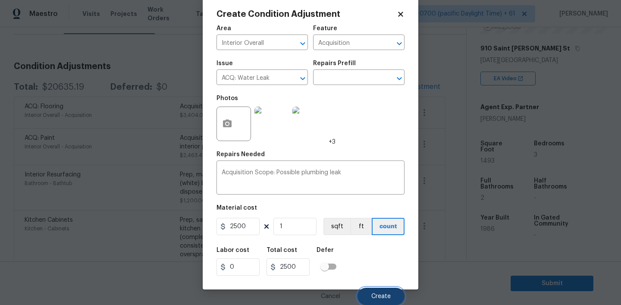
click at [372, 291] on button "Create" at bounding box center [380, 296] width 47 height 17
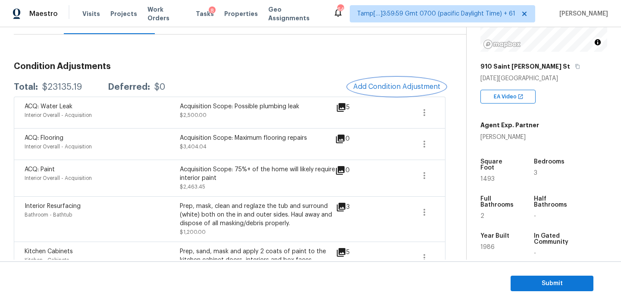
scroll to position [90, 0]
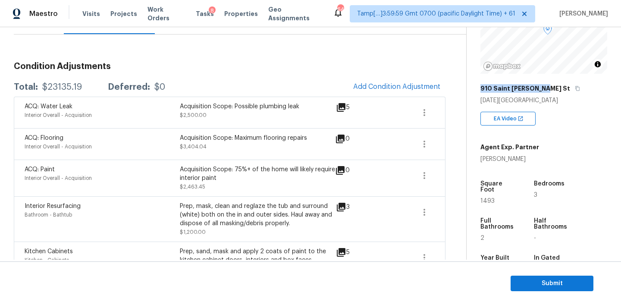
drag, startPoint x: 541, startPoint y: 87, endPoint x: 479, endPoint y: 88, distance: 62.9
click at [479, 87] on div "Property Details © Mapbox © OpenStreetMap Improve this map [STREET_ADDRESS][PER…" at bounding box center [536, 163] width 141 height 453
copy h5 "910 Saint [PERSON_NAME] St"
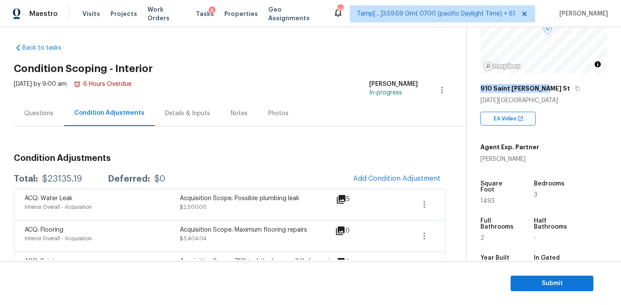
scroll to position [0, 0]
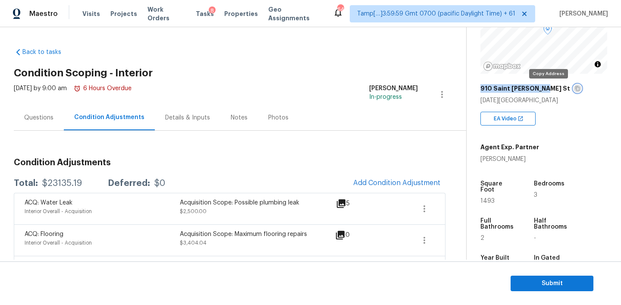
click at [575, 88] on icon "button" at bounding box center [577, 88] width 5 height 5
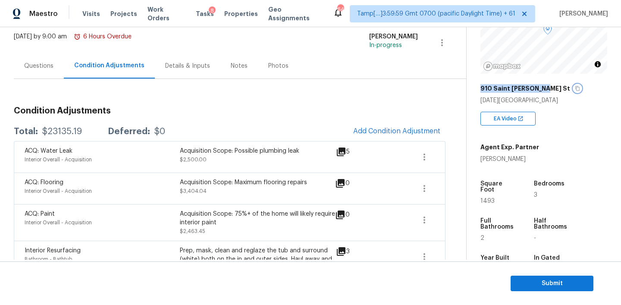
scroll to position [53, 0]
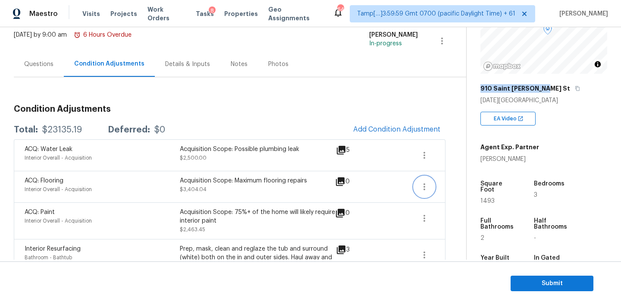
click at [429, 188] on icon "button" at bounding box center [424, 186] width 10 height 10
click at [459, 185] on div "Edit" at bounding box center [473, 185] width 67 height 9
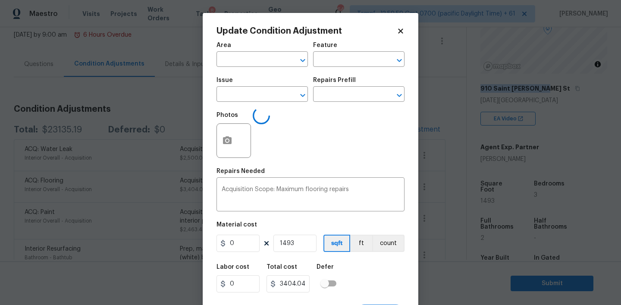
type input "Interior Overall"
type input "Acquisition"
type input "ACQ: Flooring"
type input "2.28"
click at [230, 141] on icon "button" at bounding box center [227, 140] width 9 height 8
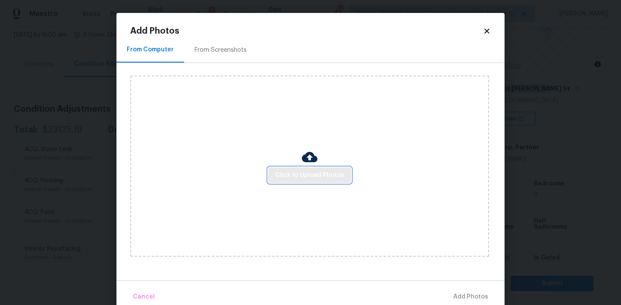
click at [308, 176] on span "Click to Upload Photos" at bounding box center [309, 175] width 69 height 11
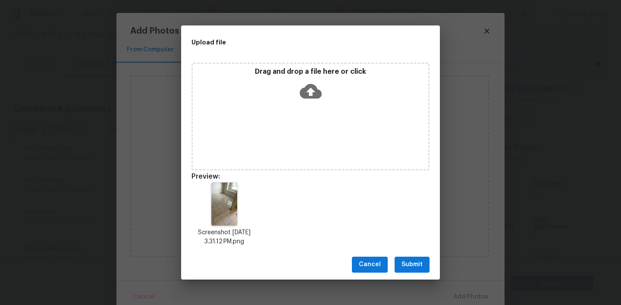
click at [404, 258] on button "Submit" at bounding box center [411, 265] width 35 height 16
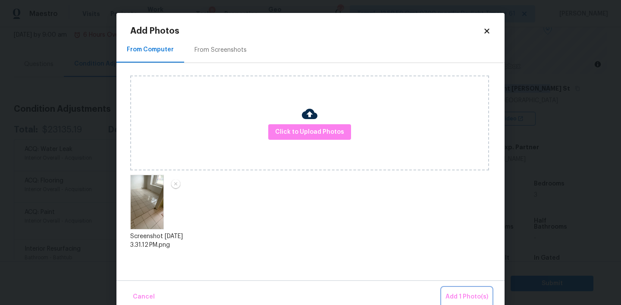
click at [459, 297] on span "Add 1 Photo(s)" at bounding box center [466, 296] width 43 height 11
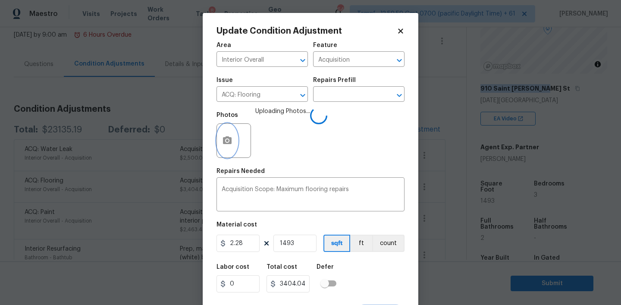
scroll to position [17, 0]
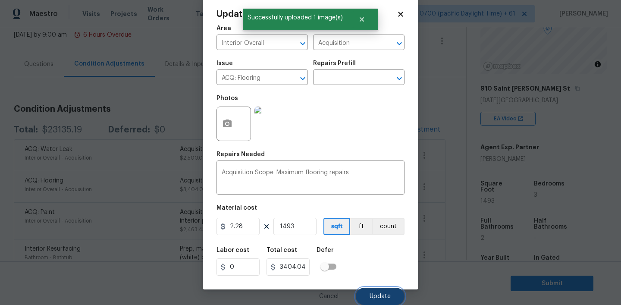
click at [380, 293] on span "Update" at bounding box center [379, 296] width 21 height 6
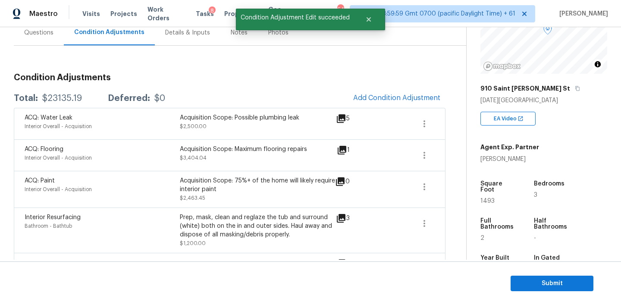
scroll to position [86, 0]
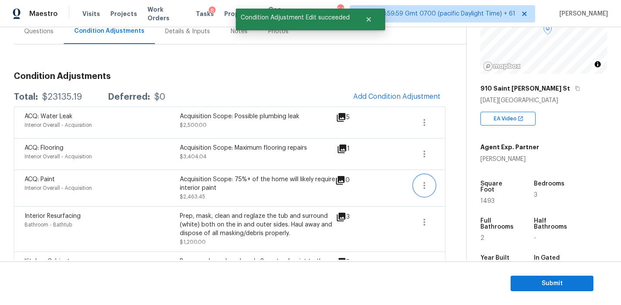
click at [422, 182] on icon "button" at bounding box center [424, 185] width 10 height 10
click at [456, 183] on div "Edit" at bounding box center [473, 183] width 67 height 9
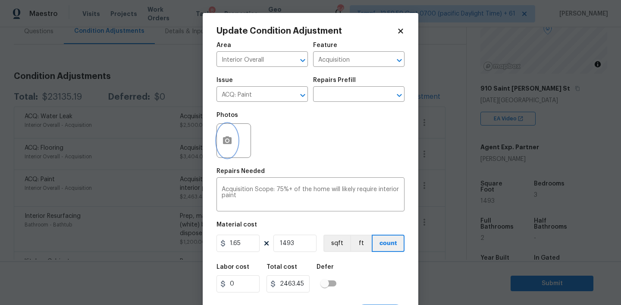
click at [234, 139] on button "button" at bounding box center [227, 141] width 21 height 34
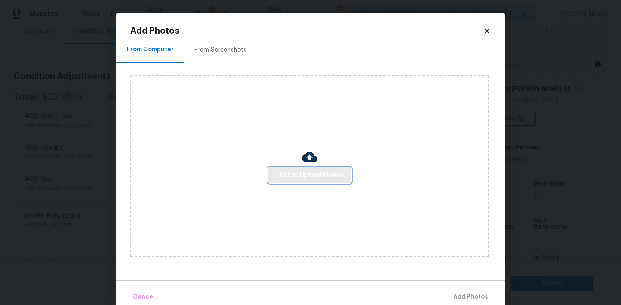
click at [300, 173] on span "Click to Upload Photos" at bounding box center [309, 175] width 69 height 11
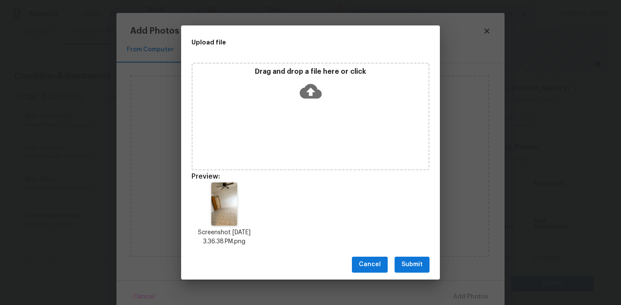
click at [419, 265] on span "Submit" at bounding box center [411, 264] width 21 height 11
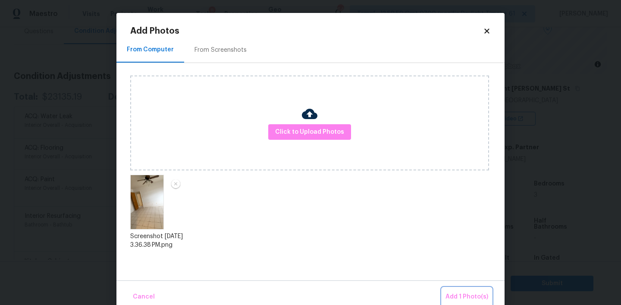
click at [460, 292] on span "Add 1 Photo(s)" at bounding box center [466, 296] width 43 height 11
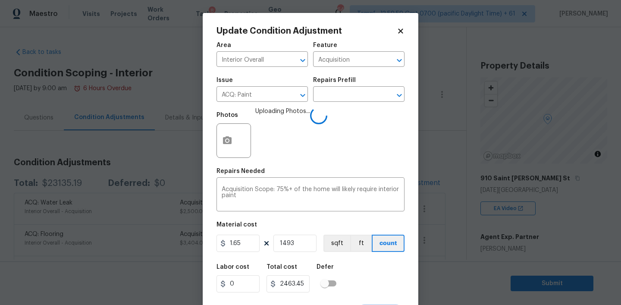
scroll to position [17, 0]
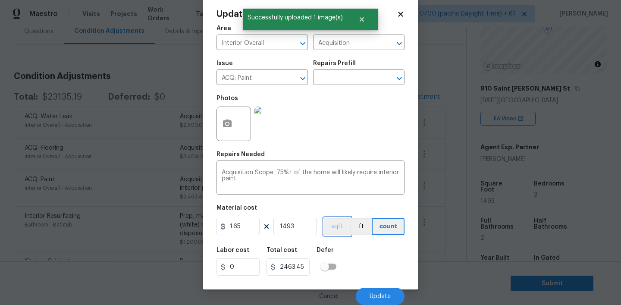
click at [338, 232] on button "sqft" at bounding box center [336, 226] width 27 height 17
click at [375, 296] on span "Update" at bounding box center [379, 296] width 21 height 6
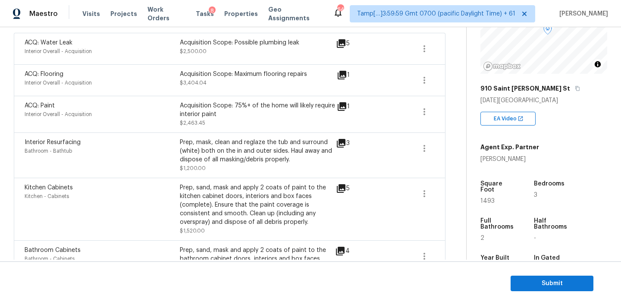
scroll to position [0, 0]
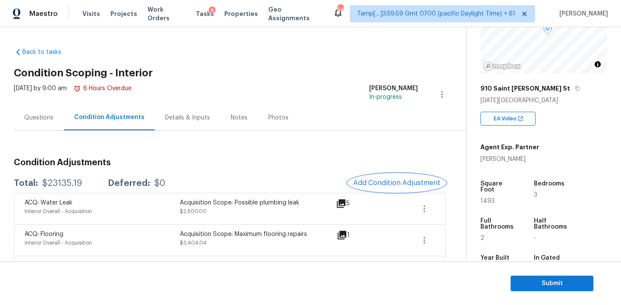
click at [388, 174] on button "Add Condition Adjustment" at bounding box center [396, 183] width 97 height 18
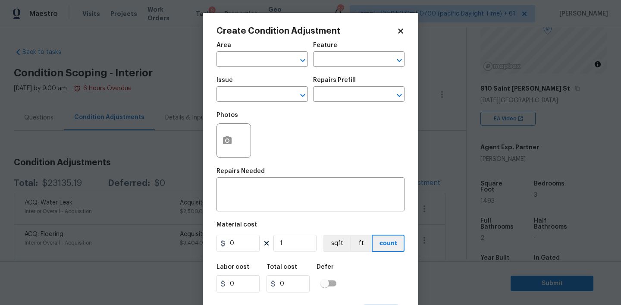
click at [250, 51] on div "Area" at bounding box center [261, 47] width 91 height 11
click at [247, 59] on input "text" at bounding box center [249, 59] width 67 height 13
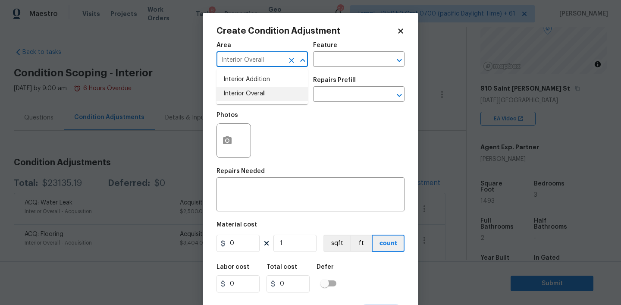
type input "Interior Overall"
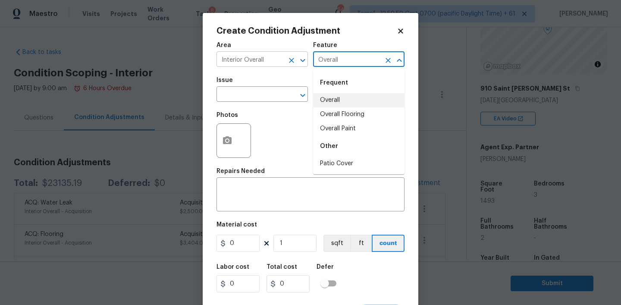
type input "Overall"
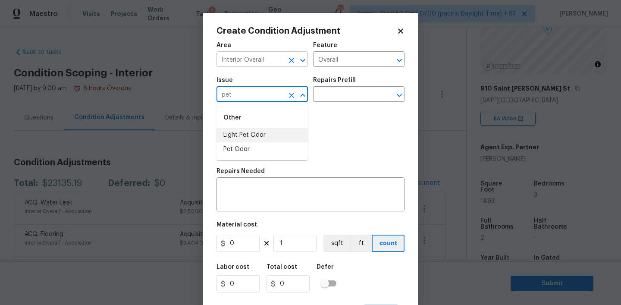
type input "Light Pet Odor"
click at [291, 94] on icon "Clear" at bounding box center [291, 95] width 5 height 5
type input "Pet Odor"
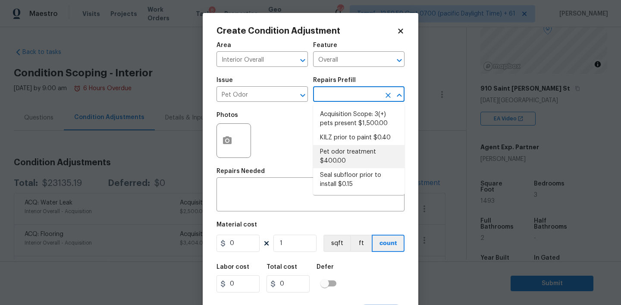
click at [339, 157] on li "Pet odor treatment $400.00" at bounding box center [358, 156] width 91 height 23
type textarea "Complete a chlorine dioxide odor treatment for the home due to heavy odor. This…"
type input "400"
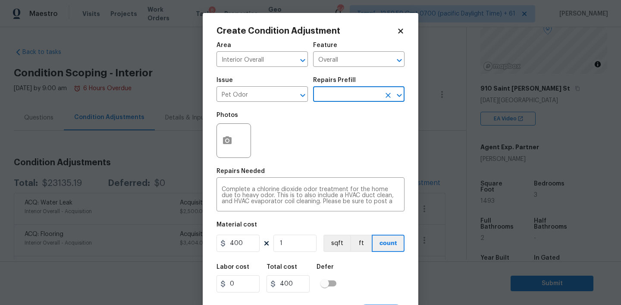
scroll to position [17, 0]
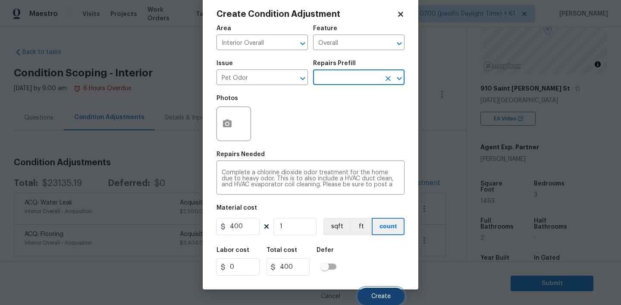
click at [377, 297] on span "Create" at bounding box center [380, 296] width 19 height 6
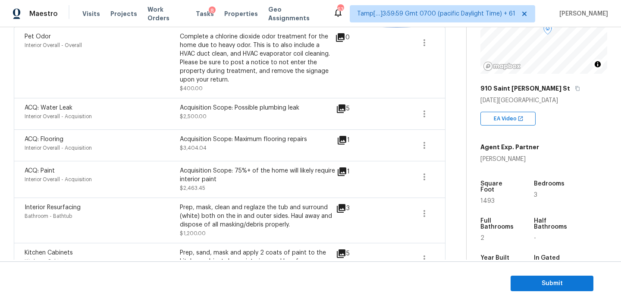
scroll to position [0, 0]
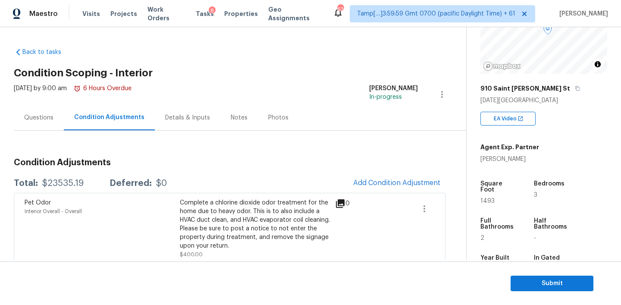
click at [55, 122] on div "Questions" at bounding box center [39, 117] width 50 height 25
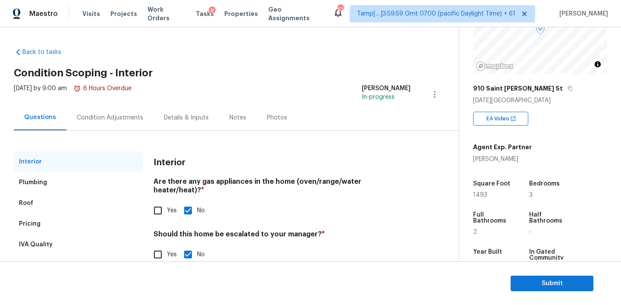
scroll to position [19, 0]
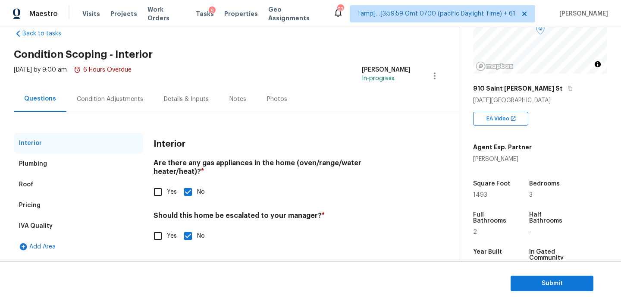
click at [161, 227] on input "Yes" at bounding box center [158, 236] width 18 height 18
checkbox input "true"
checkbox input "false"
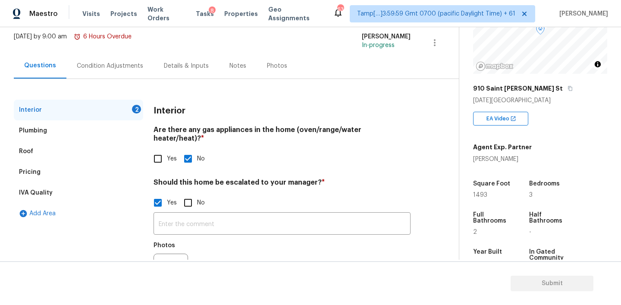
scroll to position [84, 0]
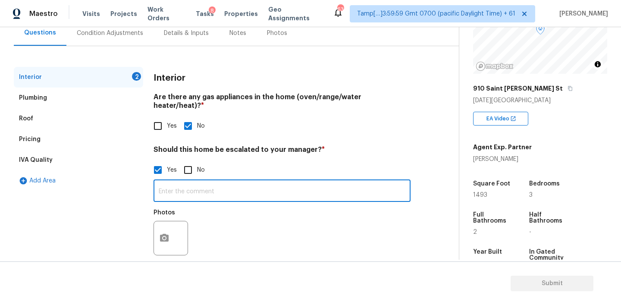
click at [182, 189] on input "text" at bounding box center [281, 191] width 257 height 20
click at [166, 234] on icon "button" at bounding box center [164, 238] width 9 height 8
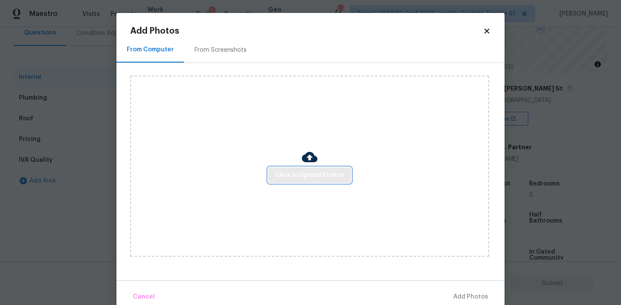
click at [302, 172] on span "Click to Upload Photos" at bounding box center [309, 175] width 69 height 11
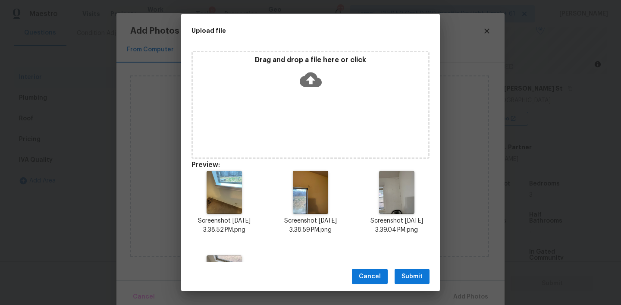
click at [407, 276] on span "Submit" at bounding box center [411, 276] width 21 height 11
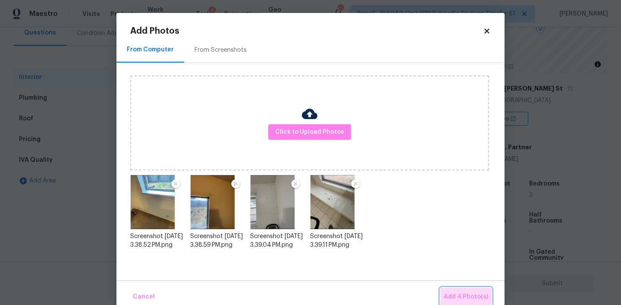
click at [466, 293] on span "Add 4 Photo(s)" at bounding box center [466, 296] width 44 height 11
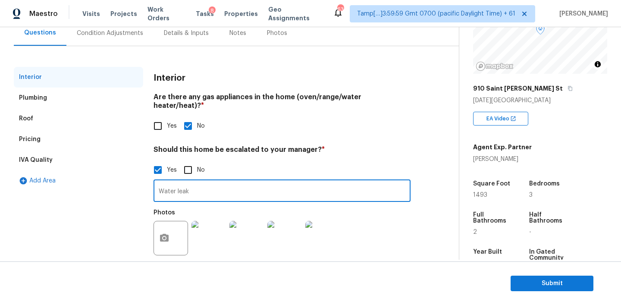
click at [207, 183] on input "Water leak" at bounding box center [281, 191] width 257 height 20
paste input "Couple of leaks at some windows."
type input "Couple of leaks at some windows."
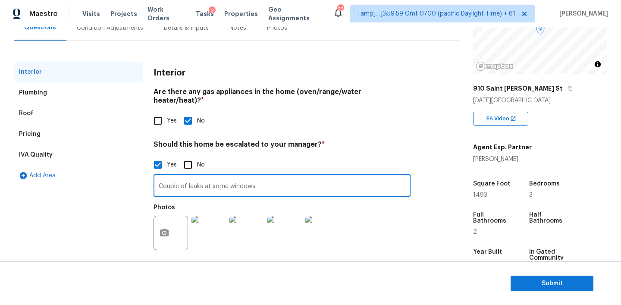
scroll to position [0, 0]
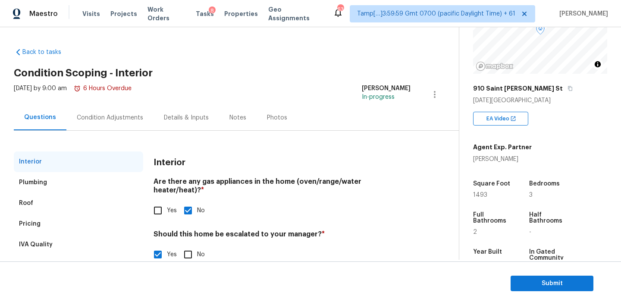
click at [105, 120] on div "Condition Adjustments" at bounding box center [110, 117] width 66 height 9
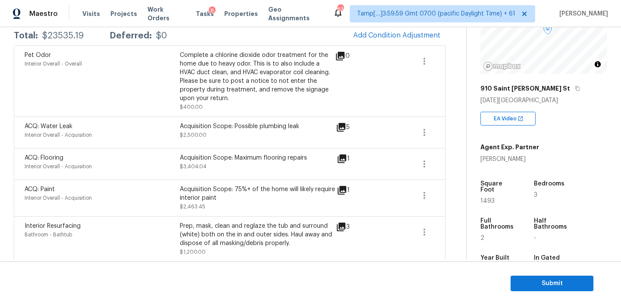
scroll to position [176, 0]
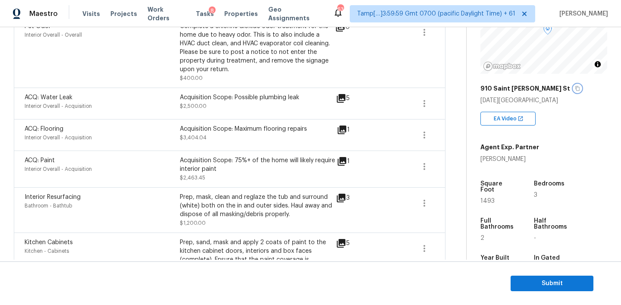
click at [575, 87] on icon "button" at bounding box center [577, 88] width 4 height 5
click at [422, 135] on icon "button" at bounding box center [424, 135] width 10 height 10
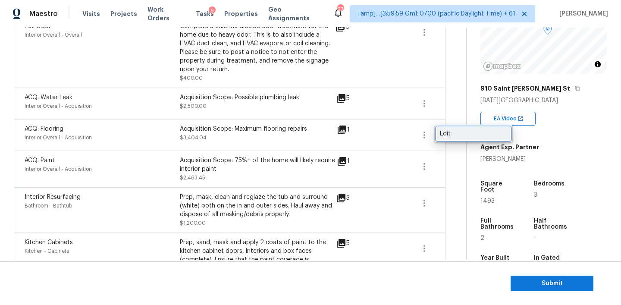
click at [445, 133] on div "Edit" at bounding box center [473, 133] width 67 height 9
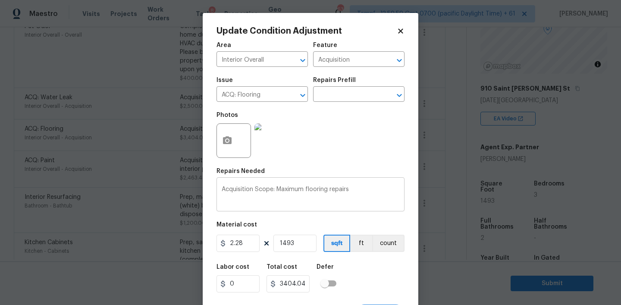
scroll to position [17, 0]
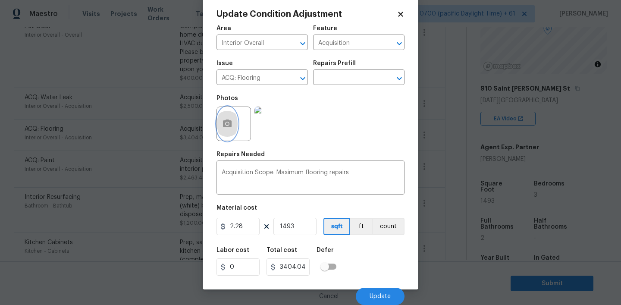
click at [231, 119] on icon "button" at bounding box center [227, 124] width 10 height 10
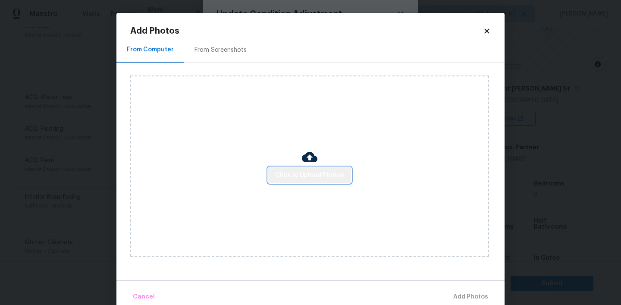
click at [321, 168] on button "Click to Upload Photos" at bounding box center [309, 175] width 83 height 16
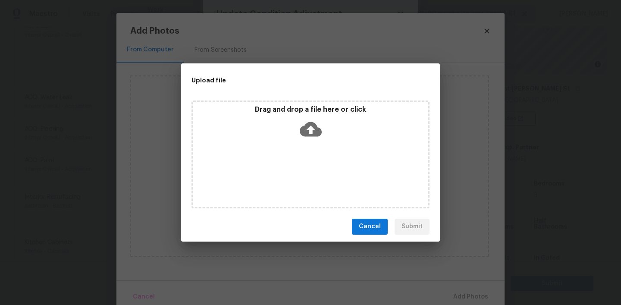
click at [372, 226] on span "Cancel" at bounding box center [370, 226] width 22 height 11
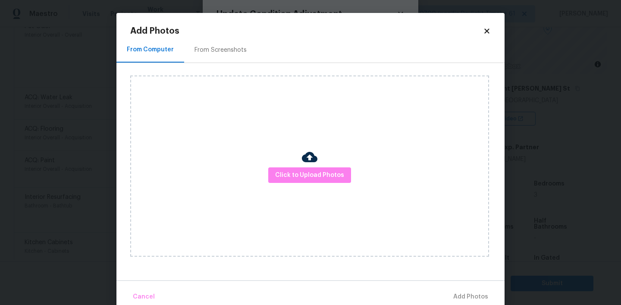
click at [487, 32] on icon at bounding box center [487, 31] width 8 height 8
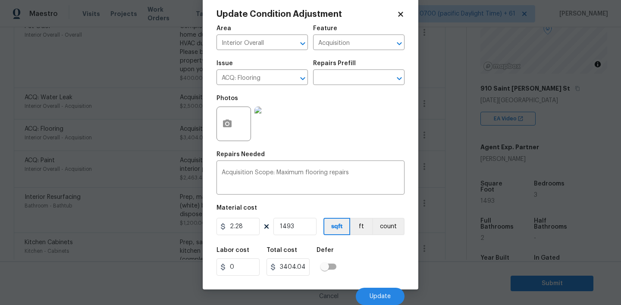
click at [401, 16] on icon at bounding box center [401, 14] width 8 height 8
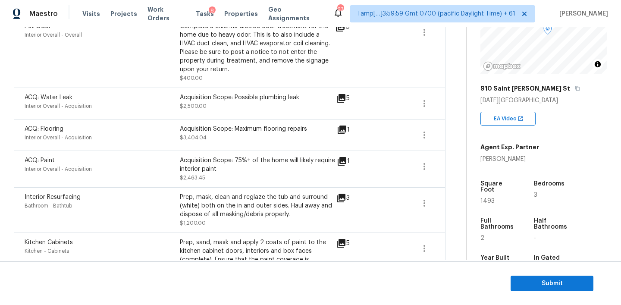
scroll to position [0, 0]
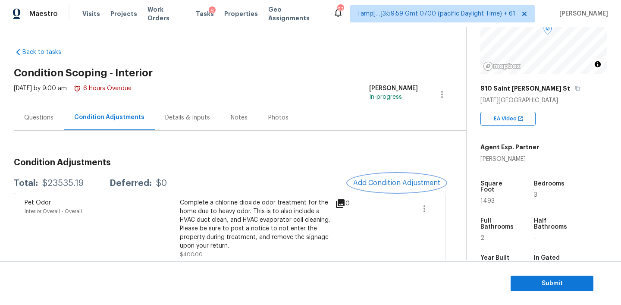
click at [389, 180] on span "Add Condition Adjustment" at bounding box center [396, 183] width 87 height 8
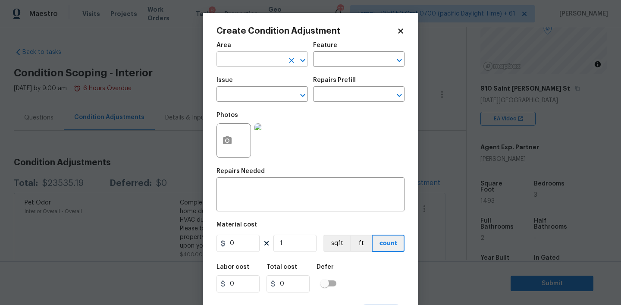
click at [261, 56] on input "text" at bounding box center [249, 59] width 67 height 13
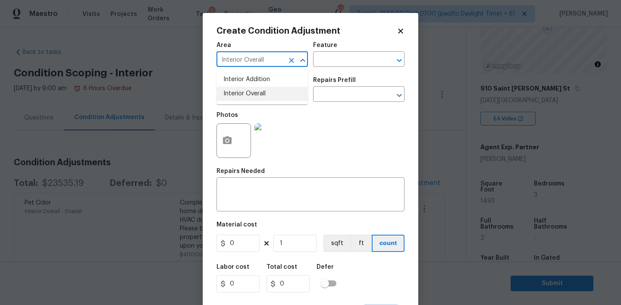
type input "Interior Overall"
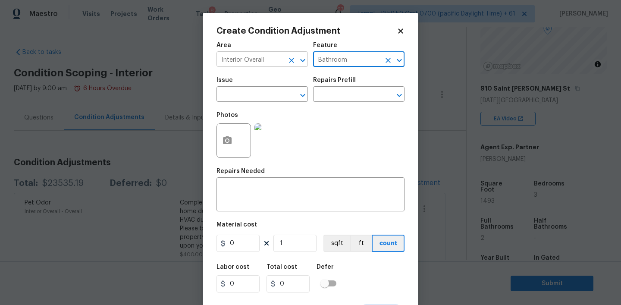
type input "Bathroom"
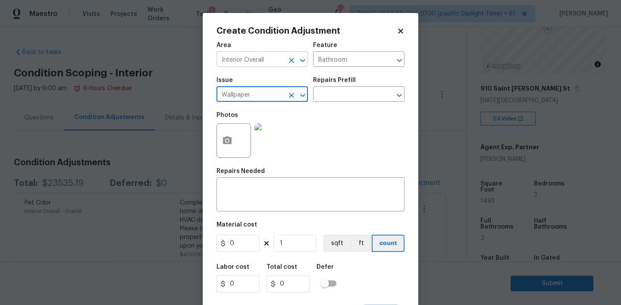
type input "Wallpaper"
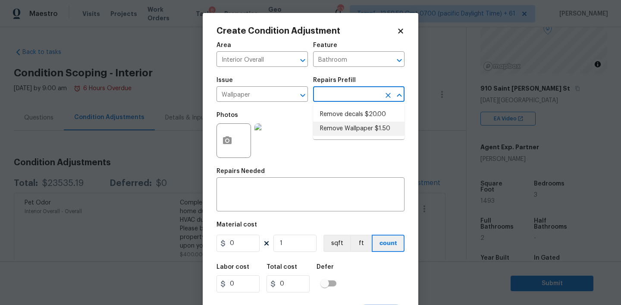
click at [341, 128] on li "Remove Wallpaper $1.50" at bounding box center [358, 129] width 91 height 14
type input "Walls and Ceiling"
type textarea "Remove wallpaper and texture walls to best match existing conditions"
type input "1.5"
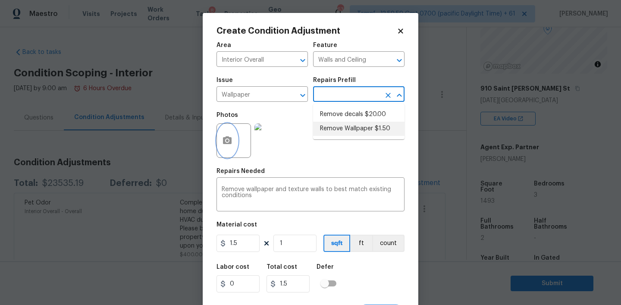
click at [225, 136] on icon "button" at bounding box center [227, 140] width 10 height 10
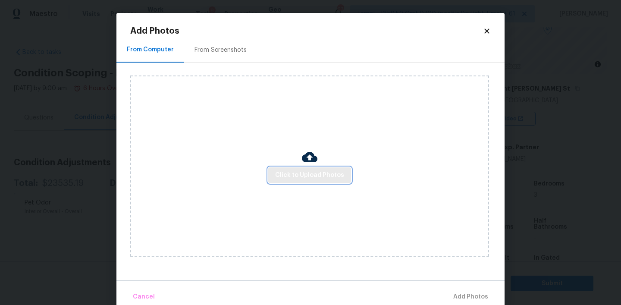
click at [306, 179] on span "Click to Upload Photos" at bounding box center [309, 175] width 69 height 11
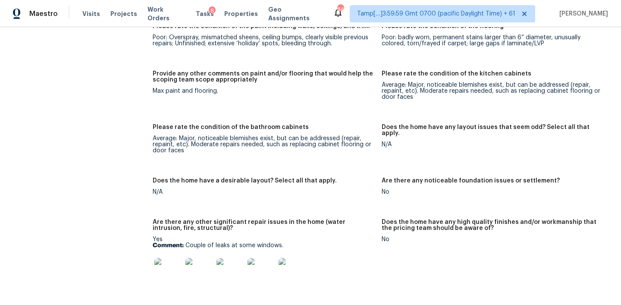
scroll to position [1377, 0]
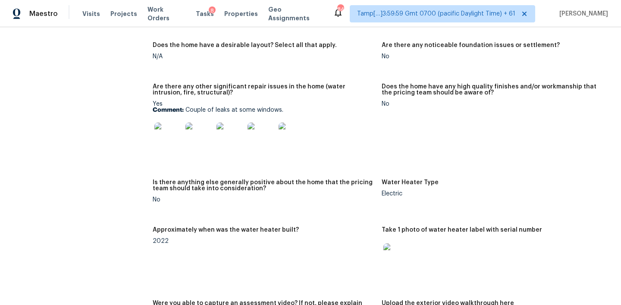
click at [163, 135] on img at bounding box center [168, 136] width 28 height 28
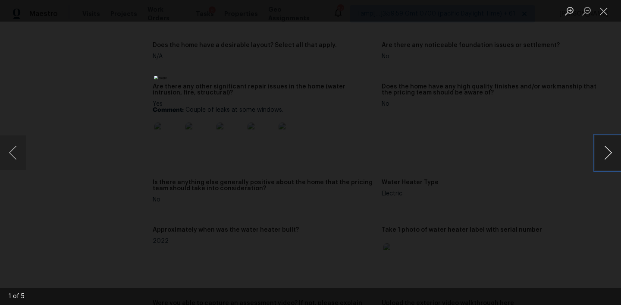
click at [597, 153] on button "Next image" at bounding box center [608, 152] width 26 height 34
click at [602, 151] on button "Next image" at bounding box center [608, 152] width 26 height 34
click at [590, 149] on div "Lightbox" at bounding box center [310, 152] width 621 height 305
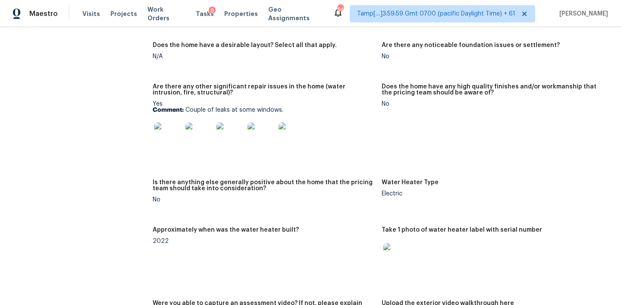
click at [349, 145] on figure "Are there any other significant repair issues in the home (water intrusion, fir…" at bounding box center [267, 126] width 229 height 85
drag, startPoint x: 185, startPoint y: 97, endPoint x: 303, endPoint y: 103, distance: 117.4
click at [303, 103] on div "Yes Comment: Couple of leaks at some windows." at bounding box center [264, 128] width 222 height 54
click at [262, 102] on div "Yes Comment: Couple of leaks at some windows." at bounding box center [264, 128] width 222 height 54
drag, startPoint x: 186, startPoint y: 97, endPoint x: 333, endPoint y: 94, distance: 146.6
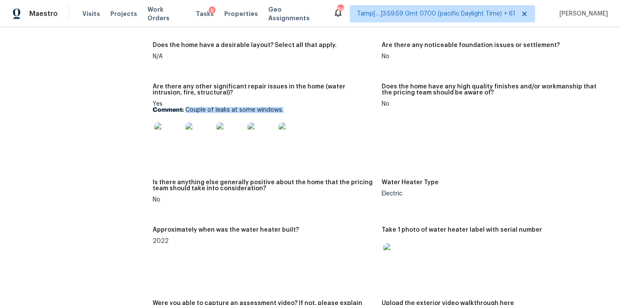
click at [333, 107] on p "Comment: Couple of leaks at some windows." at bounding box center [264, 110] width 222 height 6
copy p "Couple of leaks at some windows."
click at [93, 15] on span "Visits" at bounding box center [91, 13] width 18 height 9
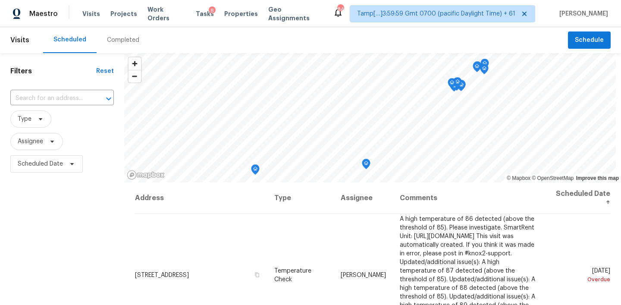
click at [124, 43] on div "Completed" at bounding box center [123, 40] width 32 height 9
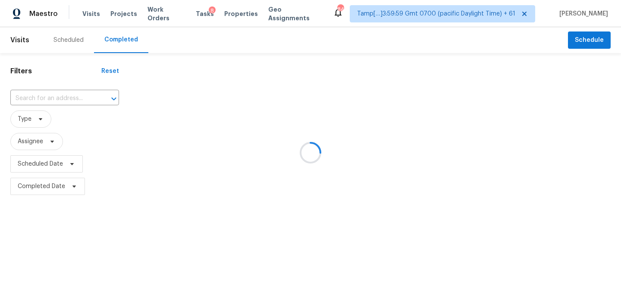
click at [77, 97] on div at bounding box center [310, 152] width 621 height 305
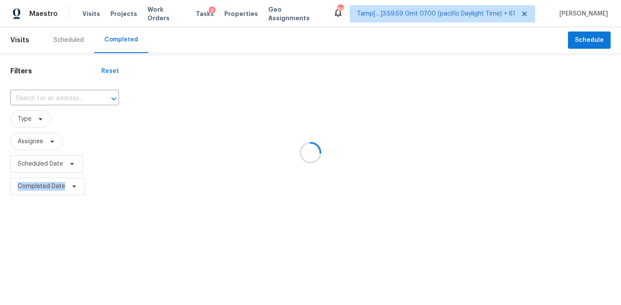
click at [77, 97] on div at bounding box center [310, 152] width 621 height 305
click at [109, 97] on icon "Open" at bounding box center [114, 99] width 10 height 10
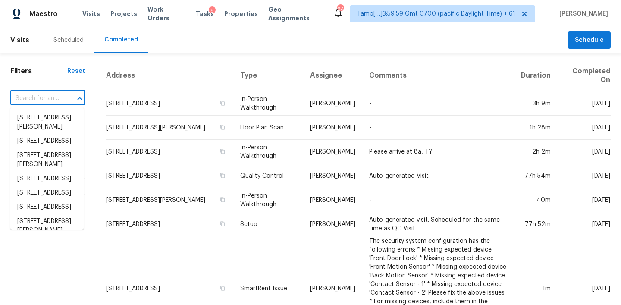
paste input "[STREET_ADDRESS][PERSON_NAME]"
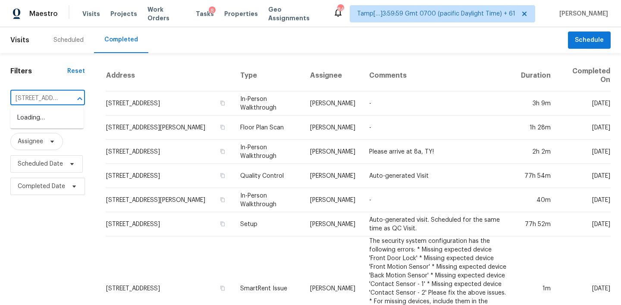
scroll to position [0, 87]
type input "[STREET_ADDRESS][PERSON_NAME]"
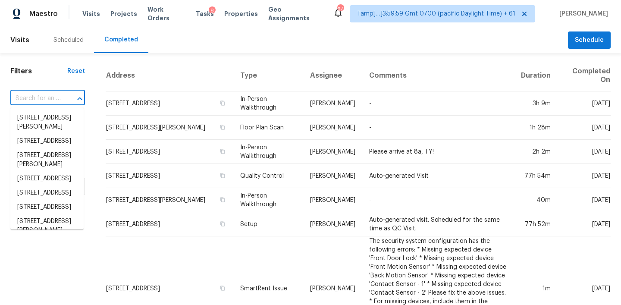
click at [48, 104] on input "text" at bounding box center [35, 98] width 50 height 13
paste input "[STREET_ADDRESS][PERSON_NAME]"
type input "[STREET_ADDRESS][PERSON_NAME]"
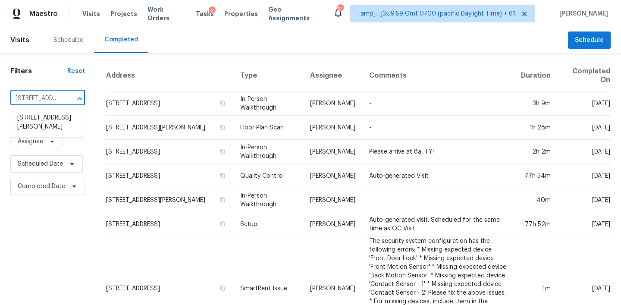
scroll to position [0, 87]
click at [36, 128] on li "[STREET_ADDRESS][PERSON_NAME]" at bounding box center [46, 122] width 73 height 23
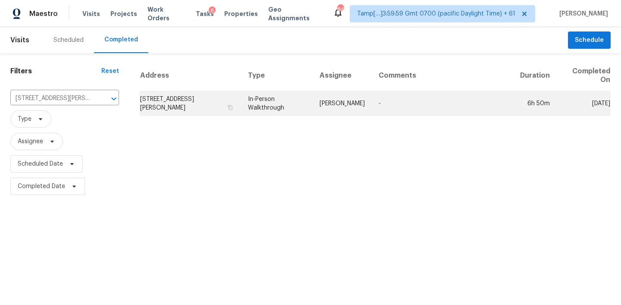
click at [240, 107] on td "[STREET_ADDRESS][PERSON_NAME]" at bounding box center [190, 103] width 101 height 24
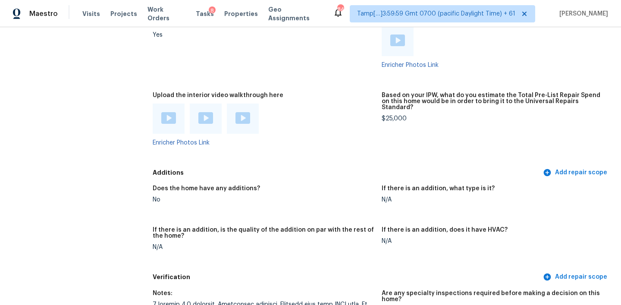
scroll to position [1442, 0]
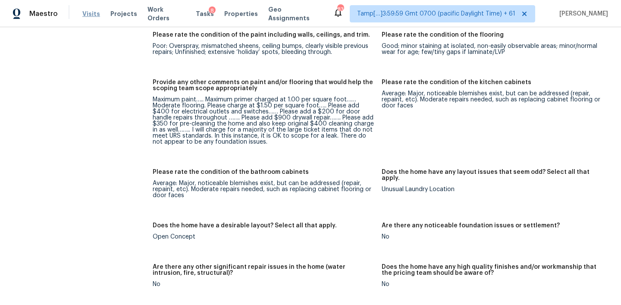
click at [82, 16] on span "Visits" at bounding box center [91, 13] width 18 height 9
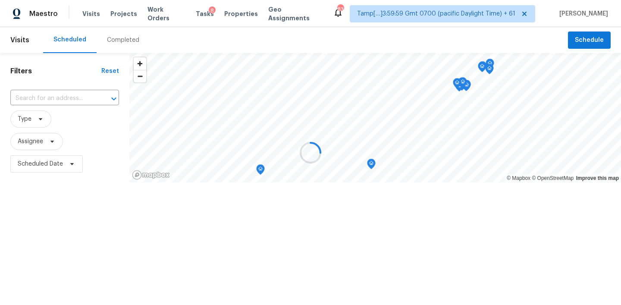
click at [116, 45] on div at bounding box center [310, 152] width 621 height 305
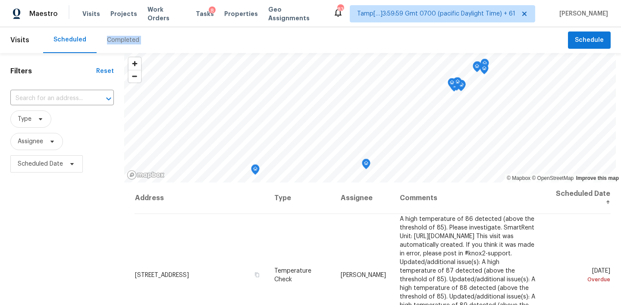
click at [116, 45] on div "Completed" at bounding box center [123, 40] width 53 height 26
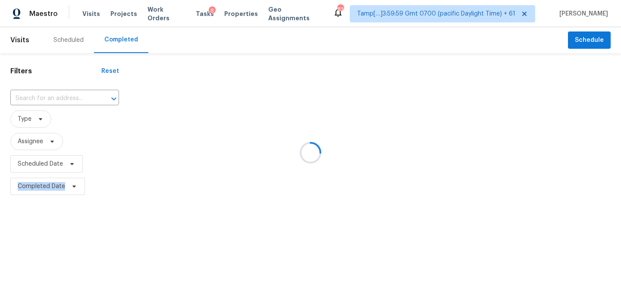
click at [116, 45] on div at bounding box center [310, 152] width 621 height 305
click at [56, 94] on div at bounding box center [310, 152] width 621 height 305
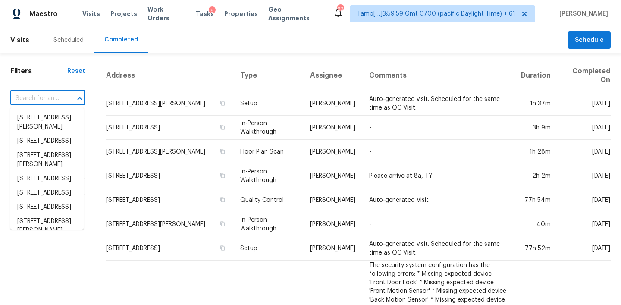
click at [55, 96] on input "text" at bounding box center [35, 98] width 50 height 13
paste input "[STREET_ADDRESS]"
type input "[STREET_ADDRESS]"
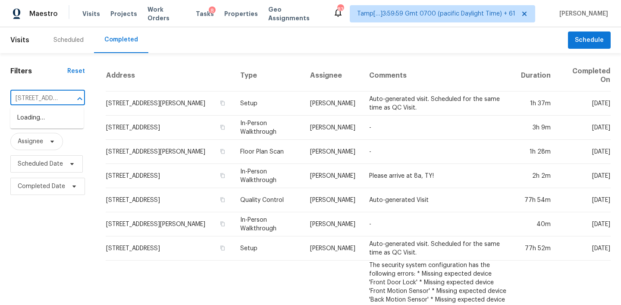
scroll to position [0, 44]
click at [39, 122] on li "[STREET_ADDRESS]" at bounding box center [46, 118] width 73 height 14
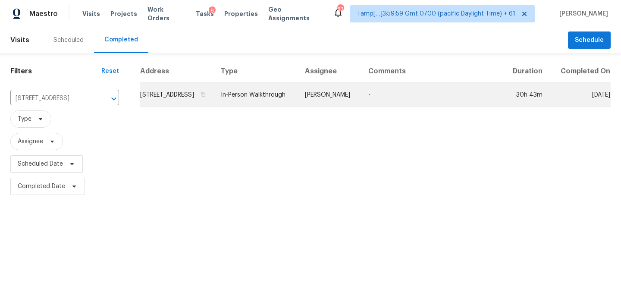
click at [275, 101] on td "In-Person Walkthrough" at bounding box center [256, 95] width 84 height 24
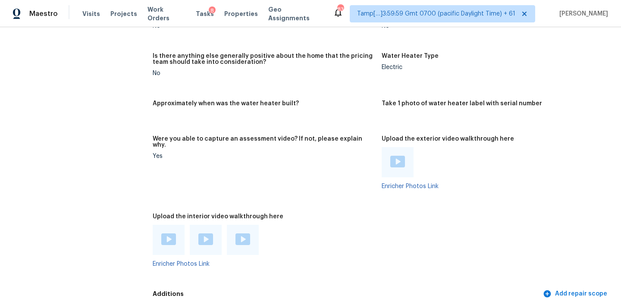
scroll to position [1555, 0]
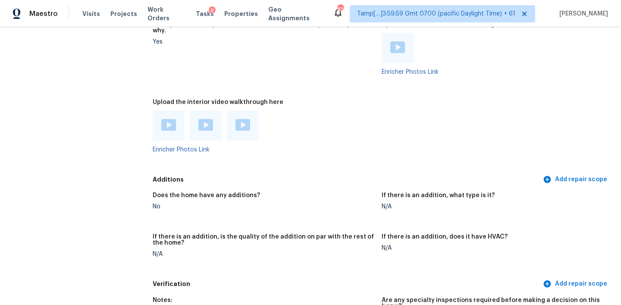
click at [167, 123] on div at bounding box center [169, 125] width 32 height 30
click at [167, 119] on img at bounding box center [168, 125] width 15 height 12
click at [212, 119] on img at bounding box center [205, 125] width 15 height 12
click at [237, 119] on img at bounding box center [242, 125] width 15 height 12
click at [291, 110] on div at bounding box center [264, 125] width 222 height 30
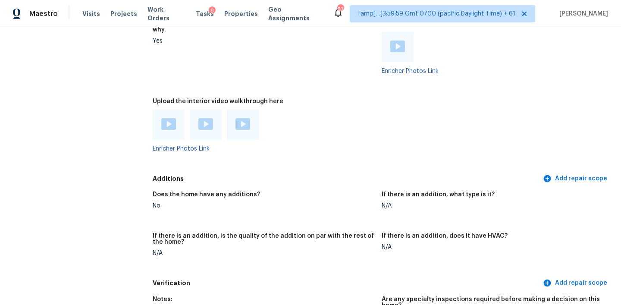
scroll to position [1183, 0]
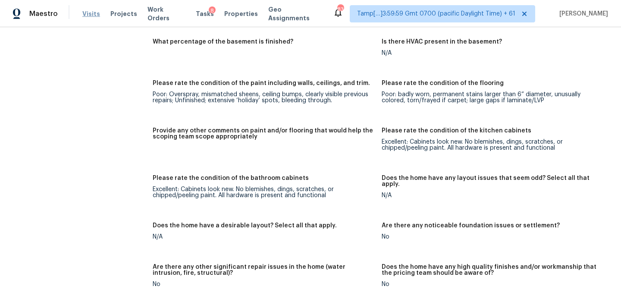
click at [91, 15] on span "Visits" at bounding box center [91, 13] width 18 height 9
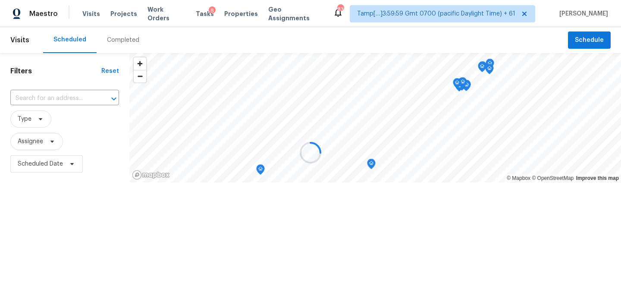
click at [138, 52] on div at bounding box center [310, 152] width 621 height 305
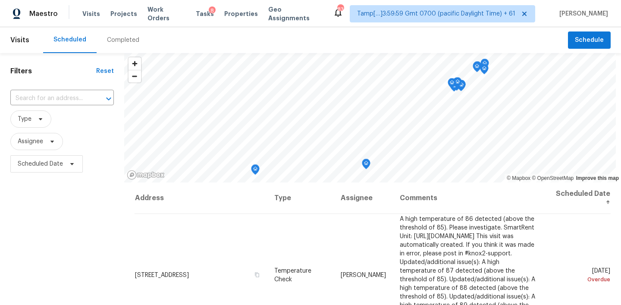
click at [131, 48] on div "Completed" at bounding box center [123, 40] width 53 height 26
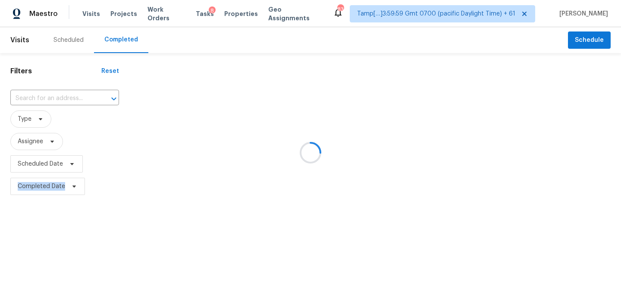
click at [131, 48] on div at bounding box center [310, 152] width 621 height 305
click at [128, 44] on div at bounding box center [310, 152] width 621 height 305
click at [69, 83] on div at bounding box center [310, 152] width 621 height 305
click at [65, 88] on div "Filters Reset ​ Type Assignee Scheduled Date Completed Date" at bounding box center [64, 125] width 129 height 144
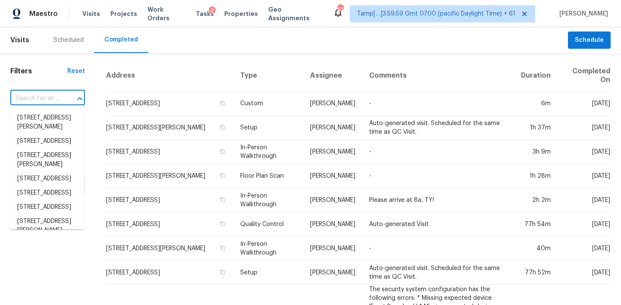
click at [50, 97] on input "text" at bounding box center [35, 98] width 50 height 13
paste input "[STREET_ADDRESS]"
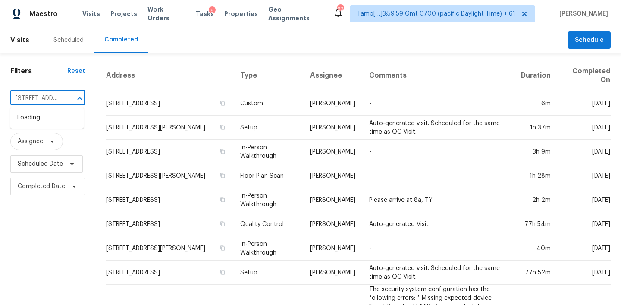
scroll to position [0, 69]
type input "[STREET_ADDRESS]"
click at [52, 93] on input "text" at bounding box center [35, 98] width 50 height 13
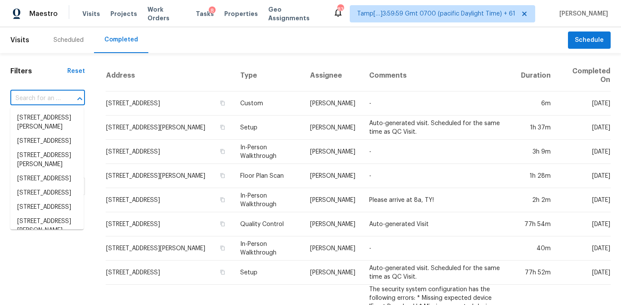
paste input "[STREET_ADDRESS]"
type input "[STREET_ADDRESS]"
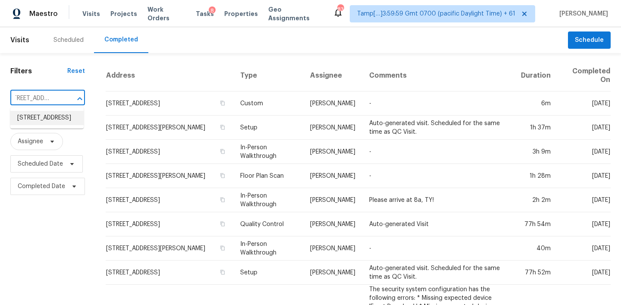
click at [42, 125] on li "[STREET_ADDRESS]" at bounding box center [46, 118] width 73 height 14
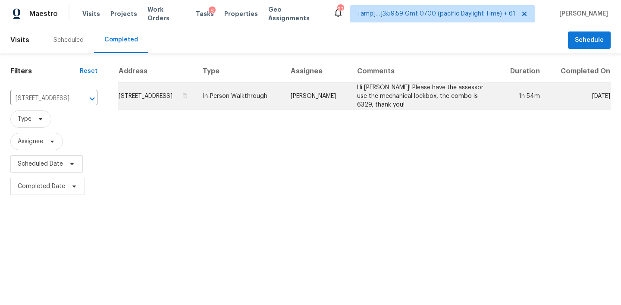
click at [196, 103] on td "[STREET_ADDRESS]" at bounding box center [157, 96] width 78 height 27
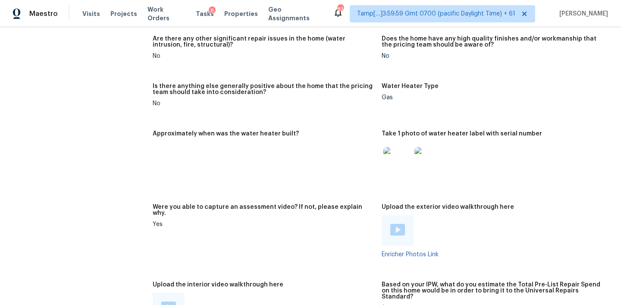
scroll to position [1517, 0]
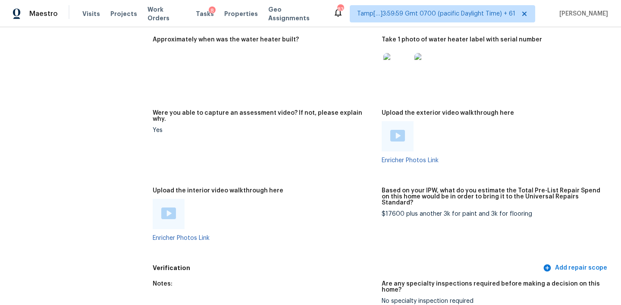
click at [166, 207] on img at bounding box center [168, 213] width 15 height 12
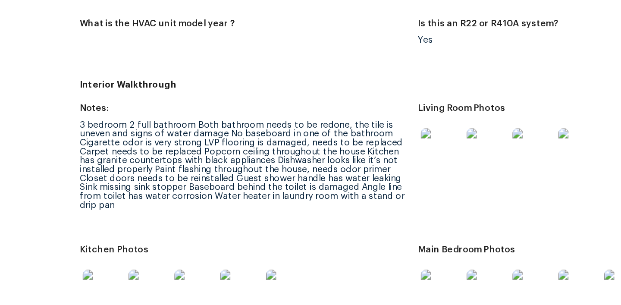
scroll to position [789, 0]
click at [309, 179] on div "3 bedroom 2 full bathroom Both bathroom needs to be redone, the tile is uneven …" at bounding box center [264, 184] width 222 height 60
drag, startPoint x: 194, startPoint y: 199, endPoint x: 238, endPoint y: 200, distance: 43.1
click at [238, 200] on div "3 bedroom 2 full bathroom Both bathroom needs to be redone, the tile is uneven …" at bounding box center [264, 184] width 222 height 60
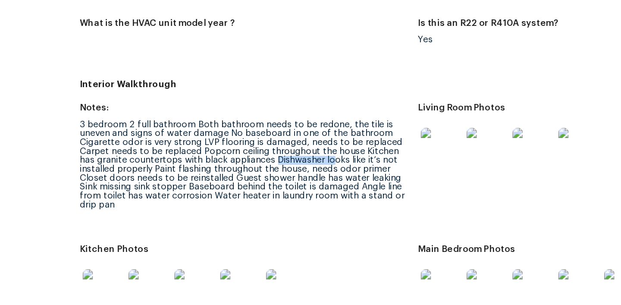
drag, startPoint x: 286, startPoint y: 174, endPoint x: 324, endPoint y: 175, distance: 37.5
click at [324, 175] on div "3 bedroom 2 full bathroom Both bathroom needs to be redone, the tile is uneven …" at bounding box center [264, 184] width 222 height 60
drag, startPoint x: 274, startPoint y: 167, endPoint x: 305, endPoint y: 169, distance: 30.7
click at [305, 169] on div "3 bedroom 2 full bathroom Both bathroom needs to be redone, the tile is uneven …" at bounding box center [264, 184] width 222 height 60
drag, startPoint x: 195, startPoint y: 199, endPoint x: 250, endPoint y: 199, distance: 54.3
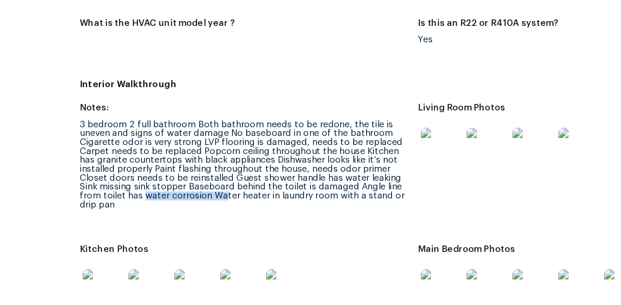
click at [250, 199] on div "3 bedroom 2 full bathroom Both bathroom needs to be redone, the tile is uneven …" at bounding box center [264, 184] width 222 height 60
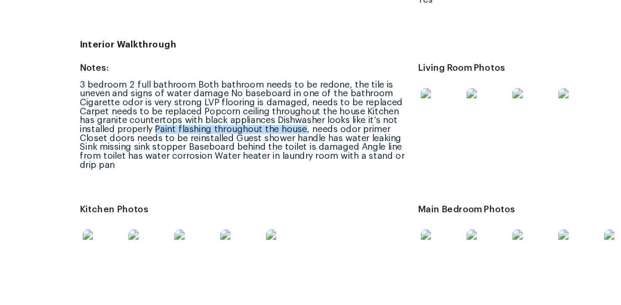
drag, startPoint x: 203, startPoint y: 153, endPoint x: 305, endPoint y: 155, distance: 101.8
click at [305, 155] on div "3 bedroom 2 full bathroom Both bathroom needs to be redone, the tile is uneven …" at bounding box center [264, 158] width 222 height 60
copy div "Paint flashing throughout the house"
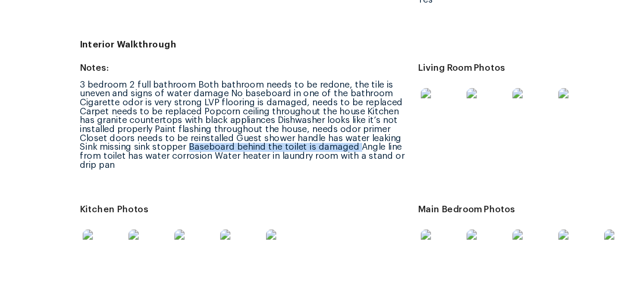
drag, startPoint x: 226, startPoint y: 166, endPoint x: 340, endPoint y: 167, distance: 113.4
click at [340, 167] on div "3 bedroom 2 full bathroom Both bathroom needs to be redone, the tile is uneven …" at bounding box center [264, 158] width 222 height 60
copy div "Baseboard behind the toilet is damaged"
click at [304, 155] on div "3 bedroom 2 full bathroom Both bathroom needs to be redone, the tile is uneven …" at bounding box center [264, 158] width 222 height 60
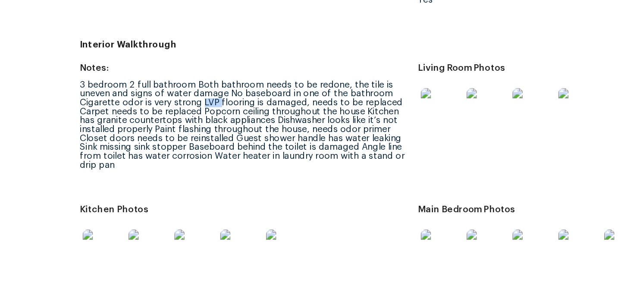
drag, startPoint x: 247, startPoint y: 136, endPoint x: 236, endPoint y: 137, distance: 11.2
click at [236, 137] on div "3 bedroom 2 full bathroom Both bathroom needs to be redone, the tile is uneven …" at bounding box center [264, 158] width 222 height 60
click at [261, 144] on div "3 bedroom 2 full bathroom Both bathroom needs to be redone, the tile is uneven …" at bounding box center [264, 158] width 222 height 60
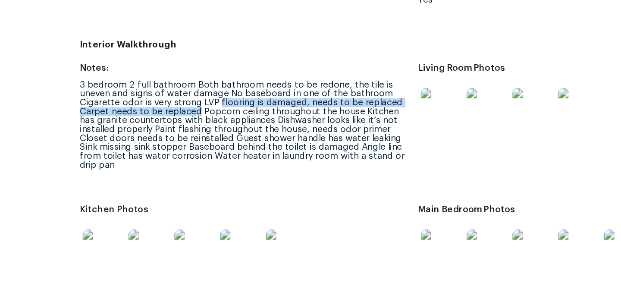
drag, startPoint x: 247, startPoint y: 135, endPoint x: 233, endPoint y: 143, distance: 15.8
click at [233, 143] on div "3 bedroom 2 full bathroom Both bathroom needs to be redone, the tile is uneven …" at bounding box center [264, 158] width 222 height 60
copy div "flooring is damaged, needs to be replaced Carpet needs to be replaced"
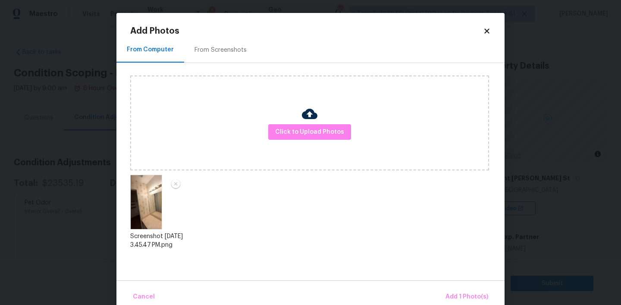
scroll to position [90, 0]
click at [459, 294] on span "Add 1 Photo(s)" at bounding box center [466, 296] width 43 height 11
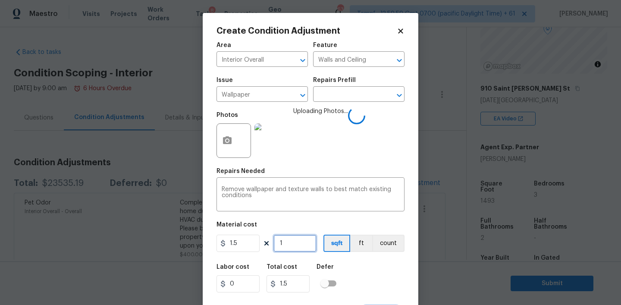
click at [290, 246] on input "1" at bounding box center [294, 243] width 43 height 17
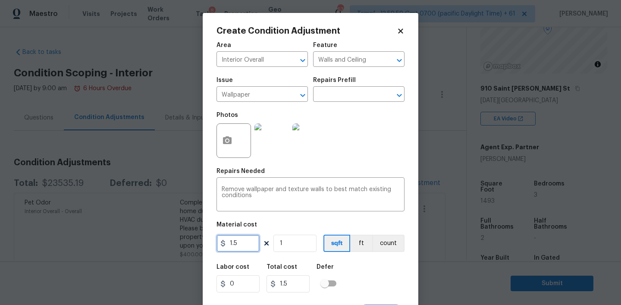
click at [235, 248] on input "1.5" at bounding box center [237, 243] width 43 height 17
type input "200"
click at [385, 249] on button "count" at bounding box center [388, 243] width 32 height 17
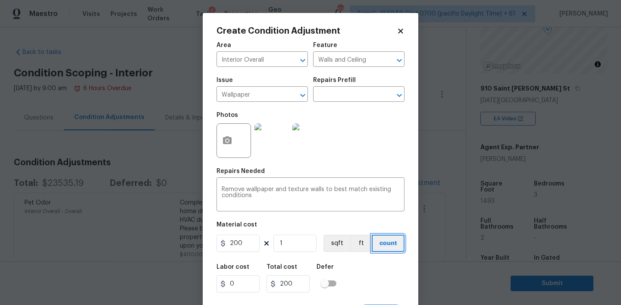
scroll to position [17, 0]
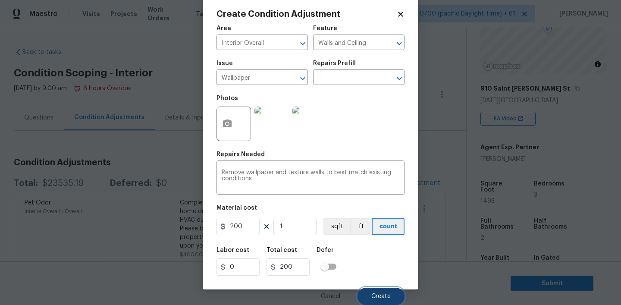
click at [393, 295] on button "Create" at bounding box center [380, 296] width 47 height 17
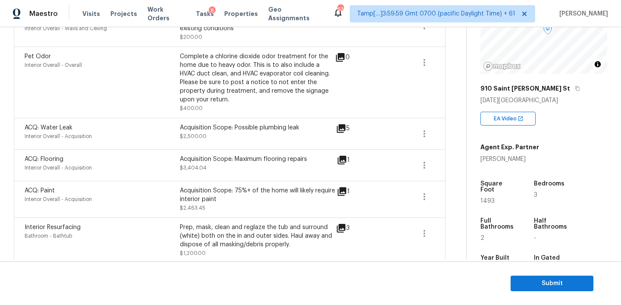
scroll to position [196, 0]
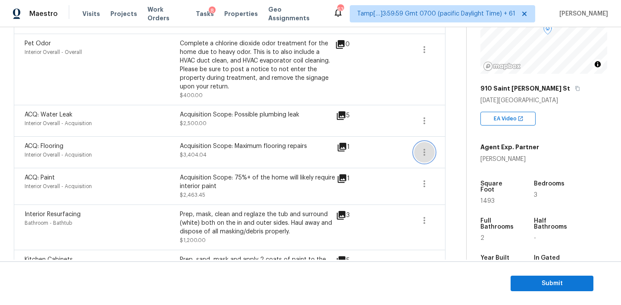
click at [423, 151] on icon "button" at bounding box center [424, 152] width 10 height 10
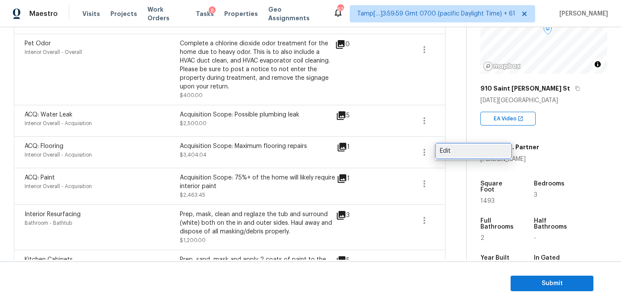
click at [457, 155] on link "Edit" at bounding box center [473, 150] width 73 height 13
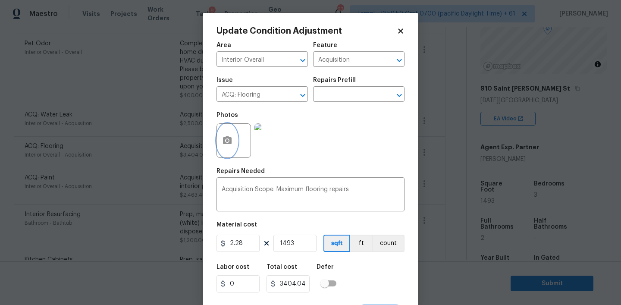
click at [231, 149] on button "button" at bounding box center [227, 141] width 21 height 34
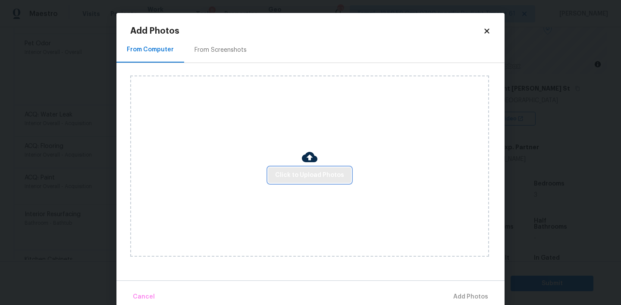
click at [300, 172] on span "Click to Upload Photos" at bounding box center [309, 175] width 69 height 11
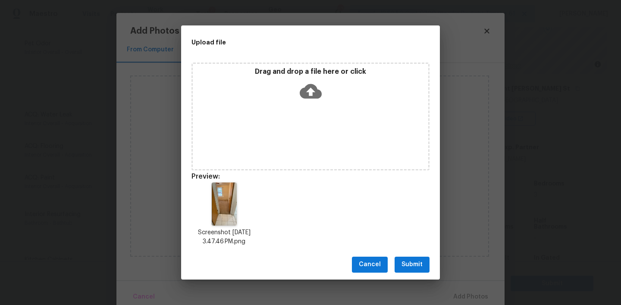
click at [408, 266] on span "Submit" at bounding box center [411, 264] width 21 height 11
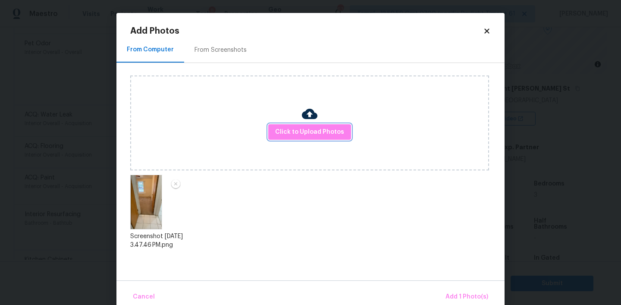
scroll to position [14, 0]
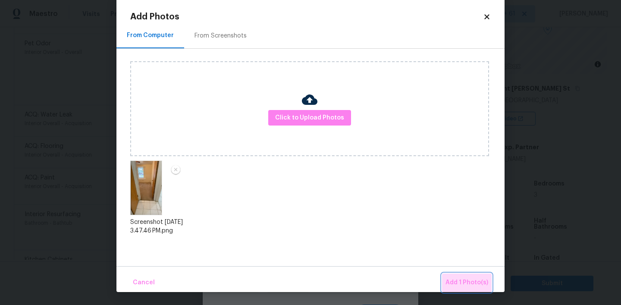
click at [479, 282] on span "Add 1 Photo(s)" at bounding box center [466, 282] width 43 height 11
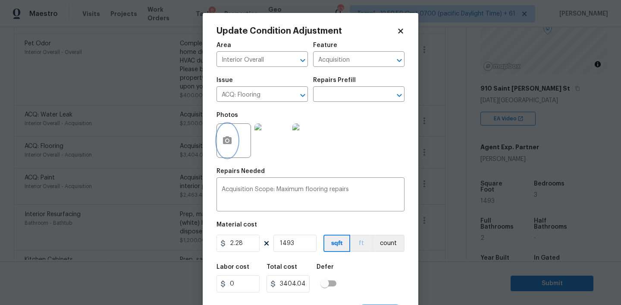
scroll to position [17, 0]
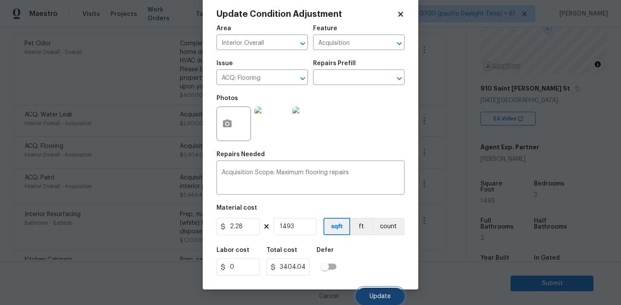
click at [372, 290] on button "Update" at bounding box center [380, 296] width 49 height 17
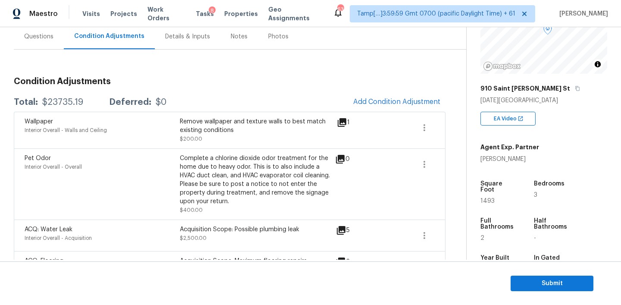
scroll to position [0, 0]
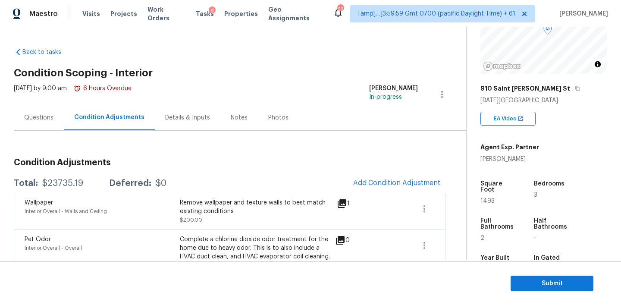
click at [238, 121] on div "Notes" at bounding box center [239, 117] width 17 height 9
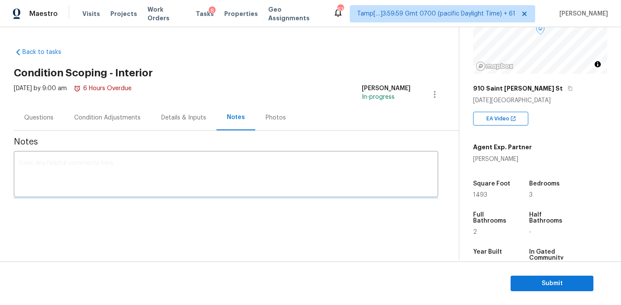
click at [115, 166] on textarea at bounding box center [226, 175] width 414 height 30
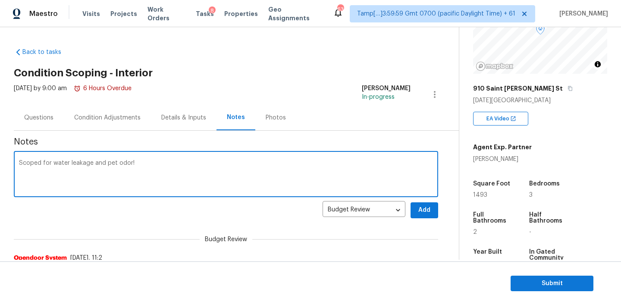
type textarea "Scoped for water leakage and pet odor!"
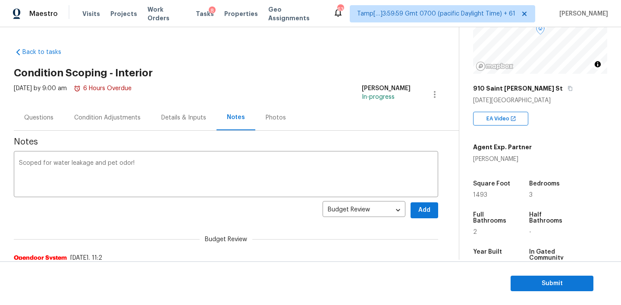
click at [42, 117] on div "Questions" at bounding box center [38, 117] width 29 height 9
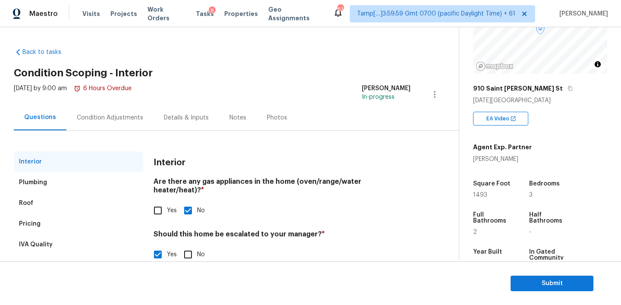
click at [102, 118] on div "Condition Adjustments" at bounding box center [110, 117] width 66 height 9
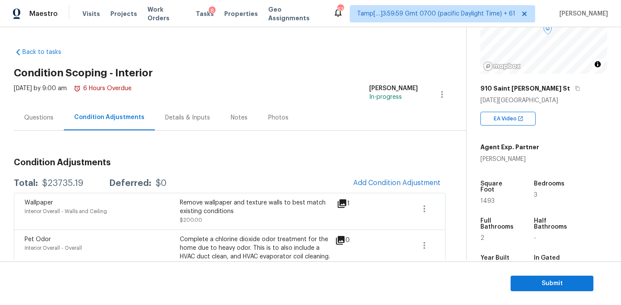
click at [237, 126] on div "Notes" at bounding box center [239, 117] width 38 height 25
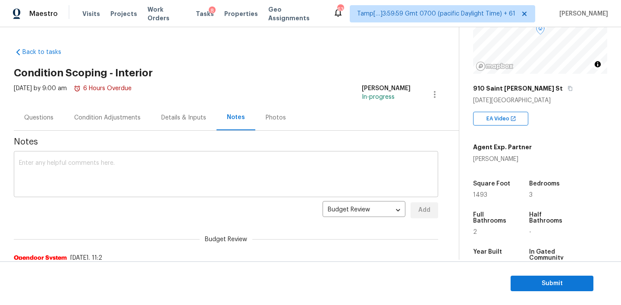
click at [145, 163] on textarea at bounding box center [226, 175] width 414 height 30
paste textarea "Scoped for water leakage and pet odor!"
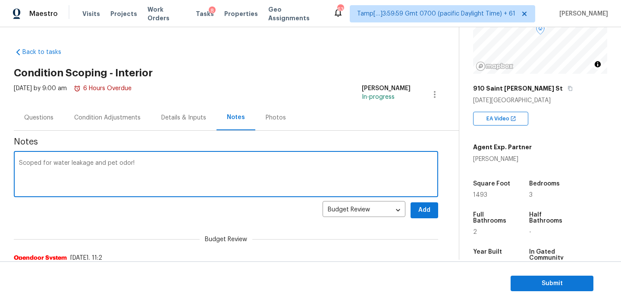
type textarea "Scoped for water leakage and pet odor!"
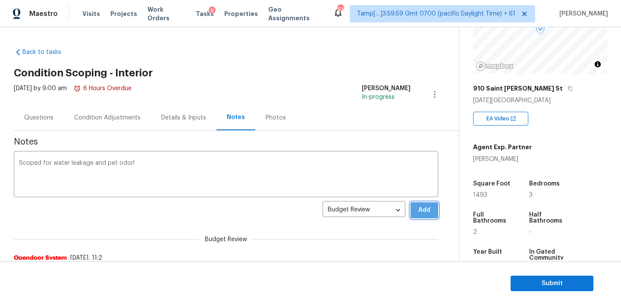
click at [423, 210] on span "Add" at bounding box center [424, 210] width 14 height 11
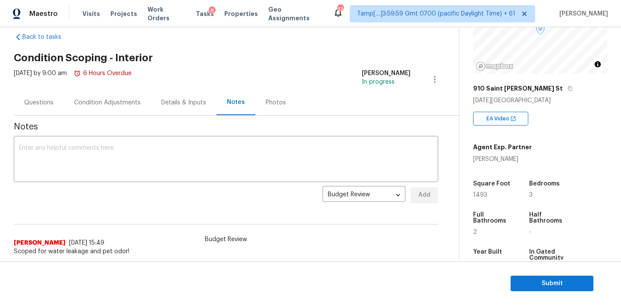
scroll to position [16, 0]
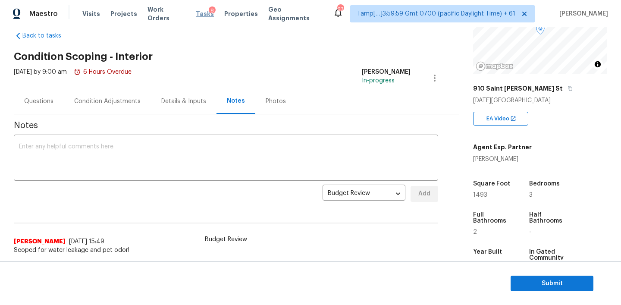
click at [198, 13] on span "Tasks" at bounding box center [205, 14] width 18 height 6
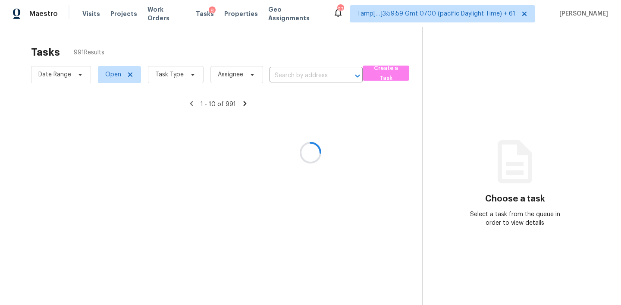
click at [290, 75] on div at bounding box center [310, 152] width 621 height 305
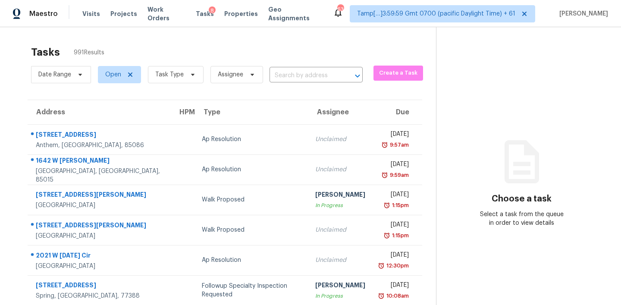
click at [290, 75] on input "text" at bounding box center [303, 75] width 69 height 13
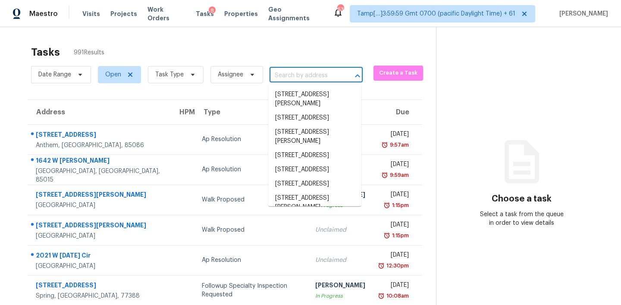
paste input "5701 E Helen St Tucson AZ 85712"
type input "5701 E Helen St Tucson AZ 85712"
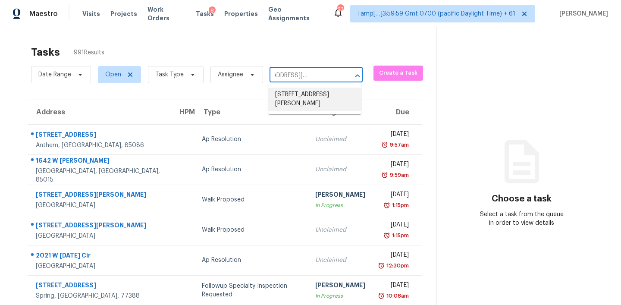
click at [288, 99] on li "5701 E Helen St, Tucson, AZ 85712" at bounding box center [314, 99] width 93 height 23
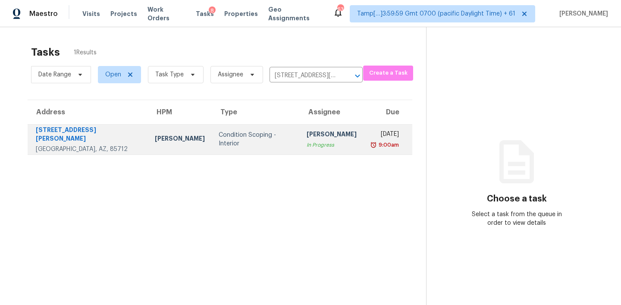
click at [219, 137] on div "Condition Scoping - Interior" at bounding box center [256, 139] width 74 height 17
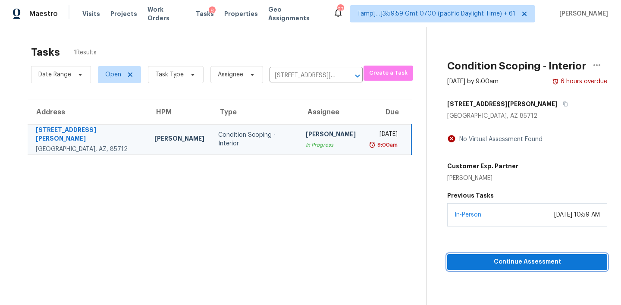
click at [511, 260] on span "Continue Assessment" at bounding box center [527, 262] width 146 height 11
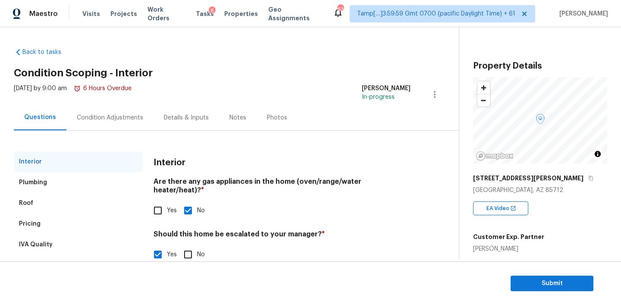
click at [33, 228] on div "Pricing" at bounding box center [30, 223] width 22 height 9
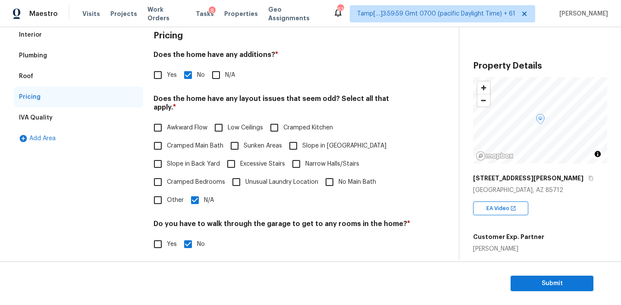
click at [44, 56] on div "Plumbing" at bounding box center [33, 55] width 28 height 9
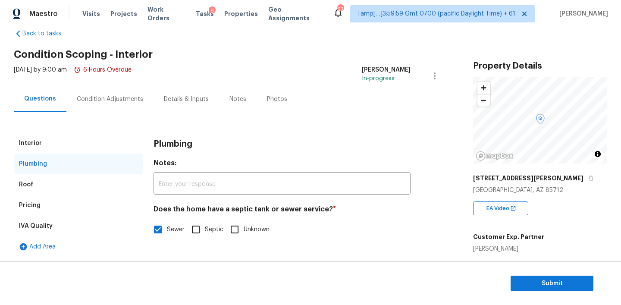
scroll to position [19, 0]
click at [196, 11] on span "Tasks" at bounding box center [205, 14] width 18 height 6
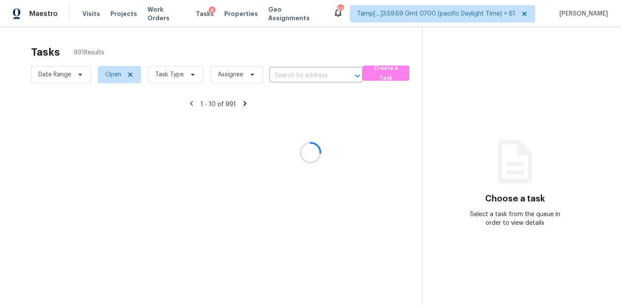
click at [327, 74] on div at bounding box center [310, 152] width 621 height 305
click at [298, 75] on div at bounding box center [310, 152] width 621 height 305
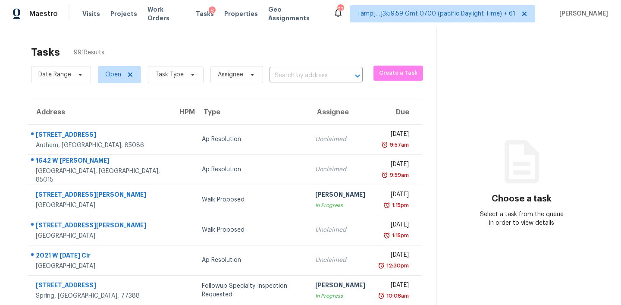
click at [298, 75] on input "text" at bounding box center [303, 75] width 69 height 13
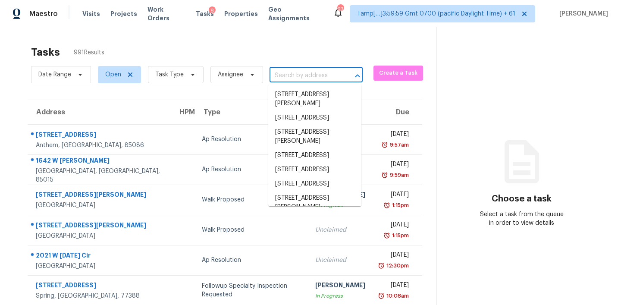
paste input "6038 Glennsbury Ct West Chester OH 45069"
type input "6038 Glennsbury Ct West Chester OH 45069"
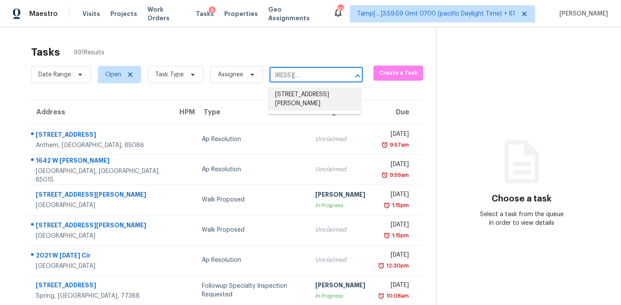
click at [294, 92] on li "6038 Glennsbury Ct, West Chester, OH 45069" at bounding box center [314, 99] width 93 height 23
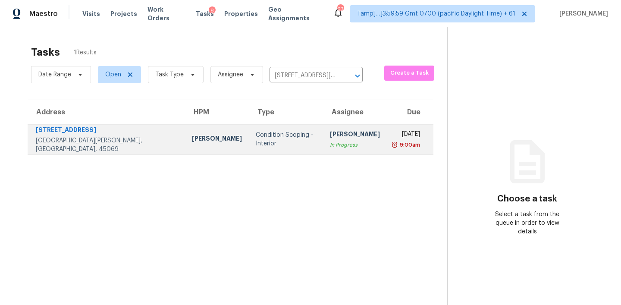
click at [256, 136] on div "Condition Scoping - Interior" at bounding box center [286, 139] width 60 height 17
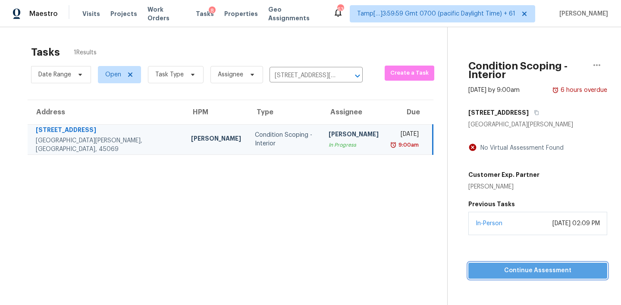
click at [514, 267] on button "Continue Assessment" at bounding box center [537, 271] width 139 height 16
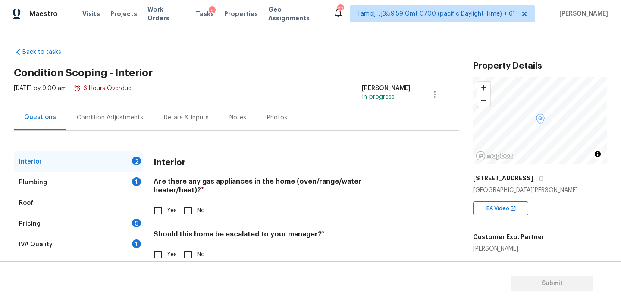
click at [59, 177] on div "Plumbing 1" at bounding box center [78, 182] width 129 height 21
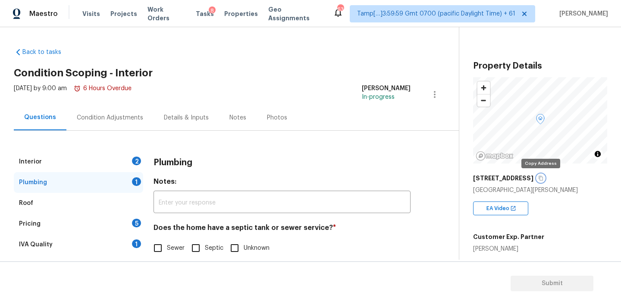
click at [540, 178] on icon "button" at bounding box center [540, 177] width 5 height 5
click at [121, 118] on div "Condition Adjustments" at bounding box center [110, 117] width 66 height 9
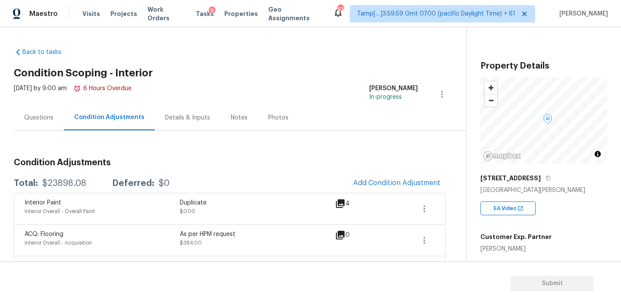
click at [50, 118] on div "Questions" at bounding box center [38, 117] width 29 height 9
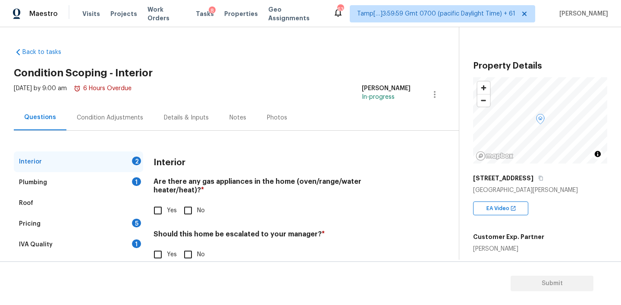
click at [161, 201] on input "Yes" at bounding box center [158, 210] width 18 height 18
checkbox input "true"
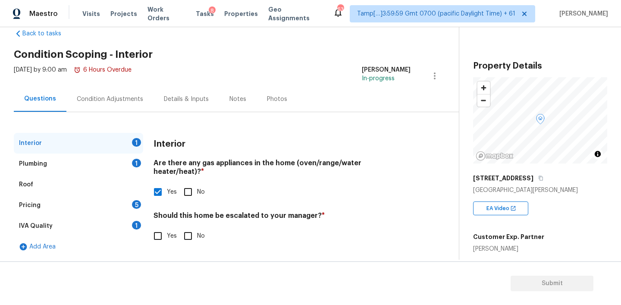
click at [117, 105] on div "Condition Adjustments" at bounding box center [109, 98] width 87 height 25
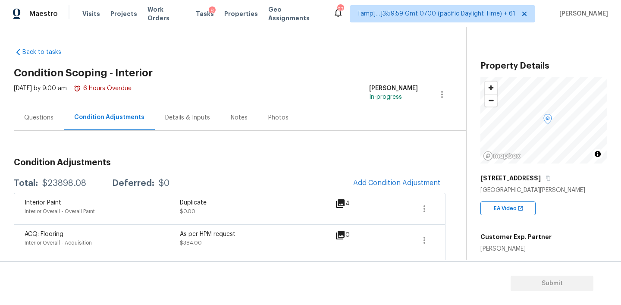
click at [50, 126] on div "Questions" at bounding box center [39, 117] width 50 height 25
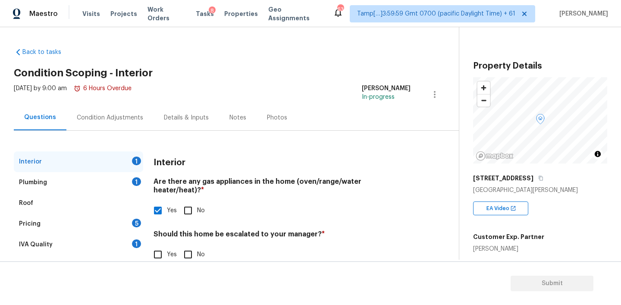
scroll to position [19, 0]
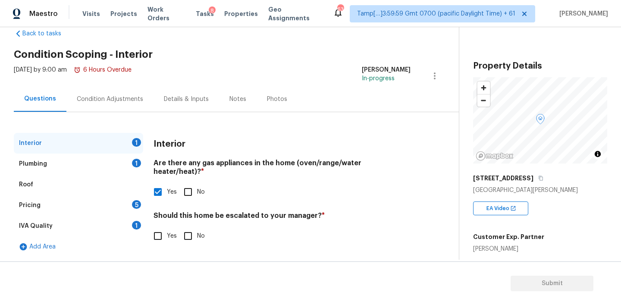
click at [191, 227] on input "No" at bounding box center [188, 236] width 18 height 18
checkbox input "true"
click at [91, 165] on div "Plumbing 1" at bounding box center [78, 163] width 129 height 21
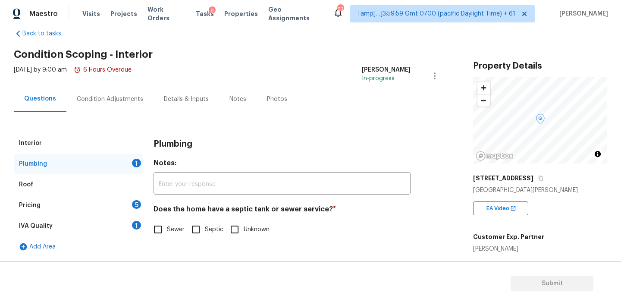
click at [167, 232] on span "Sewer" at bounding box center [176, 229] width 18 height 9
click at [167, 232] on input "Sewer" at bounding box center [158, 229] width 18 height 18
checkbox input "true"
click at [96, 207] on div "Pricing 5" at bounding box center [78, 205] width 129 height 21
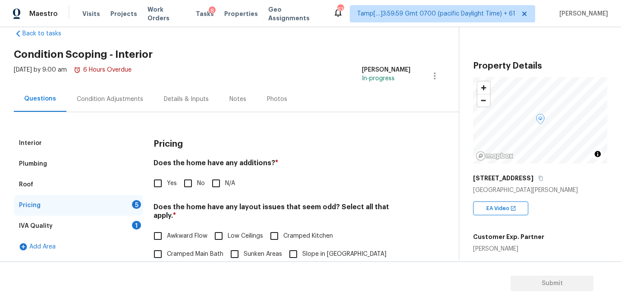
scroll to position [79, 0]
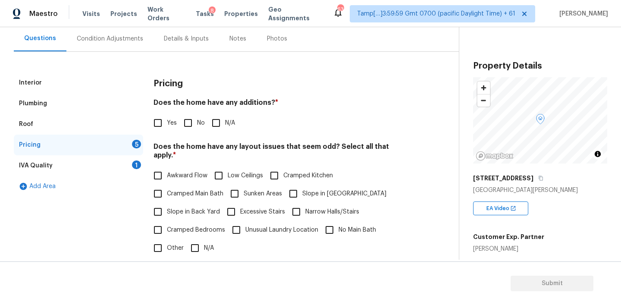
click at [250, 102] on h4 "Does the home have any additions? *" at bounding box center [281, 104] width 257 height 12
copy h4 "additions"
click at [190, 126] on input "No" at bounding box center [188, 123] width 18 height 18
checkbox input "true"
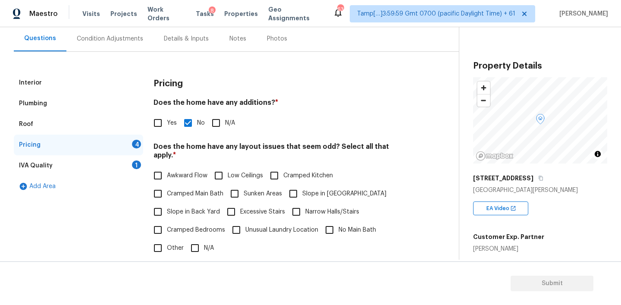
click at [242, 149] on h4 "Does the home have any layout issues that seem odd? Select all that apply. *" at bounding box center [281, 152] width 257 height 21
copy h4 "layout"
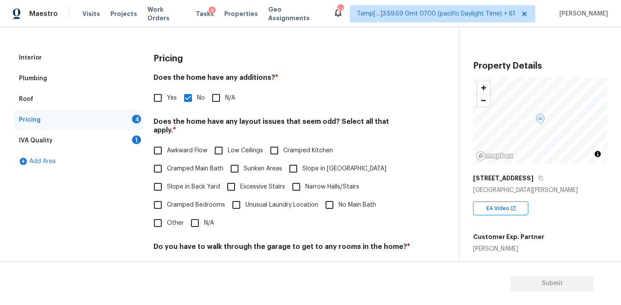
click at [237, 196] on input "Unusual Laundry Location" at bounding box center [236, 205] width 18 height 18
checkbox input "true"
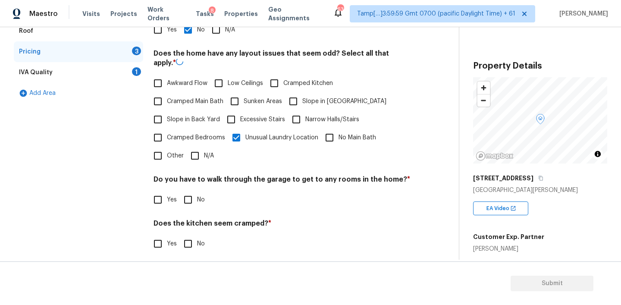
scroll to position [213, 0]
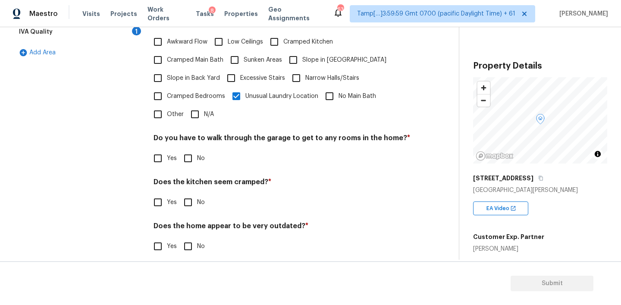
click at [191, 155] on input "No" at bounding box center [188, 158] width 18 height 18
checkbox input "true"
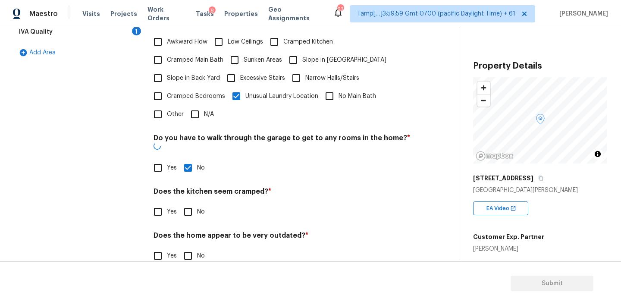
click at [184, 203] on input "No" at bounding box center [188, 212] width 18 height 18
checkbox input "true"
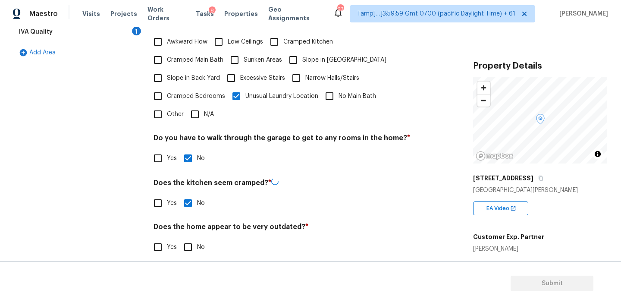
click at [185, 238] on input "No" at bounding box center [188, 247] width 18 height 18
checkbox input "true"
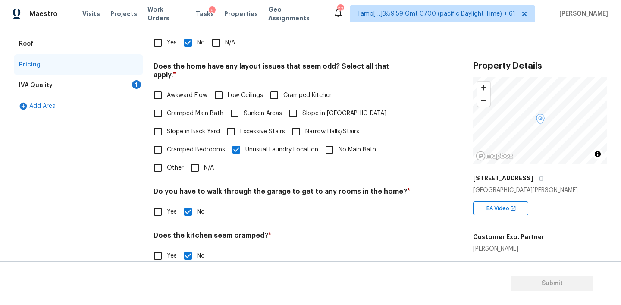
click at [60, 82] on div "IVA Quality 1" at bounding box center [78, 85] width 129 height 21
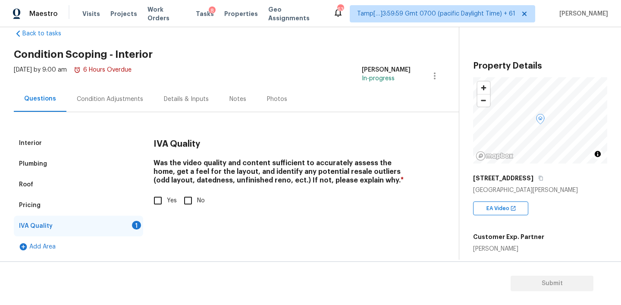
scroll to position [19, 0]
click at [163, 200] on input "Yes" at bounding box center [158, 200] width 18 height 18
checkbox input "true"
click at [125, 104] on div "Condition Adjustments" at bounding box center [109, 98] width 87 height 25
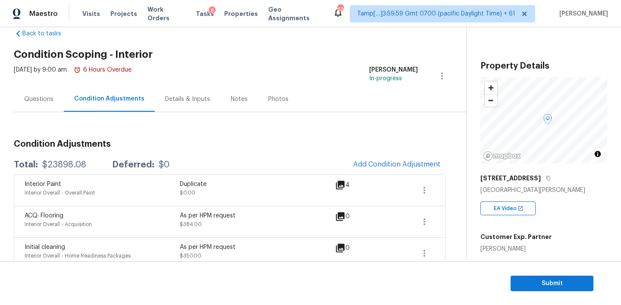
click at [236, 100] on div "Notes" at bounding box center [239, 99] width 17 height 9
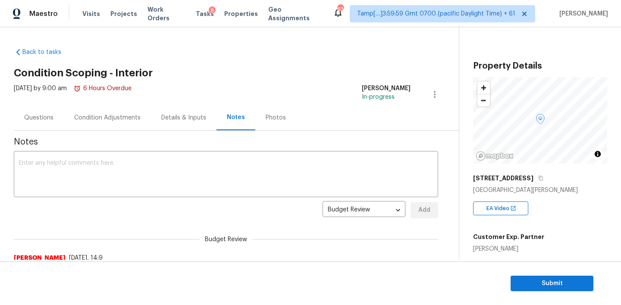
click at [100, 123] on div "Condition Adjustments" at bounding box center [107, 117] width 87 height 25
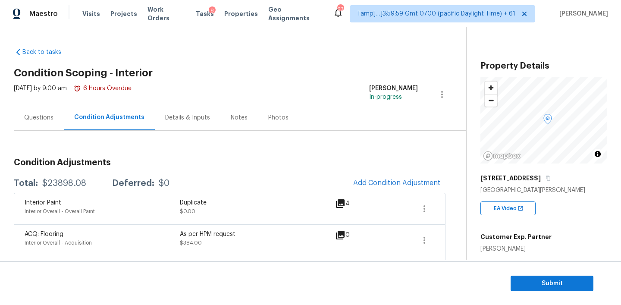
click at [225, 118] on div "Notes" at bounding box center [239, 117] width 38 height 25
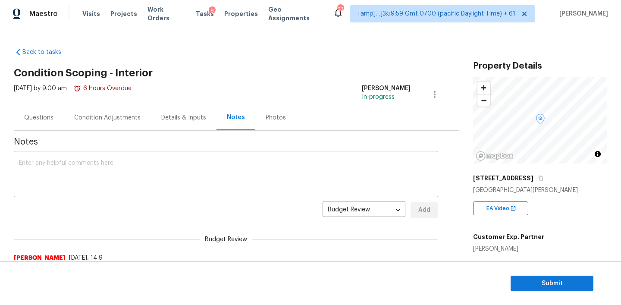
click at [134, 172] on textarea at bounding box center [226, 175] width 414 height 30
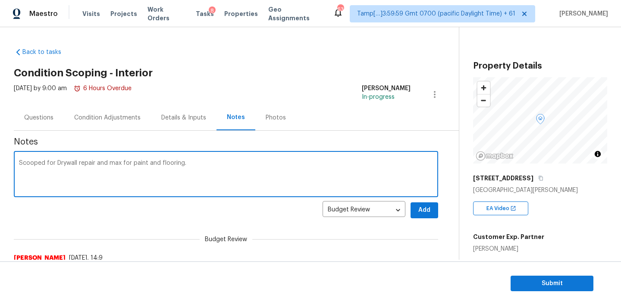
type textarea "Scooped for Drywall repair and max for paint and flooring."
click at [432, 204] on button "Add" at bounding box center [424, 210] width 28 height 16
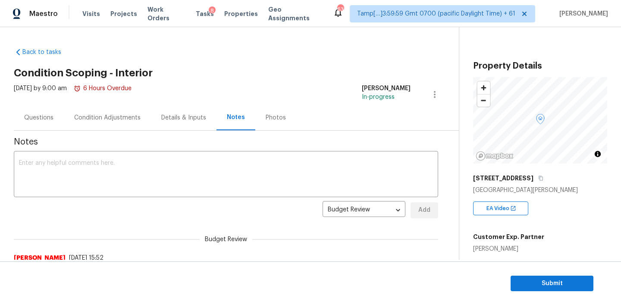
click at [209, 12] on div "8" at bounding box center [212, 10] width 7 height 9
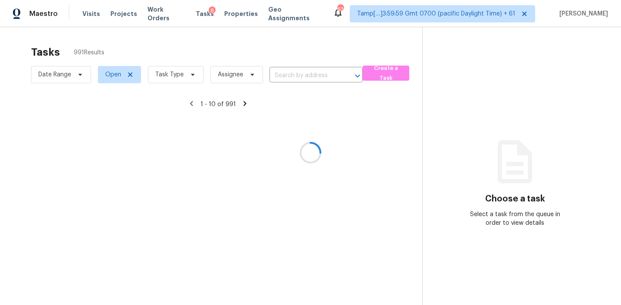
click at [296, 78] on div at bounding box center [310, 152] width 621 height 305
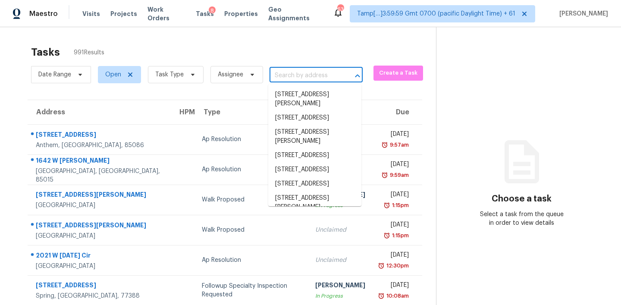
click at [296, 76] on input "text" at bounding box center [303, 75] width 69 height 13
paste input "910 Saint Timothy St Corpus Christi TX 78418"
type input "910 Saint Timothy St Corpus Christi TX 78418"
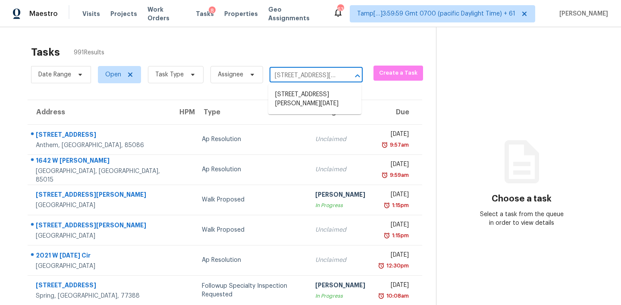
scroll to position [0, 63]
click at [292, 94] on li "910 Saint Timothy St, Corpus Christi, TX 78418" at bounding box center [314, 99] width 93 height 23
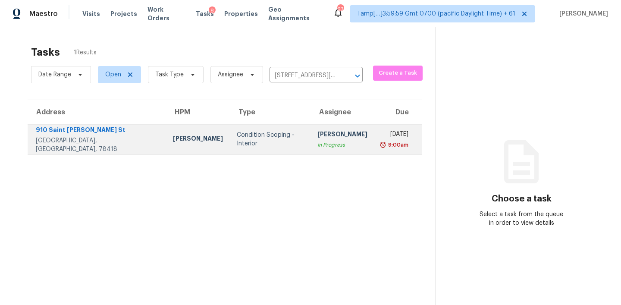
click at [245, 141] on div "Condition Scoping - Interior" at bounding box center [270, 139] width 67 height 17
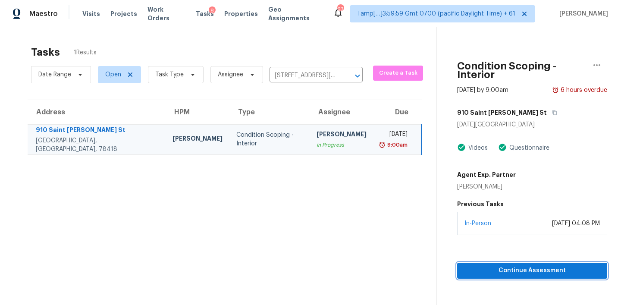
click at [497, 265] on span "Continue Assessment" at bounding box center [532, 270] width 136 height 11
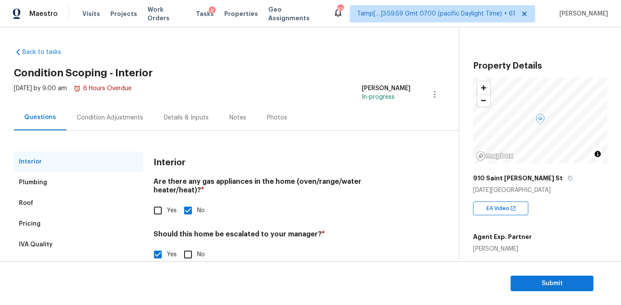
click at [127, 114] on div "Condition Adjustments" at bounding box center [110, 117] width 66 height 9
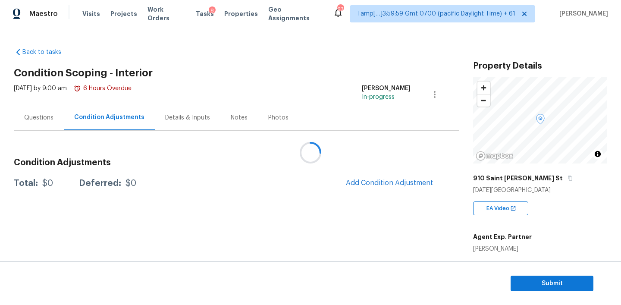
click at [207, 120] on div at bounding box center [310, 152] width 621 height 305
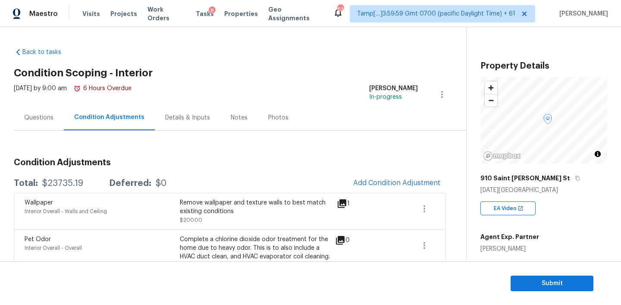
click at [196, 9] on div "Tasks 8" at bounding box center [205, 13] width 18 height 9
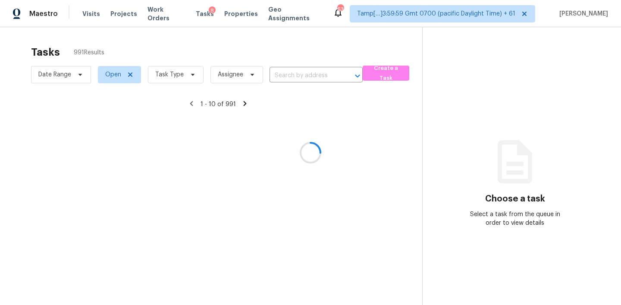
click at [193, 11] on div at bounding box center [310, 152] width 621 height 305
click at [302, 66] on div at bounding box center [310, 152] width 621 height 305
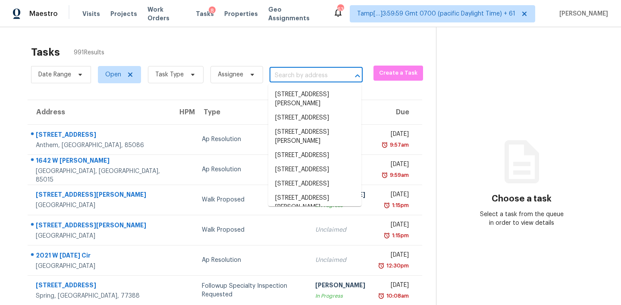
click at [299, 74] on input "text" at bounding box center [303, 75] width 69 height 13
paste input "3013 Tansy St Tavares FL 32778"
type input "3013 Tansy St Tavares FL 32778"
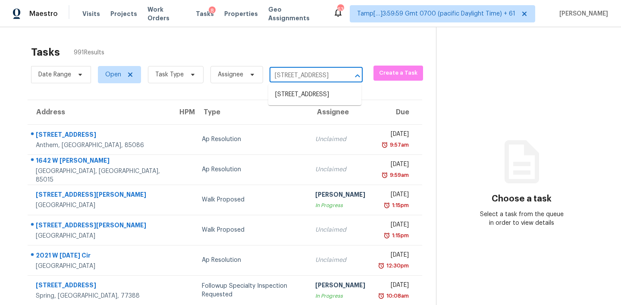
scroll to position [0, 24]
click at [290, 98] on li "3013 Tansy St, Tavares, FL 32778" at bounding box center [314, 95] width 93 height 14
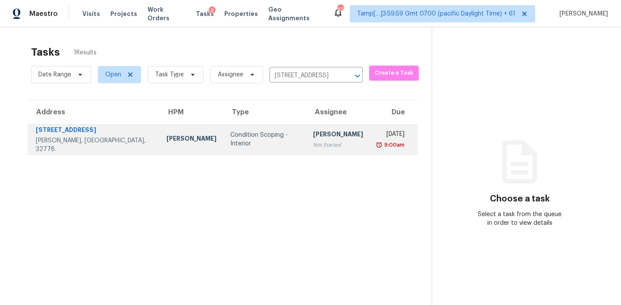
click at [227, 146] on td "Condition Scoping - Interior" at bounding box center [264, 139] width 83 height 30
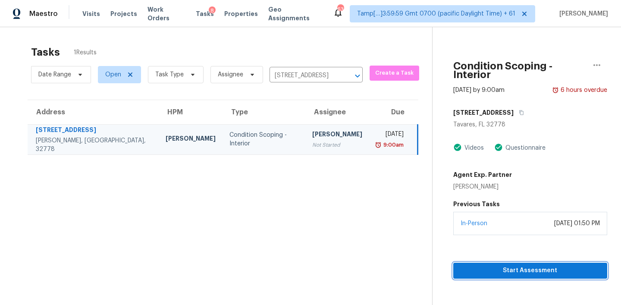
click at [499, 265] on span "Start Assessment" at bounding box center [530, 270] width 140 height 11
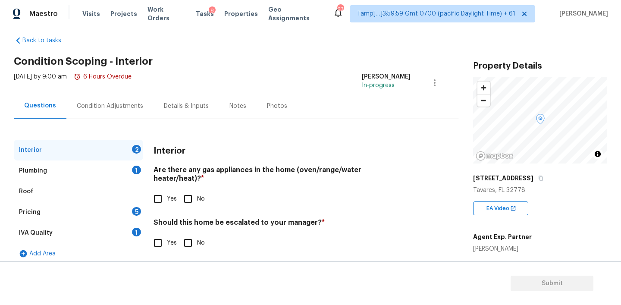
scroll to position [19, 0]
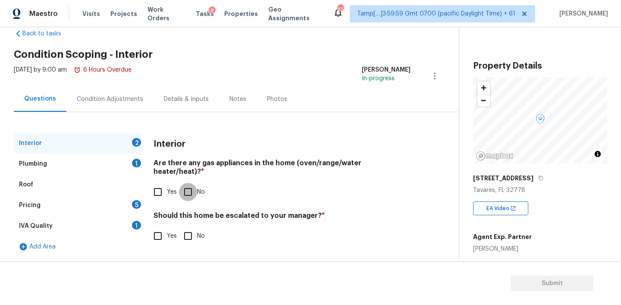
click at [186, 183] on input "No" at bounding box center [188, 192] width 18 height 18
checkbox input "true"
click at [288, 211] on h4 "Should this home be escalated to your manager? *" at bounding box center [281, 217] width 257 height 12
click at [290, 211] on h4 "Should this home be escalated to your manager? *" at bounding box center [281, 217] width 257 height 12
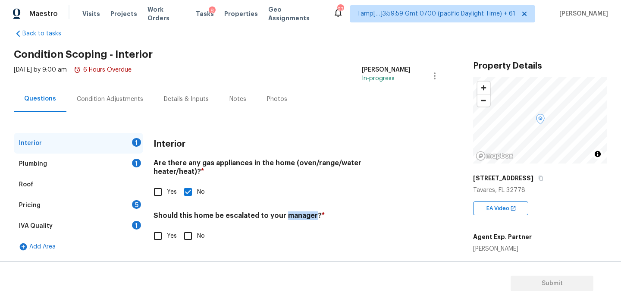
copy h4 "manager"
click at [188, 228] on input "No" at bounding box center [188, 236] width 18 height 18
checkbox input "true"
click at [104, 168] on div "Plumbing 1" at bounding box center [78, 163] width 129 height 21
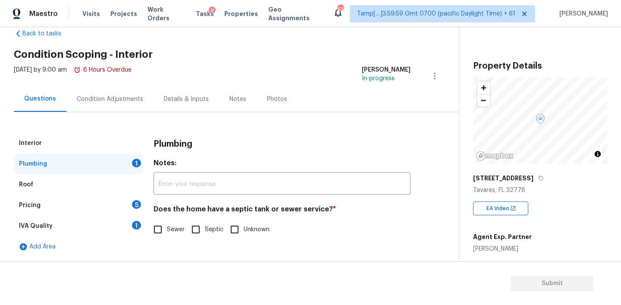
click at [234, 231] on input "Unknown" at bounding box center [234, 229] width 18 height 18
checkbox input "true"
click at [81, 203] on div "Pricing 5" at bounding box center [78, 205] width 129 height 21
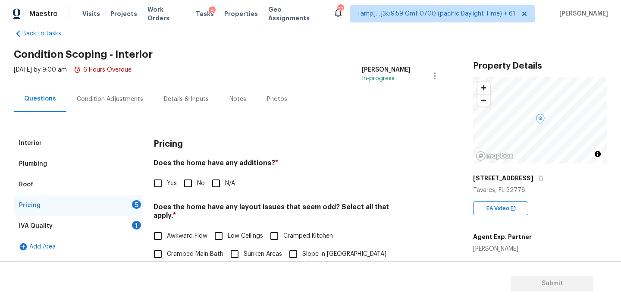
click at [249, 166] on h4 "Does the home have any additions? *" at bounding box center [281, 165] width 257 height 12
copy h4 "additions"
click at [188, 182] on input "No" at bounding box center [188, 183] width 18 height 18
checkbox input "true"
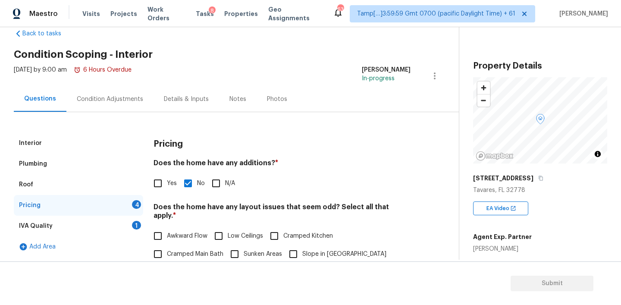
click at [251, 210] on h4 "Does the home have any layout issues that seem odd? Select all that apply. *" at bounding box center [281, 213] width 257 height 21
copy h4 "layout"
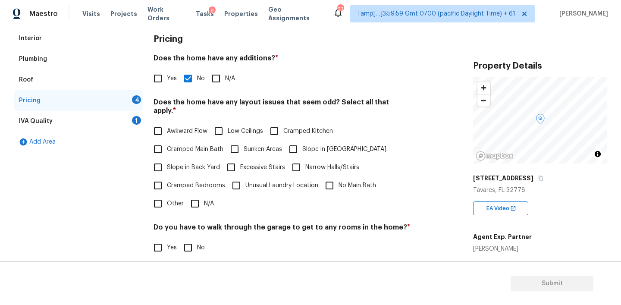
scroll to position [138, 0]
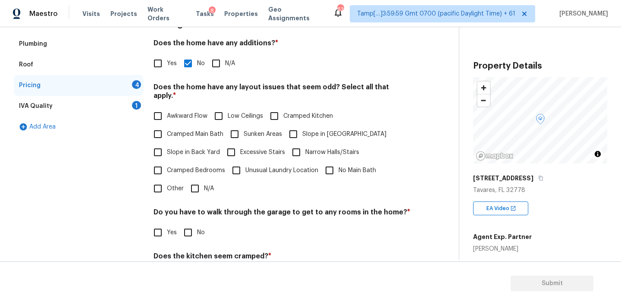
click at [197, 181] on input "N/A" at bounding box center [195, 188] width 18 height 18
checkbox input "true"
click at [191, 236] on div "Pricing Does the home have any additions? * Yes No N/A Does the home have any l…" at bounding box center [281, 176] width 257 height 327
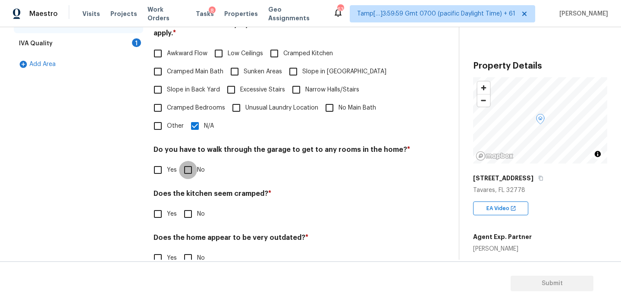
click at [190, 161] on input "No" at bounding box center [188, 170] width 18 height 18
checkbox input "true"
click at [189, 207] on input "No" at bounding box center [188, 214] width 18 height 18
checkbox input "true"
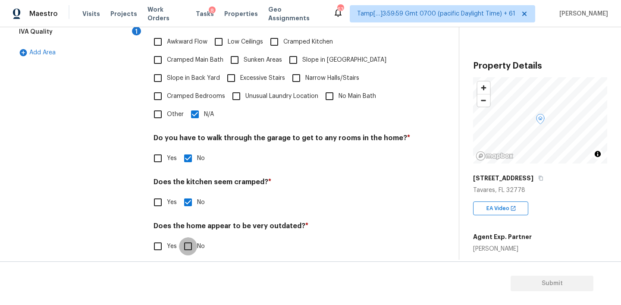
click at [183, 238] on input "No" at bounding box center [188, 246] width 18 height 18
checkbox input "true"
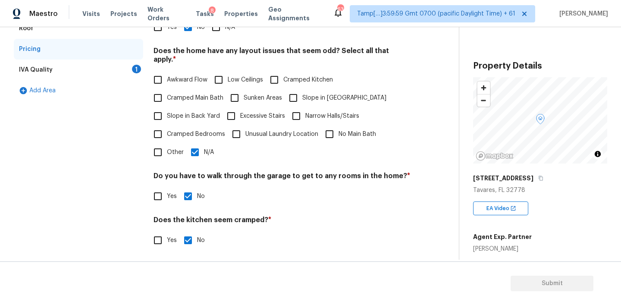
click at [79, 66] on div "IVA Quality 1" at bounding box center [78, 69] width 129 height 21
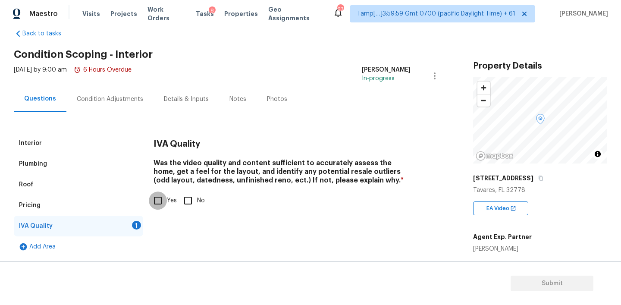
click at [159, 193] on input "Yes" at bounding box center [158, 200] width 18 height 18
checkbox input "true"
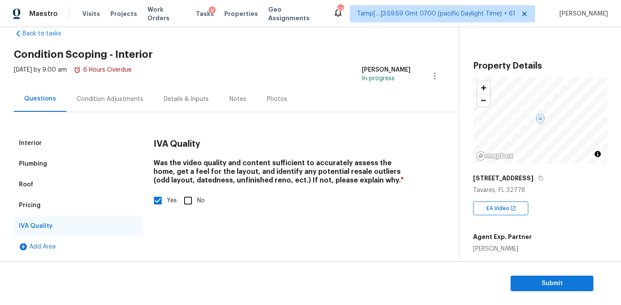
click at [118, 106] on div "Condition Adjustments" at bounding box center [109, 98] width 87 height 25
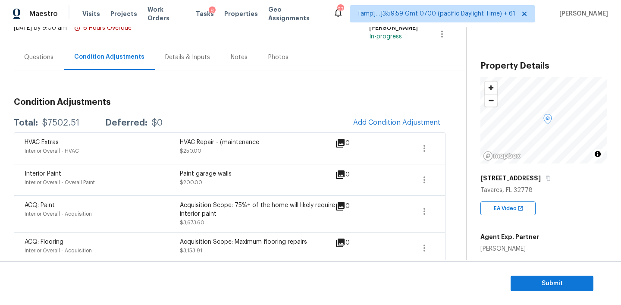
scroll to position [50, 0]
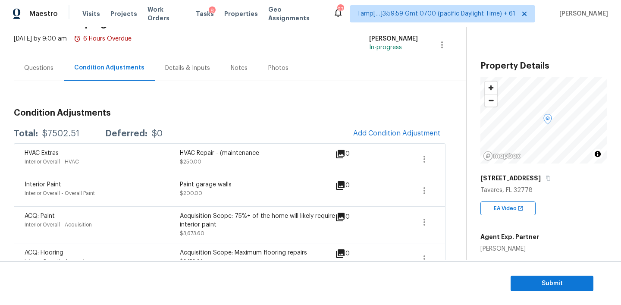
click at [233, 71] on div "Notes" at bounding box center [239, 68] width 17 height 9
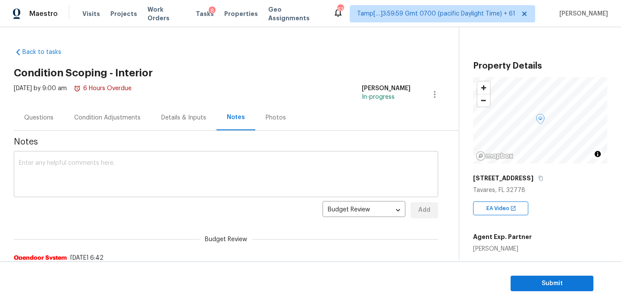
click at [109, 173] on textarea at bounding box center [226, 175] width 414 height 30
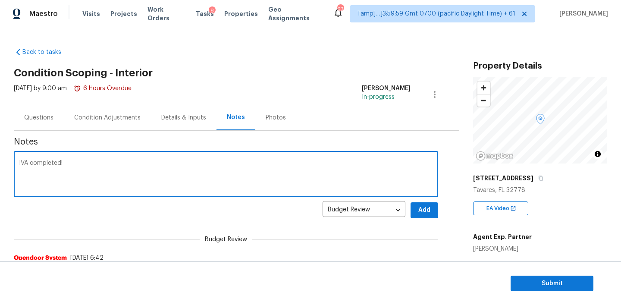
type textarea "IVA completed!"
click at [425, 208] on span "Add" at bounding box center [424, 210] width 14 height 11
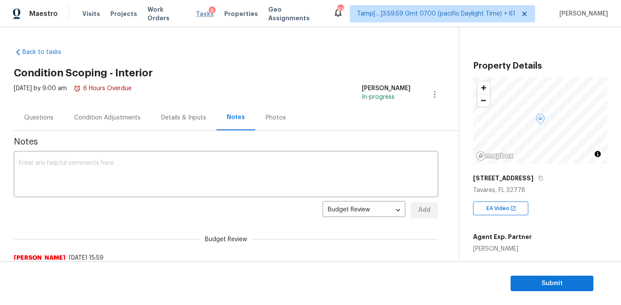
click at [196, 16] on span "Tasks" at bounding box center [205, 14] width 18 height 6
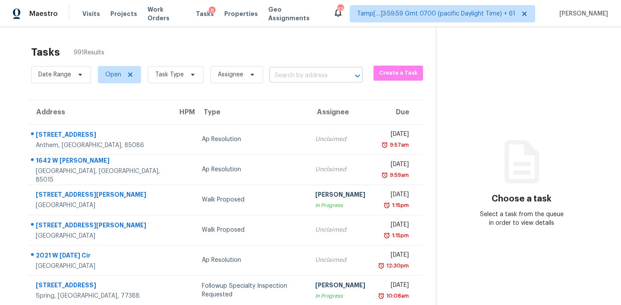
click at [290, 75] on input "text" at bounding box center [303, 75] width 69 height 13
paste input "1729 Yellow Rose St Las Vegas NV 89108"
type input "1729 Yellow Rose St Las Vegas NV 89108"
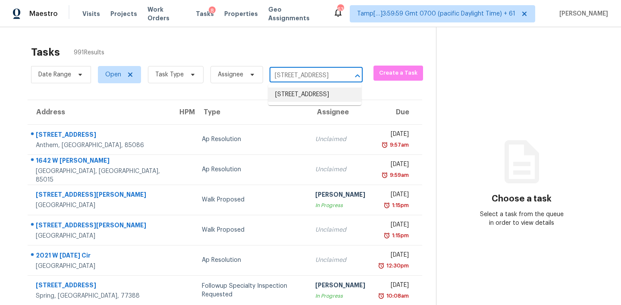
click at [285, 88] on li "1729 Yellow Rose St, Las Vegas, NV 89108" at bounding box center [314, 95] width 93 height 14
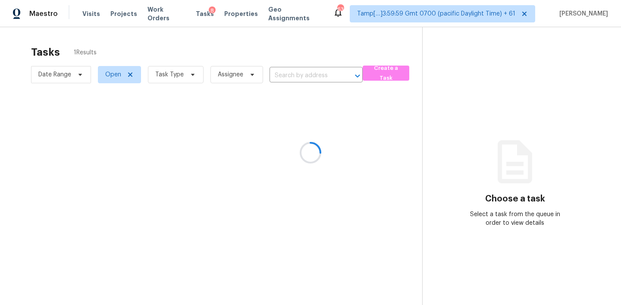
type input "1729 Yellow Rose St, Las Vegas, NV 89108"
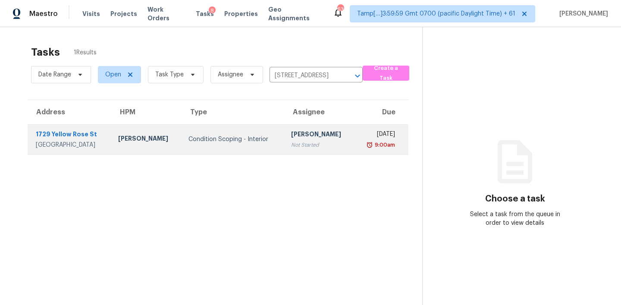
click at [239, 131] on td "Condition Scoping - Interior" at bounding box center [232, 139] width 103 height 30
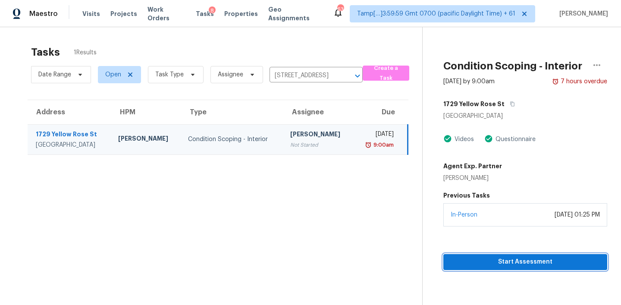
click at [507, 258] on span "Start Assessment" at bounding box center [525, 262] width 150 height 11
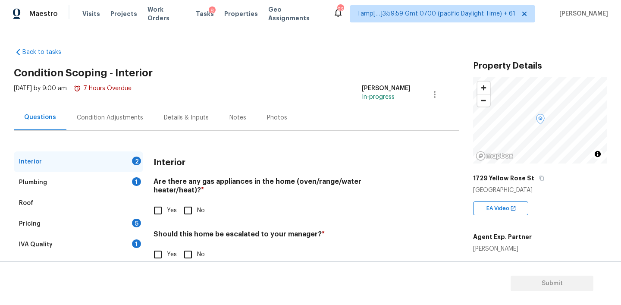
click at [204, 181] on h4 "Are there any gas appliances in the home (oven/range/water heater/heat)? *" at bounding box center [281, 187] width 257 height 21
copy h4 "gas"
click at [161, 204] on input "Yes" at bounding box center [158, 210] width 18 height 18
checkbox input "true"
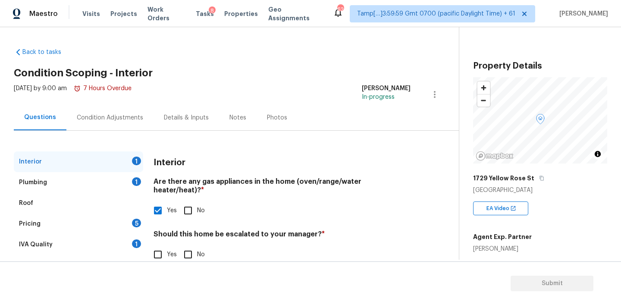
click at [294, 230] on h4 "Should this home be escalated to your manager? *" at bounding box center [281, 236] width 257 height 12
copy h4 "manager"
click at [189, 245] on input "No" at bounding box center [188, 254] width 18 height 18
checkbox input "true"
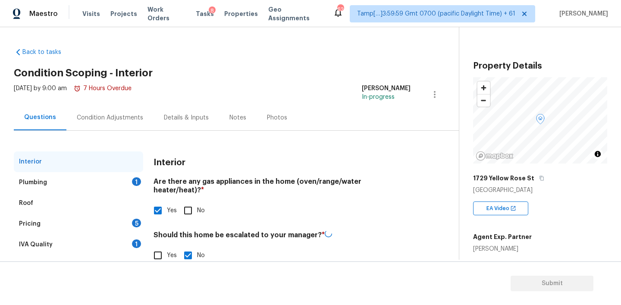
click at [84, 172] on div "Plumbing 1" at bounding box center [78, 182] width 129 height 21
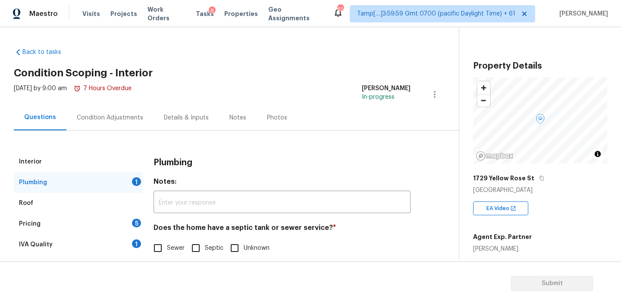
scroll to position [19, 0]
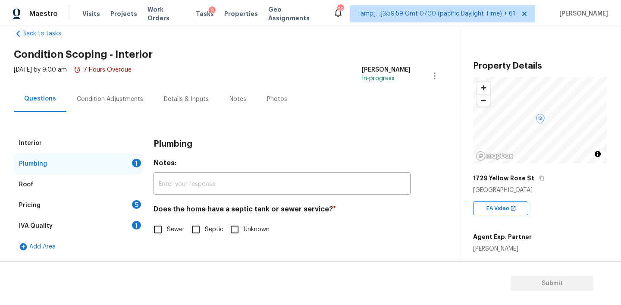
click at [154, 231] on input "Sewer" at bounding box center [158, 229] width 18 height 18
checkbox input "true"
click at [63, 199] on div "Pricing 5" at bounding box center [78, 205] width 129 height 21
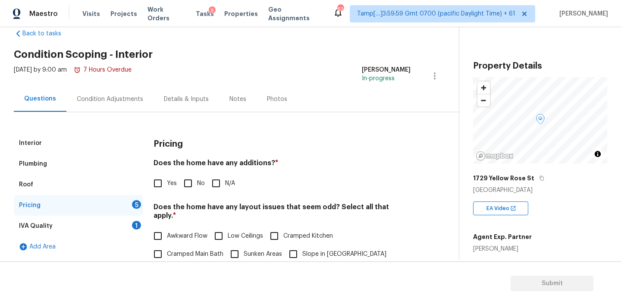
click at [241, 163] on h4 "Does the home have any additions? *" at bounding box center [281, 165] width 257 height 12
copy h4 "additions"
click at [213, 182] on input "N/A" at bounding box center [216, 183] width 18 height 18
checkbox input "true"
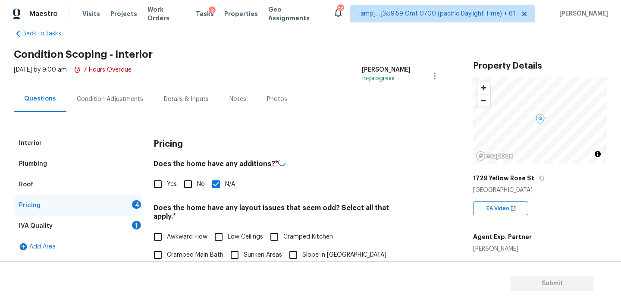
scroll to position [59, 0]
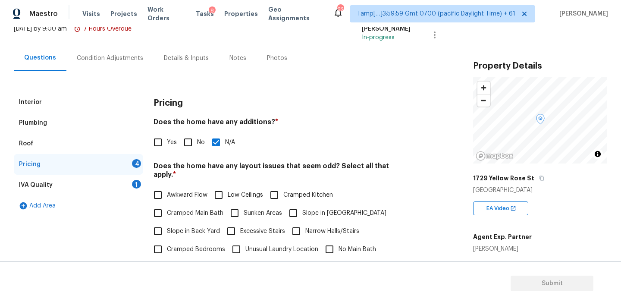
click at [250, 160] on div "Pricing Does the home have any additions? * Yes No N/A Does the home have any l…" at bounding box center [281, 255] width 257 height 327
click at [245, 167] on h4 "Does the home have any layout issues that seem odd? Select all that apply. *" at bounding box center [281, 172] width 257 height 21
copy h4 "layout"
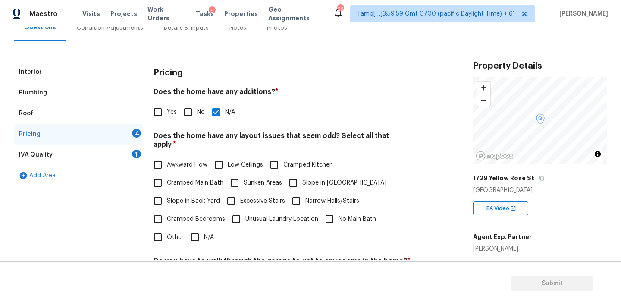
click at [195, 228] on input "N/A" at bounding box center [195, 237] width 18 height 18
checkbox input "true"
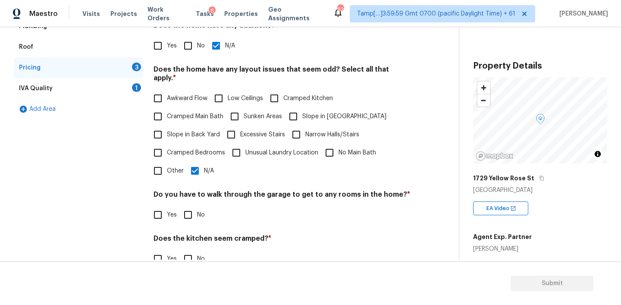
click at [192, 213] on input "No" at bounding box center [188, 215] width 18 height 18
checkbox input "true"
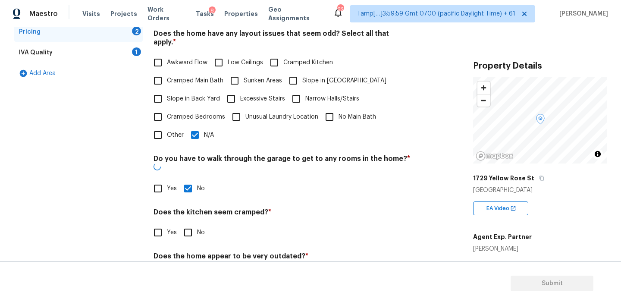
scroll to position [210, 0]
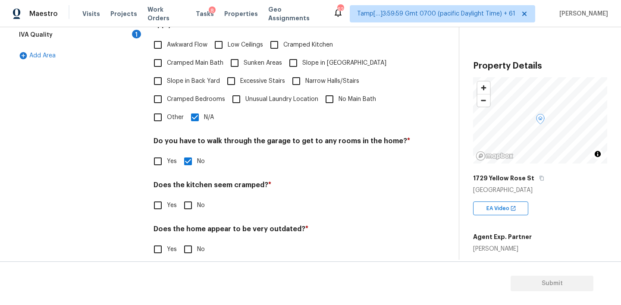
click at [190, 203] on input "No" at bounding box center [188, 205] width 18 height 18
checkbox input "true"
click at [188, 244] on input "No" at bounding box center [188, 250] width 18 height 18
checkbox input "true"
click at [90, 36] on div "IVA Quality 1" at bounding box center [78, 35] width 129 height 21
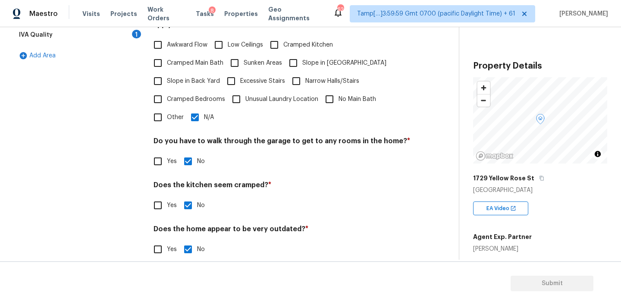
scroll to position [19, 0]
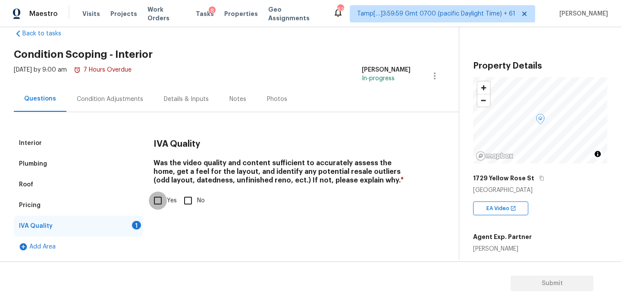
click at [165, 200] on input "Yes" at bounding box center [158, 200] width 18 height 18
checkbox input "true"
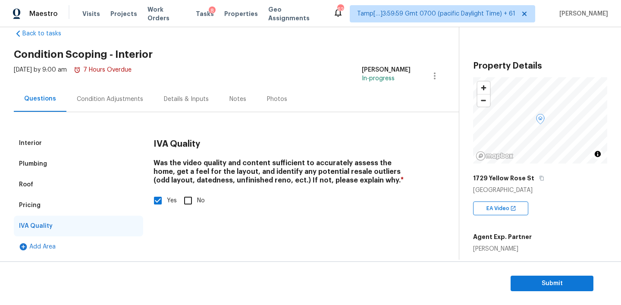
click at [129, 103] on div "Condition Adjustments" at bounding box center [110, 99] width 66 height 9
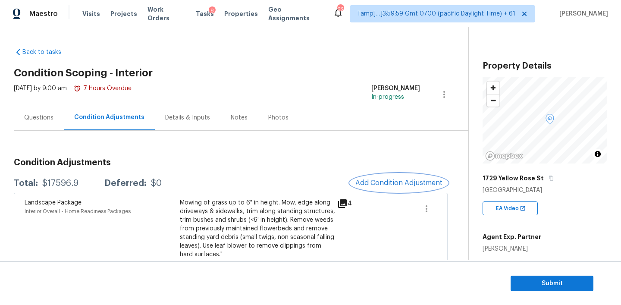
click at [409, 179] on span "Add Condition Adjustment" at bounding box center [398, 183] width 87 height 8
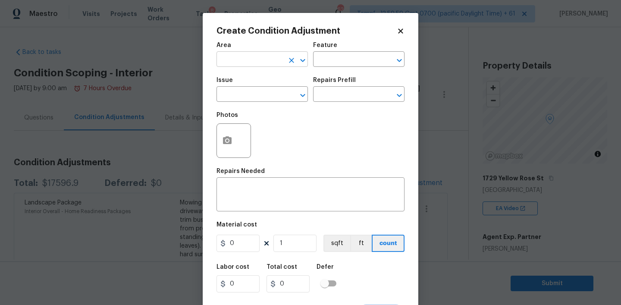
click at [240, 59] on input "text" at bounding box center [249, 59] width 67 height 13
type input "Interior Overall"
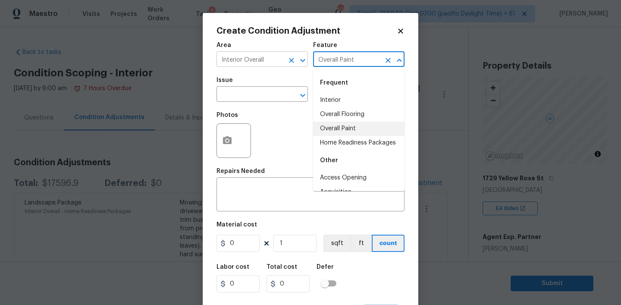
type input "Overall Paint"
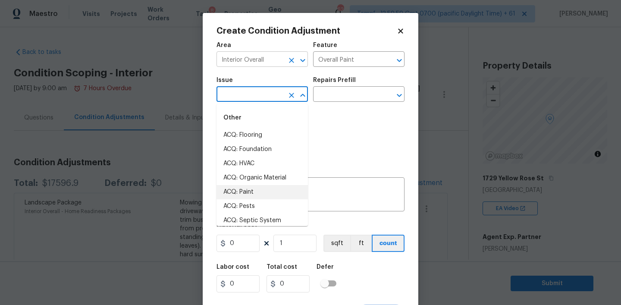
type input "ACQ: Paint"
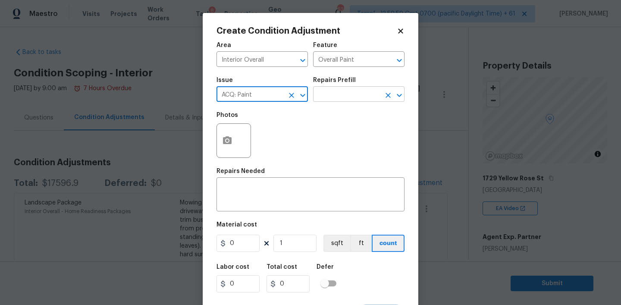
click at [335, 94] on input "text" at bounding box center [346, 94] width 67 height 13
click at [226, 139] on icon "button" at bounding box center [227, 140] width 10 height 10
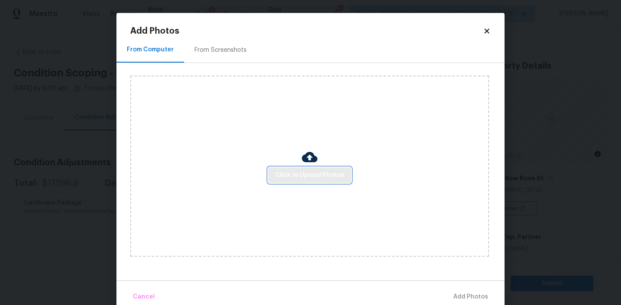
click at [302, 173] on span "Click to Upload Photos" at bounding box center [309, 175] width 69 height 11
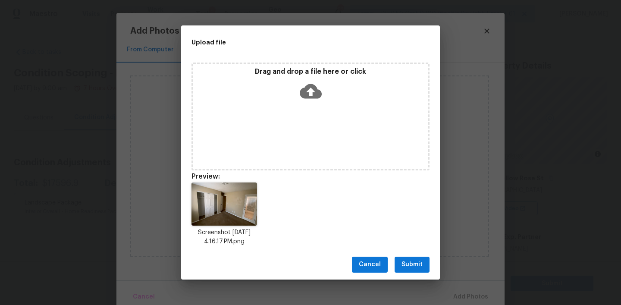
click at [401, 257] on button "Submit" at bounding box center [411, 265] width 35 height 16
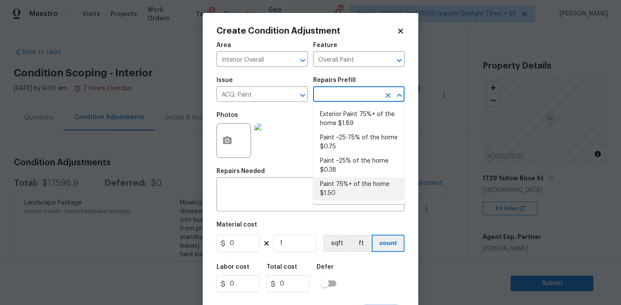
click at [335, 191] on li "Paint 75%+ of the home $1.50" at bounding box center [358, 188] width 91 height 23
type input "Acquisition"
type input "1.5"
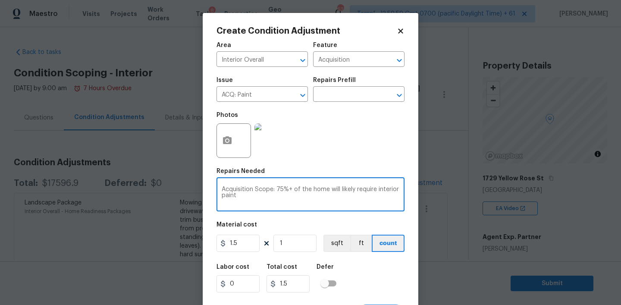
click at [253, 191] on textarea "Acquisition Scope: 75%+ of the home will likely require interior paint" at bounding box center [311, 195] width 178 height 18
paste textarea "Paint flashing throughout the house"
type textarea "As per HPM Paint flashing throughout the house"
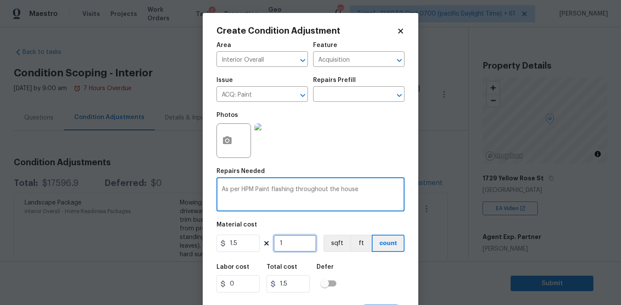
click at [288, 244] on input "1" at bounding box center [294, 243] width 43 height 17
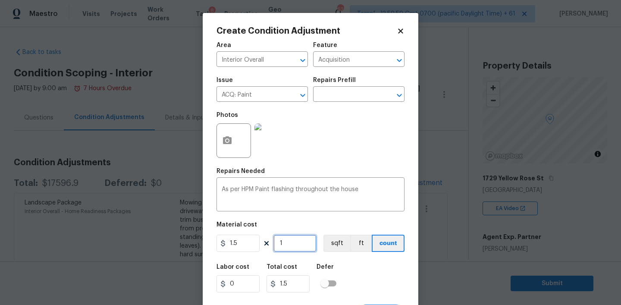
type input "19"
type input "28.5"
type input "198"
type input "297"
type input "1984"
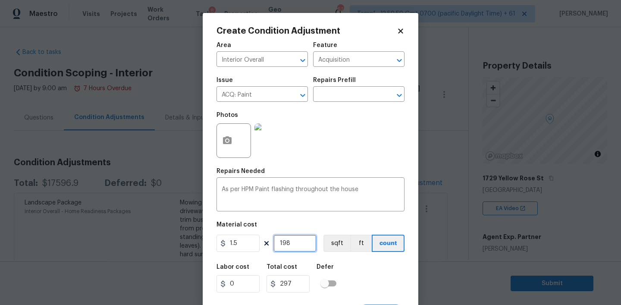
type input "2976"
type input "1984"
click at [333, 240] on button "sqft" at bounding box center [336, 243] width 27 height 17
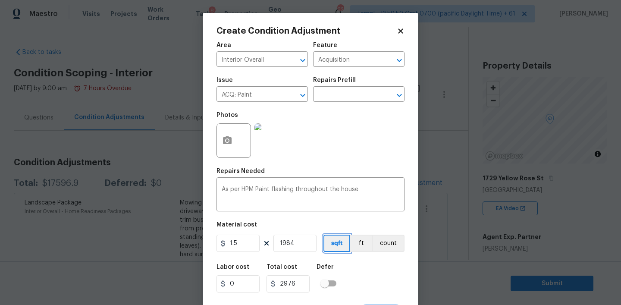
scroll to position [17, 0]
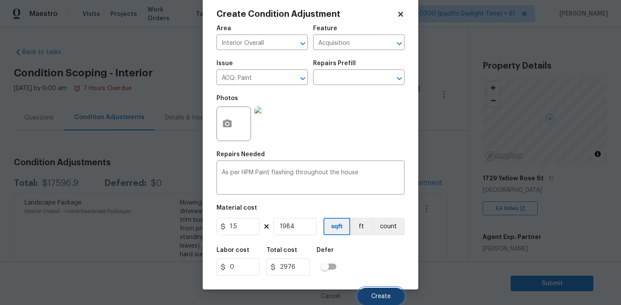
click at [372, 291] on button "Create" at bounding box center [380, 296] width 47 height 17
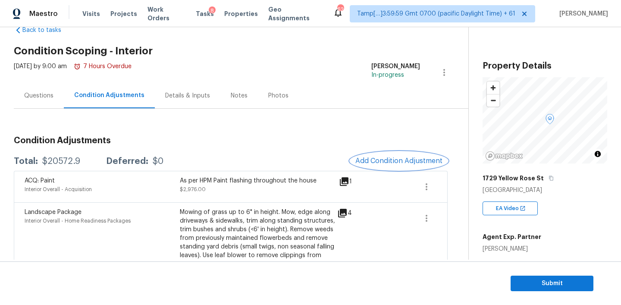
scroll to position [0, 0]
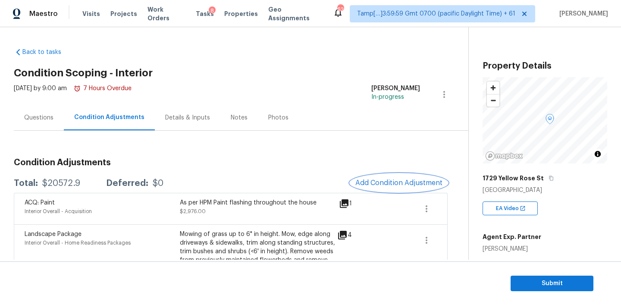
click at [391, 177] on button "Add Condition Adjustment" at bounding box center [398, 183] width 97 height 18
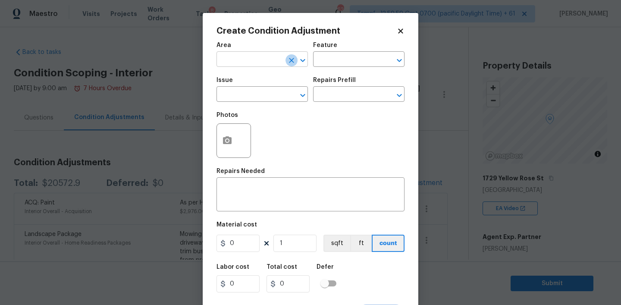
click at [288, 58] on icon "Clear" at bounding box center [291, 60] width 9 height 9
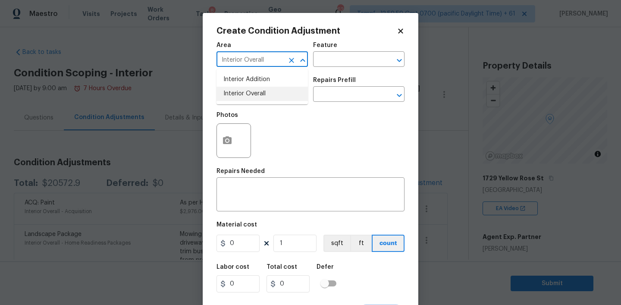
type input "Interior Overall"
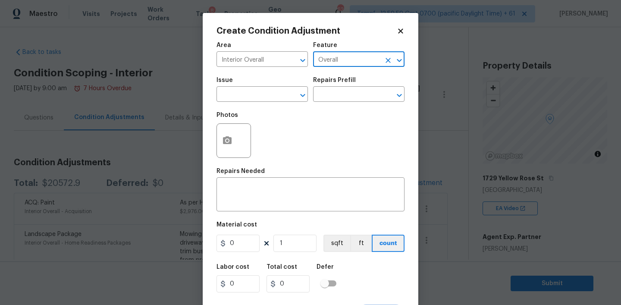
click at [347, 59] on input "Overall" at bounding box center [346, 59] width 67 height 13
click at [335, 101] on li "Odor" at bounding box center [358, 100] width 91 height 14
type input "Odor"
click at [267, 100] on input "text" at bounding box center [249, 94] width 67 height 13
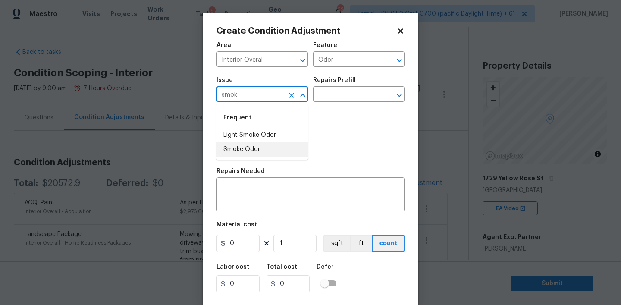
click at [247, 150] on li "Smoke Odor" at bounding box center [261, 149] width 91 height 14
type input "Smoke Odor"
click at [360, 95] on input "text" at bounding box center [346, 94] width 67 height 13
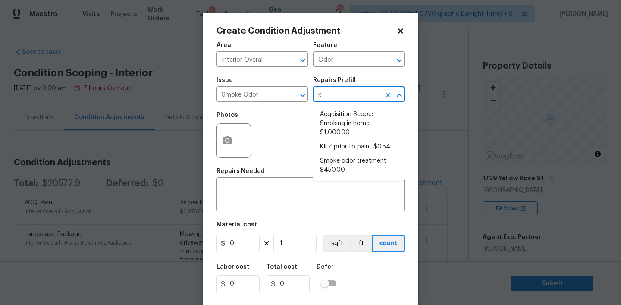
type input "ki"
click at [357, 147] on li "KILZ prior to paint $0.54" at bounding box center [358, 147] width 91 height 14
type textarea "Apply odor blocking kilz primer prior to paint for odor in home."
type input "0.54"
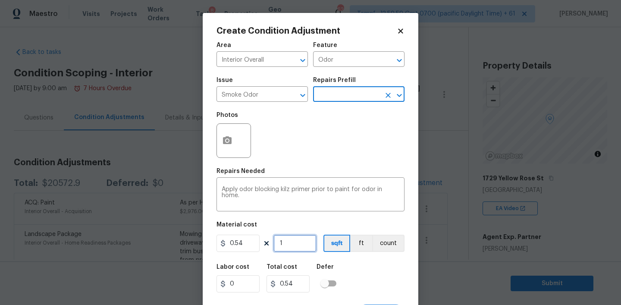
click at [288, 241] on input "1" at bounding box center [294, 243] width 43 height 17
type input "19"
type input "10.26"
type input "198"
type input "106.92"
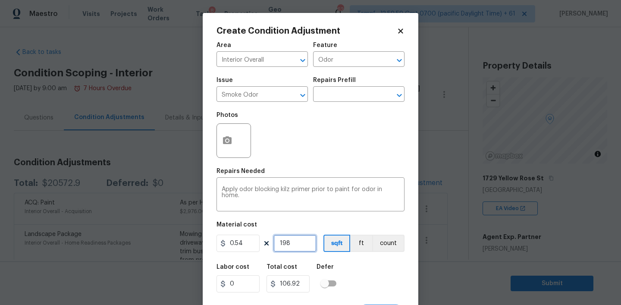
type input "1984"
type input "1071.36"
type input "1984"
click at [361, 132] on div "Photos" at bounding box center [310, 135] width 188 height 56
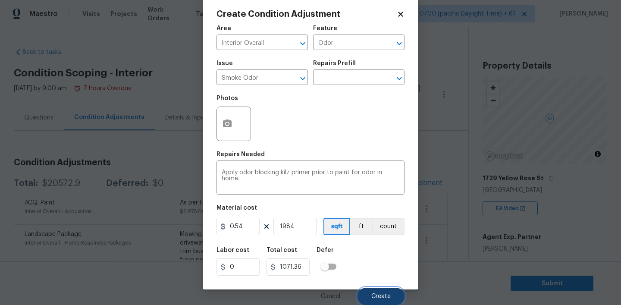
click at [373, 294] on span "Create" at bounding box center [380, 296] width 19 height 6
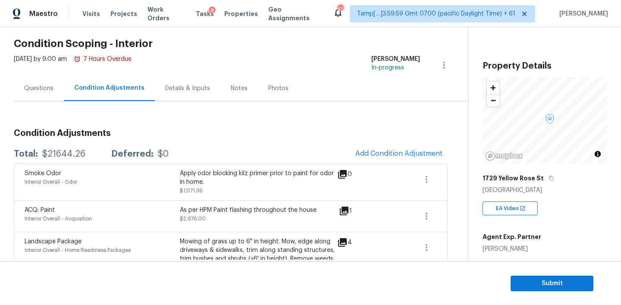
scroll to position [0, 0]
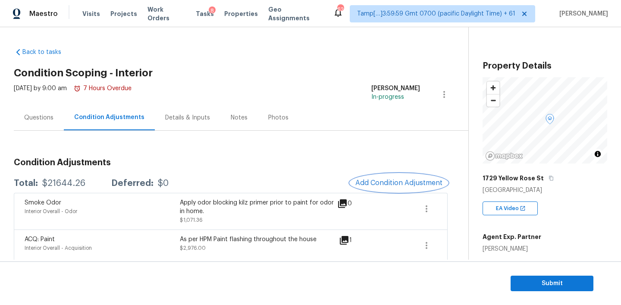
click at [372, 184] on span "Add Condition Adjustment" at bounding box center [398, 183] width 87 height 8
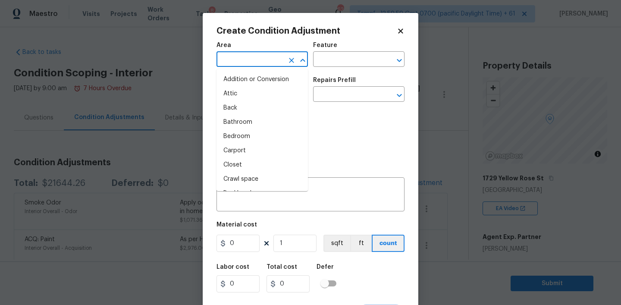
click at [248, 59] on input "text" at bounding box center [249, 59] width 67 height 13
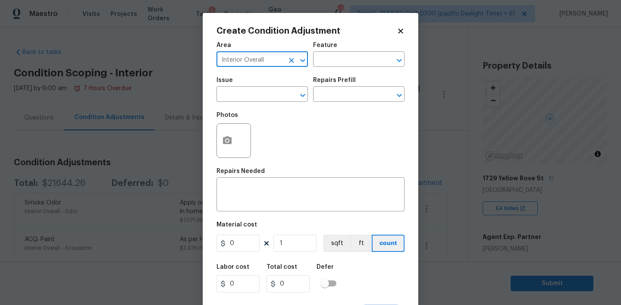
type input "Interior Overall"
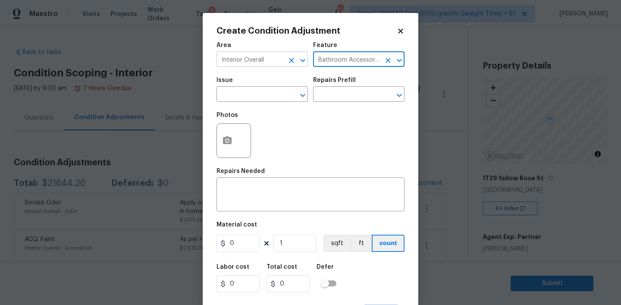
type input "Bathroom Accessories"
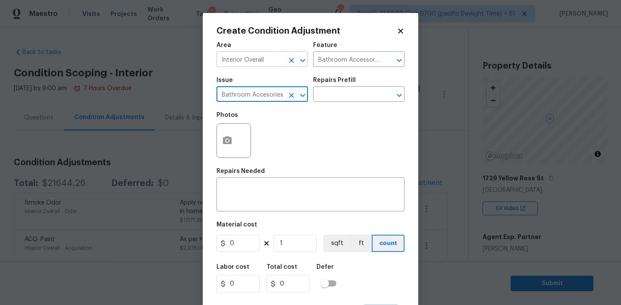
type input "Bathroom Accesories"
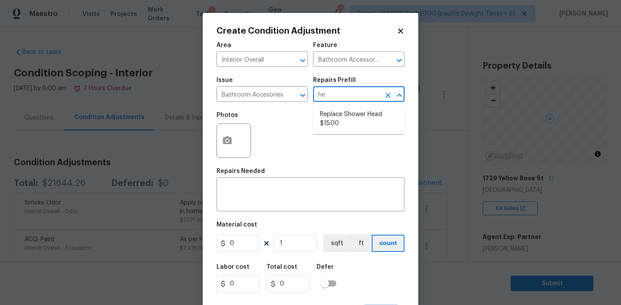
type input "hea"
click at [345, 125] on li "Replace Shower Head $15.00" at bounding box center [358, 118] width 91 height 23
type input "Interior Trim"
type textarea "Remove the existing shower head and replace with new (PM to confirm style/finis…"
type input "15"
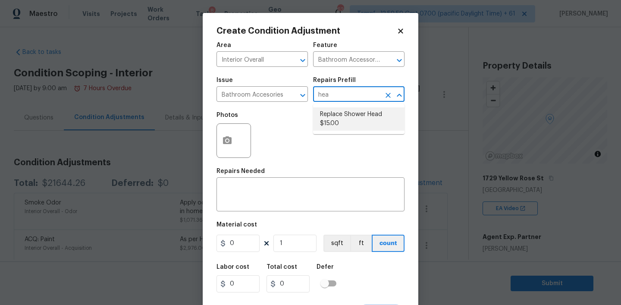
type input "15"
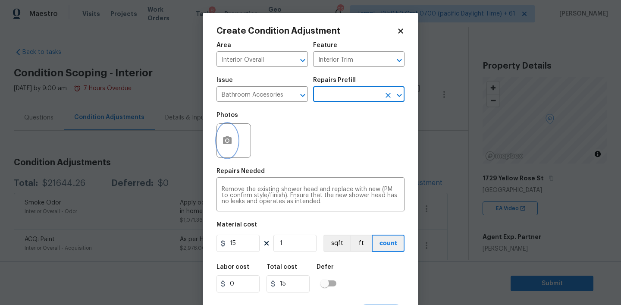
click at [234, 132] on button "button" at bounding box center [227, 141] width 21 height 34
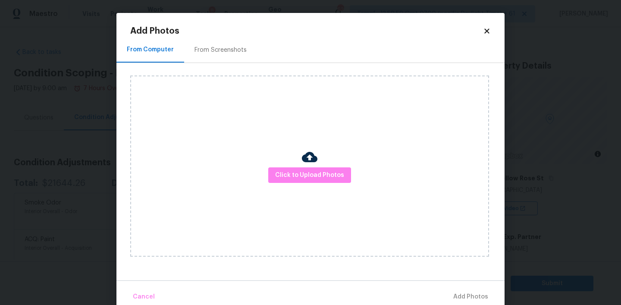
click at [321, 166] on div "Click to Upload Photos" at bounding box center [309, 165] width 359 height 181
click at [314, 176] on span "Click to Upload Photos" at bounding box center [309, 175] width 69 height 11
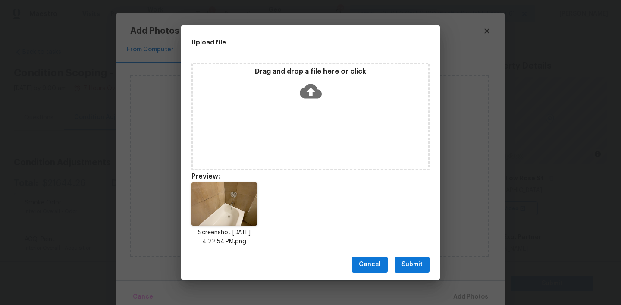
click at [410, 257] on button "Submit" at bounding box center [411, 265] width 35 height 16
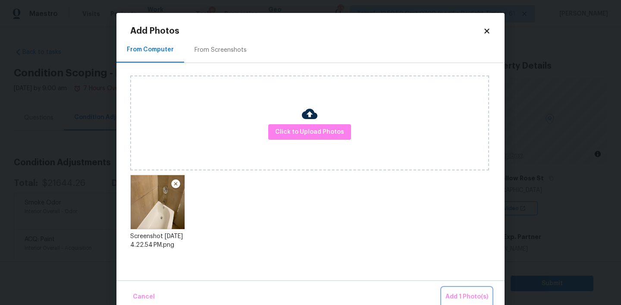
click at [468, 296] on span "Add 1 Photo(s)" at bounding box center [466, 296] width 43 height 11
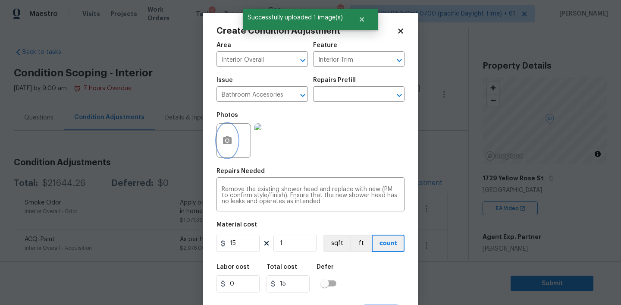
scroll to position [17, 0]
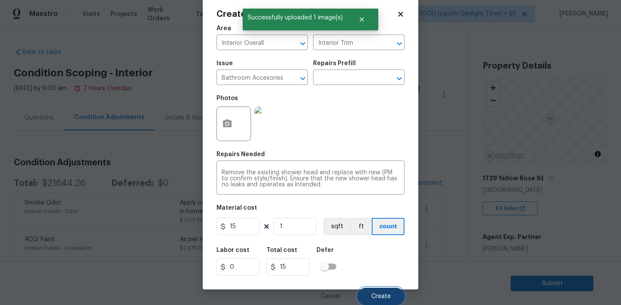
click at [379, 290] on button "Create" at bounding box center [380, 296] width 47 height 17
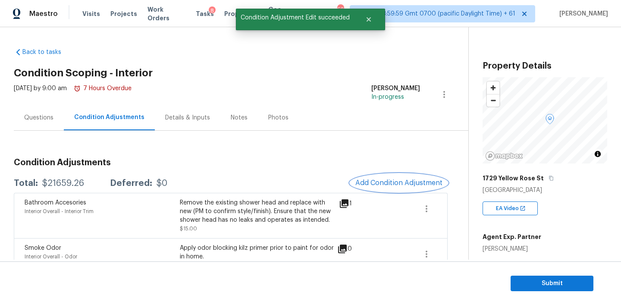
scroll to position [0, 0]
click at [381, 181] on span "Add Condition Adjustment" at bounding box center [398, 183] width 87 height 8
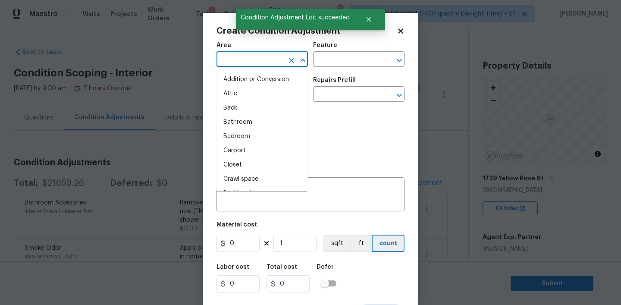
click at [262, 61] on input "text" at bounding box center [249, 59] width 67 height 13
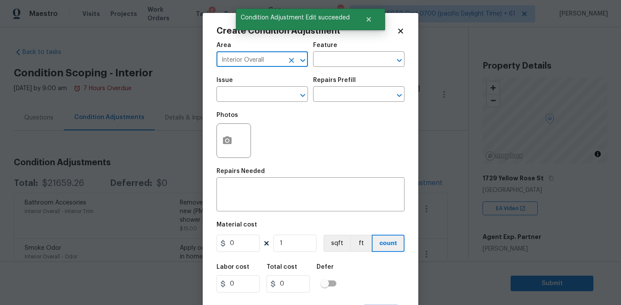
type input "Interior Overall"
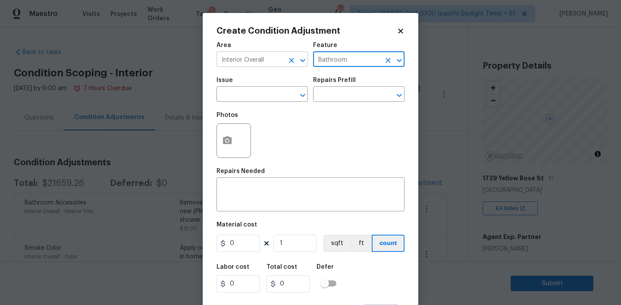
type input "Bathroom"
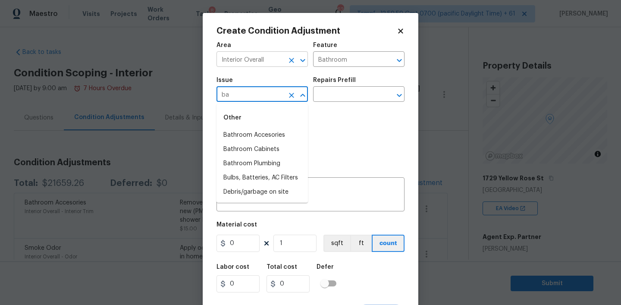
type input "b"
click at [388, 61] on icon "Clear" at bounding box center [387, 60] width 5 height 5
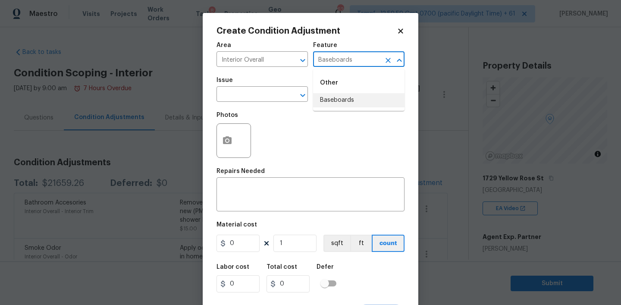
type input "Baseboards"
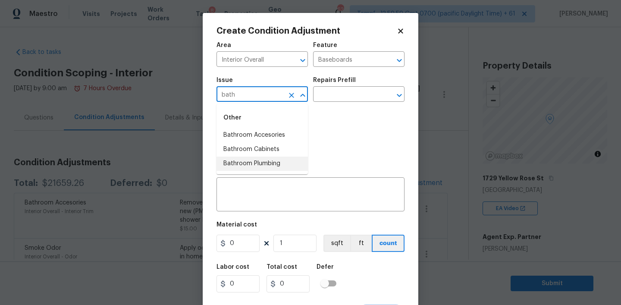
click at [253, 164] on li "Bathroom Plumbing" at bounding box center [261, 163] width 91 height 14
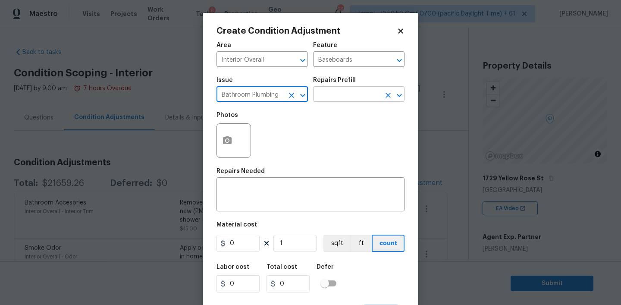
type input "Bathroom Plumbing"
click at [363, 90] on input "text" at bounding box center [346, 94] width 67 height 13
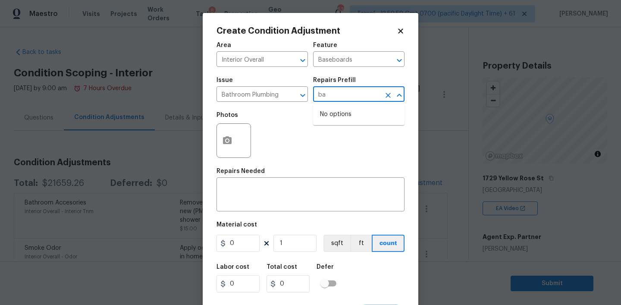
type input "b"
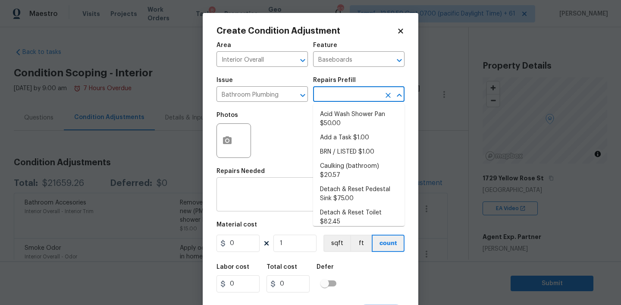
click at [240, 185] on div "x ​" at bounding box center [310, 195] width 188 height 32
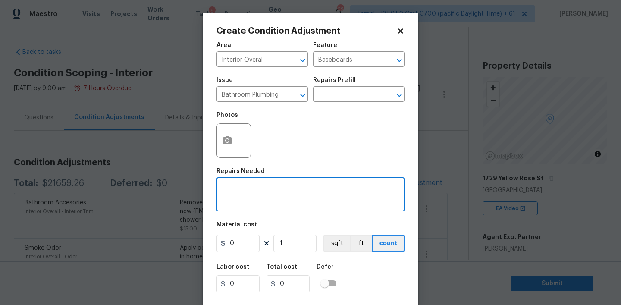
paste textarea "Baseboard behind the toilet is damaged"
type textarea "Baseboard behind the toilet is damaged"
click at [230, 140] on icon "button" at bounding box center [227, 140] width 9 height 8
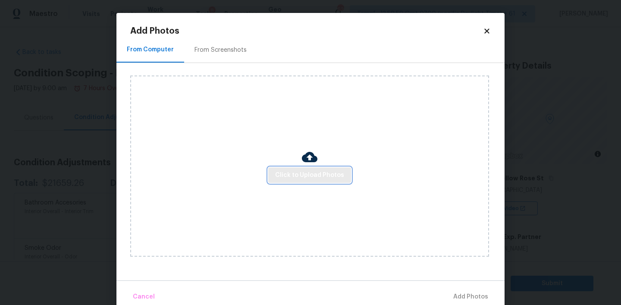
click at [300, 175] on span "Click to Upload Photos" at bounding box center [309, 175] width 69 height 11
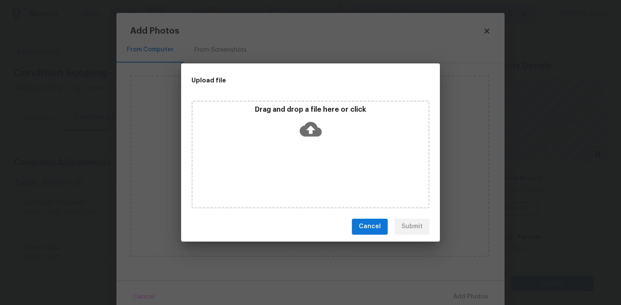
click at [308, 132] on icon at bounding box center [311, 129] width 22 height 15
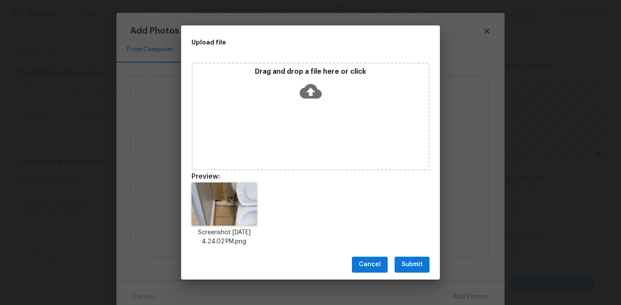
click at [413, 262] on span "Submit" at bounding box center [411, 264] width 21 height 11
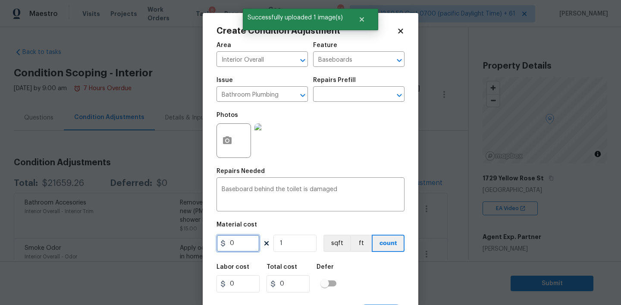
click at [242, 241] on input "0" at bounding box center [237, 243] width 43 height 17
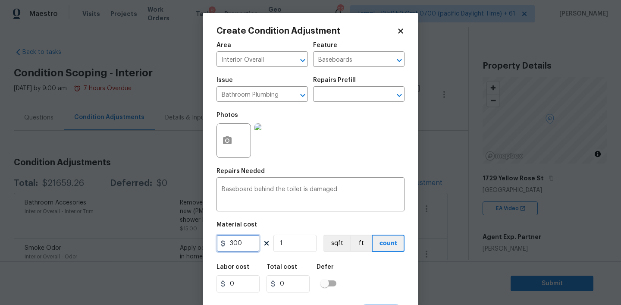
type input "300"
click at [344, 278] on div "Labor cost 0 Total cost 300 Defer" at bounding box center [310, 278] width 188 height 39
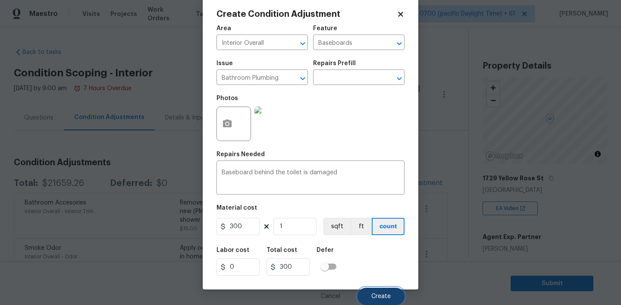
click at [379, 288] on button "Create" at bounding box center [380, 296] width 47 height 17
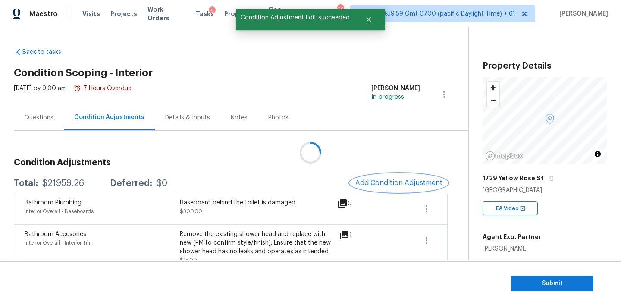
scroll to position [0, 0]
click at [379, 181] on span "Add Condition Adjustment" at bounding box center [398, 183] width 87 height 8
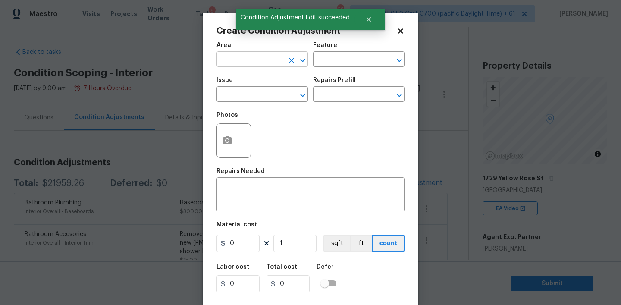
click at [256, 66] on input "text" at bounding box center [249, 59] width 67 height 13
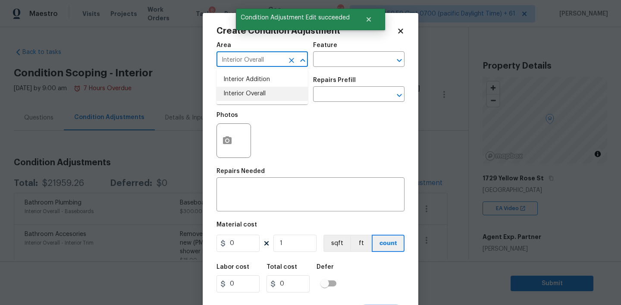
type input "Interior Overall"
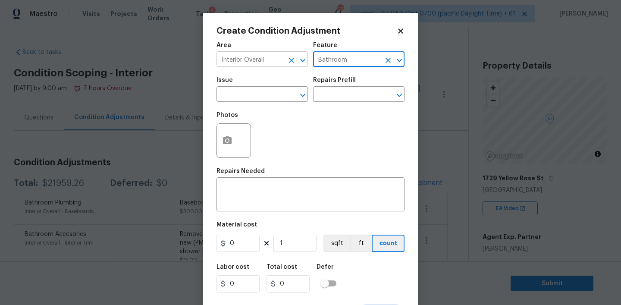
type input "Bathroom"
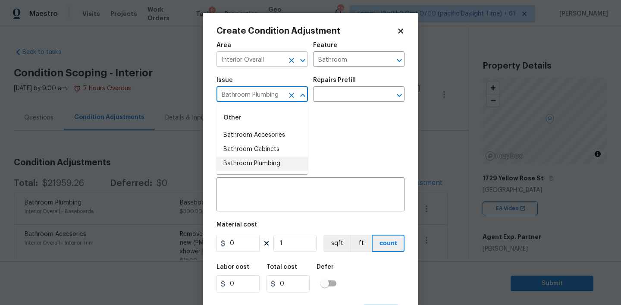
type input "Bathroom Plumbing"
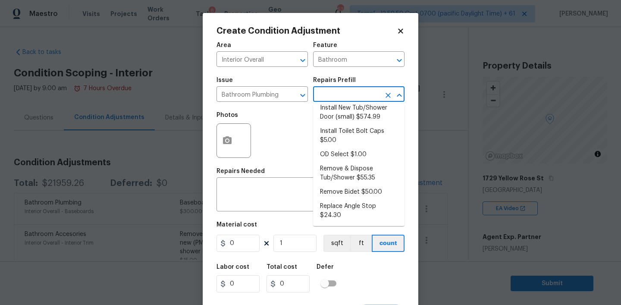
scroll to position [177, 0]
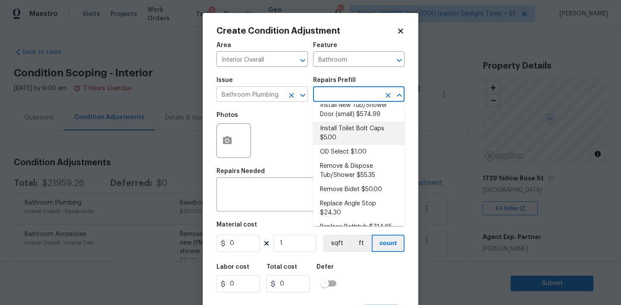
click at [266, 91] on input "Bathroom Plumbing" at bounding box center [249, 94] width 67 height 13
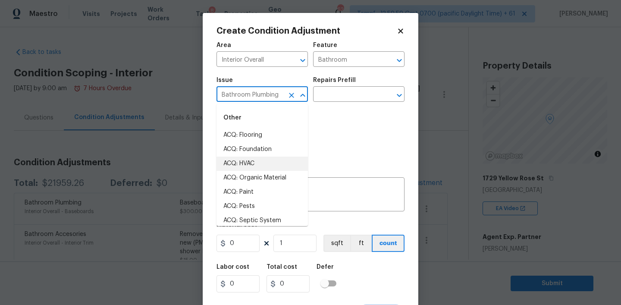
click at [288, 96] on icon "Clear" at bounding box center [291, 95] width 9 height 9
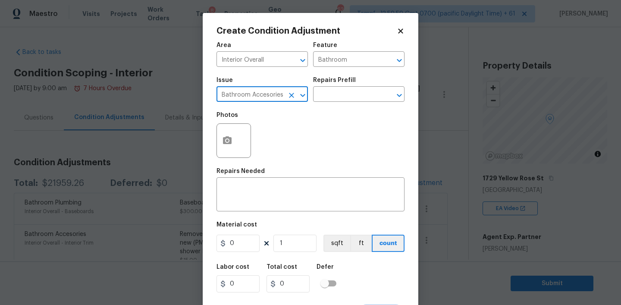
type input "Bathroom Accesories"
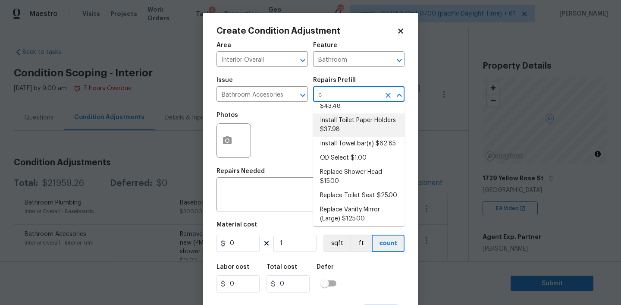
scroll to position [0, 0]
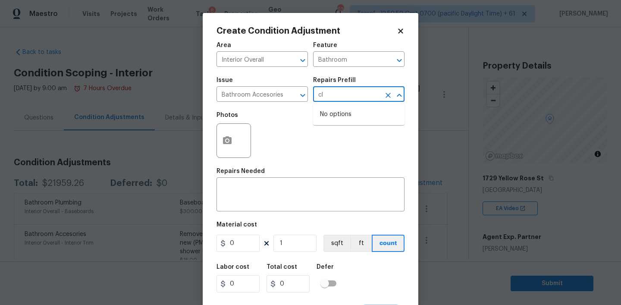
type input "c"
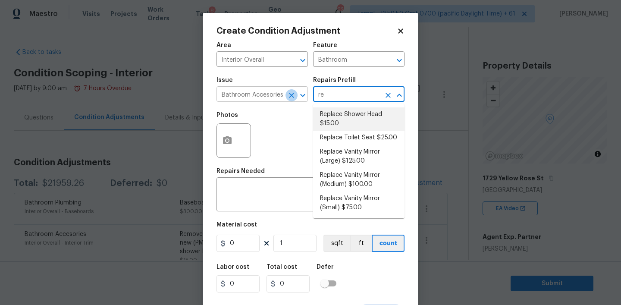
click at [289, 95] on icon "Clear" at bounding box center [291, 95] width 9 height 9
type input "re"
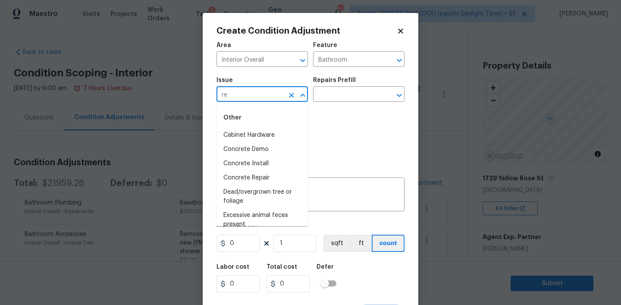
type input "r"
type input "a"
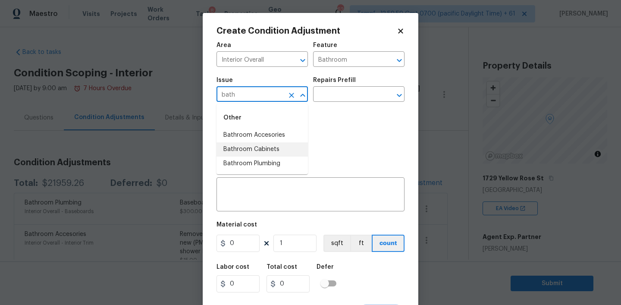
click at [264, 144] on li "Bathroom Cabinets" at bounding box center [261, 149] width 91 height 14
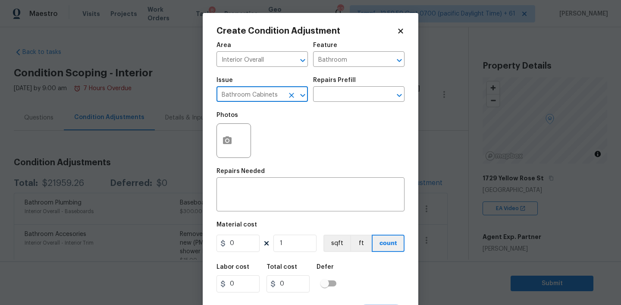
type input "Bathroom Cabinets"
click at [364, 82] on div "Repairs Prefill" at bounding box center [358, 82] width 91 height 11
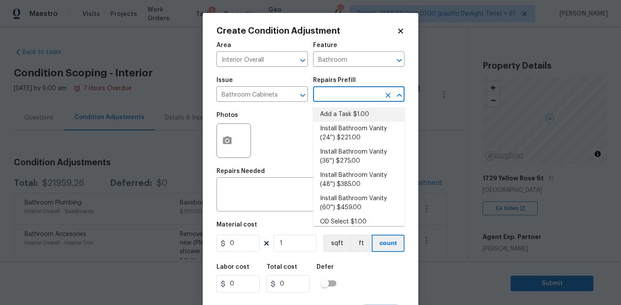
click at [341, 98] on input "text" at bounding box center [346, 94] width 67 height 13
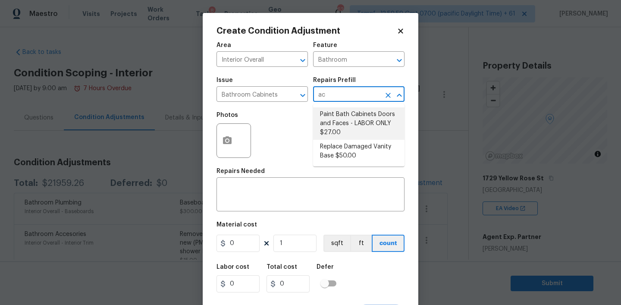
type input "ac"
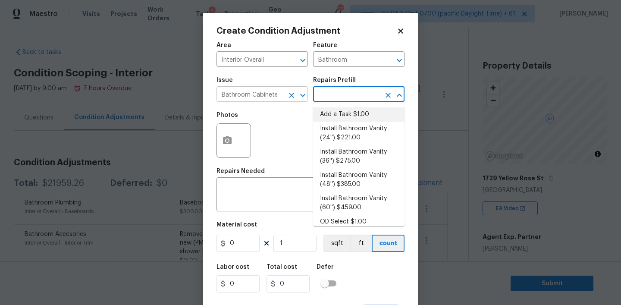
click at [278, 94] on input "Bathroom Cabinets" at bounding box center [249, 94] width 67 height 13
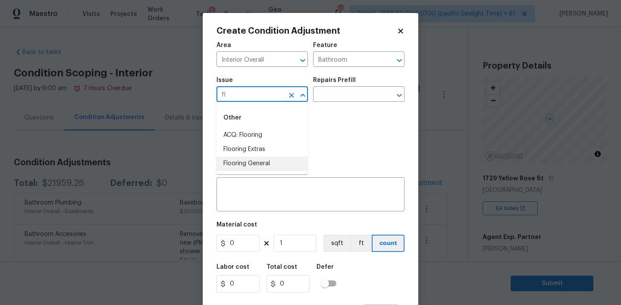
click at [246, 163] on li "Flooring General" at bounding box center [261, 163] width 91 height 14
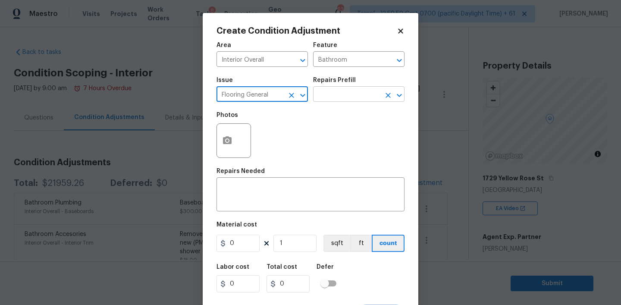
type input "Flooring General"
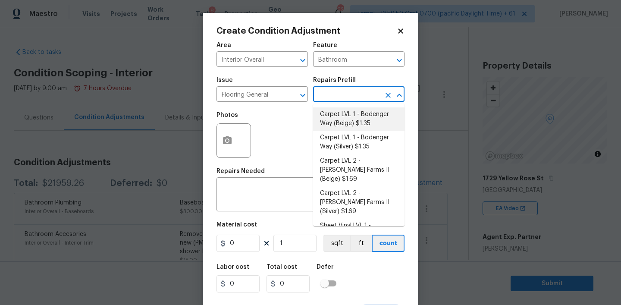
click at [348, 96] on input "text" at bounding box center [346, 94] width 67 height 13
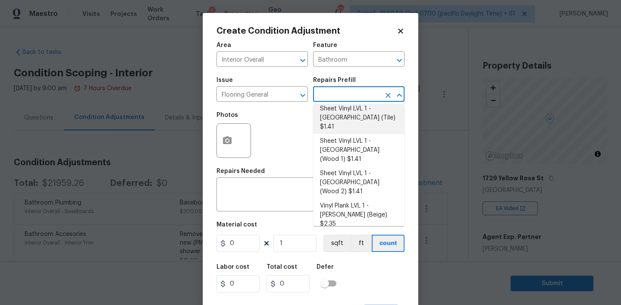
scroll to position [141, 0]
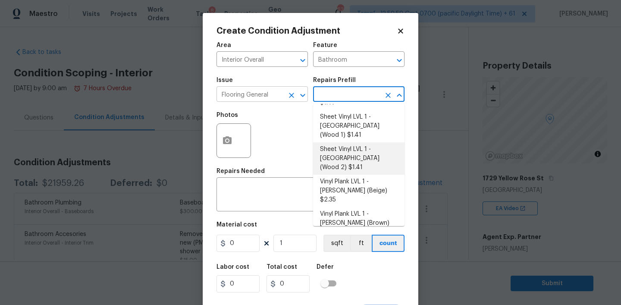
click at [278, 93] on input "Flooring General" at bounding box center [249, 94] width 67 height 13
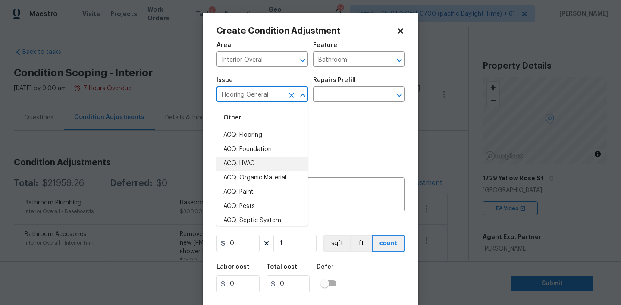
click at [289, 96] on icon "Clear" at bounding box center [291, 95] width 9 height 9
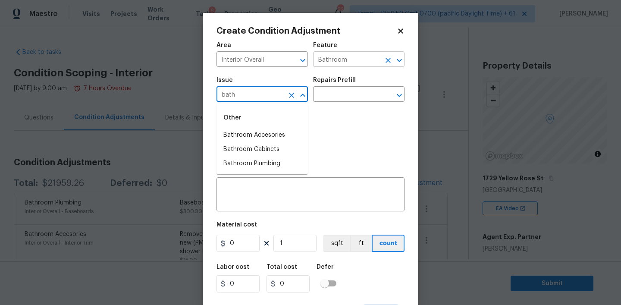
type input "bath"
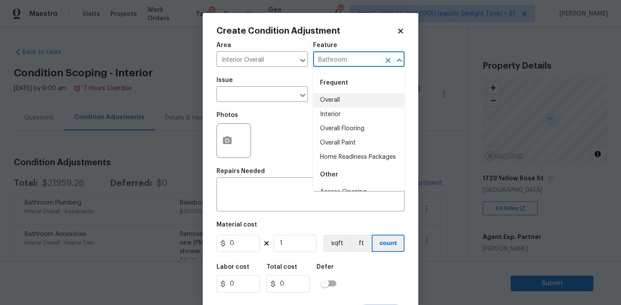
click at [343, 59] on input "Bathroom" at bounding box center [346, 59] width 67 height 13
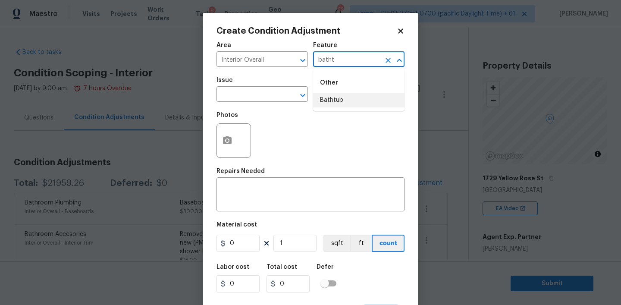
click at [339, 102] on li "Bathtub" at bounding box center [358, 100] width 91 height 14
type input "Bathtub"
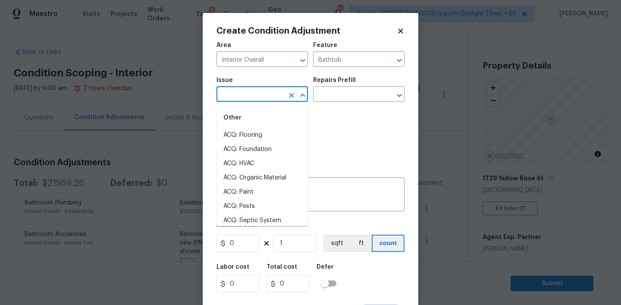
click at [263, 92] on input "text" at bounding box center [249, 94] width 67 height 13
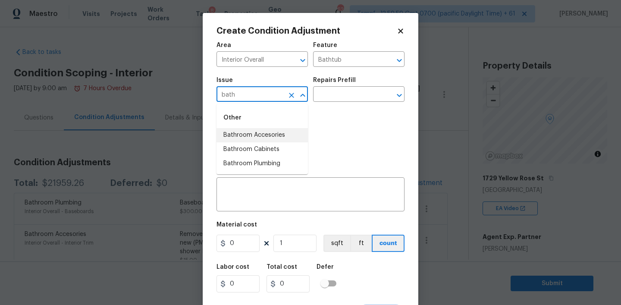
click at [255, 138] on li "Bathroom Accesories" at bounding box center [261, 135] width 91 height 14
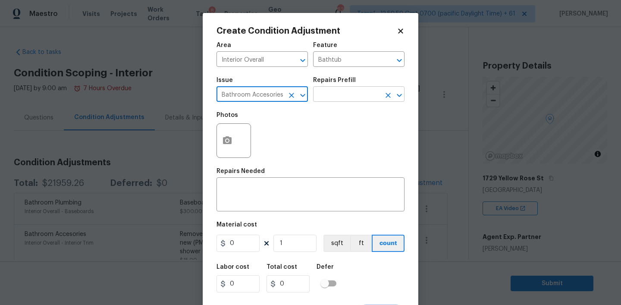
click at [357, 89] on input "text" at bounding box center [346, 94] width 67 height 13
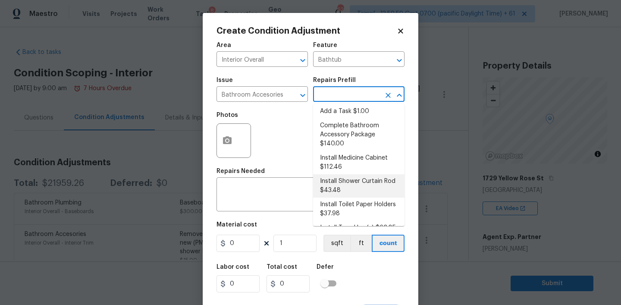
scroll to position [0, 0]
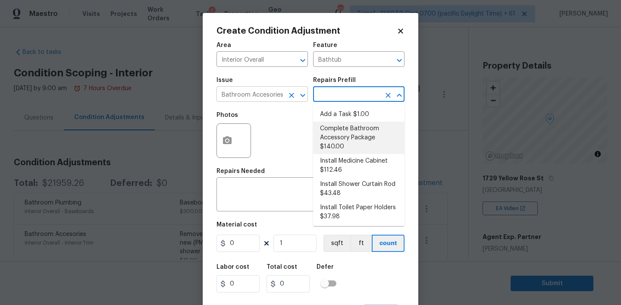
click at [277, 91] on input "Bathroom Accesories" at bounding box center [249, 94] width 67 height 13
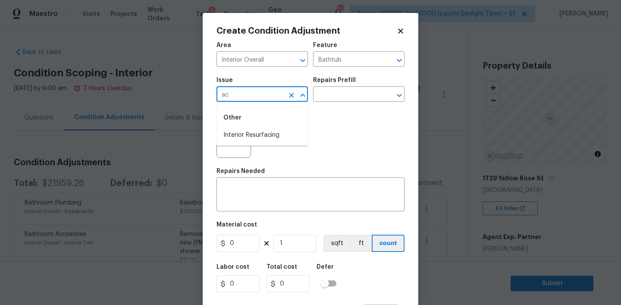
type input "a"
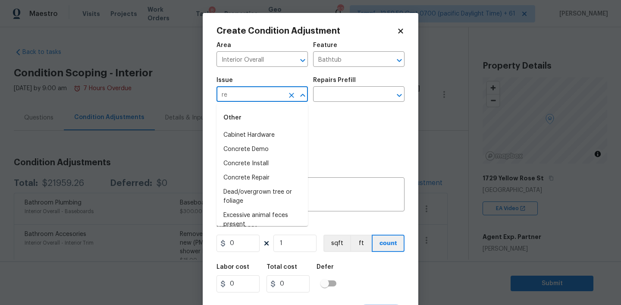
type input "r"
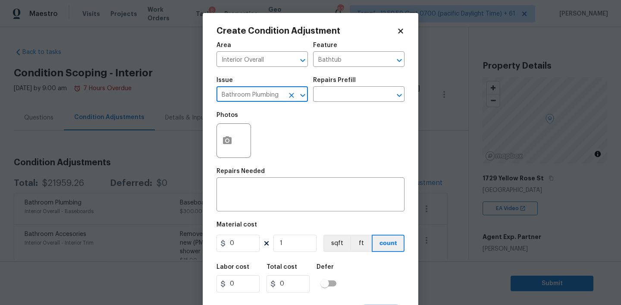
type input "Bathroom Plumbing"
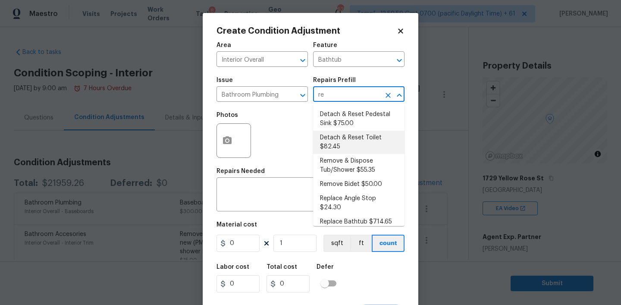
type input "ref"
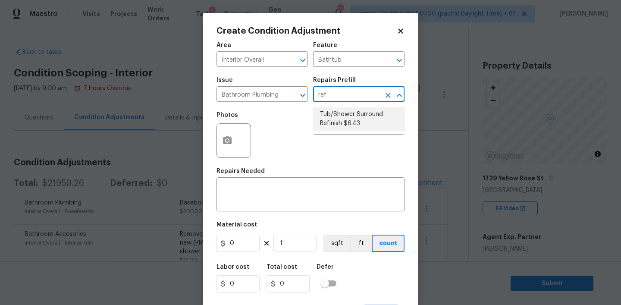
click at [343, 121] on li "Tub/Shower Surround Refinish $6.43" at bounding box center [358, 118] width 91 height 23
type input "Plumbing"
type textarea "Prep, mask, clean and refinish the tub/shower tile surround both all sides ensu…"
type input "6.43"
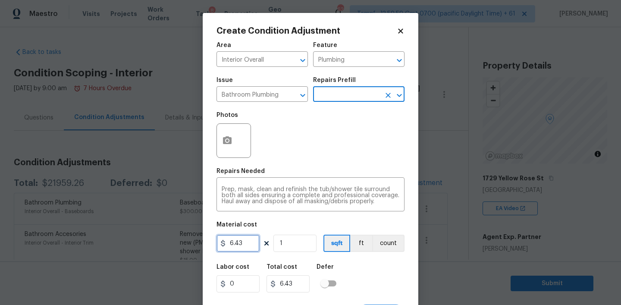
click at [239, 244] on input "6.43" at bounding box center [237, 243] width 43 height 17
type input "350"
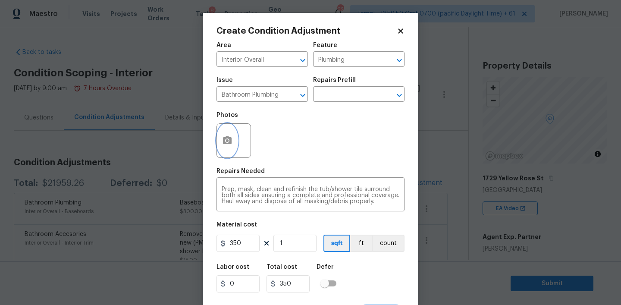
click at [222, 137] on icon "button" at bounding box center [227, 140] width 10 height 10
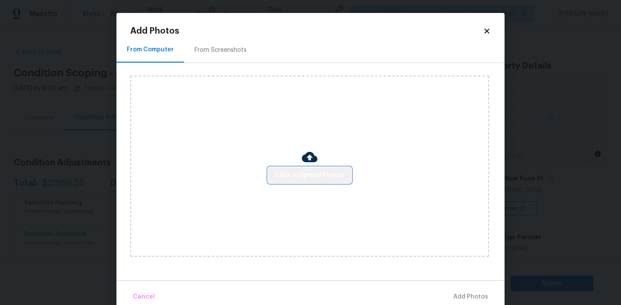
click at [326, 177] on span "Click to Upload Photos" at bounding box center [309, 175] width 69 height 11
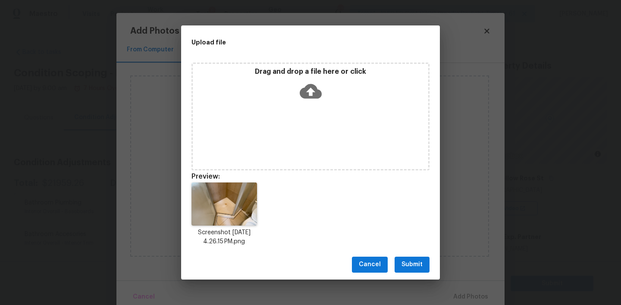
click at [412, 267] on span "Submit" at bounding box center [411, 264] width 21 height 11
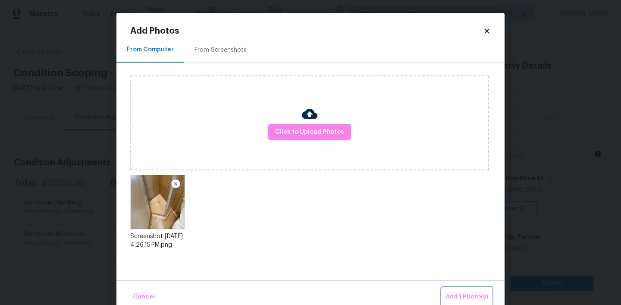
click at [465, 294] on span "Add 1 Photo(s)" at bounding box center [466, 296] width 43 height 11
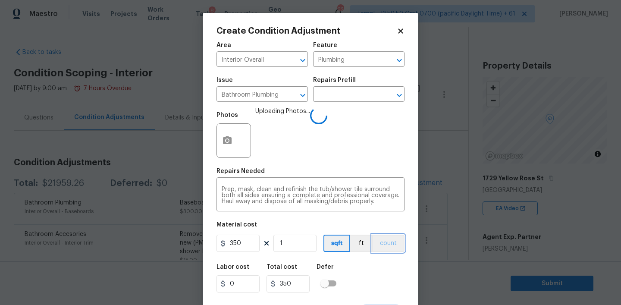
click at [391, 245] on button "count" at bounding box center [388, 243] width 32 height 17
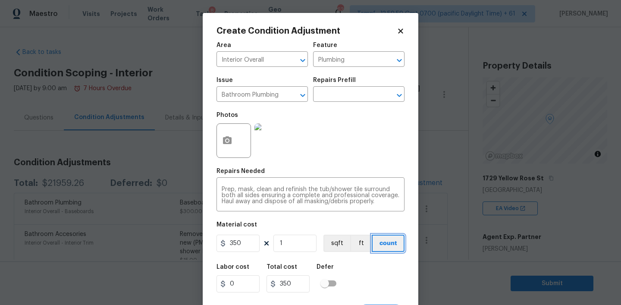
scroll to position [17, 0]
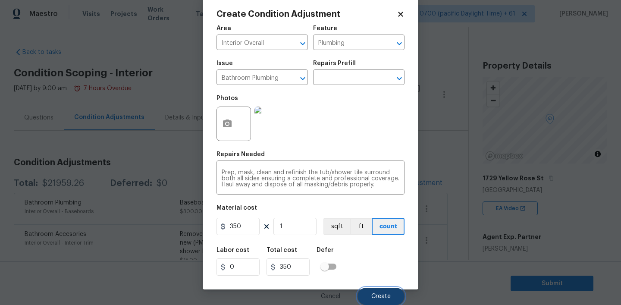
click at [381, 297] on span "Create" at bounding box center [380, 296] width 19 height 6
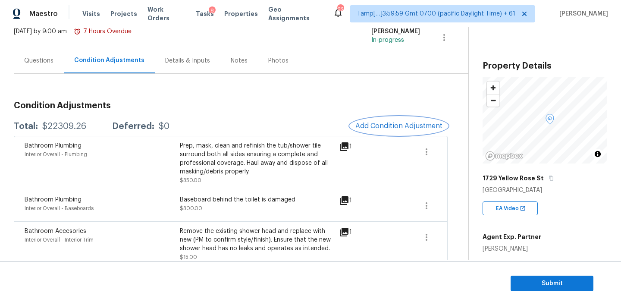
scroll to position [49, 0]
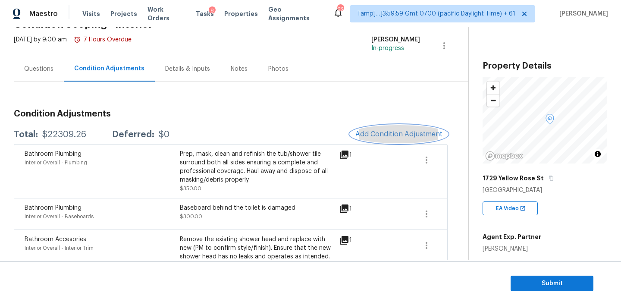
click at [385, 127] on button "Add Condition Adjustment" at bounding box center [398, 134] width 97 height 18
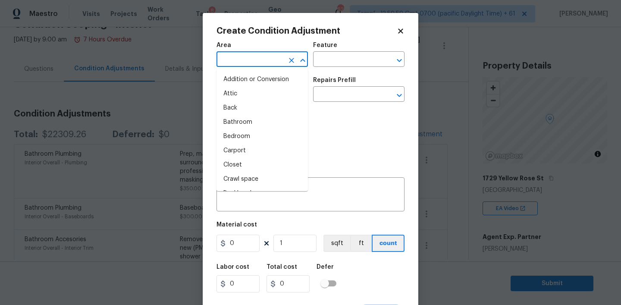
click at [262, 55] on input "text" at bounding box center [249, 59] width 67 height 13
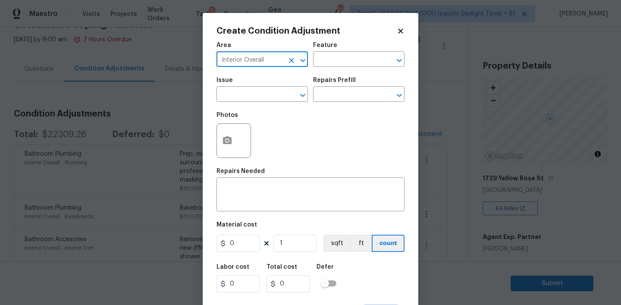
type input "Interior Overall"
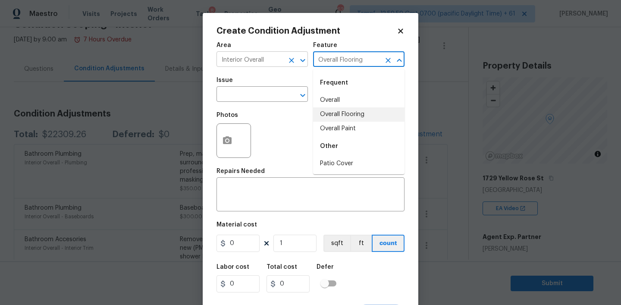
type input "Overall Flooring"
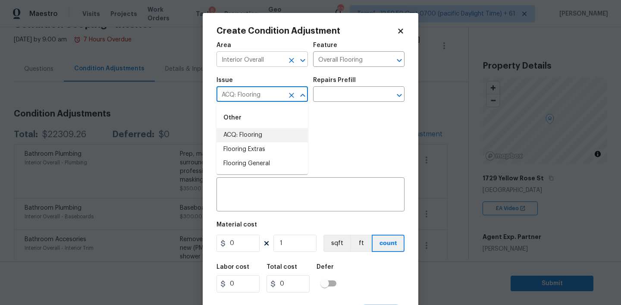
type input "ACQ: Flooring"
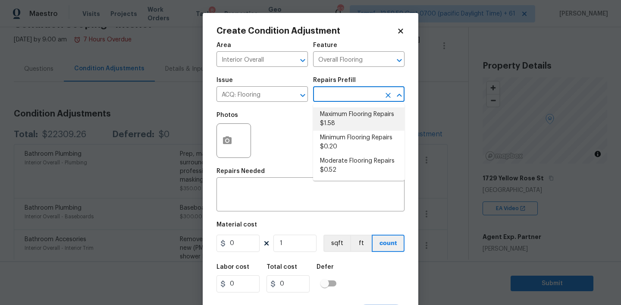
click at [345, 116] on li "Maximum Flooring Repairs $1.58" at bounding box center [358, 118] width 91 height 23
type input "Acquisition"
type textarea "Acquisition Scope: Maximum flooring repairs"
type input "1.58"
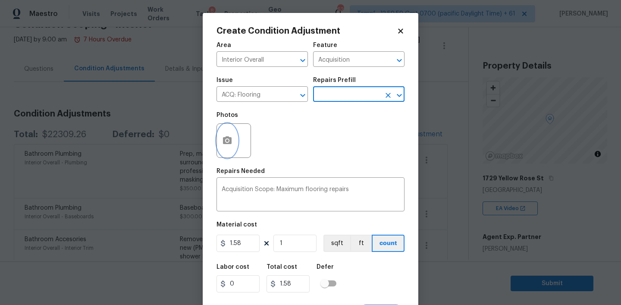
click at [228, 138] on icon "button" at bounding box center [227, 140] width 9 height 8
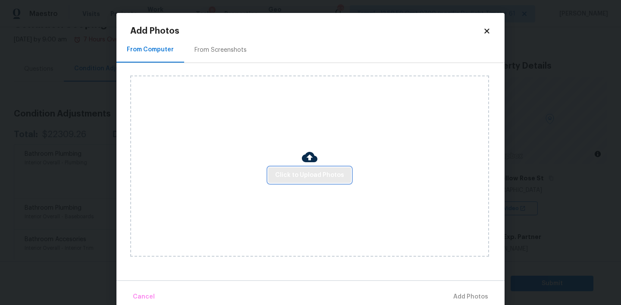
click at [304, 175] on span "Click to Upload Photos" at bounding box center [309, 175] width 69 height 11
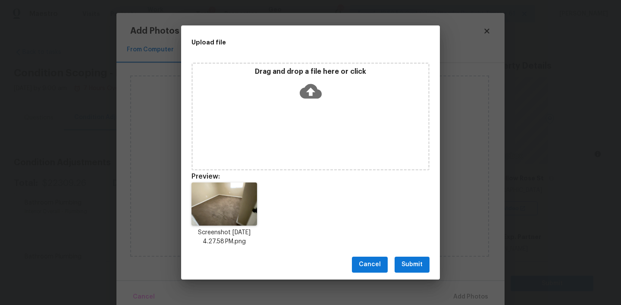
scroll to position [49, 0]
click at [398, 259] on button "Submit" at bounding box center [411, 265] width 35 height 16
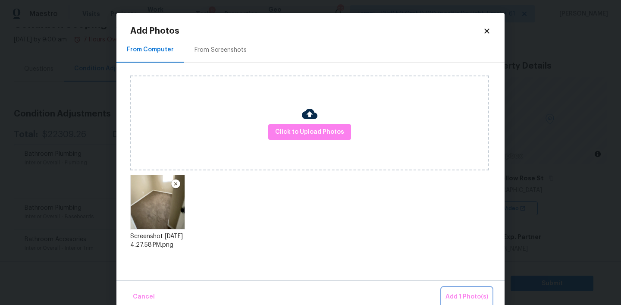
click at [464, 296] on span "Add 1 Photo(s)" at bounding box center [466, 296] width 43 height 11
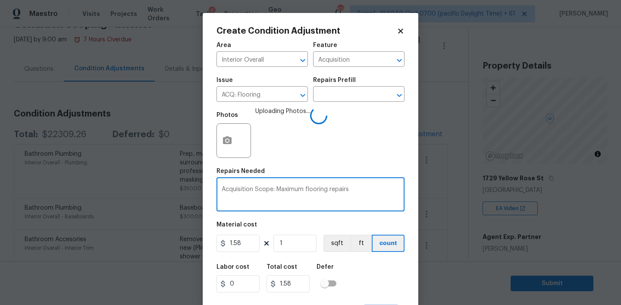
click at [272, 193] on textarea "Acquisition Scope: Maximum flooring repairs" at bounding box center [311, 195] width 178 height 18
paste textarea "flooring is damaged, needs to be replaced Carpet needs to be replaced"
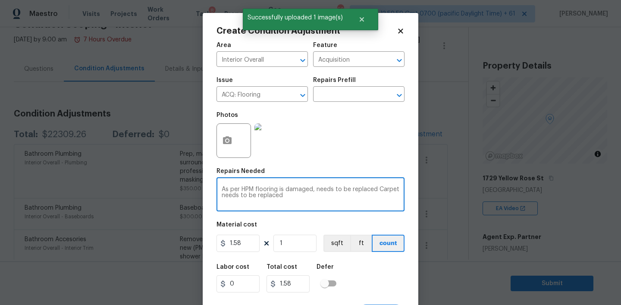
scroll to position [11, 0]
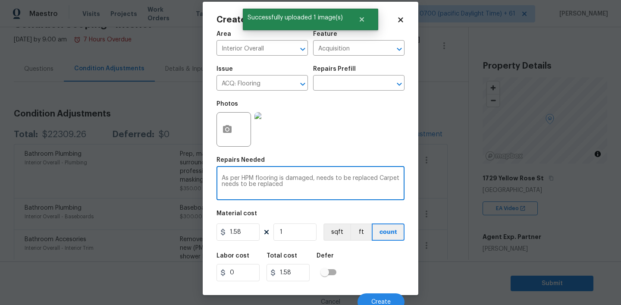
type textarea "As per HPM flooring is damaged, needs to be replaced Carpet needs to be replaced"
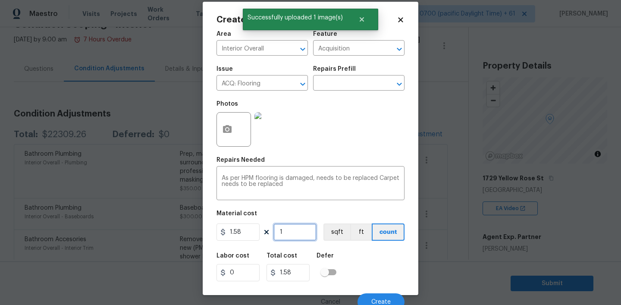
click at [288, 232] on input "1" at bounding box center [294, 231] width 43 height 17
click at [350, 239] on button "ft" at bounding box center [361, 231] width 22 height 17
click at [341, 235] on button "sqft" at bounding box center [336, 231] width 27 height 17
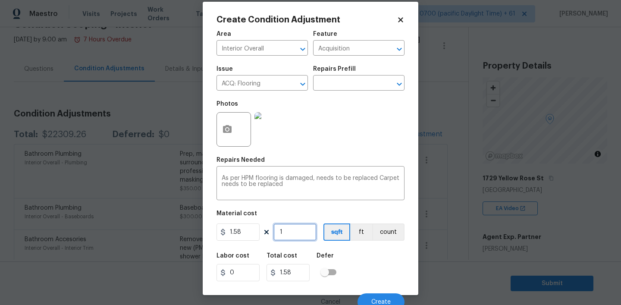
click at [286, 233] on input "1" at bounding box center [294, 231] width 43 height 17
type input "19"
type input "30.02"
type input "198"
type input "312.84"
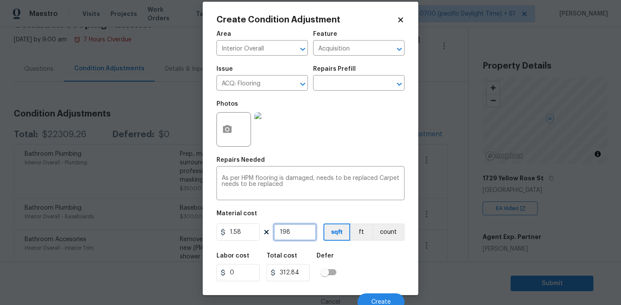
type input "1984"
type input "3134.72"
type input "1984"
click at [380, 297] on button "Create" at bounding box center [380, 301] width 47 height 17
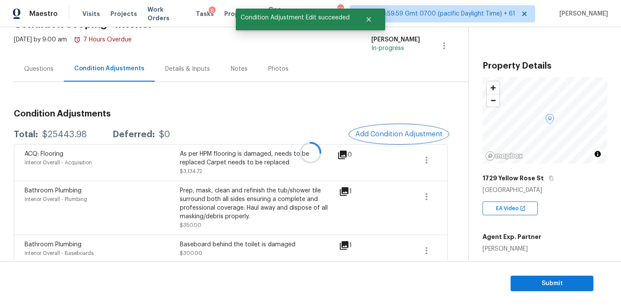
scroll to position [0, 0]
click at [242, 73] on div "Notes" at bounding box center [239, 68] width 38 height 25
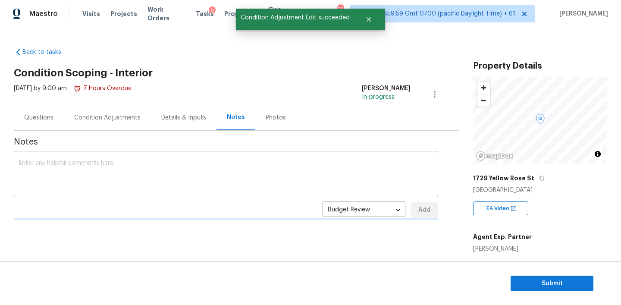
click at [152, 165] on textarea at bounding box center [226, 175] width 414 height 30
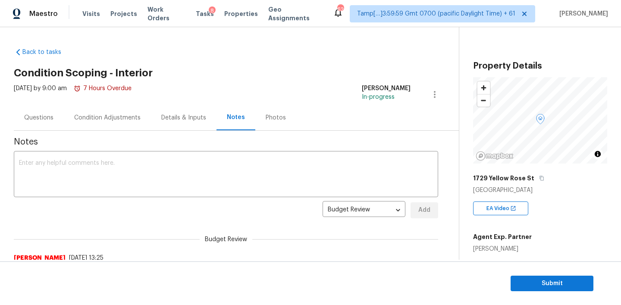
click at [89, 120] on div "Condition Adjustments" at bounding box center [107, 117] width 66 height 9
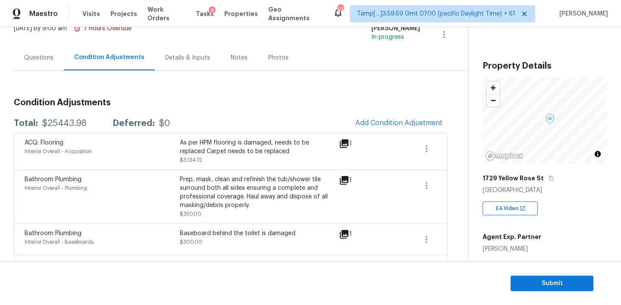
scroll to position [51, 0]
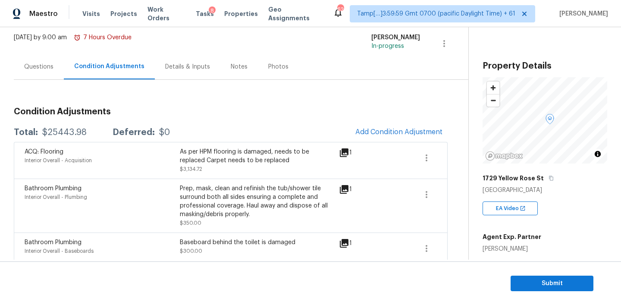
click at [238, 66] on div "Notes" at bounding box center [239, 67] width 17 height 9
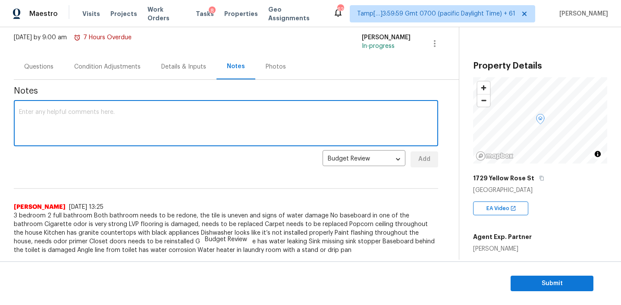
click at [125, 128] on textarea at bounding box center [226, 124] width 414 height 30
click at [100, 72] on div "Condition Adjustments" at bounding box center [107, 66] width 87 height 25
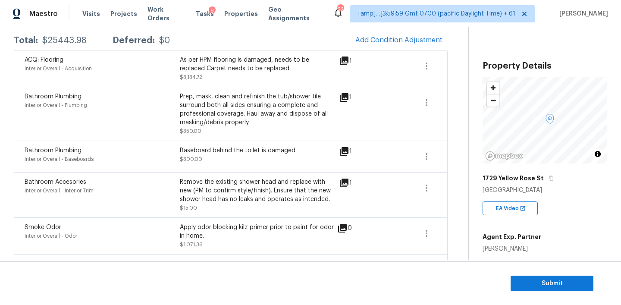
scroll to position [53, 0]
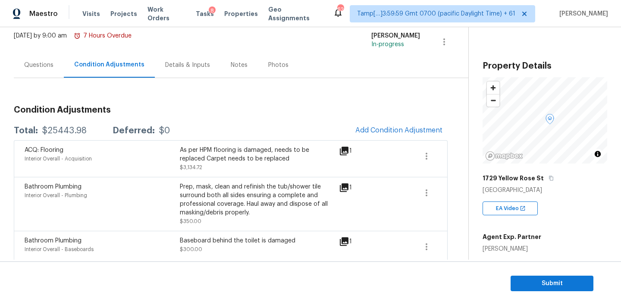
click at [236, 65] on div "Notes" at bounding box center [239, 65] width 17 height 9
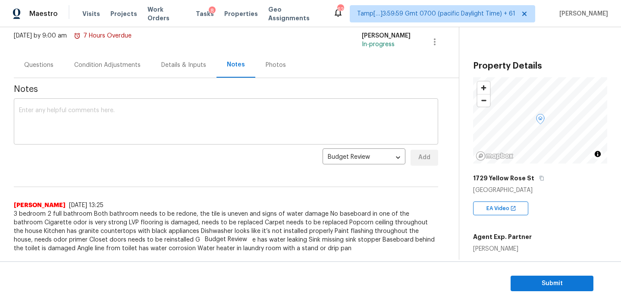
click at [94, 125] on textarea at bounding box center [226, 122] width 414 height 30
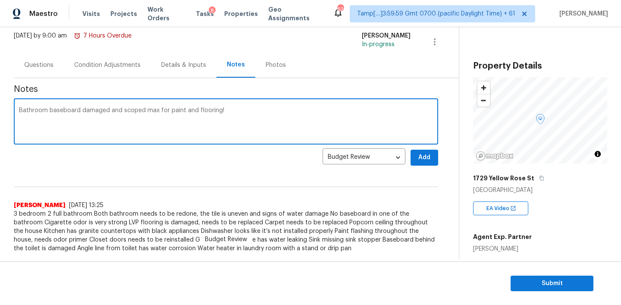
type textarea "Bathroom baseboard damaged and scoped max for paint and flooring!"
click at [424, 158] on span "Add" at bounding box center [424, 157] width 14 height 11
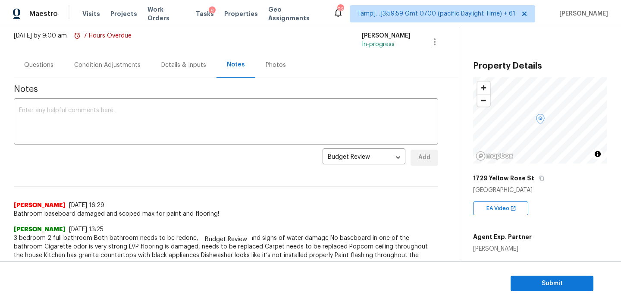
click at [40, 74] on div "Questions" at bounding box center [39, 64] width 50 height 25
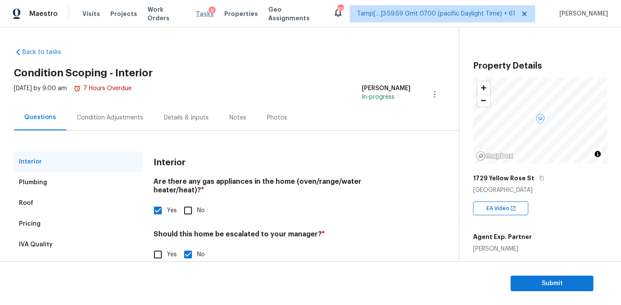
click at [196, 11] on span "Tasks" at bounding box center [205, 14] width 18 height 6
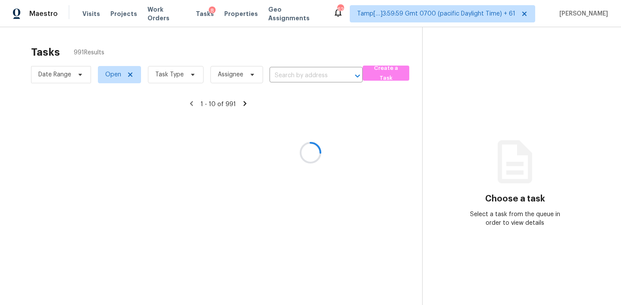
click at [225, 71] on div at bounding box center [310, 152] width 621 height 305
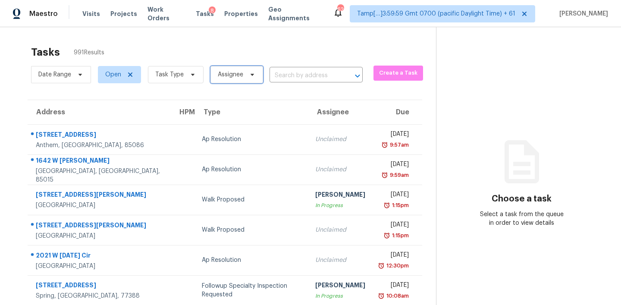
click at [241, 73] on span "Assignee" at bounding box center [230, 74] width 25 height 9
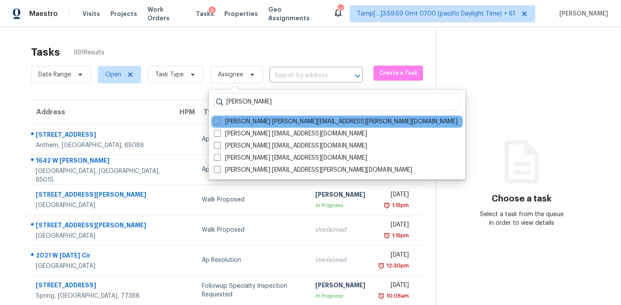
type input "[PERSON_NAME]"
click at [256, 122] on label "[PERSON_NAME] [PERSON_NAME][EMAIL_ADDRESS][PERSON_NAME][DOMAIN_NAME]" at bounding box center [336, 121] width 244 height 9
click at [219, 122] on input "[PERSON_NAME] [PERSON_NAME][EMAIL_ADDRESS][PERSON_NAME][DOMAIN_NAME]" at bounding box center [217, 120] width 6 height 6
checkbox input "true"
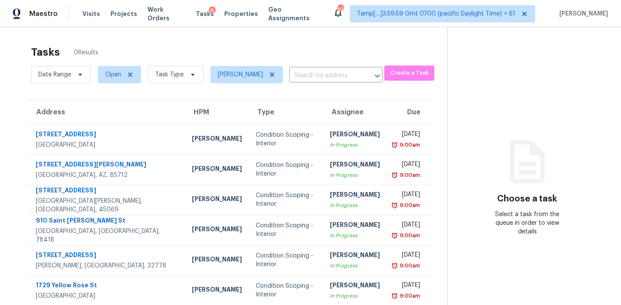
scroll to position [27, 0]
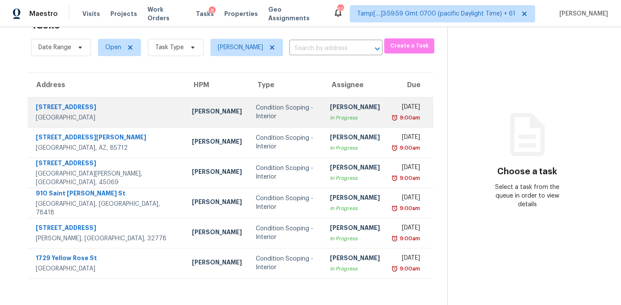
click at [269, 114] on td "Condition Scoping - Interior" at bounding box center [286, 112] width 74 height 30
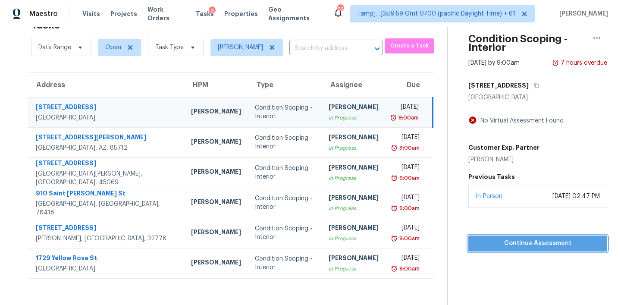
click at [481, 240] on span "Continue Assessment" at bounding box center [537, 243] width 125 height 11
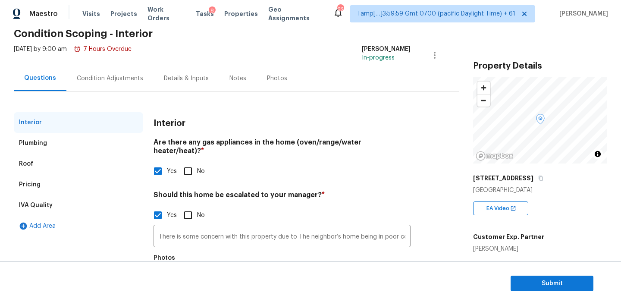
click at [46, 149] on div "Plumbing" at bounding box center [78, 143] width 129 height 21
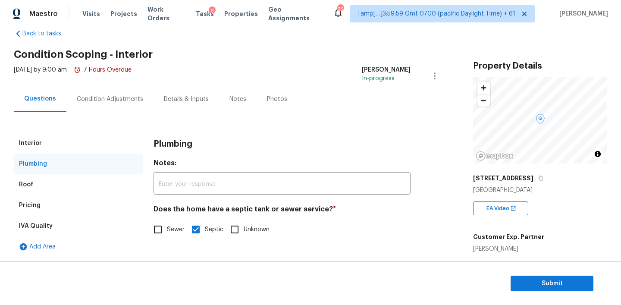
click at [119, 91] on div "Condition Adjustments" at bounding box center [109, 98] width 87 height 25
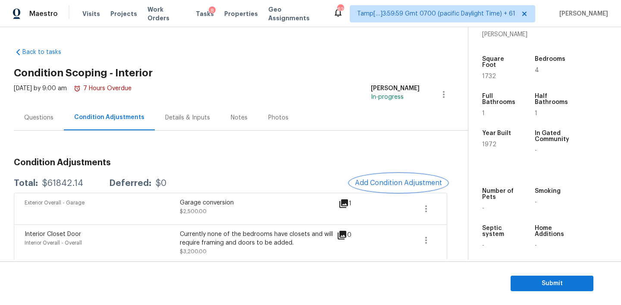
click at [381, 181] on span "Add Condition Adjustment" at bounding box center [398, 183] width 87 height 8
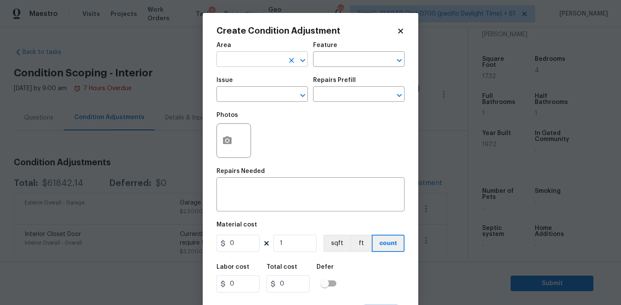
click at [267, 57] on input "text" at bounding box center [249, 59] width 67 height 13
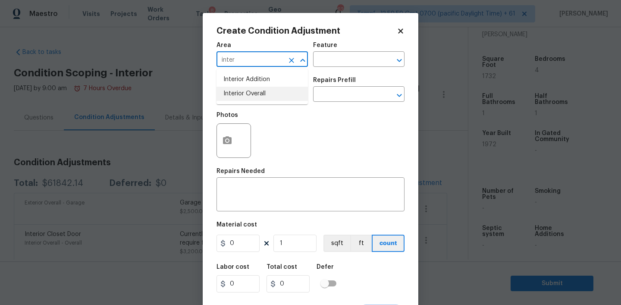
type input "inter"
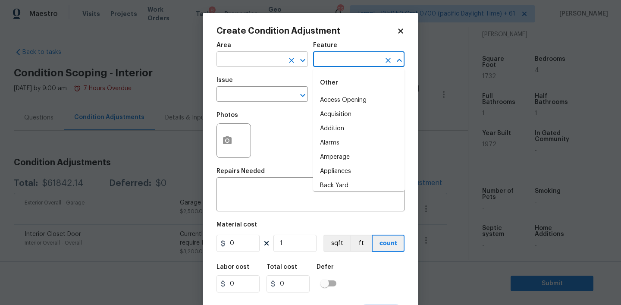
click at [253, 59] on input "text" at bounding box center [249, 59] width 67 height 13
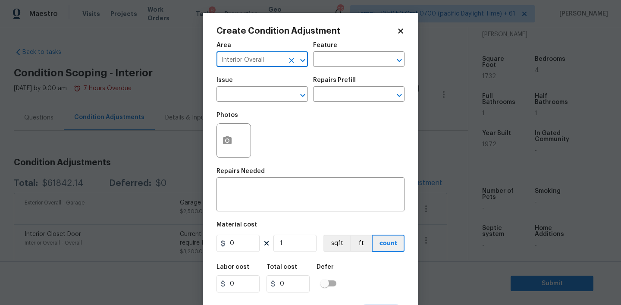
type input "Interior Overall"
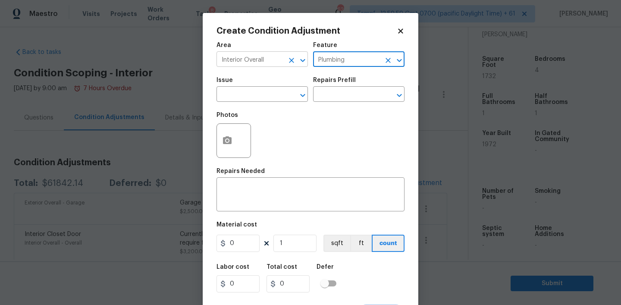
type input "Plumbing"
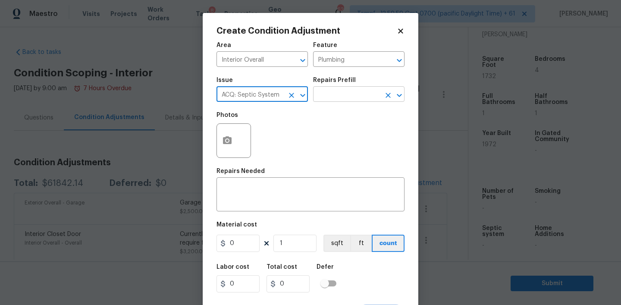
type input "ACQ: Septic System"
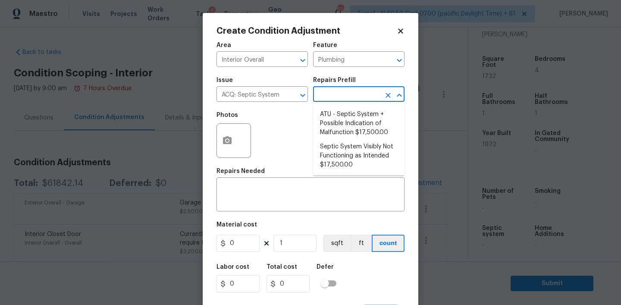
click at [360, 90] on input "text" at bounding box center [346, 94] width 67 height 13
click at [457, 92] on body "Maestro Visits Projects Work Orders Tasks 8 Properties Geo Assignments 622 Tamp…" at bounding box center [310, 152] width 621 height 305
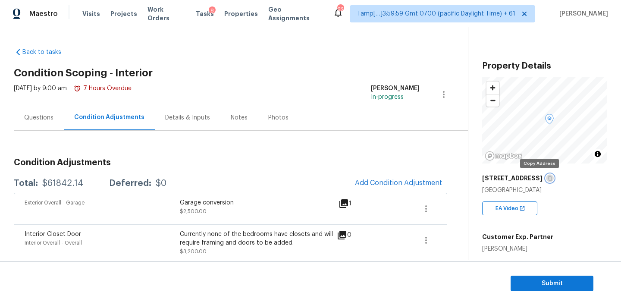
click at [548, 180] on icon "button" at bounding box center [550, 178] width 4 height 5
click at [398, 179] on span "Add Condition Adjustment" at bounding box center [398, 183] width 87 height 8
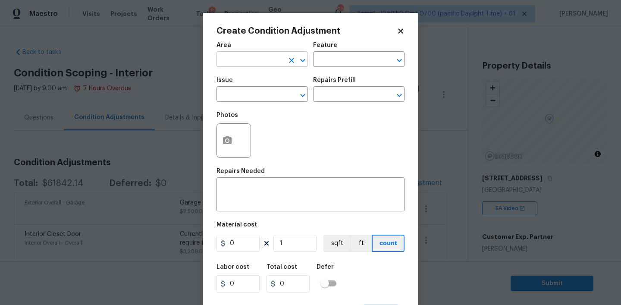
click at [252, 60] on input "text" at bounding box center [249, 59] width 67 height 13
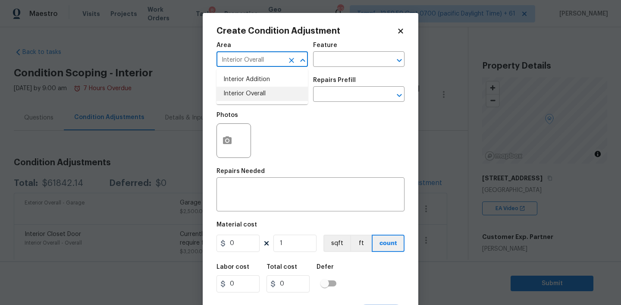
type input "Interior Overall"
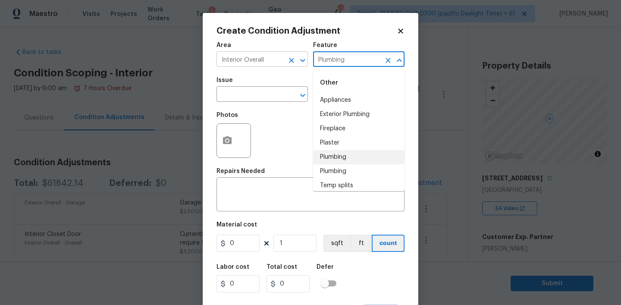
type input "Plumbing"
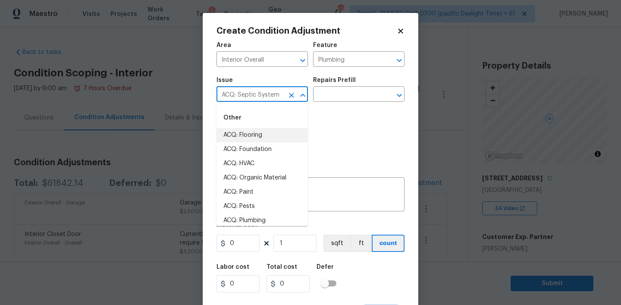
click at [269, 95] on input "ACQ: Septic System" at bounding box center [249, 94] width 67 height 13
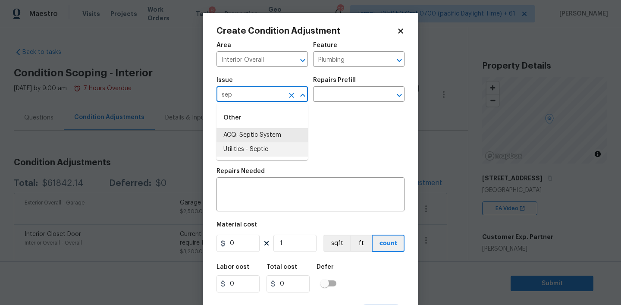
click at [252, 146] on li "Utilities - Septic" at bounding box center [261, 149] width 91 height 14
click at [343, 94] on input "text" at bounding box center [346, 94] width 67 height 13
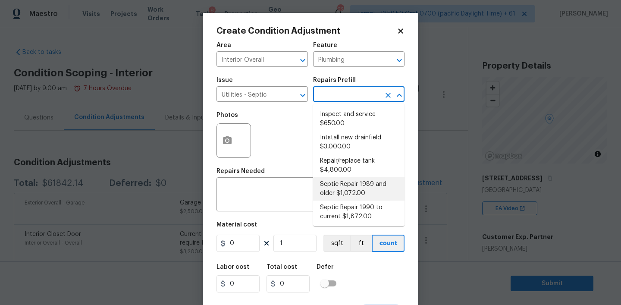
scroll to position [1, 0]
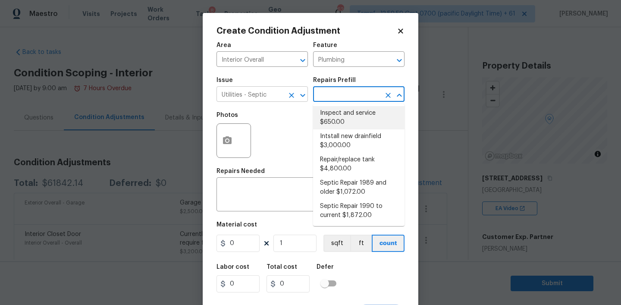
click at [268, 98] on input "Utilities - Septic" at bounding box center [249, 94] width 67 height 13
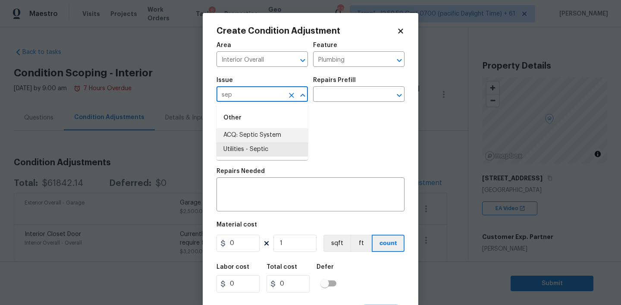
click at [273, 135] on li "ACQ: Septic System" at bounding box center [261, 135] width 91 height 14
type input "ACQ: Septic System"
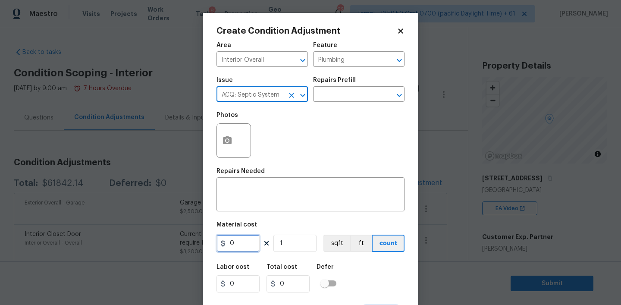
click at [240, 243] on input "0" at bounding box center [237, 243] width 43 height 17
type input "2500"
click at [275, 179] on div "Repairs Needed" at bounding box center [310, 173] width 188 height 11
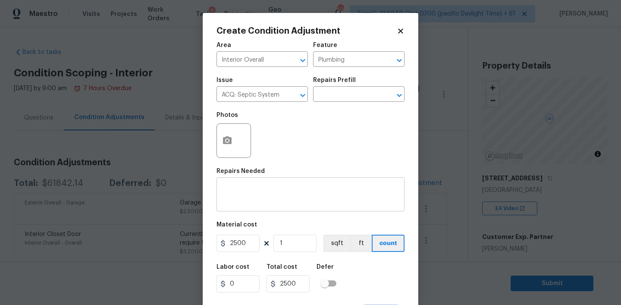
click at [253, 197] on textarea at bounding box center [311, 195] width 178 height 18
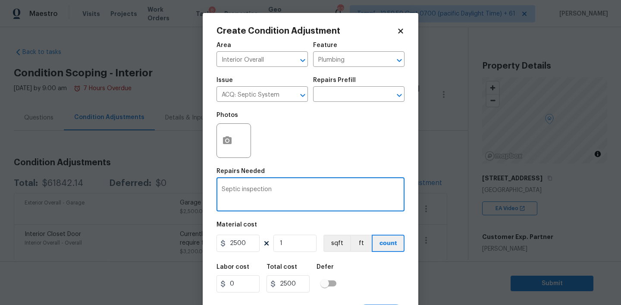
type textarea "Septic inspection"
click at [377, 291] on div "Labor cost 0 Total cost 2500 Defer" at bounding box center [310, 278] width 188 height 39
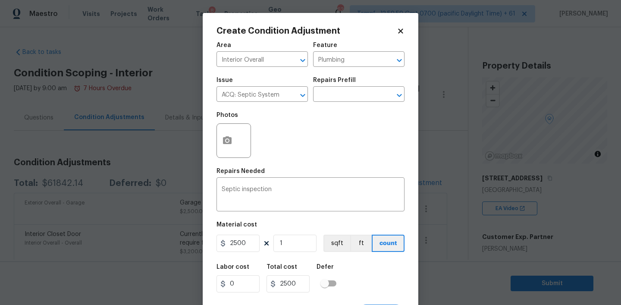
scroll to position [17, 0]
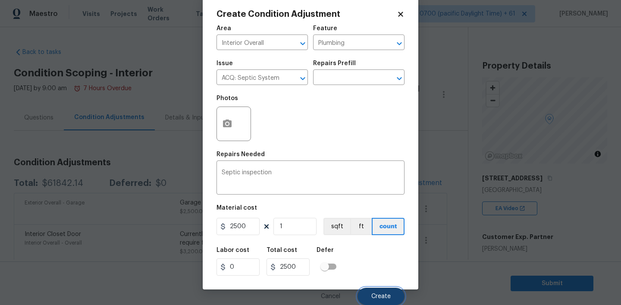
click at [373, 293] on span "Create" at bounding box center [380, 296] width 19 height 6
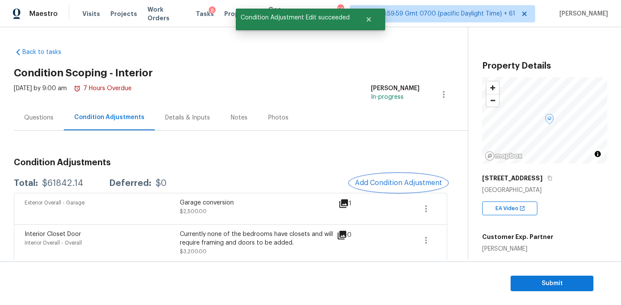
scroll to position [0, 0]
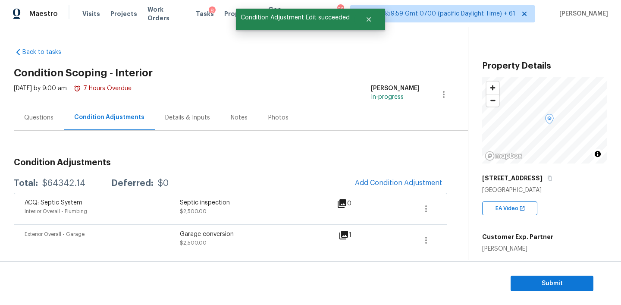
click at [243, 120] on div "Notes" at bounding box center [239, 117] width 38 height 25
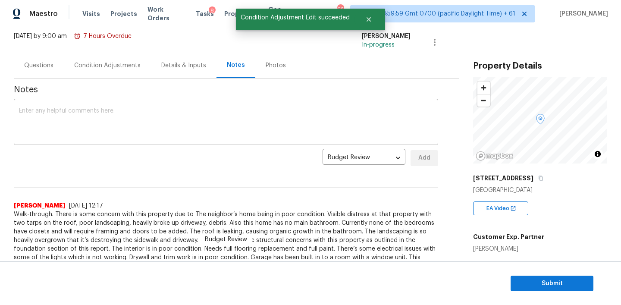
scroll to position [65, 0]
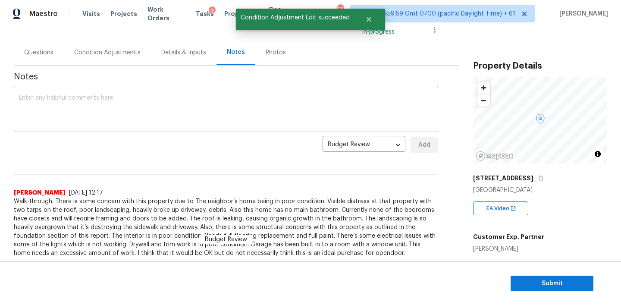
click at [79, 95] on textarea at bounding box center [226, 110] width 414 height 30
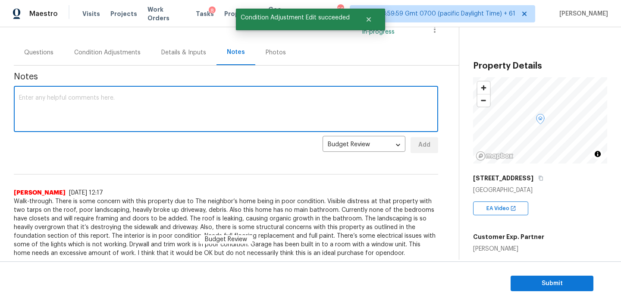
click at [87, 65] on div "Condition Adjustments" at bounding box center [107, 52] width 87 height 25
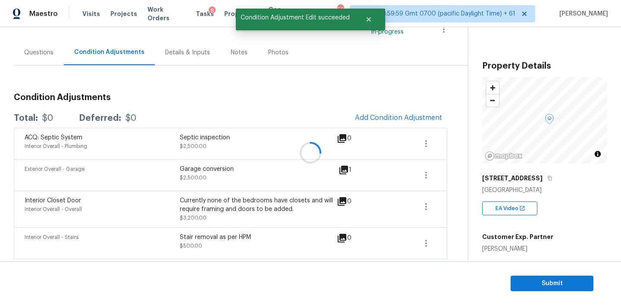
click at [90, 57] on div at bounding box center [310, 152] width 621 height 305
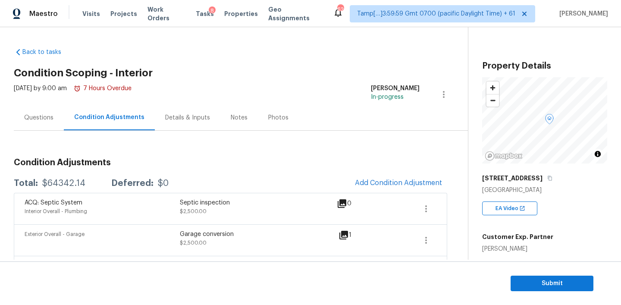
click at [231, 121] on div "Notes" at bounding box center [239, 117] width 17 height 9
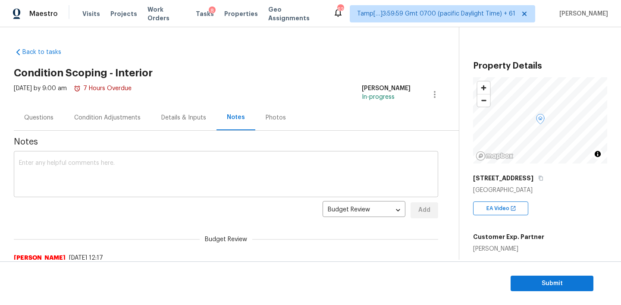
click at [106, 170] on textarea at bounding box center [226, 175] width 414 height 30
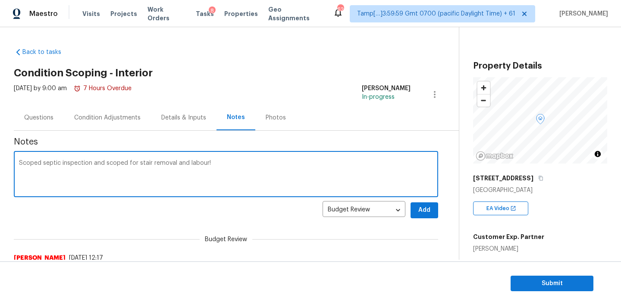
type textarea "Scoped septic inspection and scoped for stair removal and labour!"
click at [411, 213] on button "Add" at bounding box center [424, 210] width 28 height 16
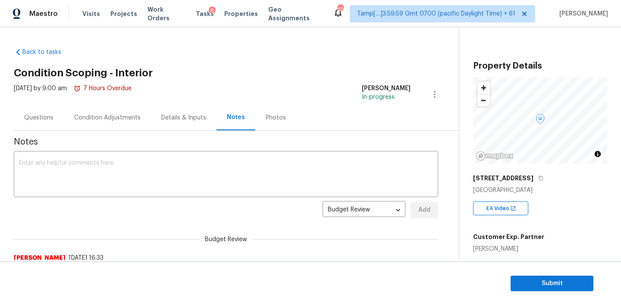
click at [300, 66] on div "Back to tasks Condition Scoping - Interior [DATE] by 9:00 am 7 Hours Overdue [P…" at bounding box center [236, 195] width 445 height 308
click at [561, 283] on span "Submit" at bounding box center [551, 283] width 69 height 11
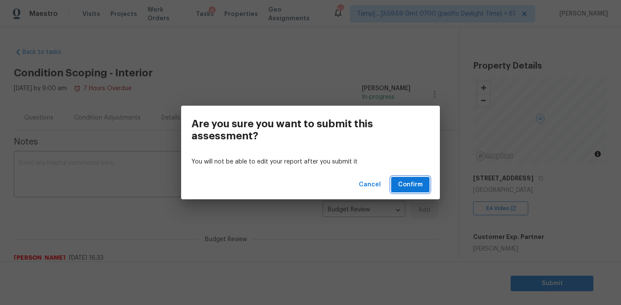
click at [409, 188] on span "Confirm" at bounding box center [410, 184] width 25 height 11
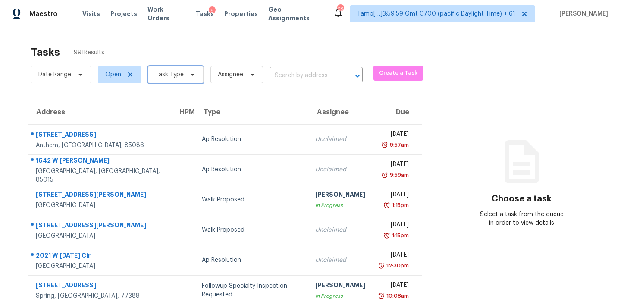
click at [192, 73] on icon at bounding box center [192, 74] width 7 height 7
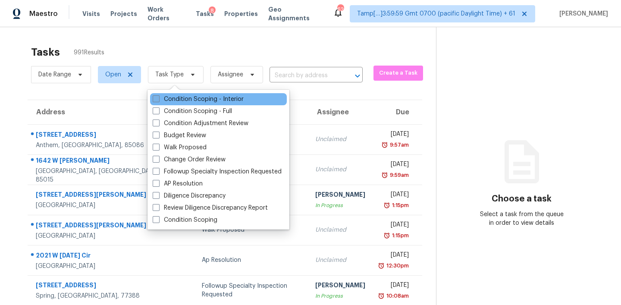
click at [182, 99] on label "Condition Scoping - Interior" at bounding box center [198, 99] width 91 height 9
click at [158, 99] on input "Condition Scoping - Interior" at bounding box center [156, 98] width 6 height 6
checkbox input "true"
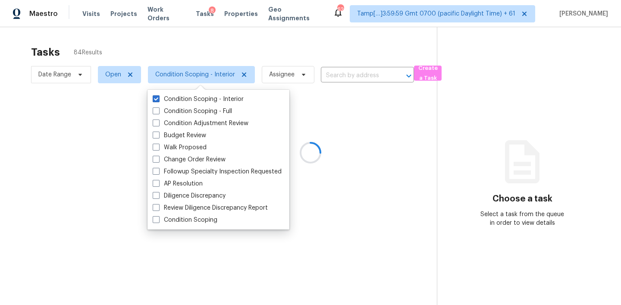
click at [467, 119] on div at bounding box center [310, 152] width 621 height 305
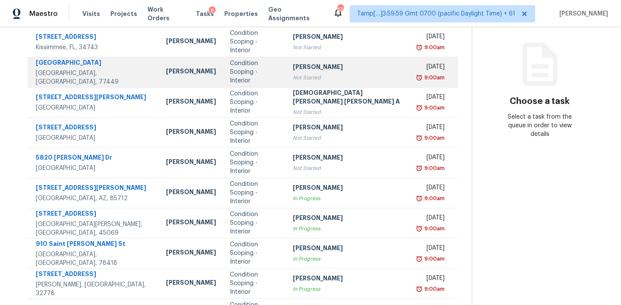
scroll to position [144, 0]
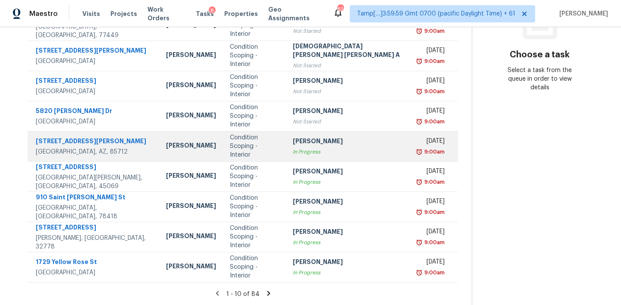
click at [293, 142] on div "[PERSON_NAME]" at bounding box center [349, 142] width 113 height 11
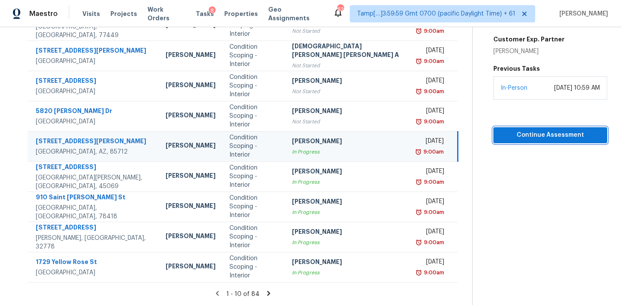
click at [512, 131] on span "Continue Assessment" at bounding box center [550, 135] width 100 height 11
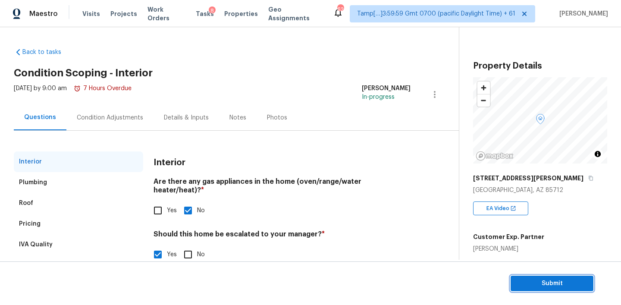
click at [534, 284] on span "Submit" at bounding box center [551, 283] width 69 height 11
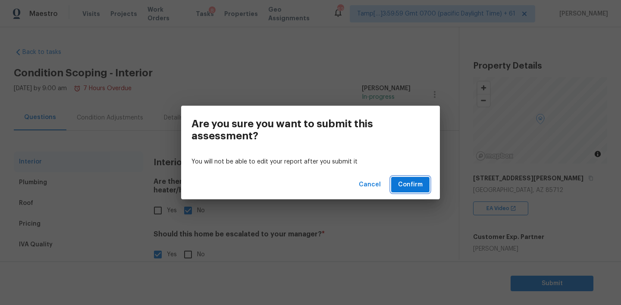
click at [409, 183] on span "Confirm" at bounding box center [410, 184] width 25 height 11
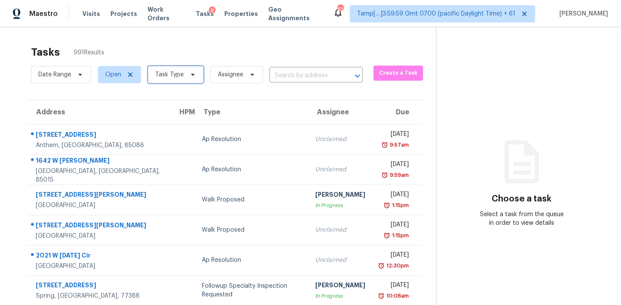
click at [178, 78] on span "Task Type" at bounding box center [169, 74] width 28 height 9
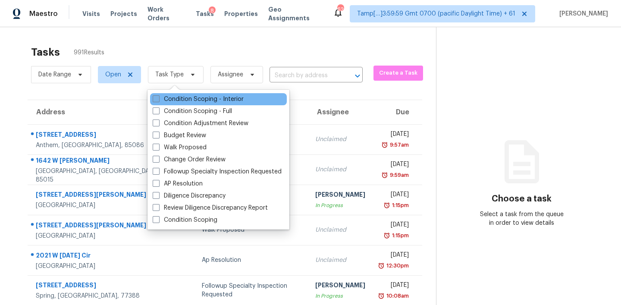
click at [190, 97] on label "Condition Scoping - Interior" at bounding box center [198, 99] width 91 height 9
click at [158, 97] on input "Condition Scoping - Interior" at bounding box center [156, 98] width 6 height 6
checkbox input "true"
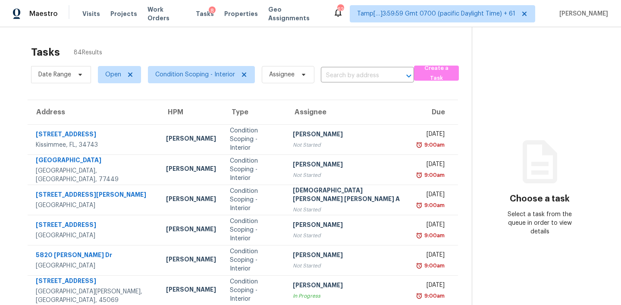
click at [298, 41] on div "Tasks 84 Results" at bounding box center [251, 52] width 441 height 22
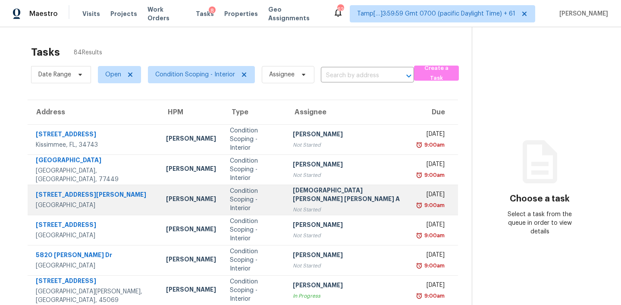
scroll to position [144, 0]
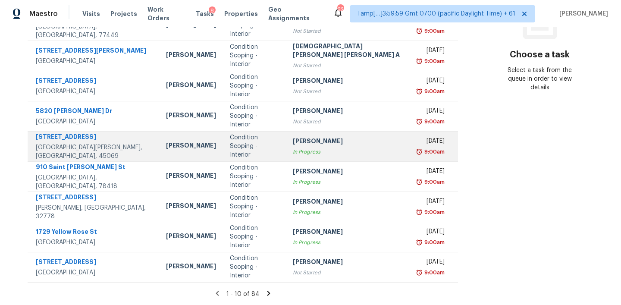
click at [293, 149] on div "In Progress" at bounding box center [349, 151] width 113 height 9
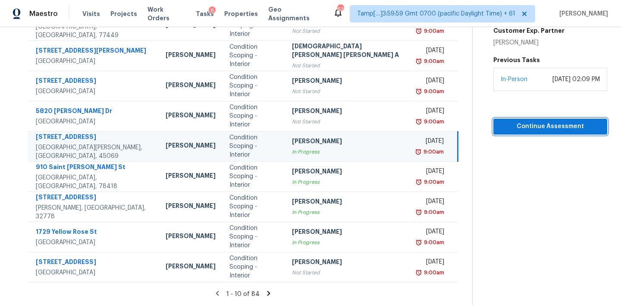
click at [504, 128] on span "Continue Assessment" at bounding box center [550, 126] width 100 height 11
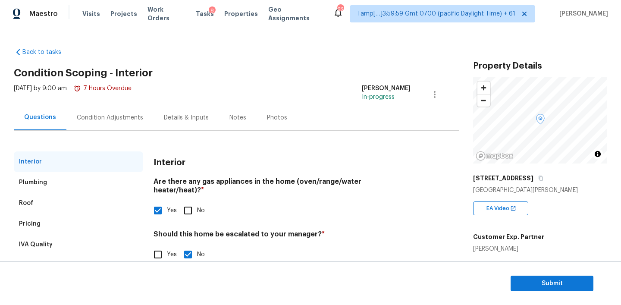
click at [238, 121] on div "Notes" at bounding box center [237, 117] width 17 height 9
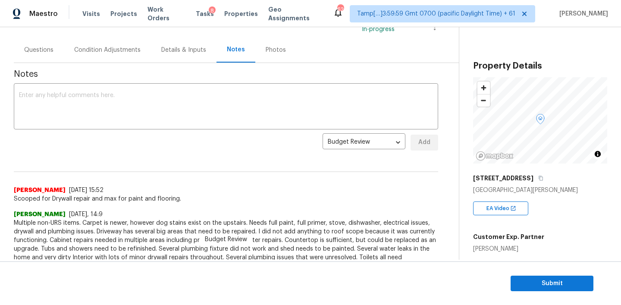
scroll to position [80, 0]
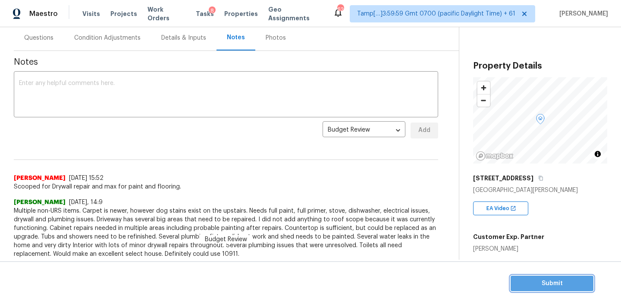
click at [541, 282] on span "Submit" at bounding box center [551, 283] width 69 height 11
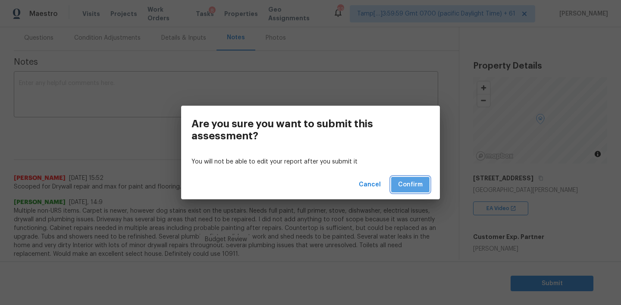
click at [409, 180] on span "Confirm" at bounding box center [410, 184] width 25 height 11
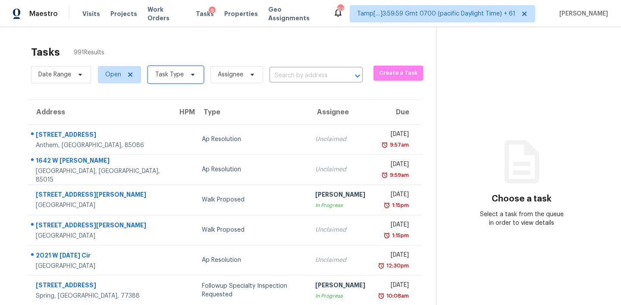
click at [184, 75] on span "Task Type" at bounding box center [176, 74] width 56 height 17
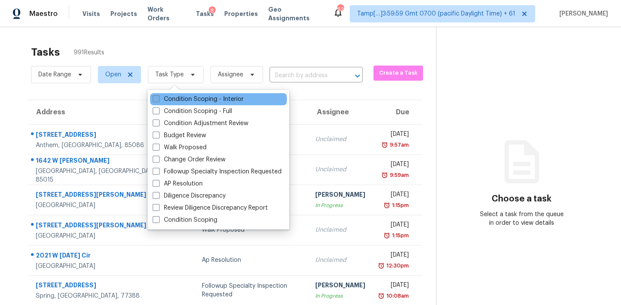
click at [184, 100] on label "Condition Scoping - Interior" at bounding box center [198, 99] width 91 height 9
click at [158, 100] on input "Condition Scoping - Interior" at bounding box center [156, 98] width 6 height 6
checkbox input "true"
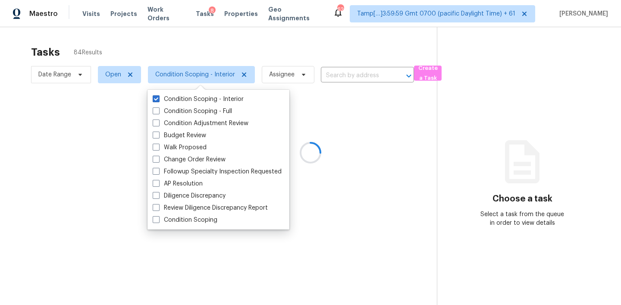
click at [477, 86] on div at bounding box center [310, 152] width 621 height 305
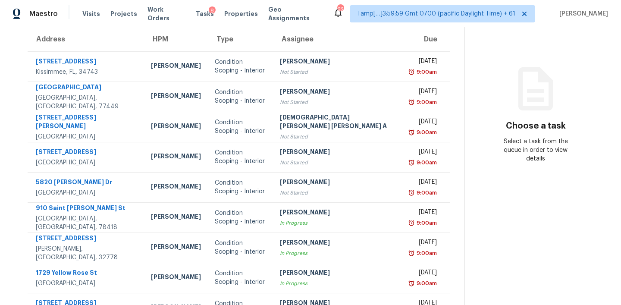
scroll to position [144, 0]
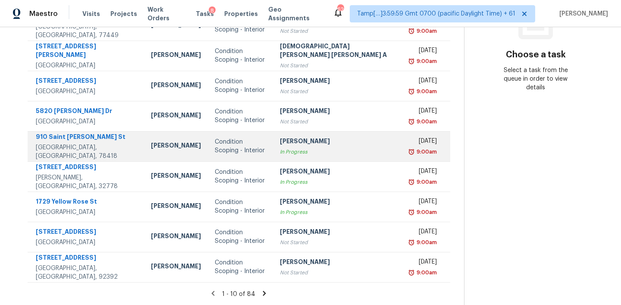
click at [258, 152] on div "Condition Scoping - Interior" at bounding box center [240, 146] width 51 height 17
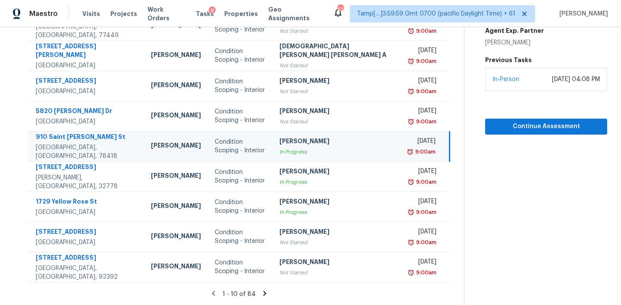
click at [259, 147] on div "Condition Scoping - Interior" at bounding box center [240, 146] width 51 height 17
click at [493, 126] on span "Continue Assessment" at bounding box center [546, 126] width 108 height 11
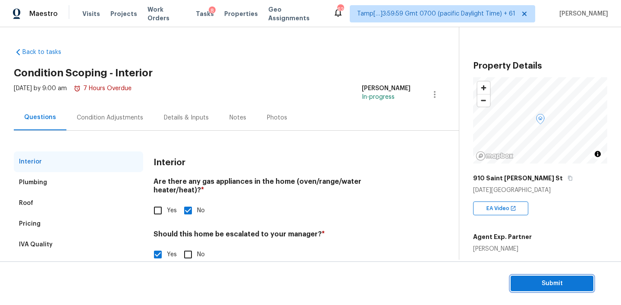
click at [537, 283] on span "Submit" at bounding box center [551, 283] width 69 height 11
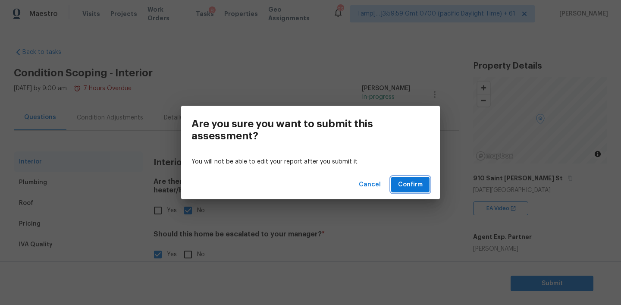
click at [412, 185] on span "Confirm" at bounding box center [410, 184] width 25 height 11
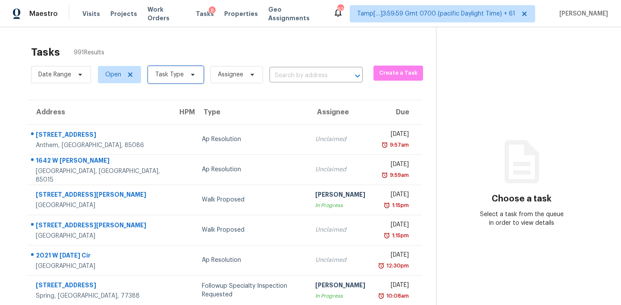
click at [187, 72] on span at bounding box center [191, 74] width 9 height 7
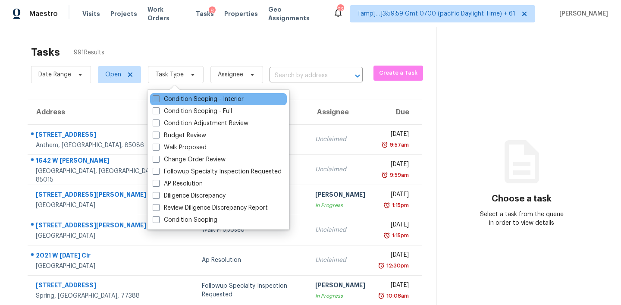
click at [189, 101] on label "Condition Scoping - Interior" at bounding box center [198, 99] width 91 height 9
click at [158, 100] on input "Condition Scoping - Interior" at bounding box center [156, 98] width 6 height 6
checkbox input "true"
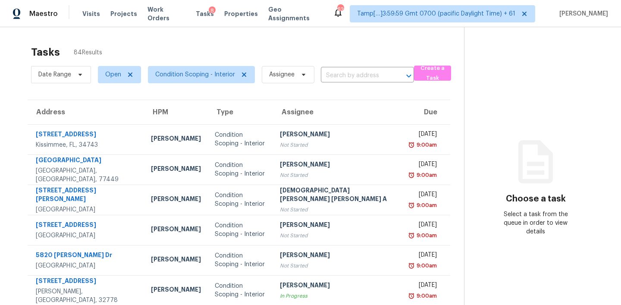
click at [298, 43] on div "Tasks 84 Results" at bounding box center [247, 52] width 433 height 22
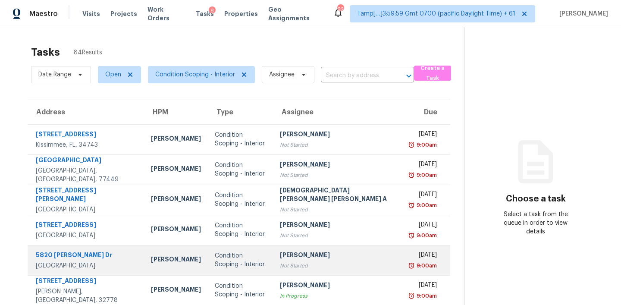
scroll to position [144, 0]
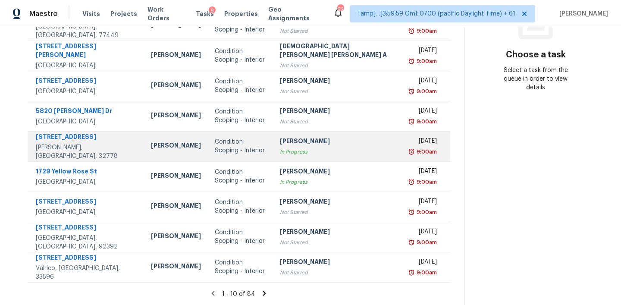
click at [307, 150] on div "In Progress" at bounding box center [339, 151] width 118 height 9
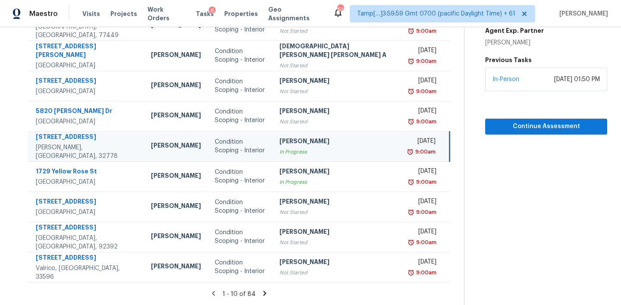
click at [513, 135] on section "Condition Scoping - Interior [DATE] by 9:00am 7 hours overdue [STREET_ADDRESS] …" at bounding box center [535, 94] width 143 height 422
click at [513, 130] on span "Continue Assessment" at bounding box center [546, 126] width 108 height 11
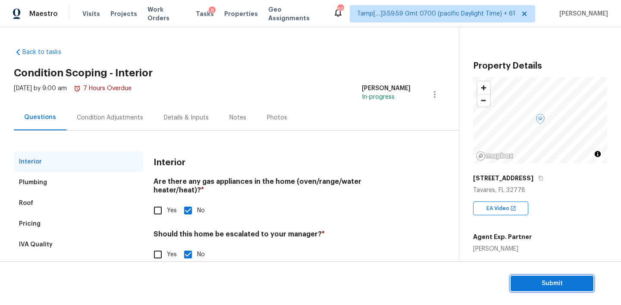
click at [536, 281] on span "Submit" at bounding box center [551, 283] width 69 height 11
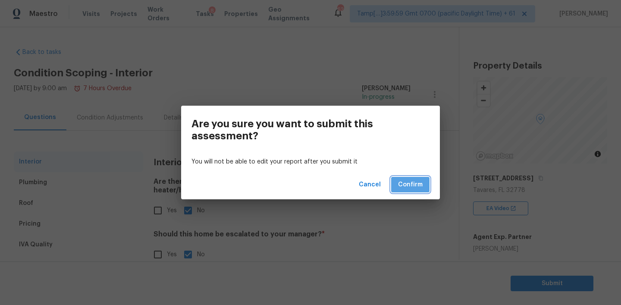
click at [415, 191] on button "Confirm" at bounding box center [410, 185] width 38 height 16
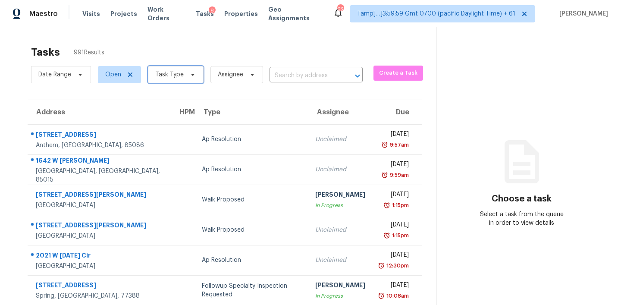
click at [184, 76] on span "Task Type" at bounding box center [176, 74] width 56 height 17
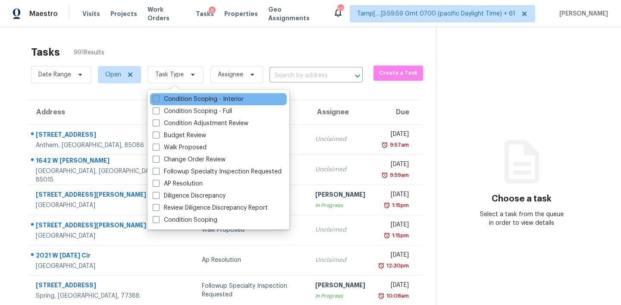
click at [188, 99] on label "Condition Scoping - Interior" at bounding box center [198, 99] width 91 height 9
click at [158, 99] on input "Condition Scoping - Interior" at bounding box center [156, 98] width 6 height 6
checkbox input "true"
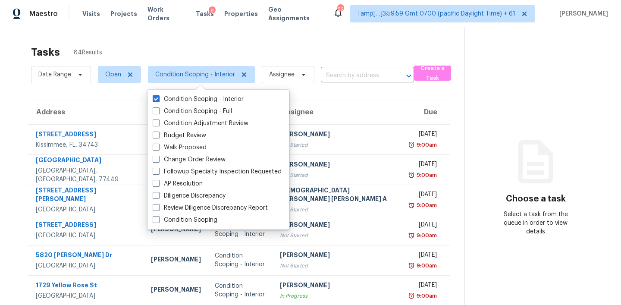
click at [323, 36] on div "Tasks 84 Results Date Range Open Condition Scoping - Interior Assignee ​ Create…" at bounding box center [310, 238] width 621 height 422
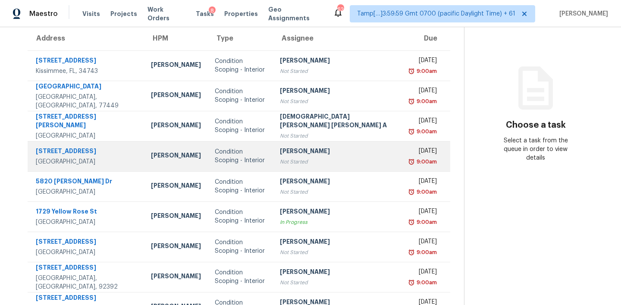
scroll to position [144, 0]
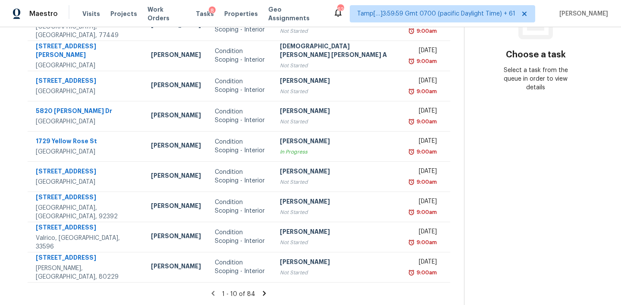
click at [263, 293] on icon at bounding box center [264, 293] width 3 height 5
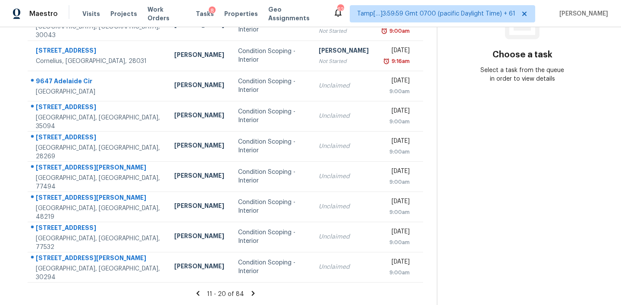
click at [200, 285] on section "Tasks 84 Results Date Range Open Condition Scoping - Interior Assignee ​ Create…" at bounding box center [225, 101] width 423 height 408
click at [198, 289] on icon at bounding box center [198, 293] width 8 height 8
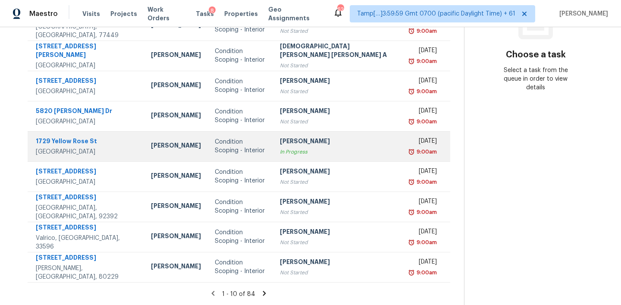
click at [310, 147] on div "In Progress" at bounding box center [339, 151] width 118 height 9
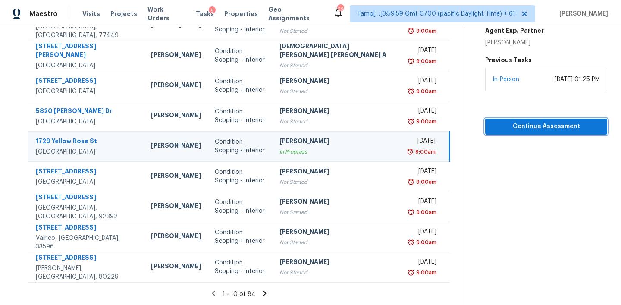
click at [516, 129] on span "Continue Assessment" at bounding box center [546, 126] width 108 height 11
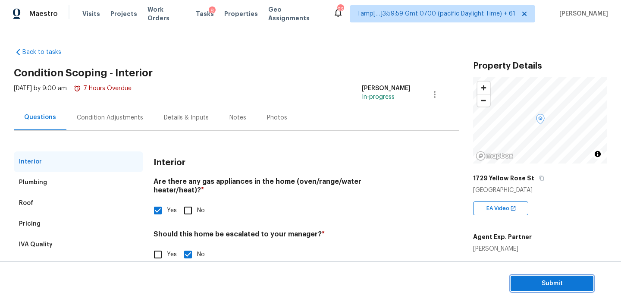
click at [546, 285] on span "Submit" at bounding box center [551, 283] width 69 height 11
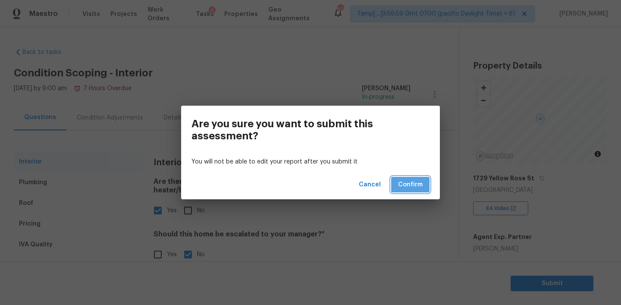
click at [414, 185] on span "Confirm" at bounding box center [410, 184] width 25 height 11
